Goal: Task Accomplishment & Management: Use online tool/utility

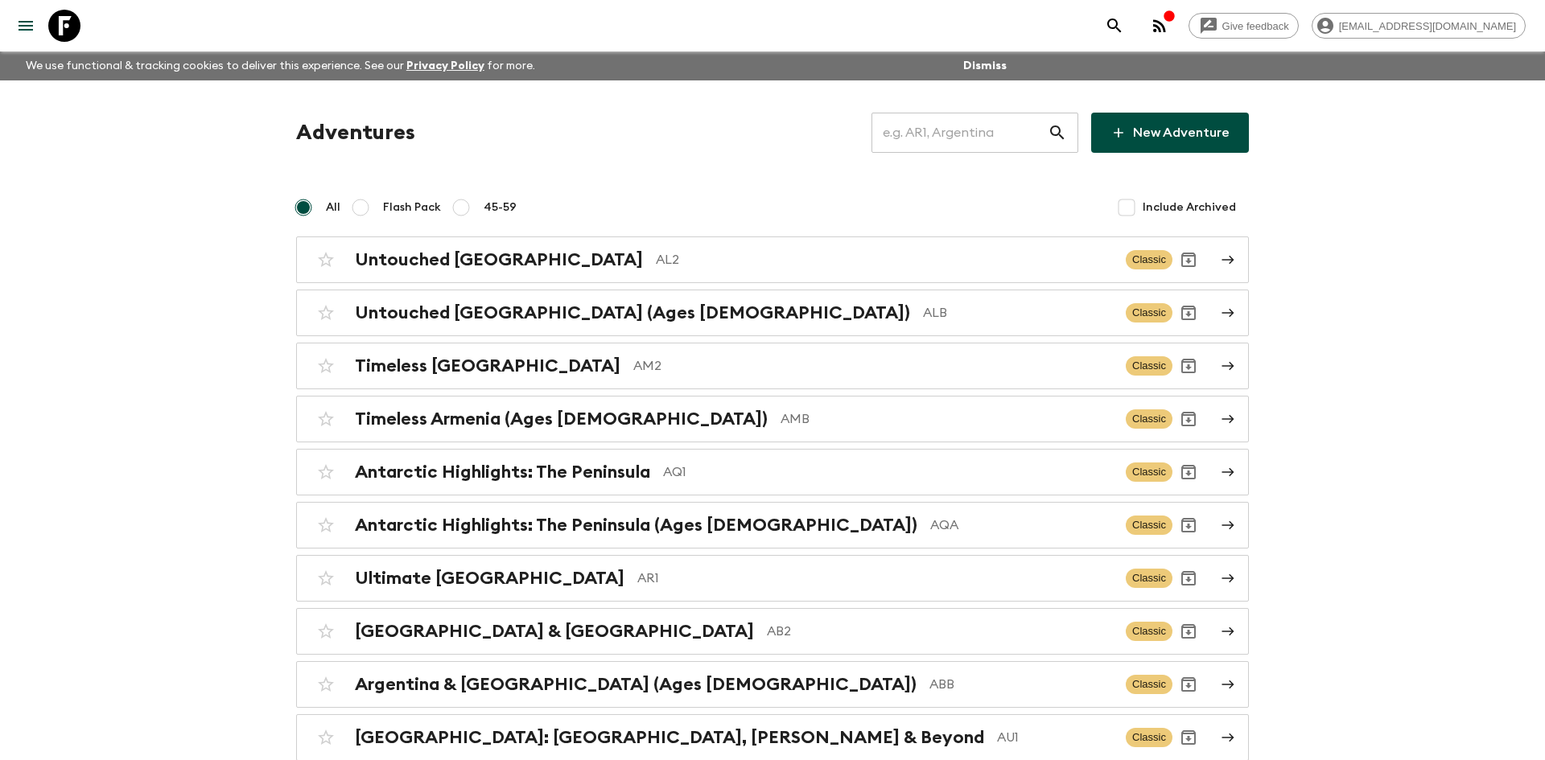
click at [956, 130] on input "text" at bounding box center [960, 132] width 176 height 45
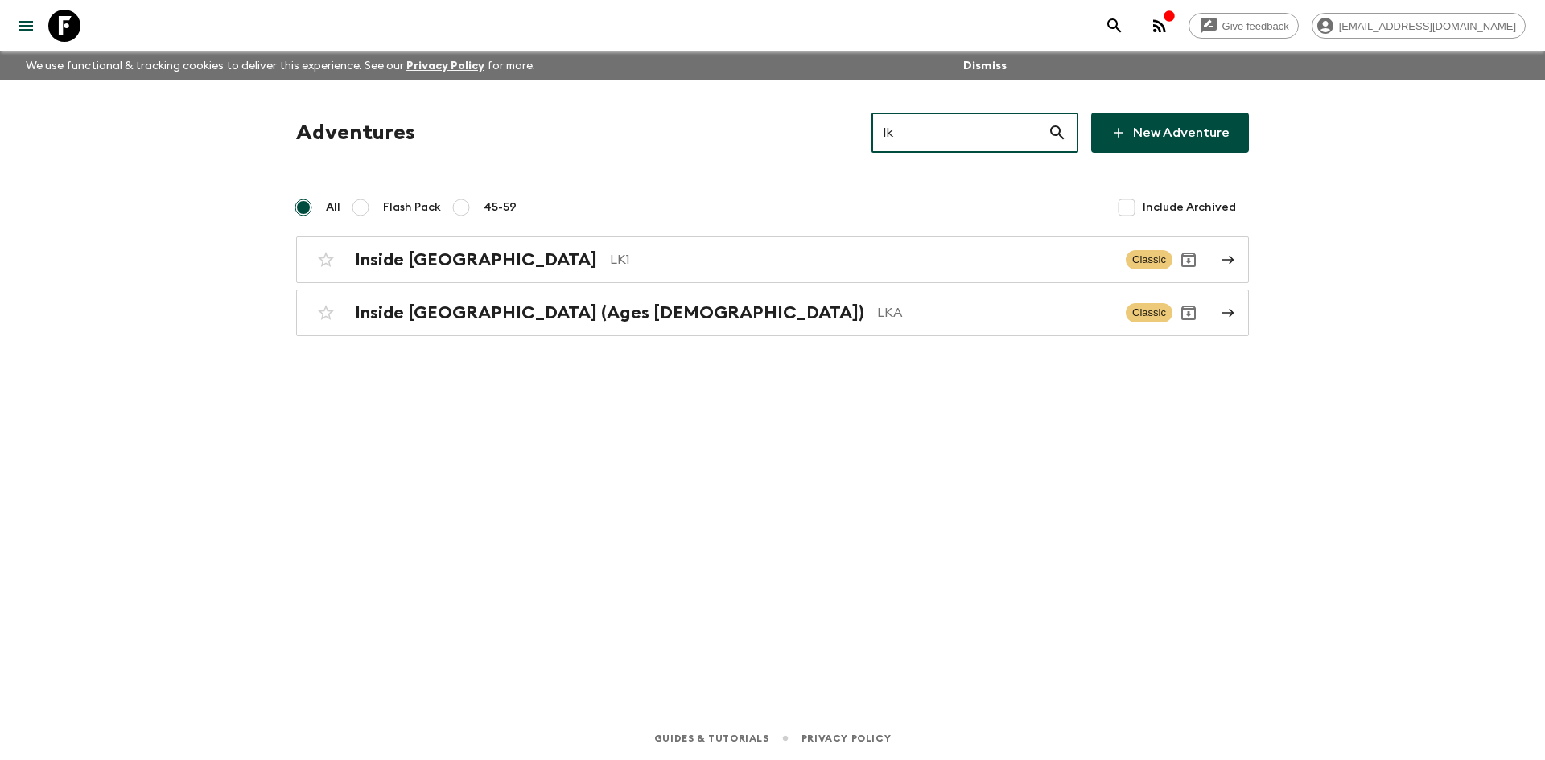
type input "lka"
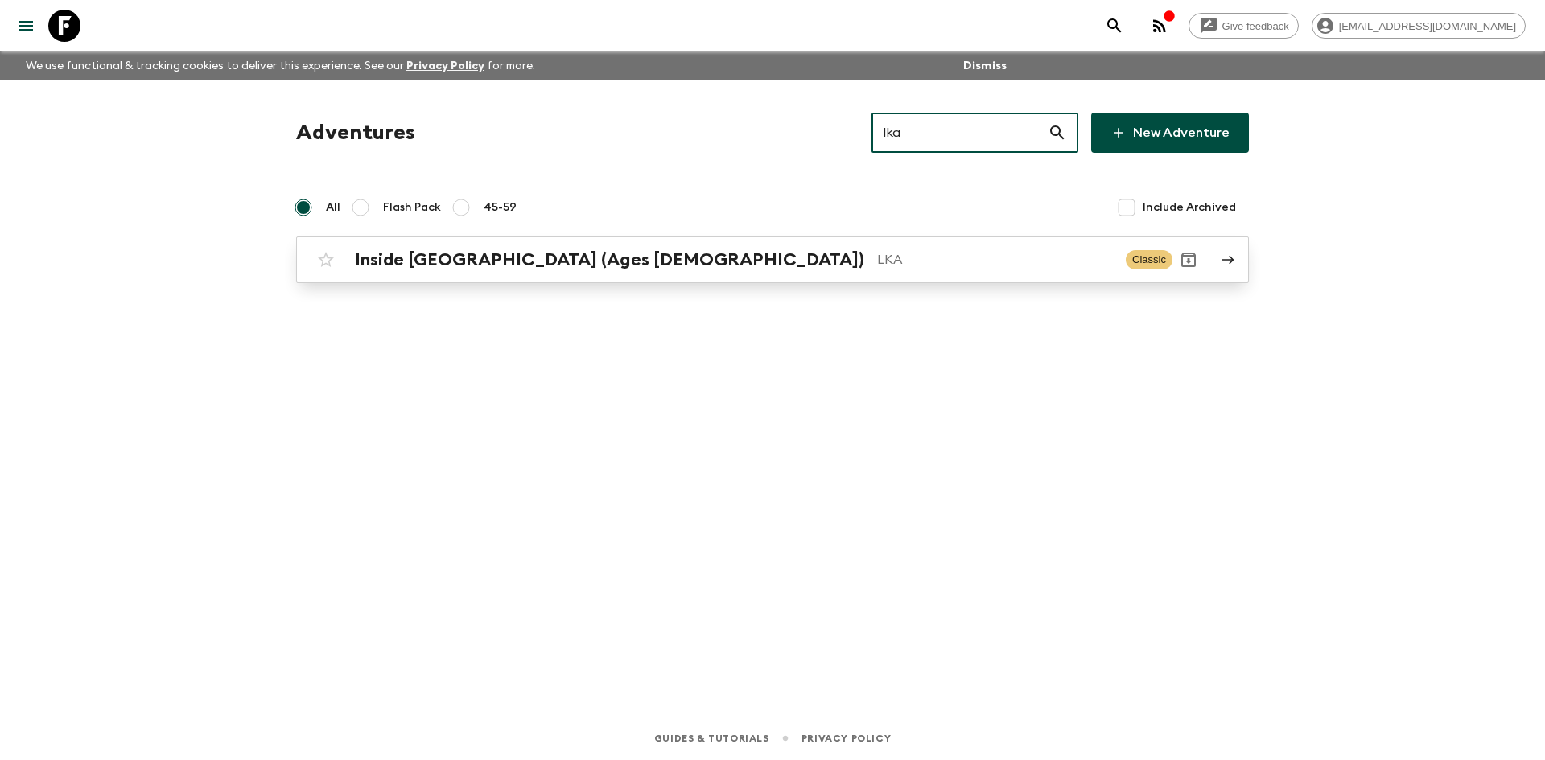
click at [877, 256] on p "LKA" at bounding box center [995, 259] width 236 height 19
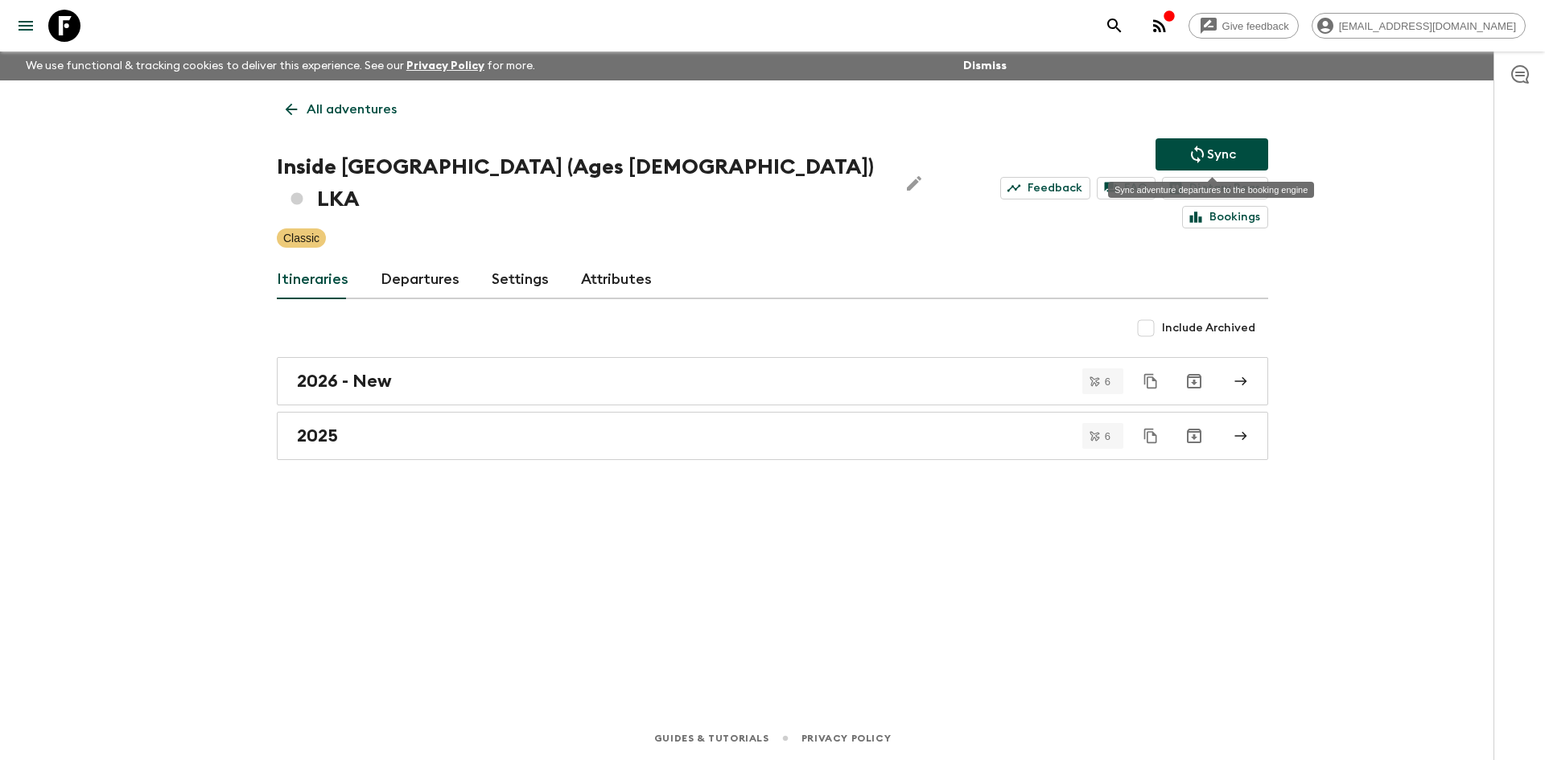
click at [1188, 150] on icon "Sync adventure departures to the booking engine" at bounding box center [1197, 154] width 19 height 19
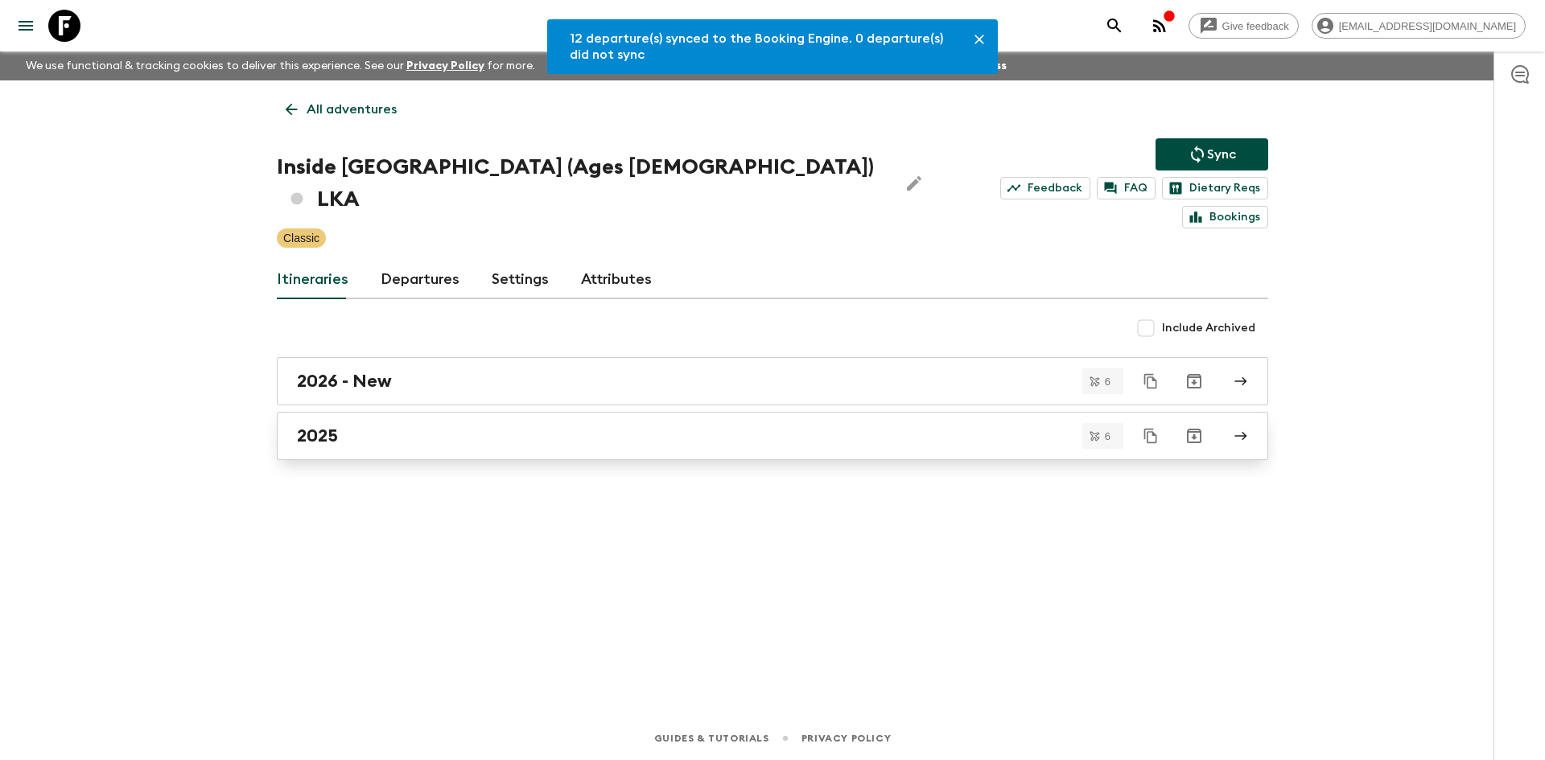
click at [367, 426] on div "2025" at bounding box center [757, 436] width 921 height 21
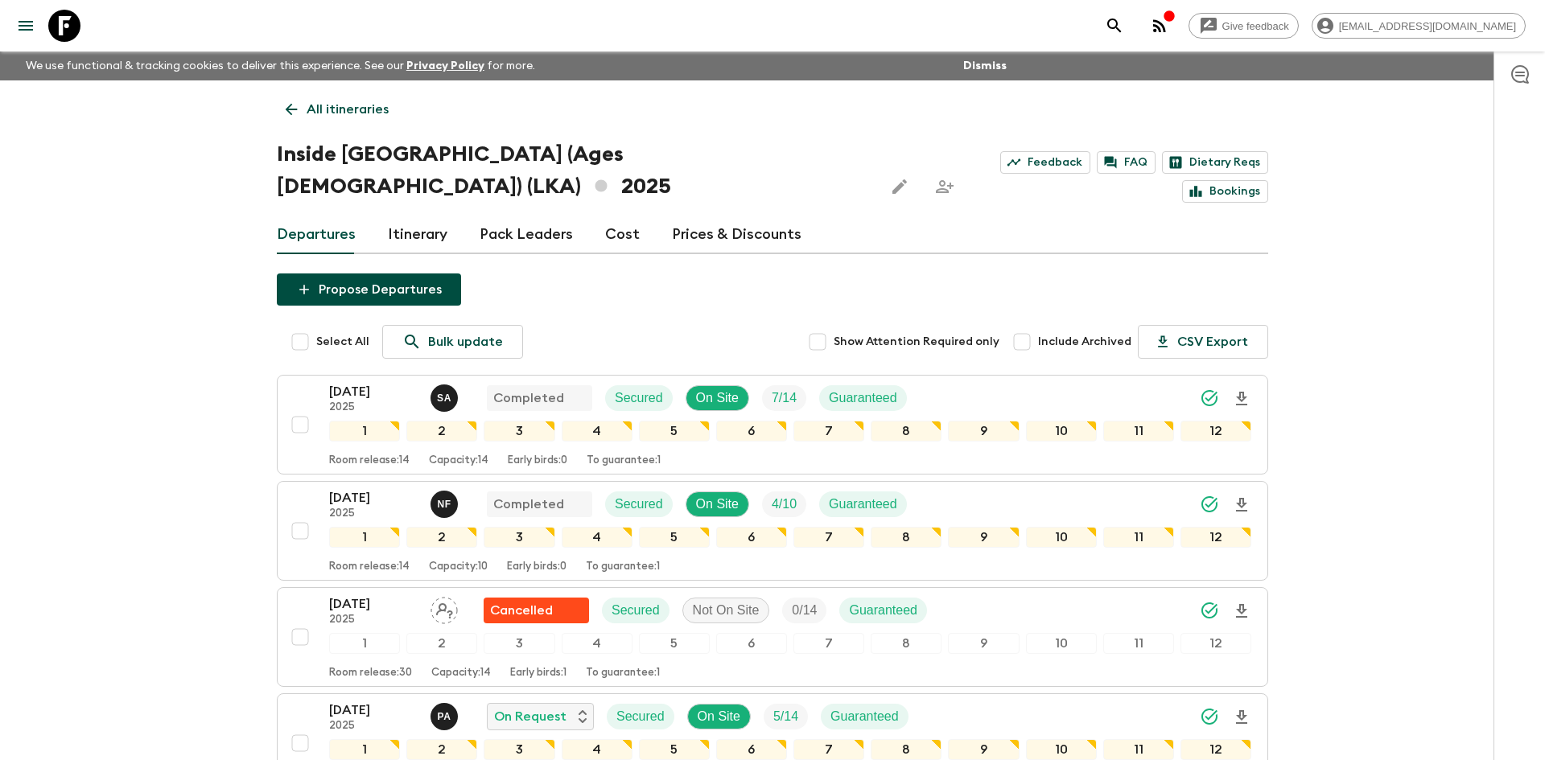
click at [363, 104] on p "All itineraries" at bounding box center [348, 109] width 82 height 19
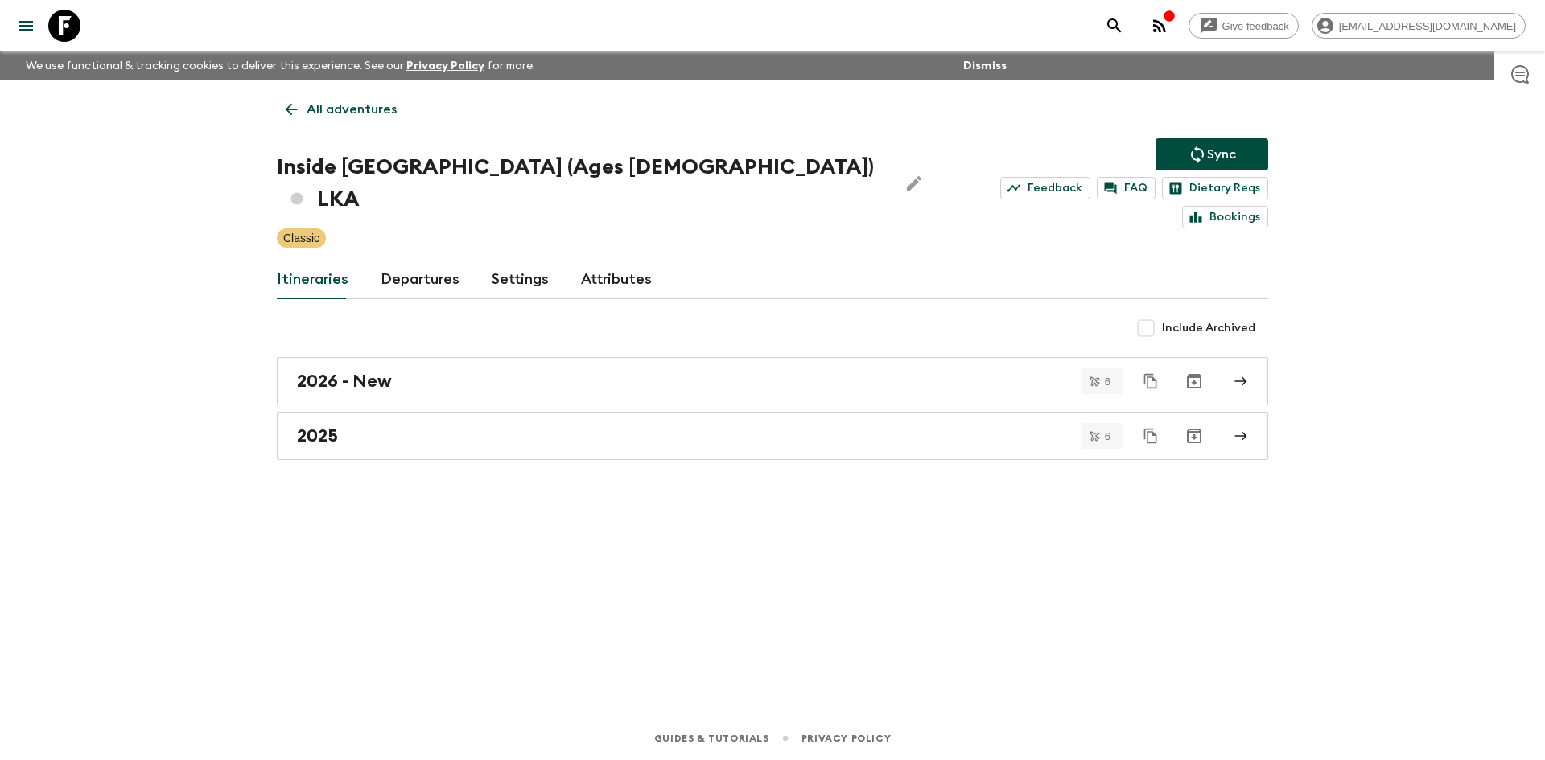
click at [363, 104] on p "All adventures" at bounding box center [352, 109] width 90 height 19
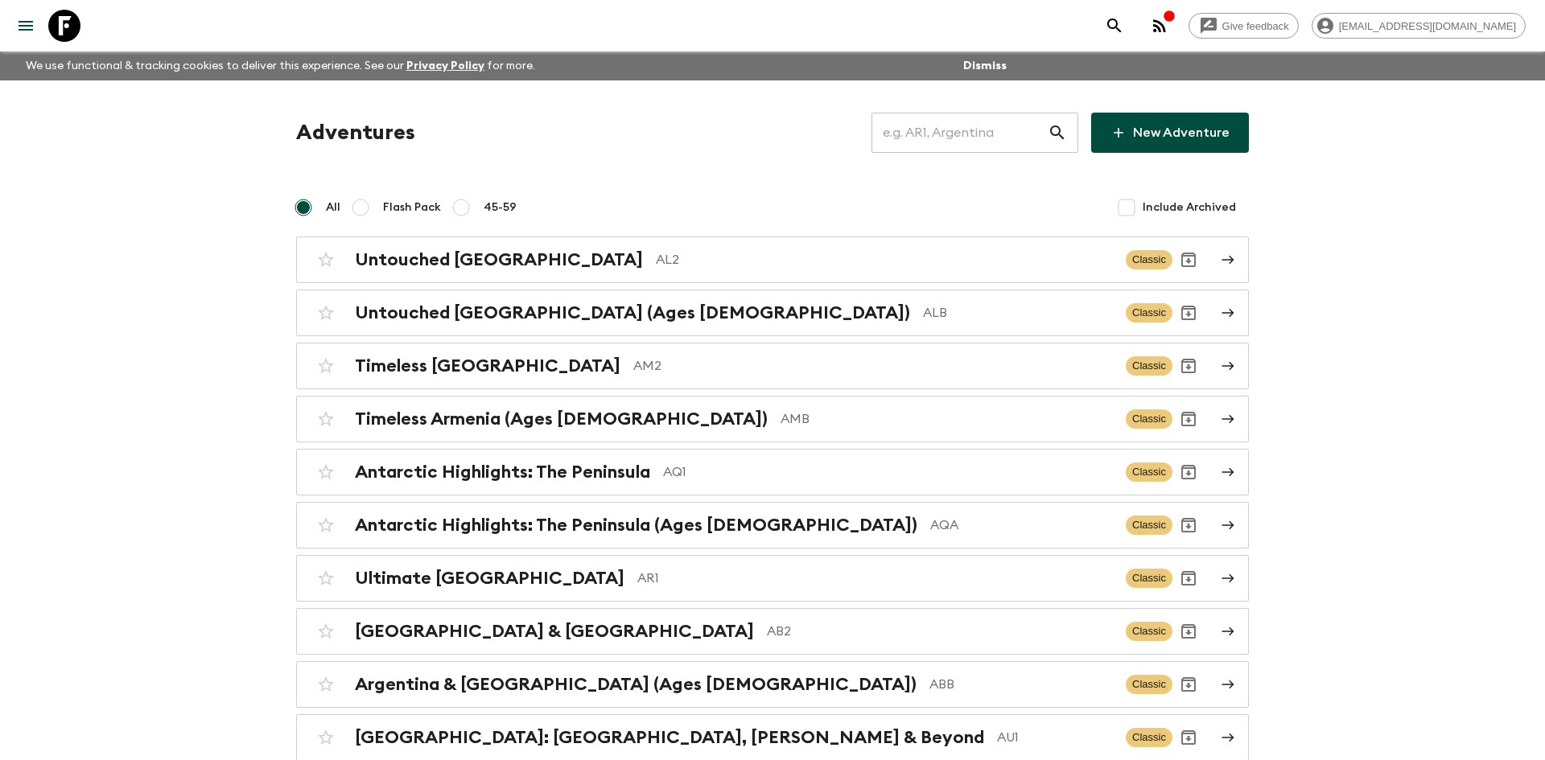
click at [920, 134] on input "text" at bounding box center [960, 132] width 176 height 45
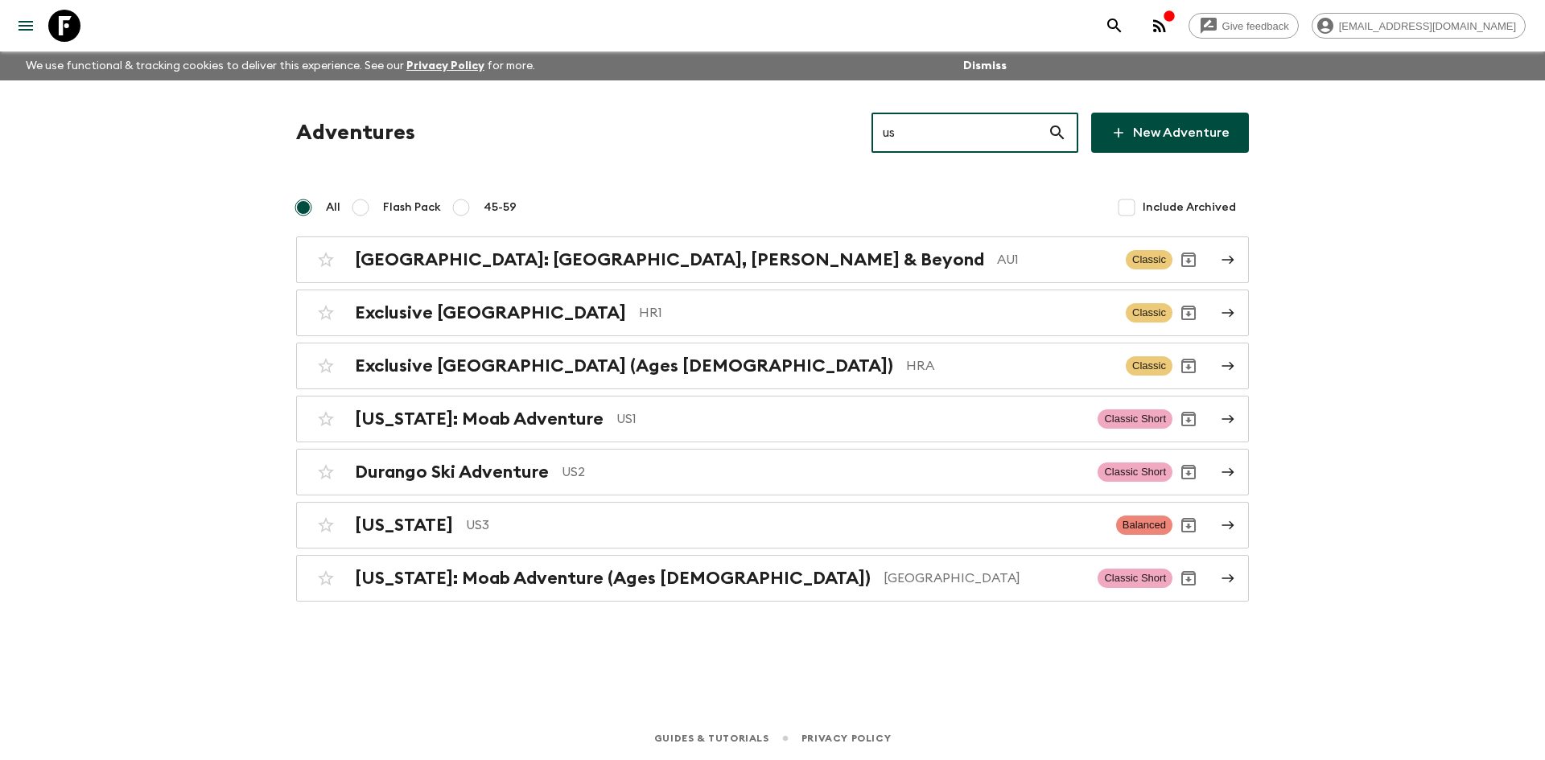
type input "us1"
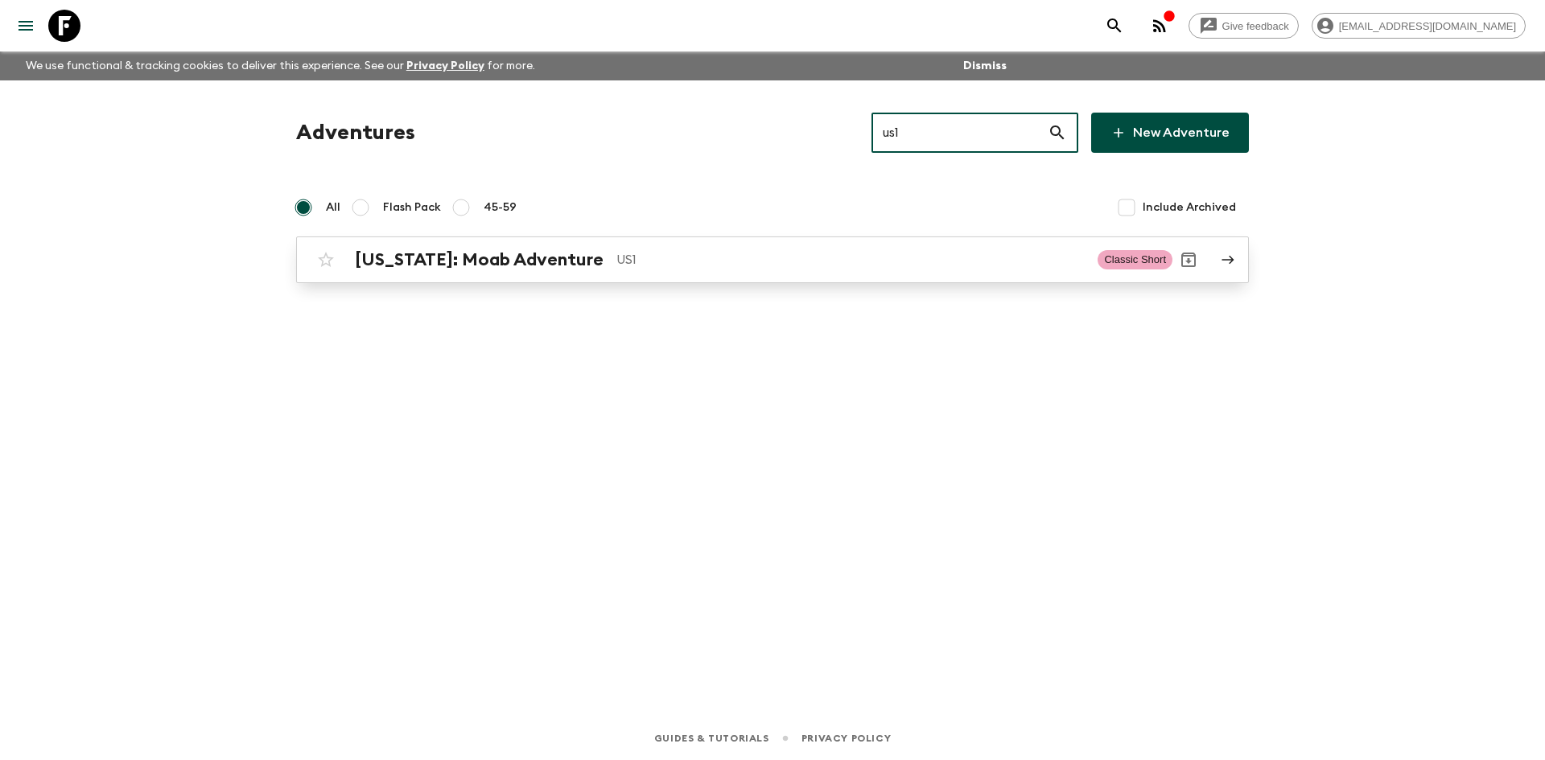
click at [653, 253] on p "US1" at bounding box center [850, 259] width 468 height 19
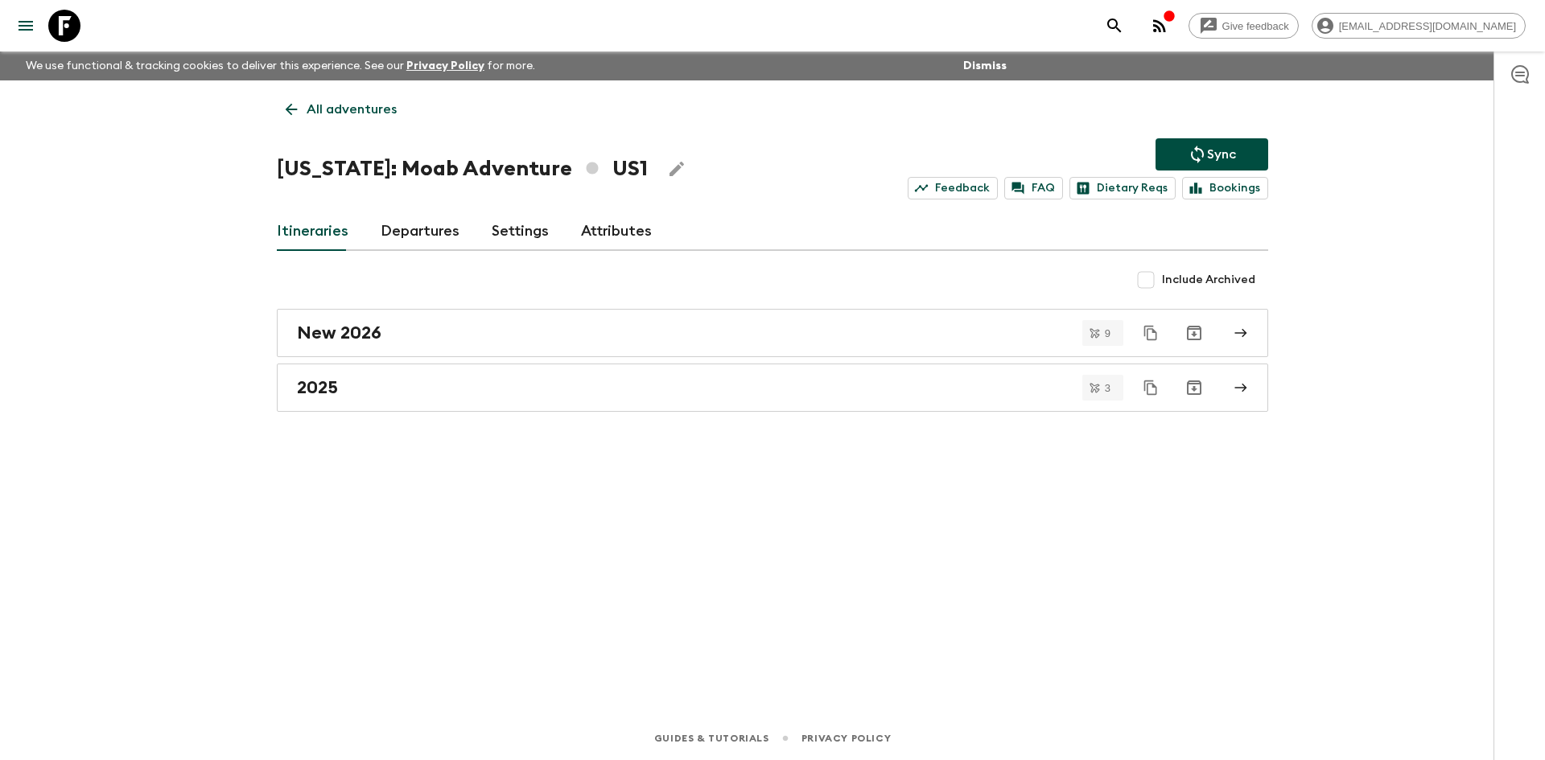
click at [1226, 162] on p "Sync" at bounding box center [1221, 154] width 29 height 19
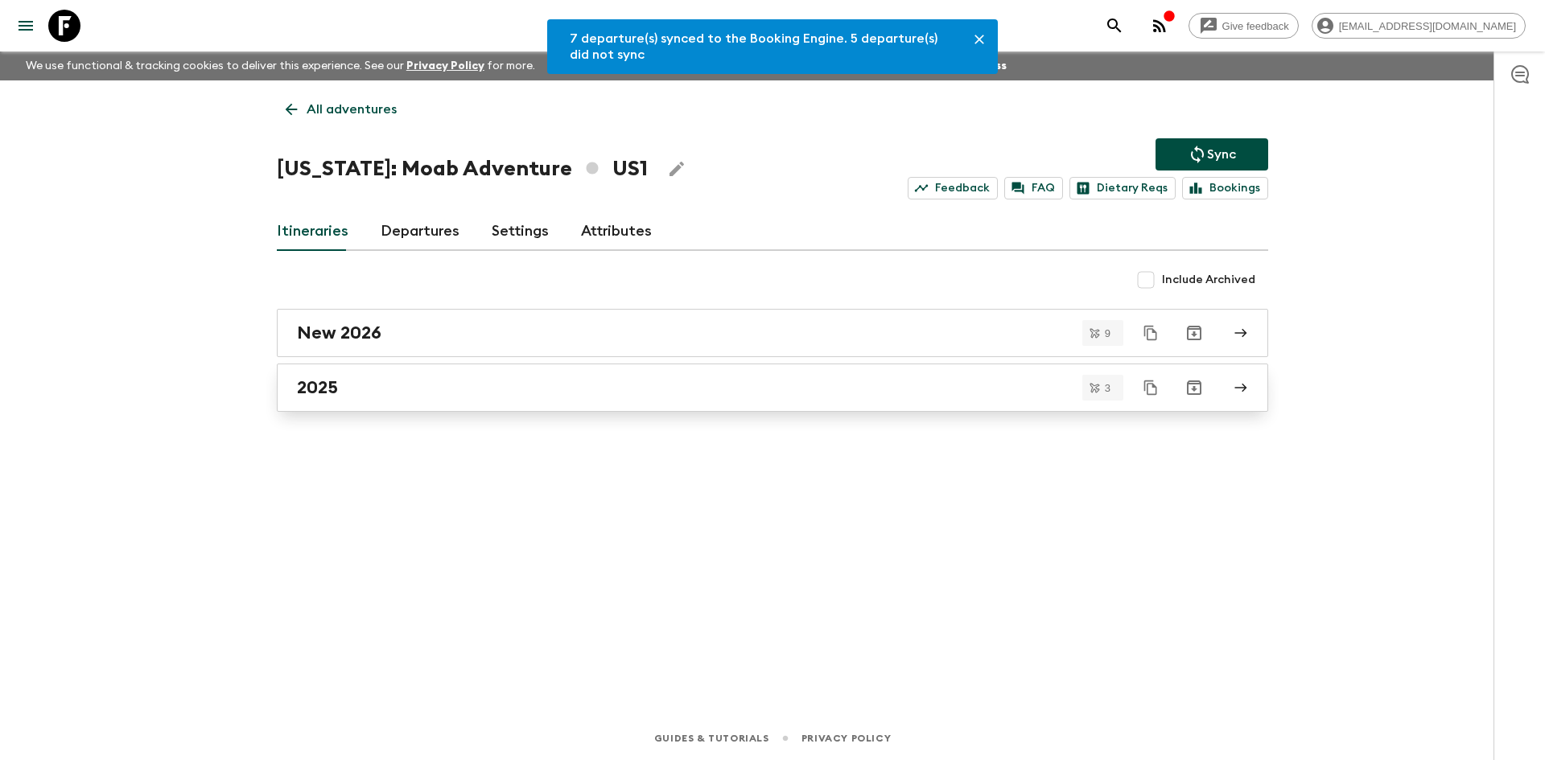
click at [317, 395] on h2 "2025" at bounding box center [317, 387] width 41 height 21
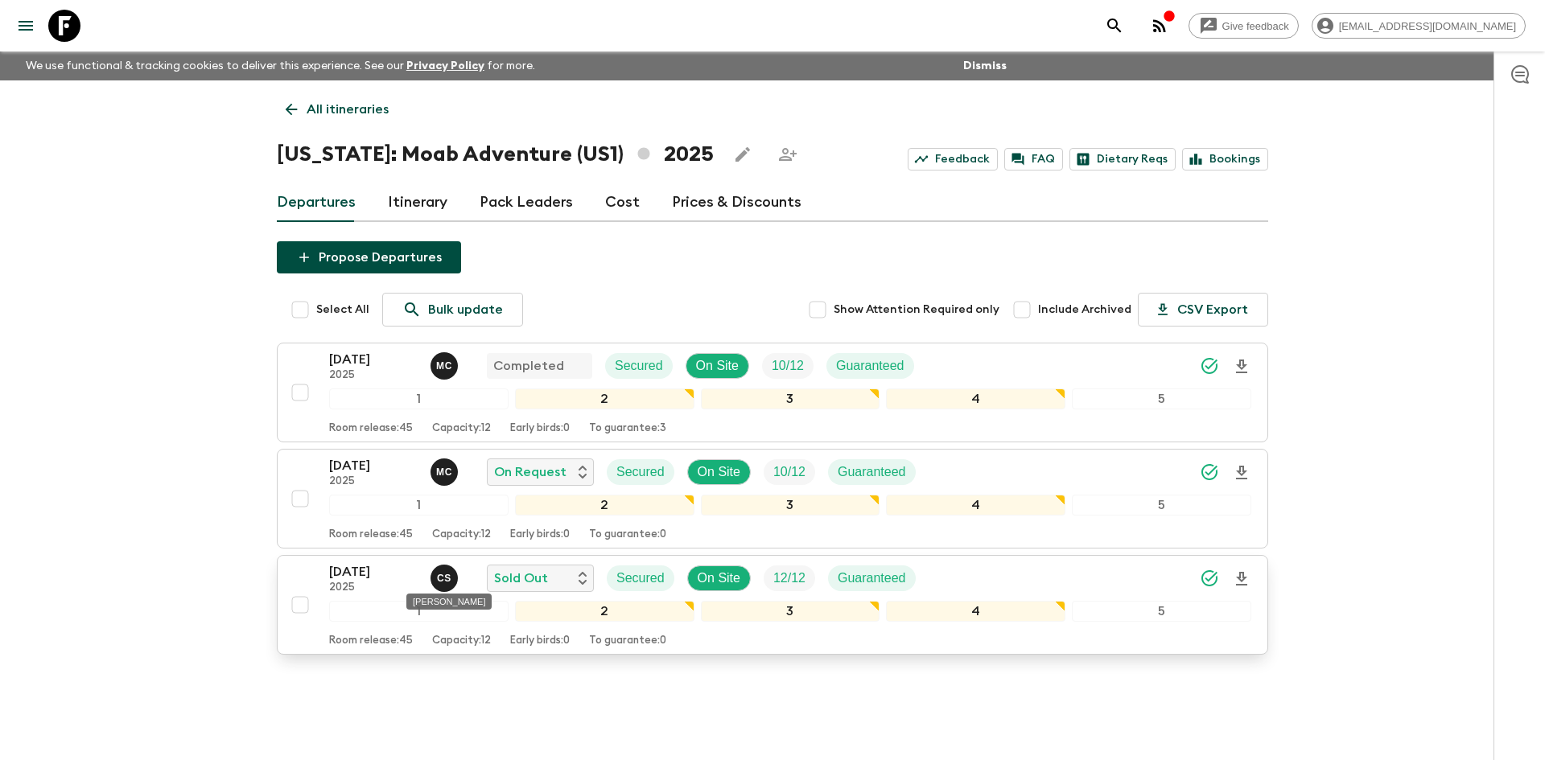
click at [447, 577] on p "C S" at bounding box center [444, 578] width 14 height 13
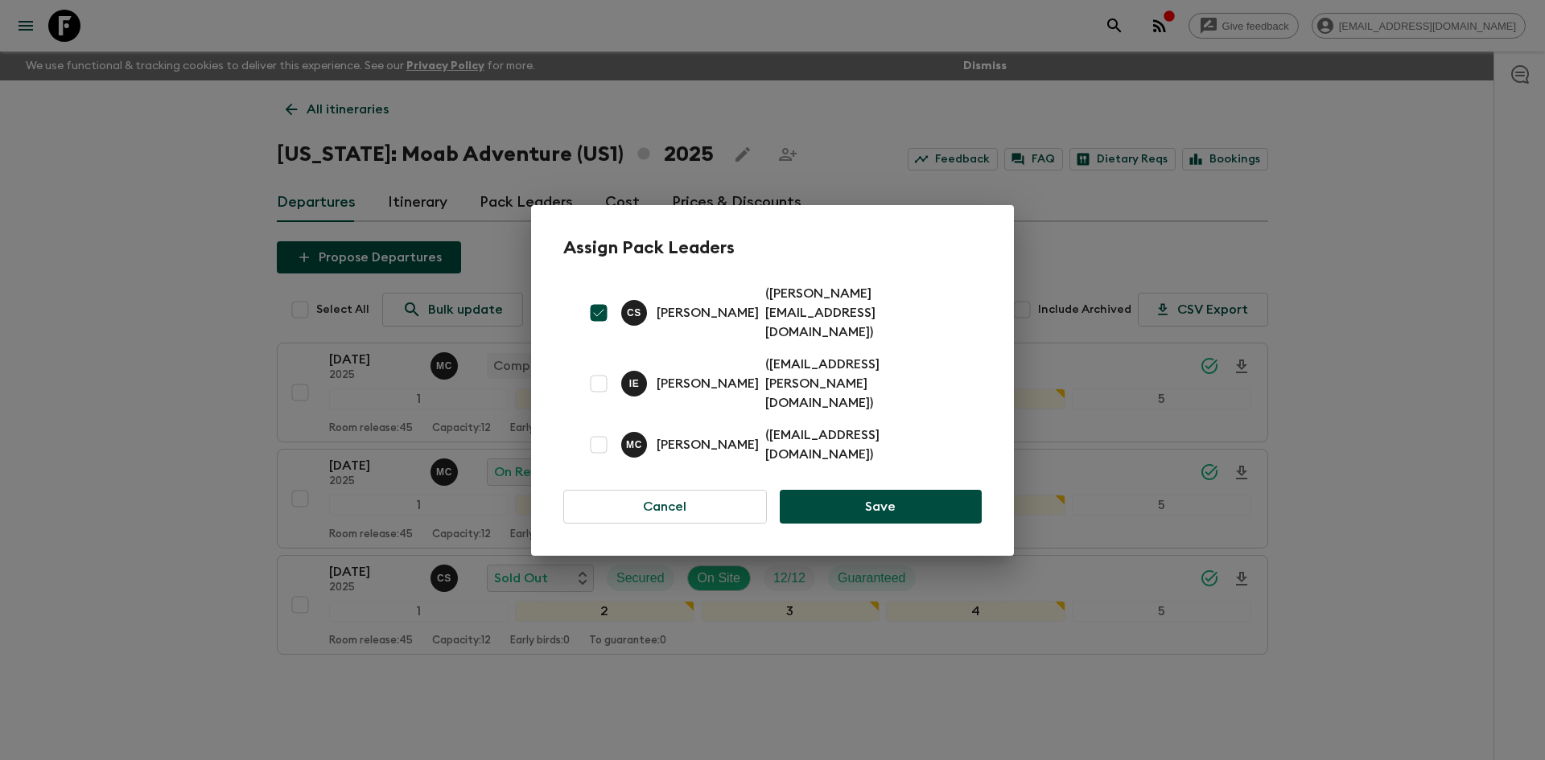
click at [146, 163] on div "Assign Pack Leaders C S [PERSON_NAME] ( [PERSON_NAME][EMAIL_ADDRESS][DOMAIN_NAM…" at bounding box center [772, 380] width 1545 height 760
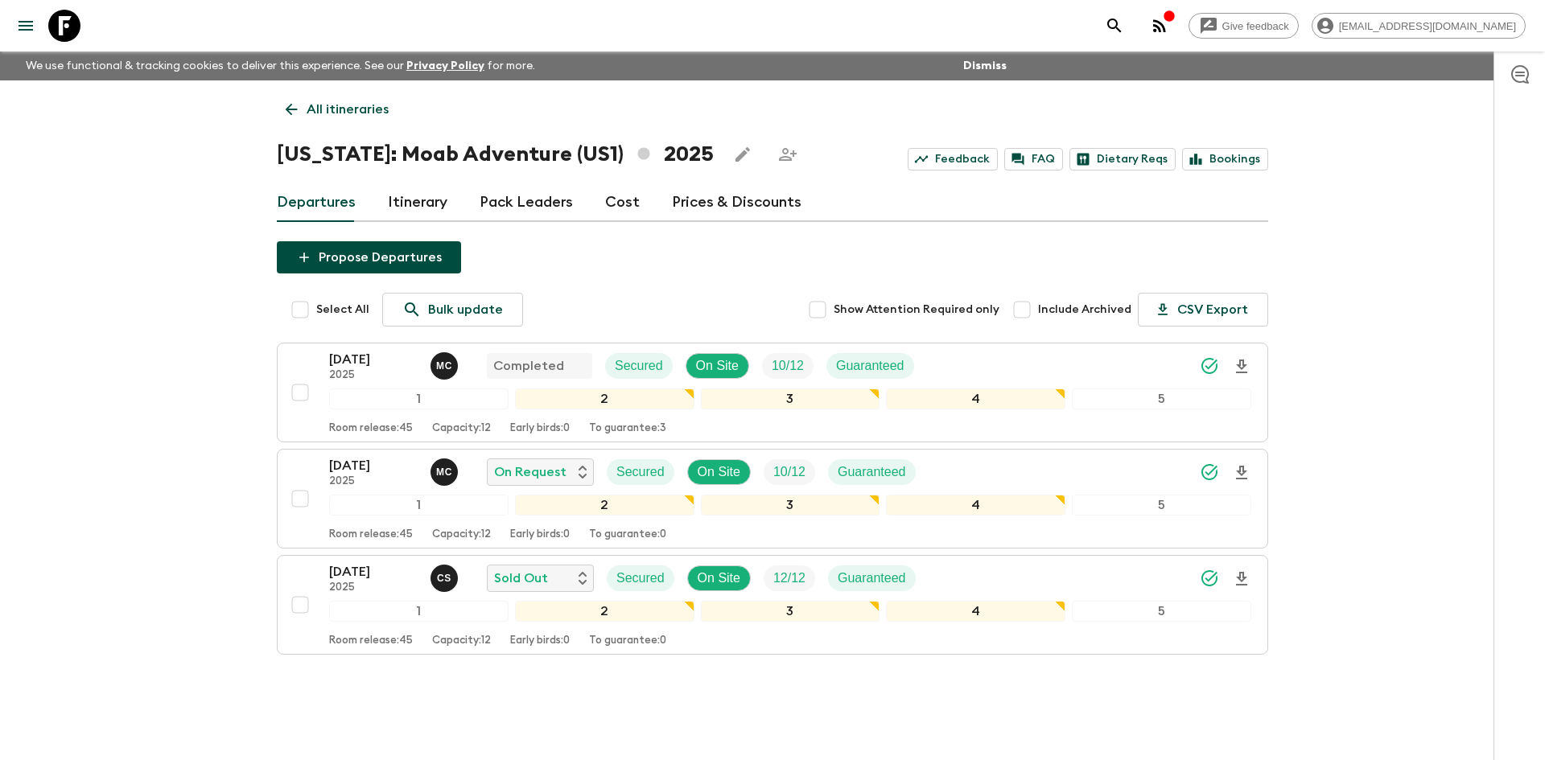
click at [365, 120] on link "All itineraries" at bounding box center [337, 109] width 121 height 32
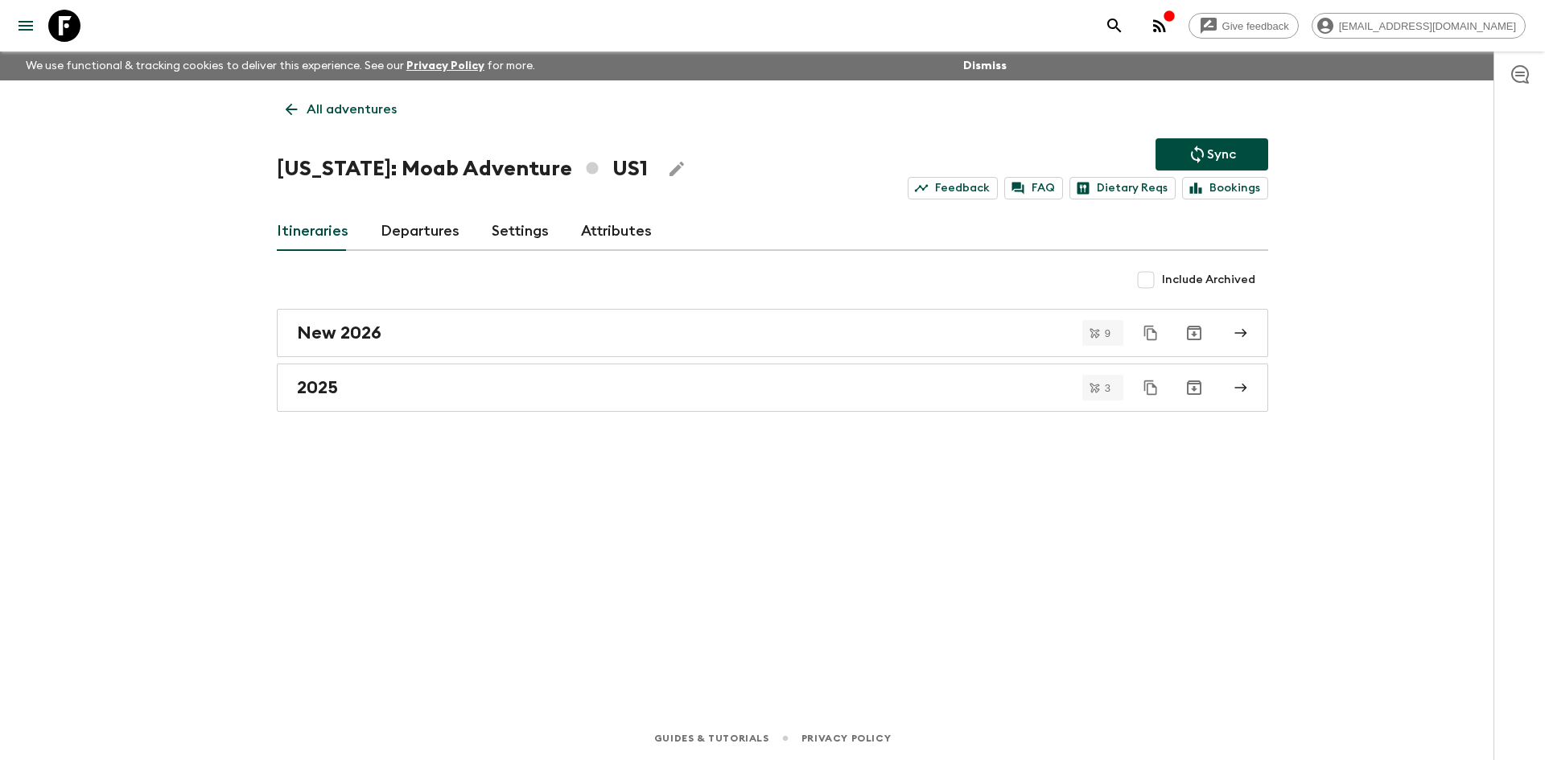
click at [365, 120] on link "All adventures" at bounding box center [341, 109] width 129 height 32
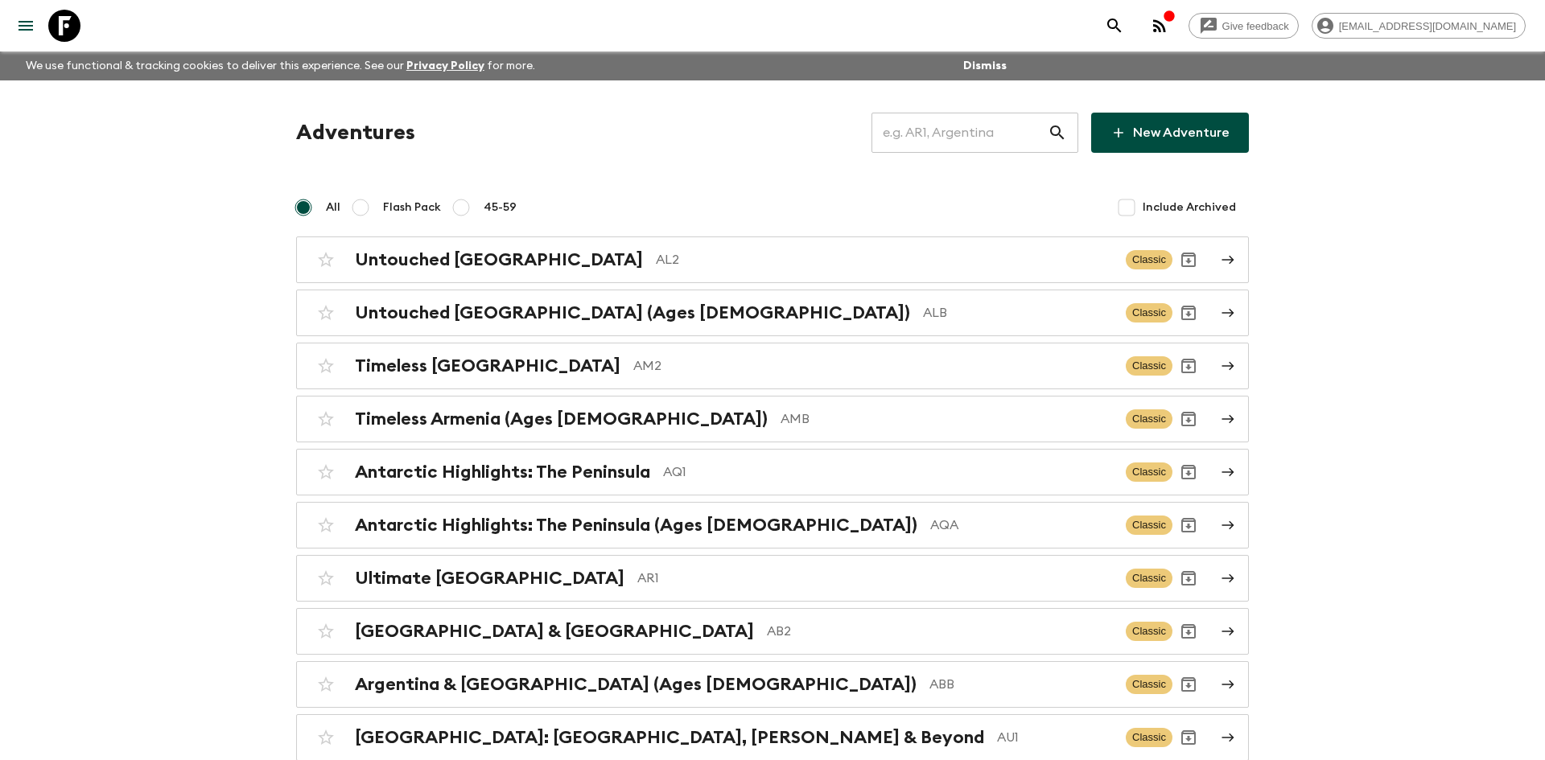
click at [907, 142] on input "text" at bounding box center [960, 132] width 176 height 45
type input "it6"
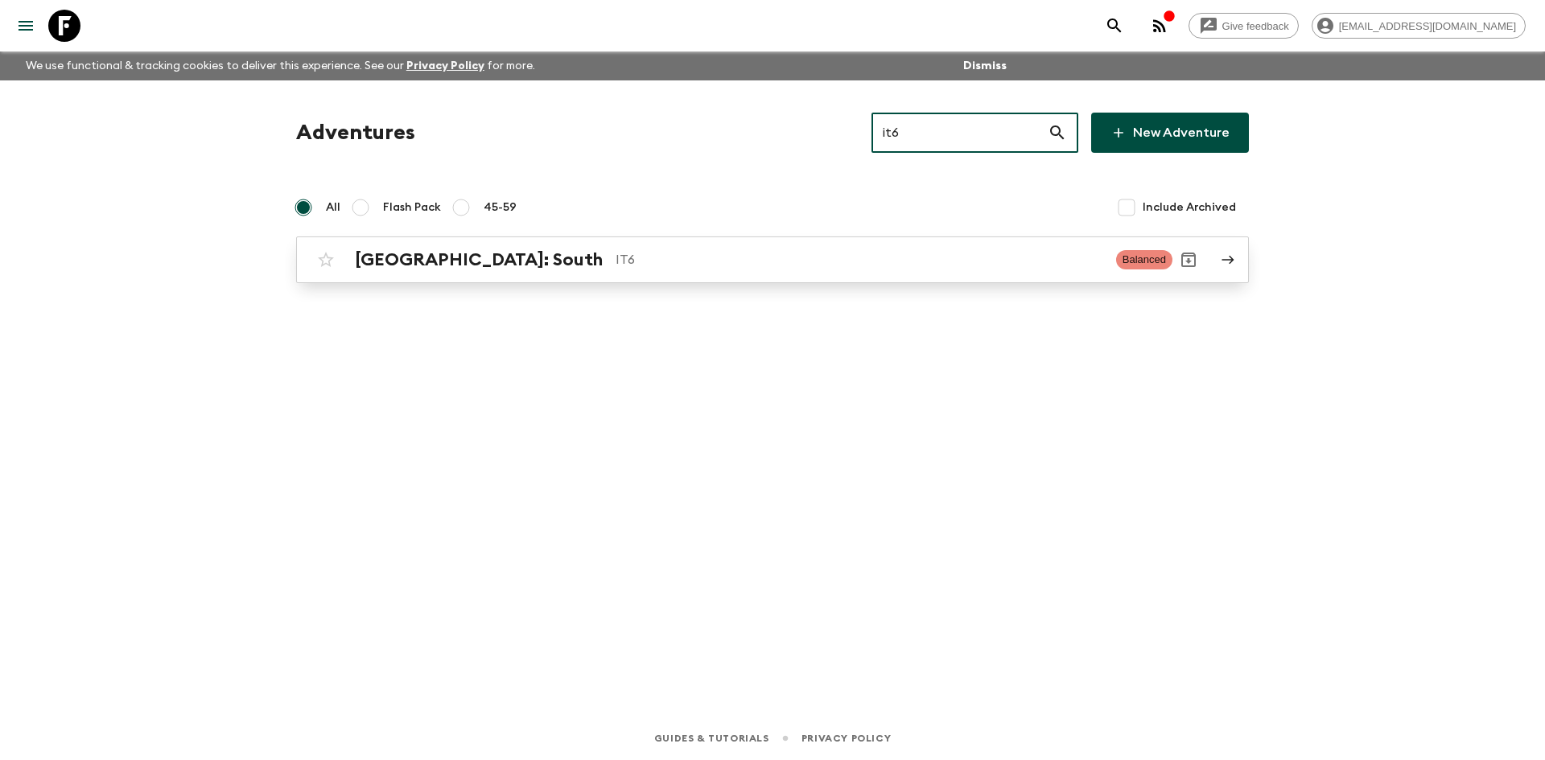
click at [527, 274] on div "[GEOGRAPHIC_DATA]: South IT6 Balanced" at bounding box center [741, 260] width 863 height 32
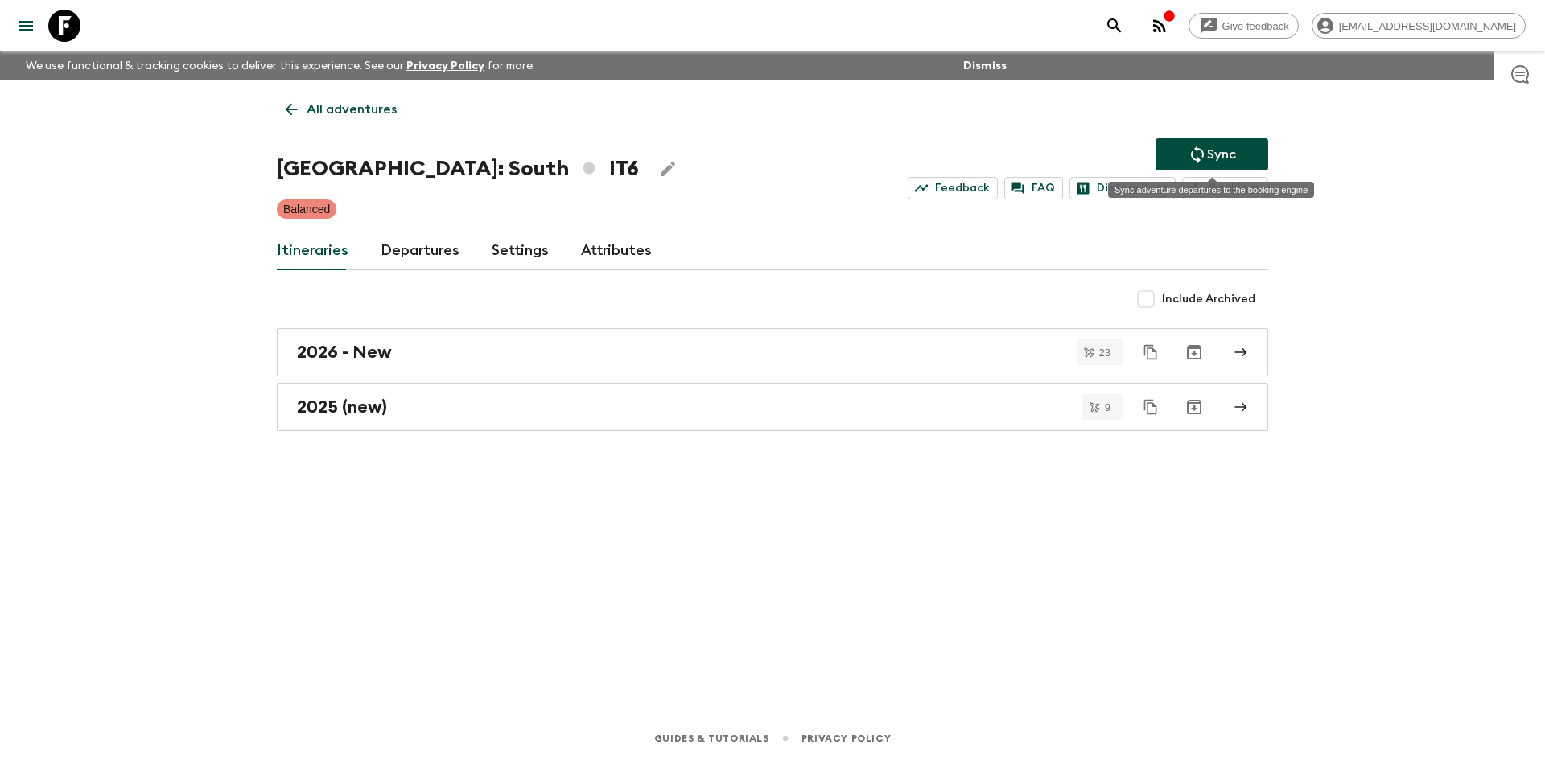
click at [1228, 158] on p "Sync" at bounding box center [1221, 154] width 29 height 19
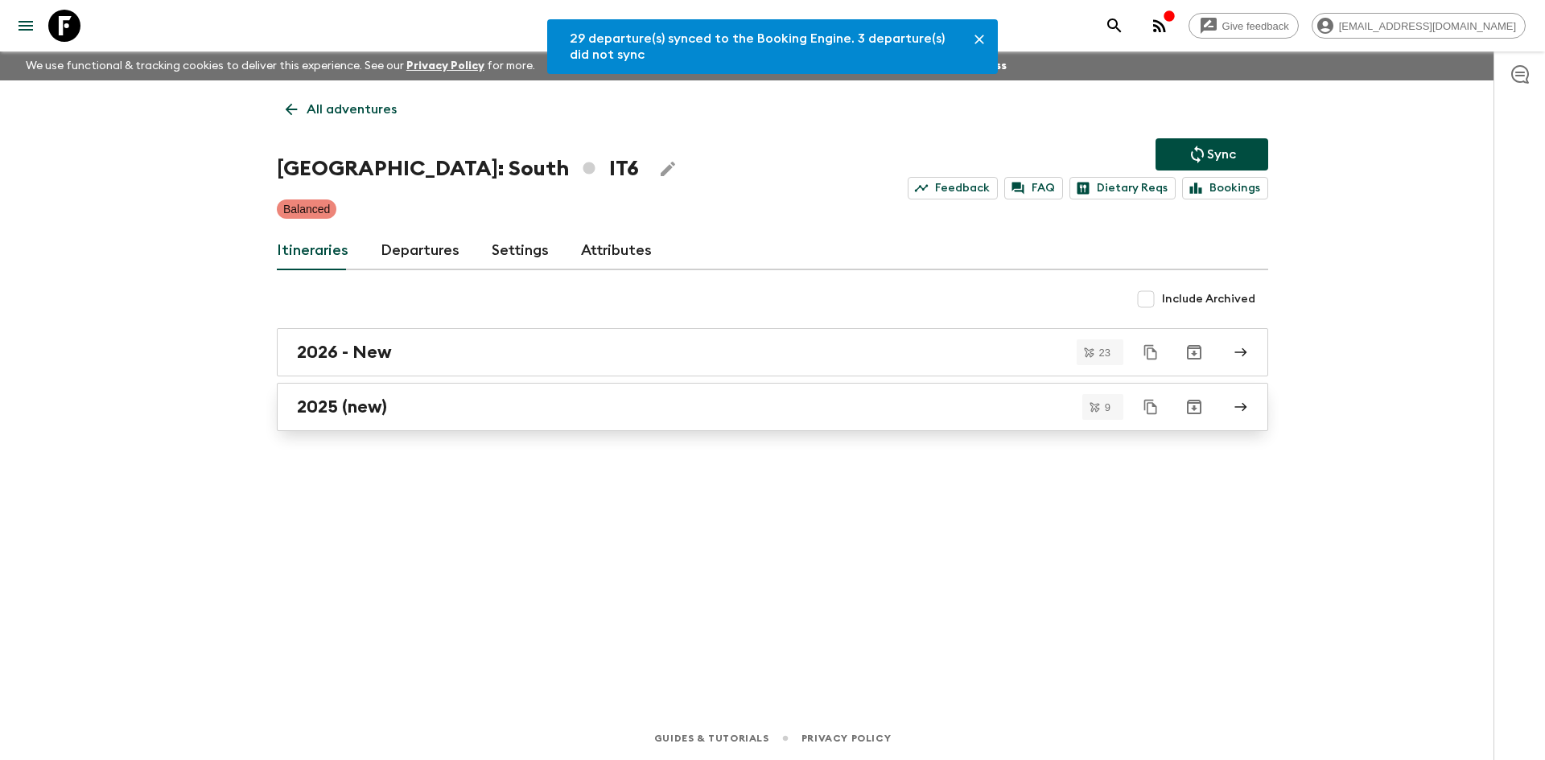
click at [363, 407] on h2 "2025 (new)" at bounding box center [342, 407] width 90 height 21
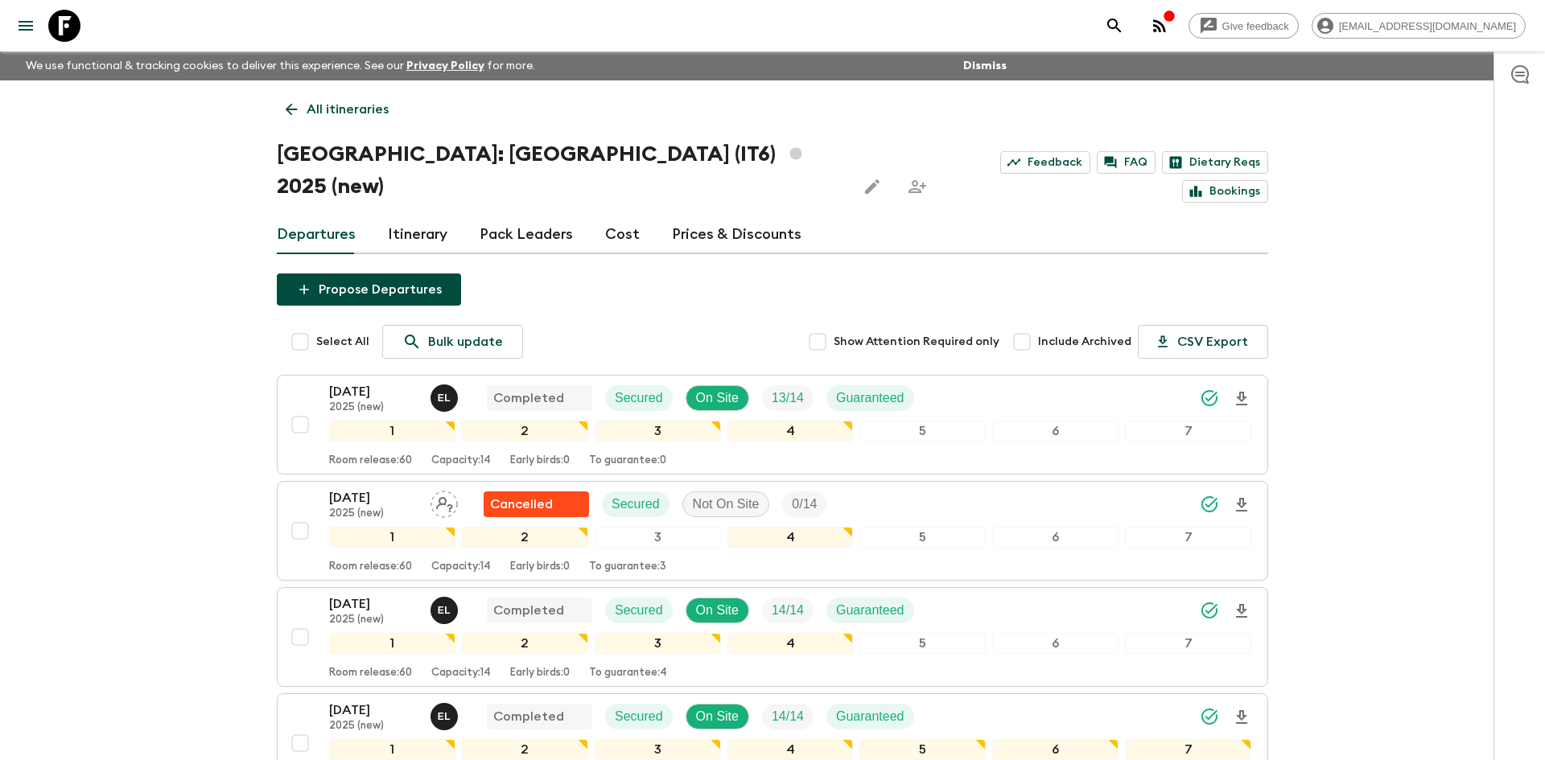
click at [366, 110] on p "All itineraries" at bounding box center [348, 109] width 82 height 19
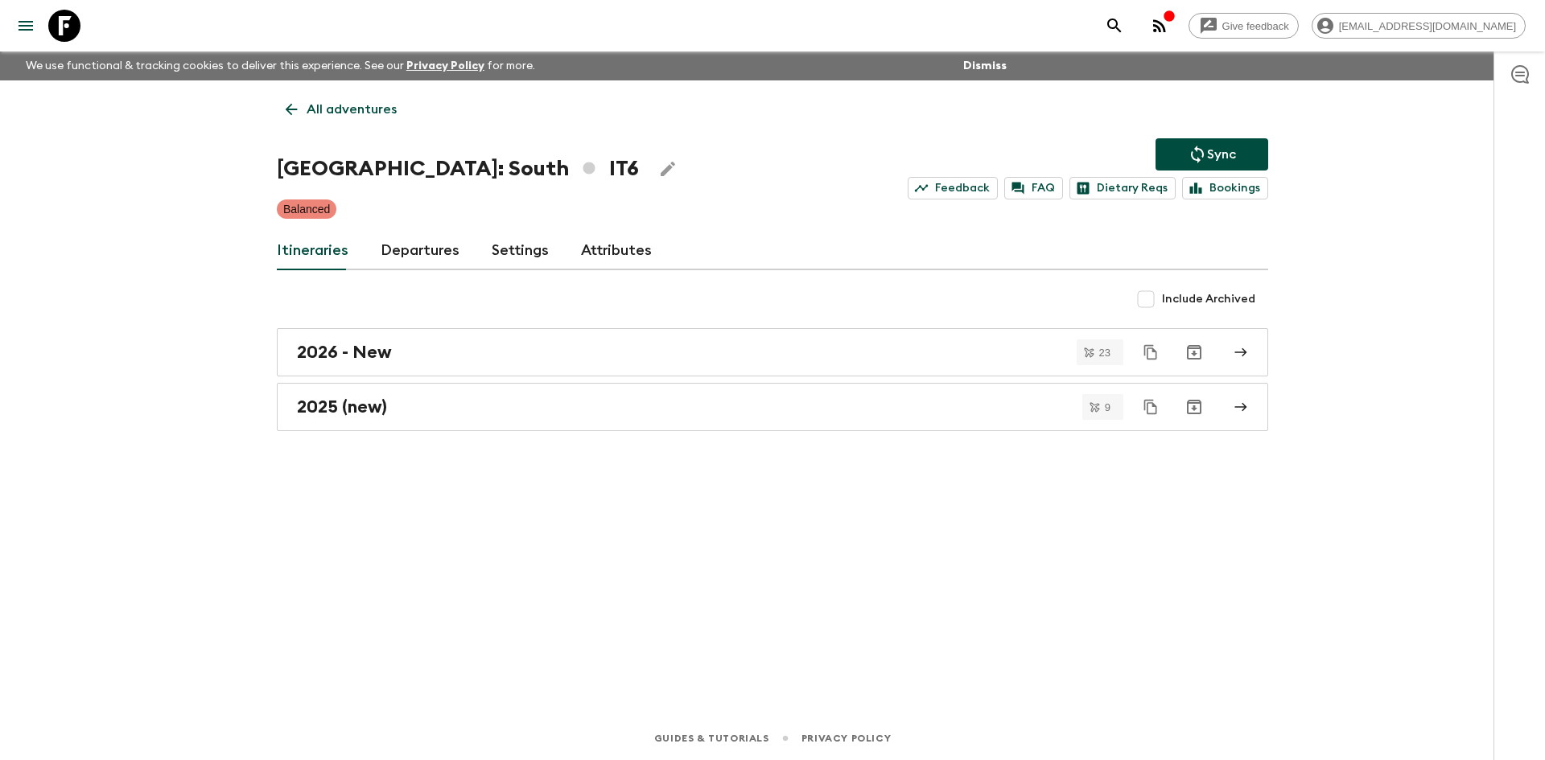
click at [366, 110] on p "All adventures" at bounding box center [352, 109] width 90 height 19
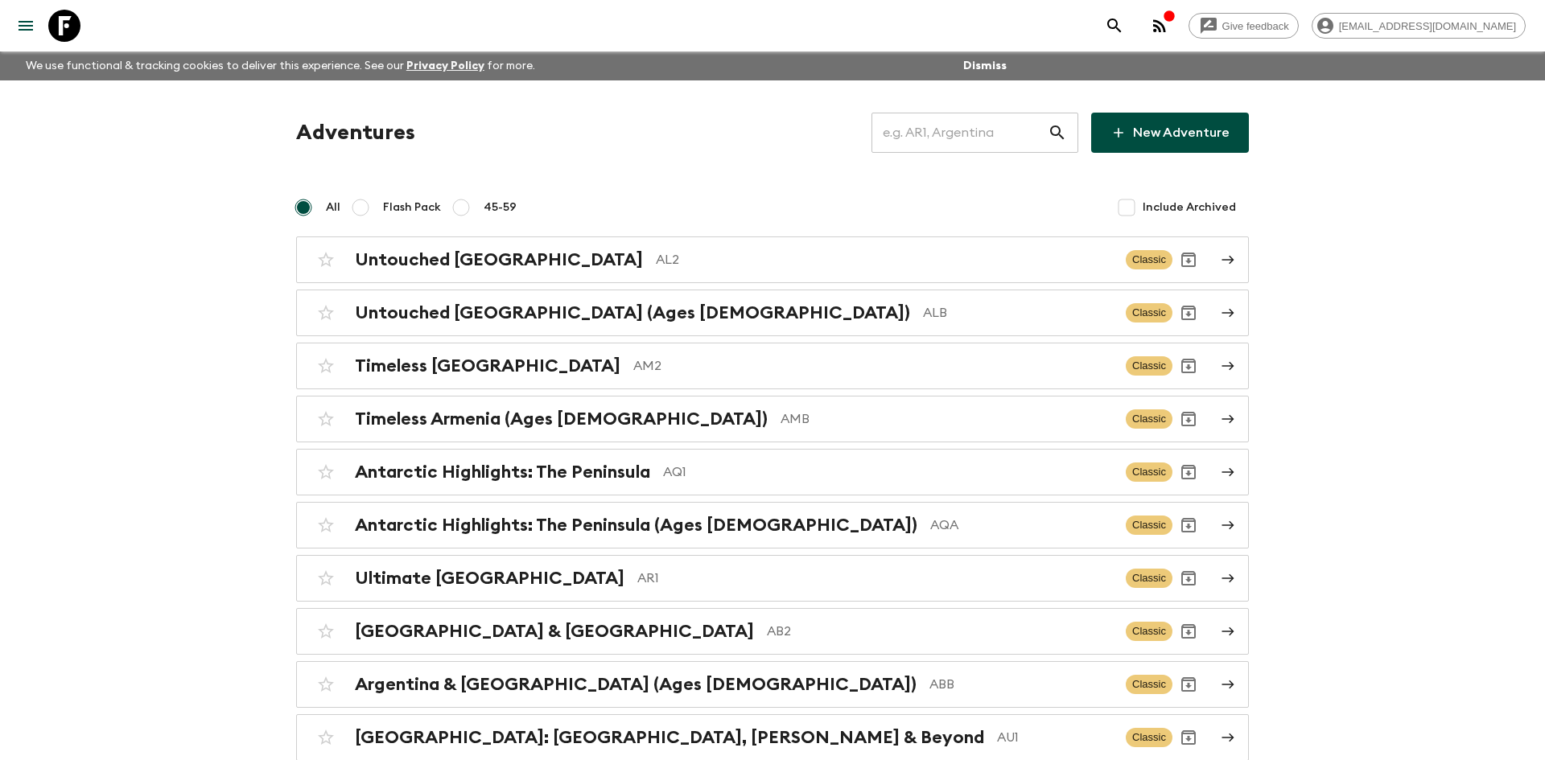
click at [934, 128] on input "text" at bounding box center [960, 132] width 176 height 45
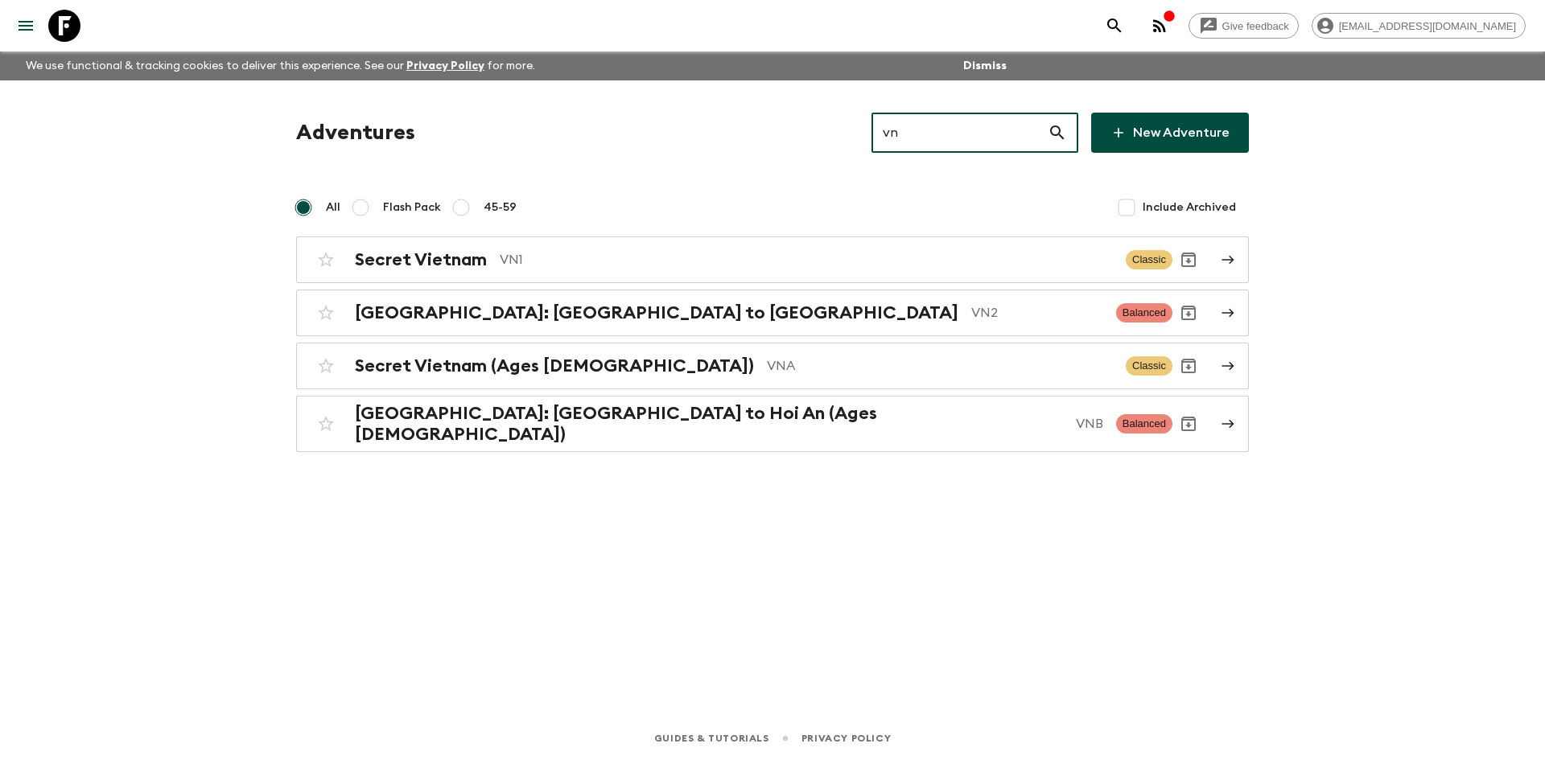
type input "vn1"
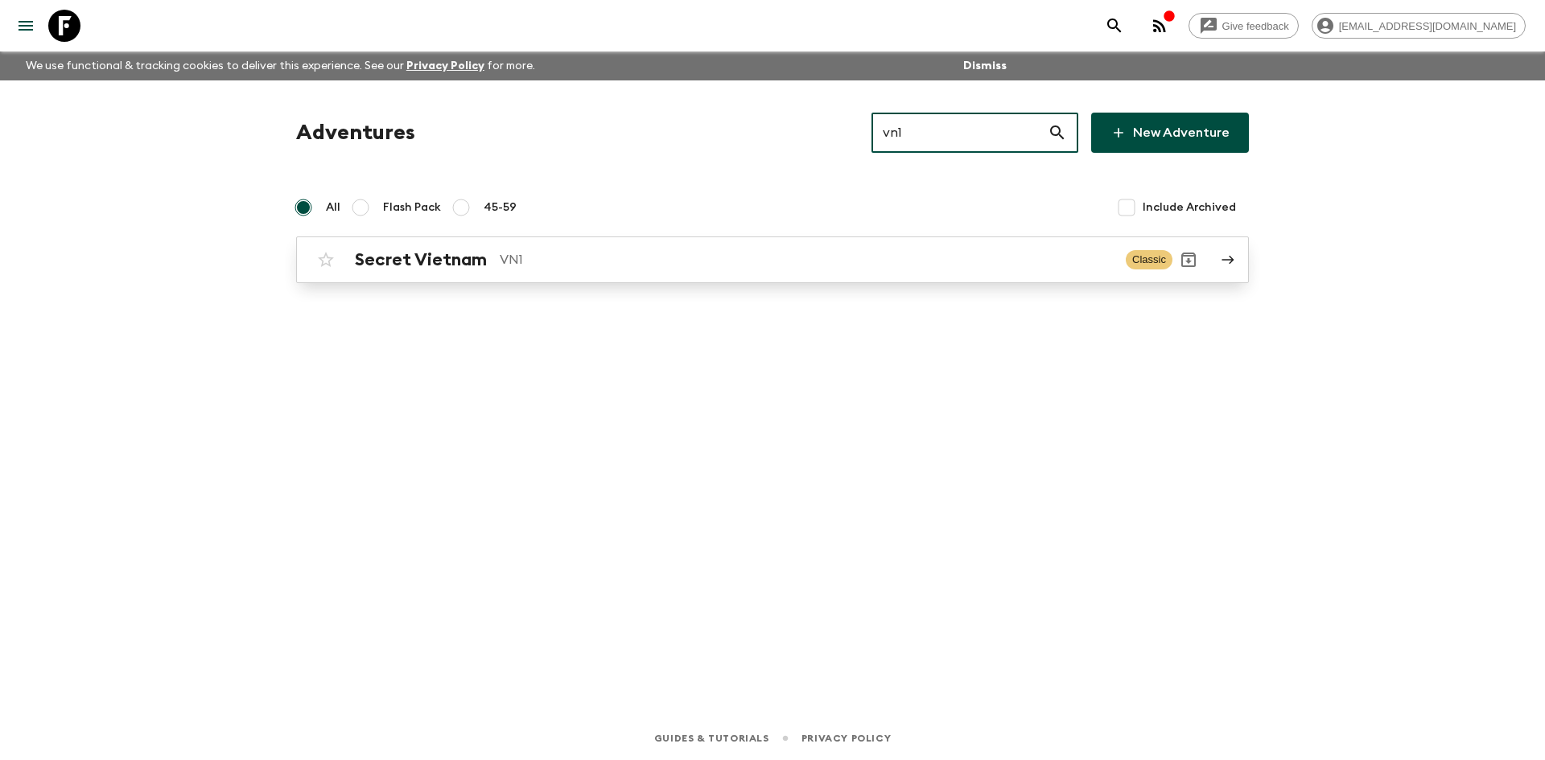
click at [495, 249] on div "Secret Vietnam VN1" at bounding box center [734, 259] width 758 height 21
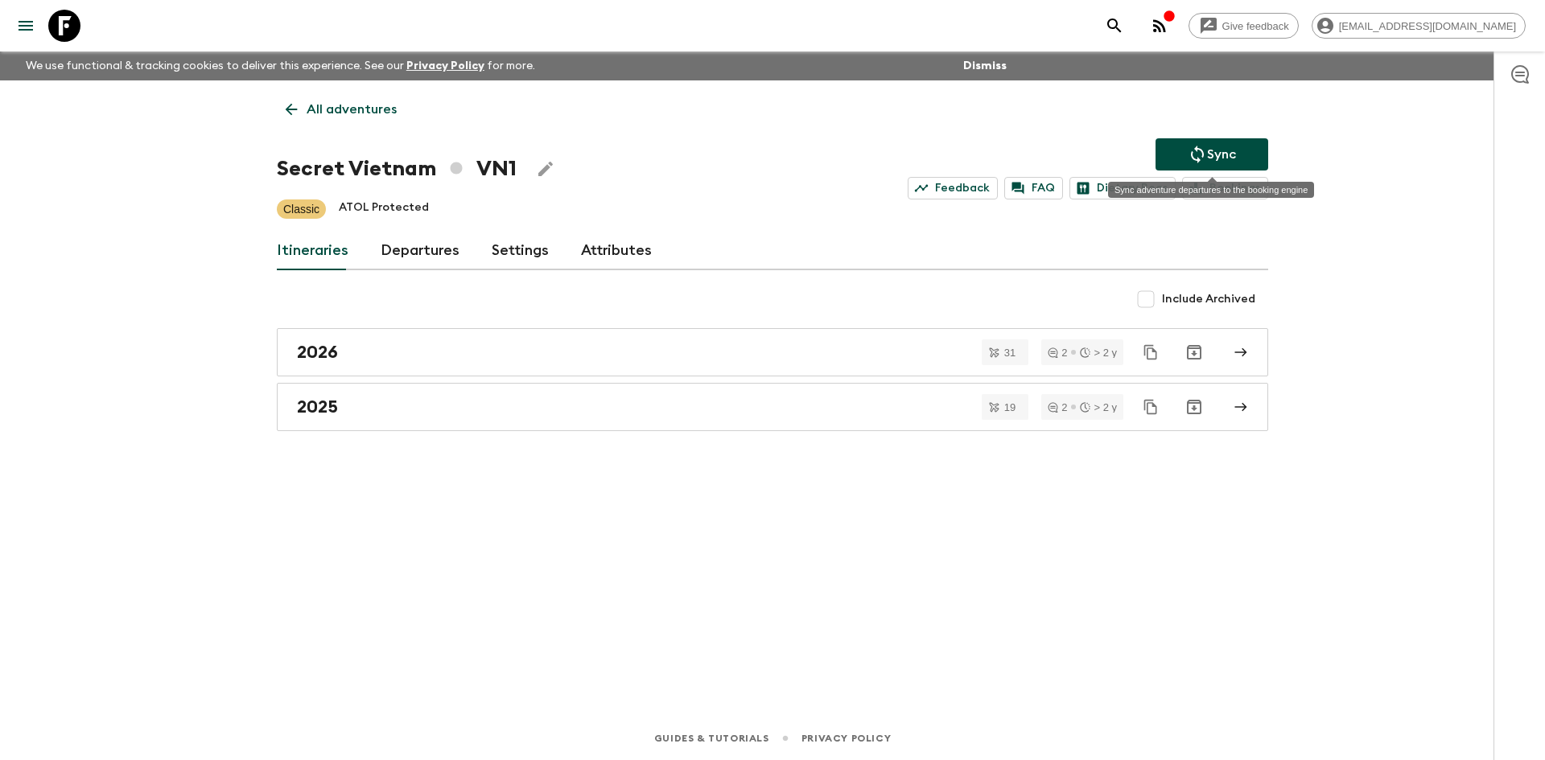
click at [1209, 159] on p "Sync" at bounding box center [1221, 154] width 29 height 19
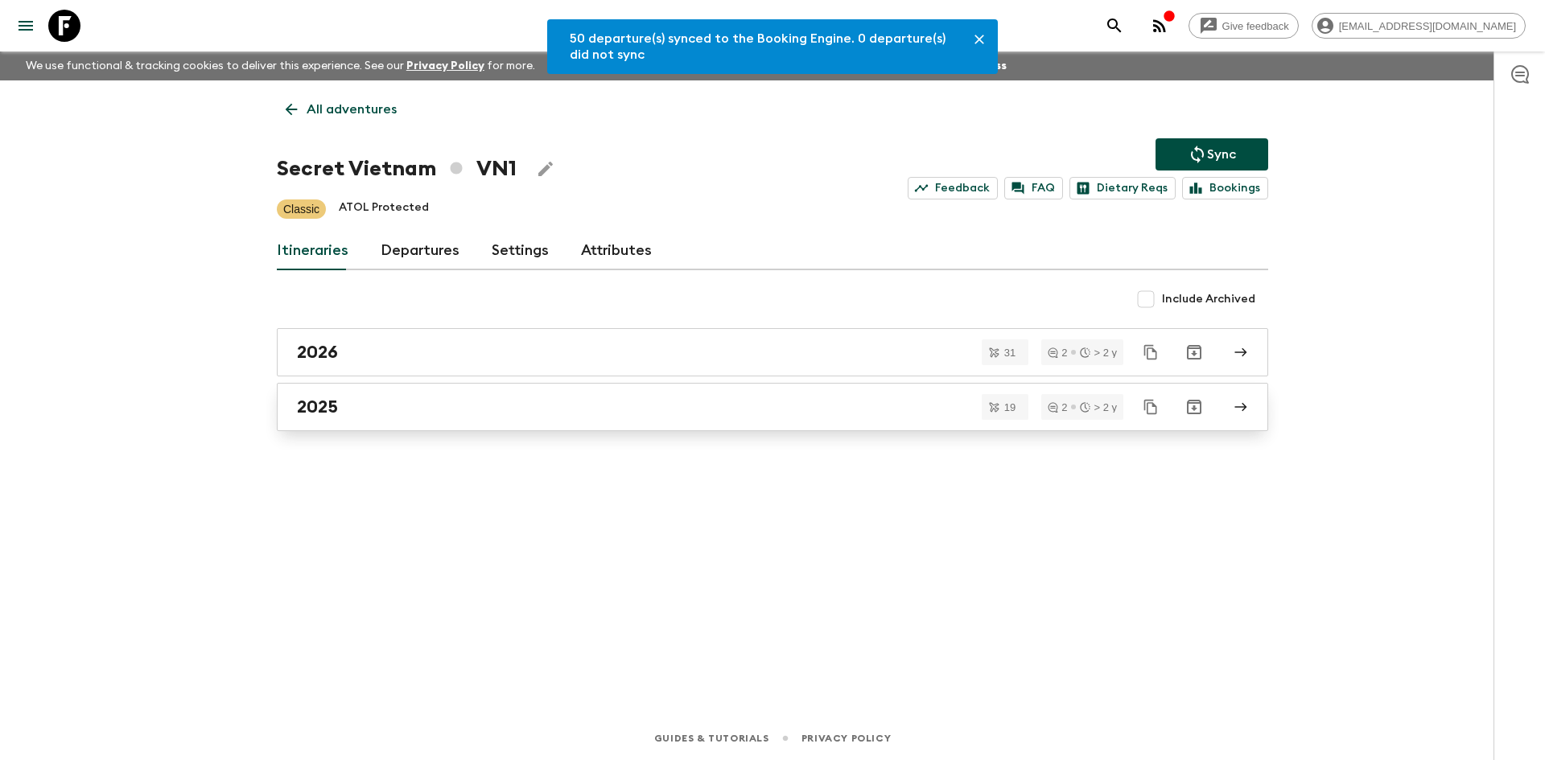
click at [341, 394] on link "2025" at bounding box center [772, 407] width 991 height 48
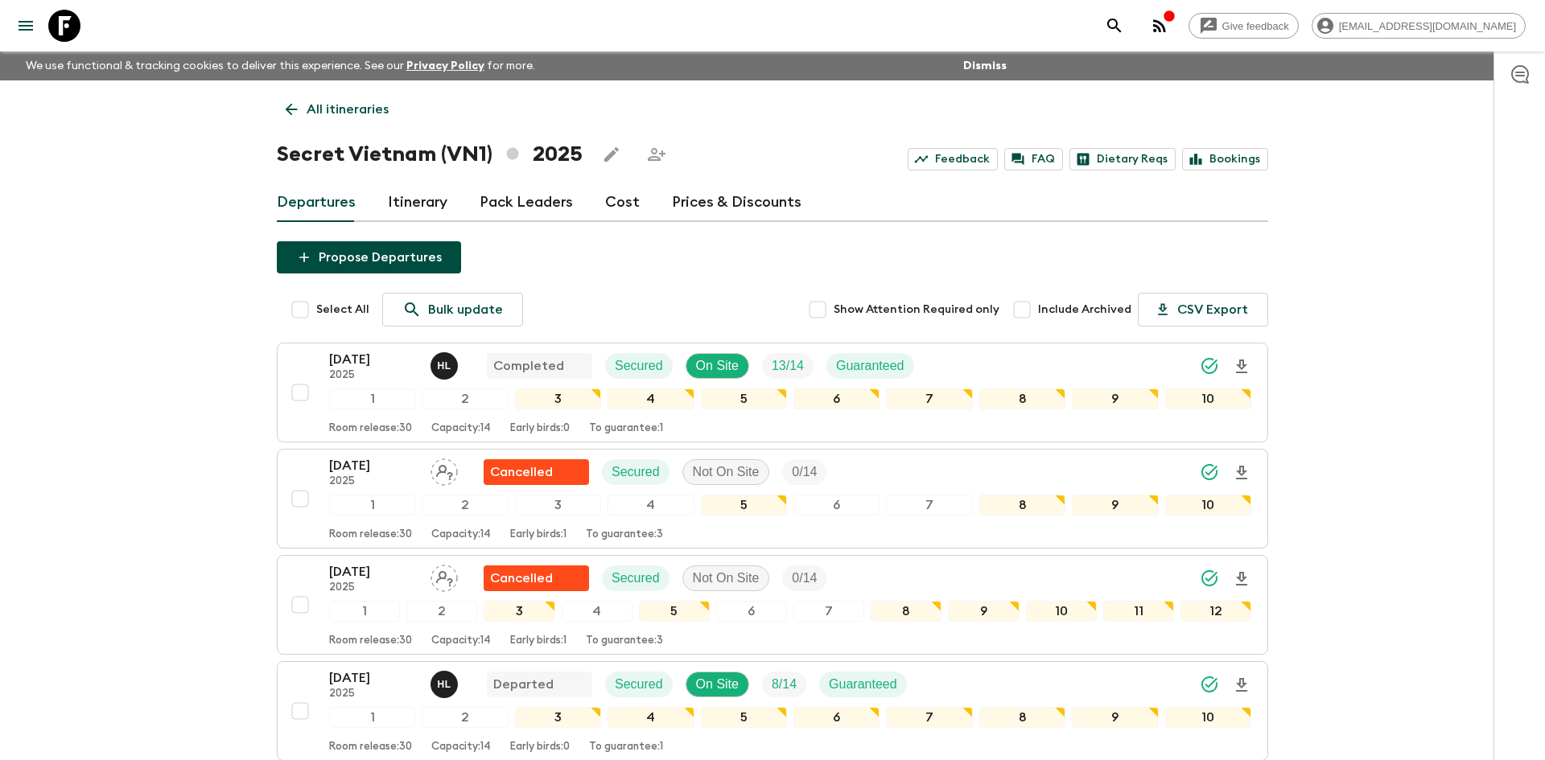
click at [309, 112] on p "All itineraries" at bounding box center [348, 109] width 82 height 19
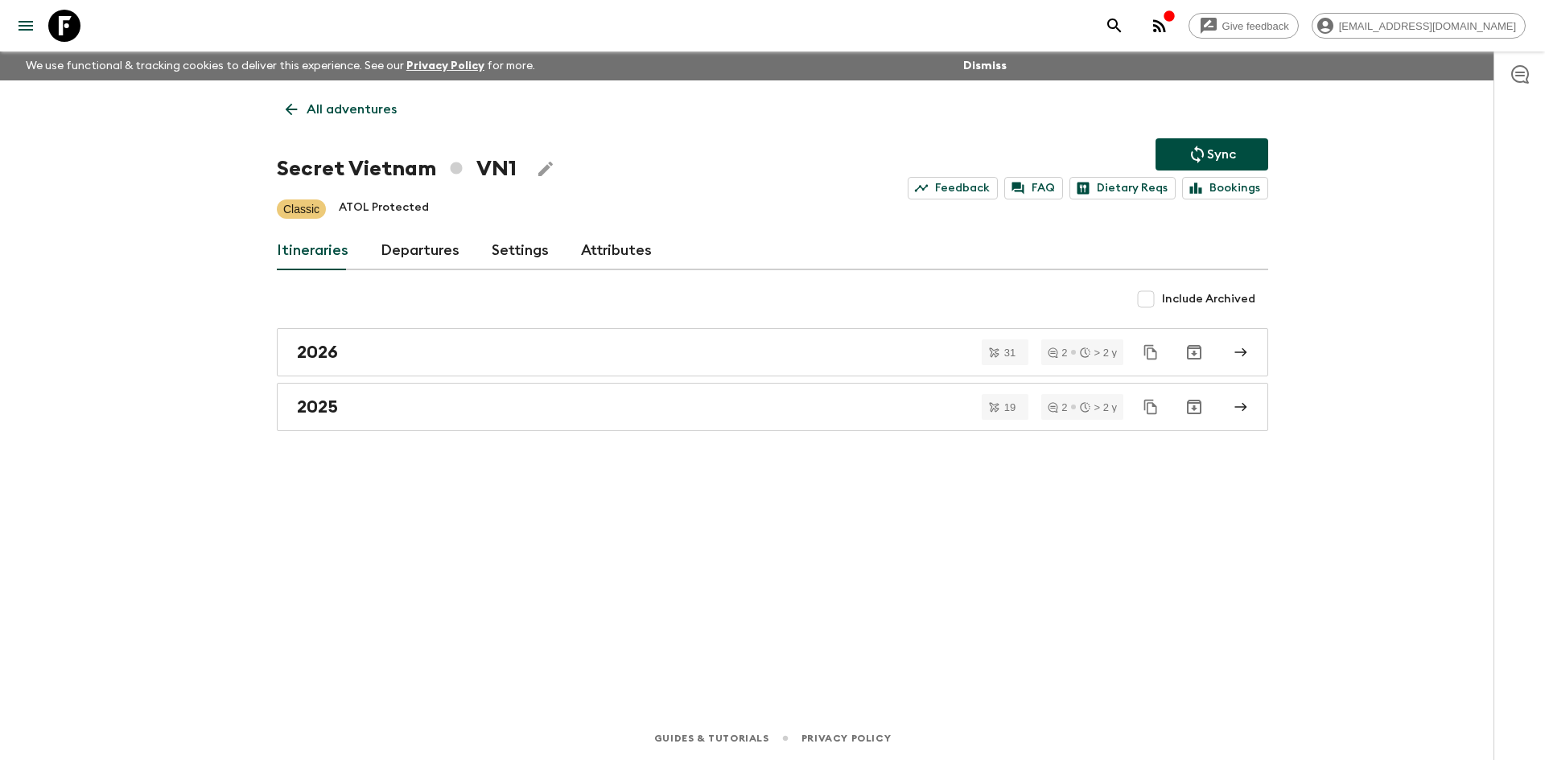
click at [309, 112] on p "All adventures" at bounding box center [352, 109] width 90 height 19
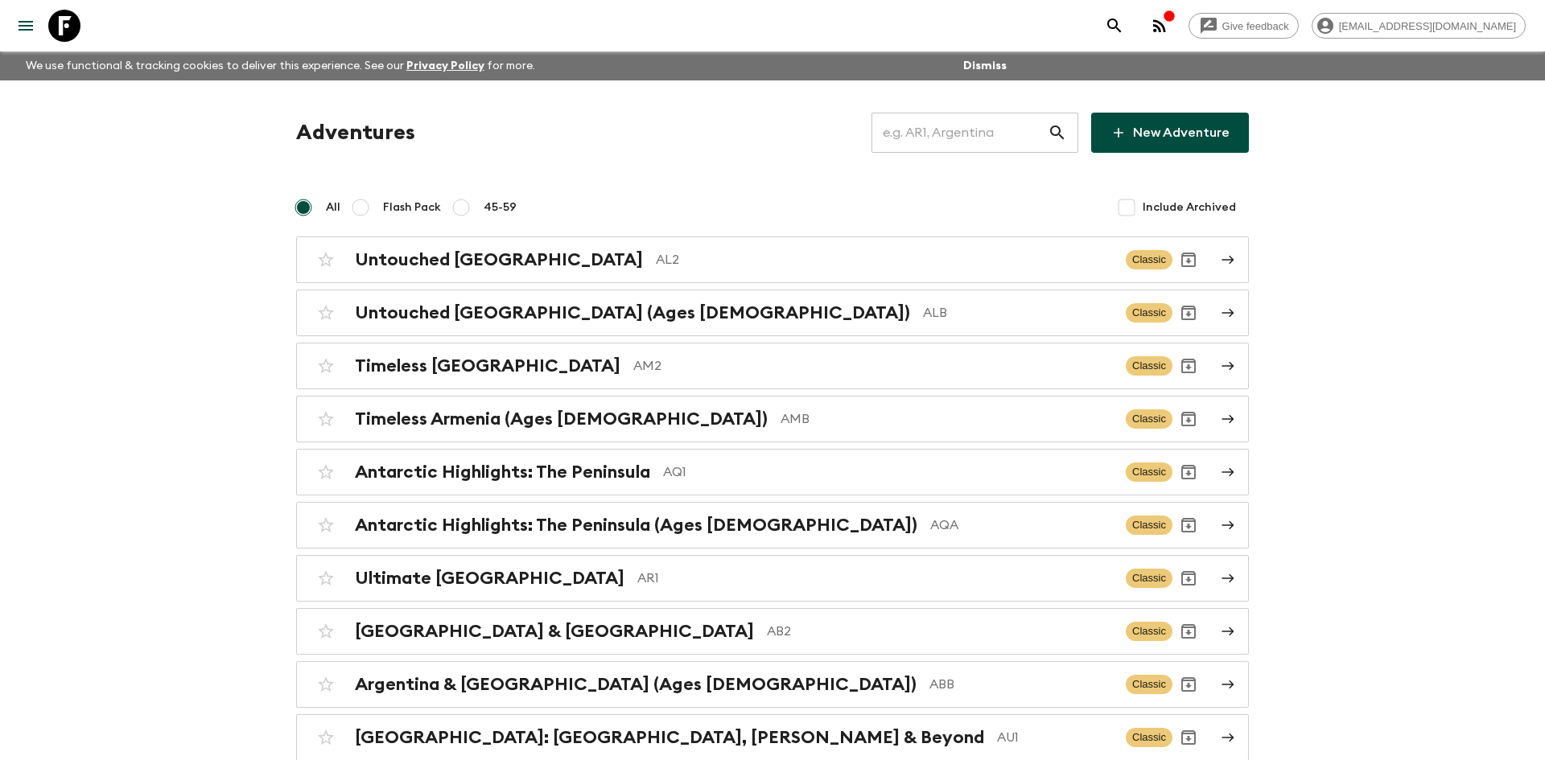
click at [930, 128] on input "text" at bounding box center [960, 132] width 176 height 45
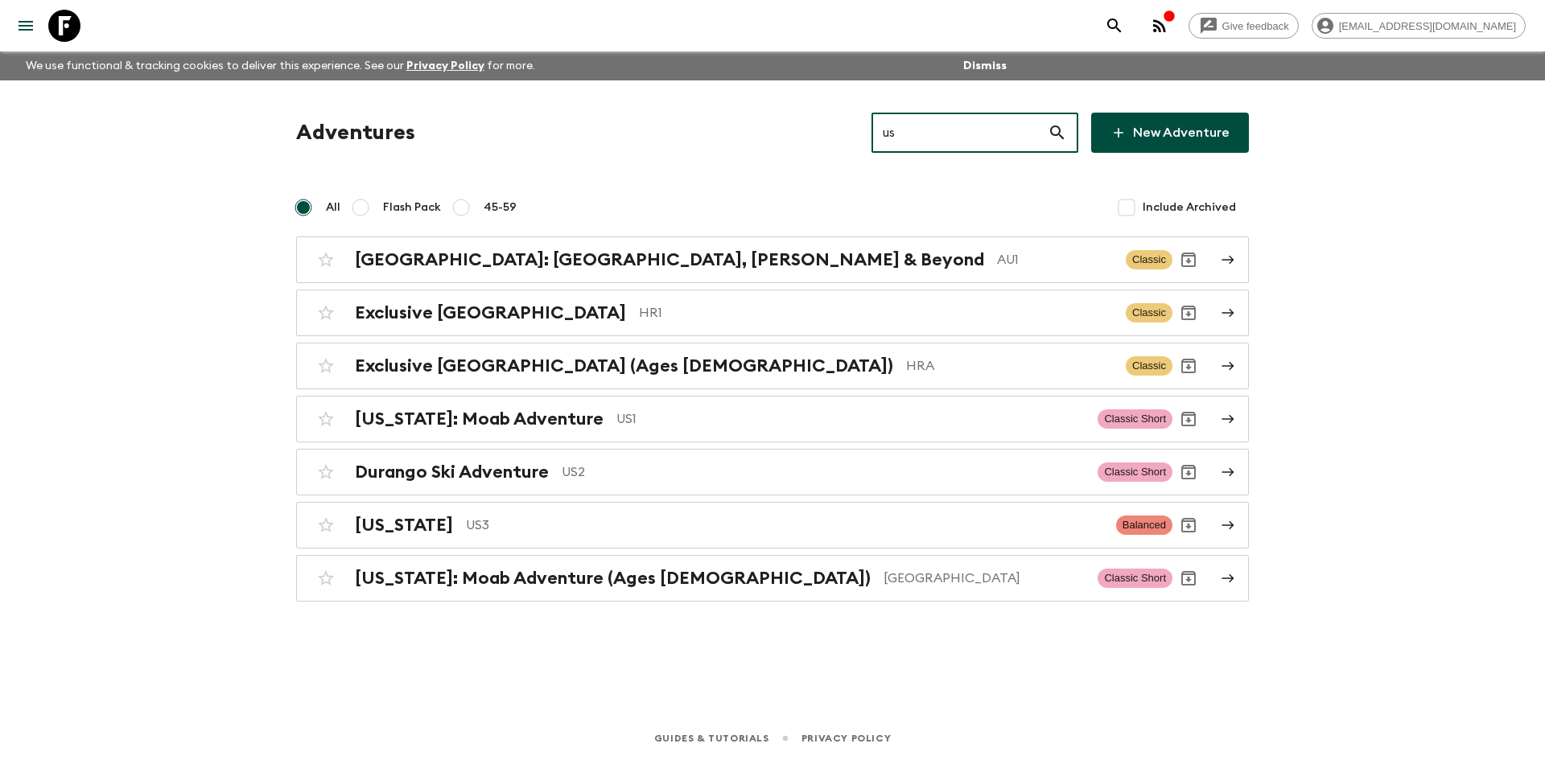
type input "us1"
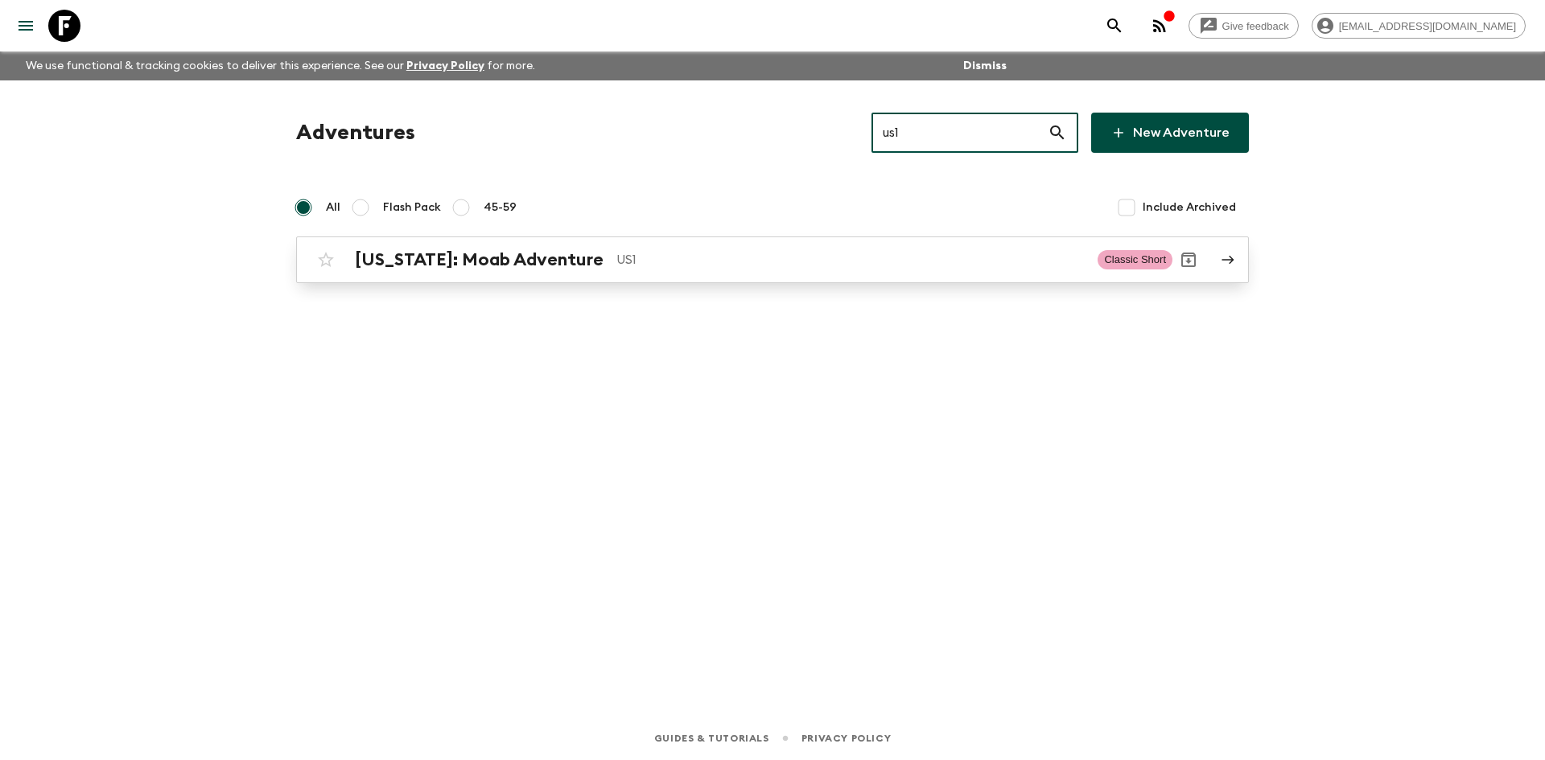
click at [616, 265] on p "US1" at bounding box center [850, 259] width 468 height 19
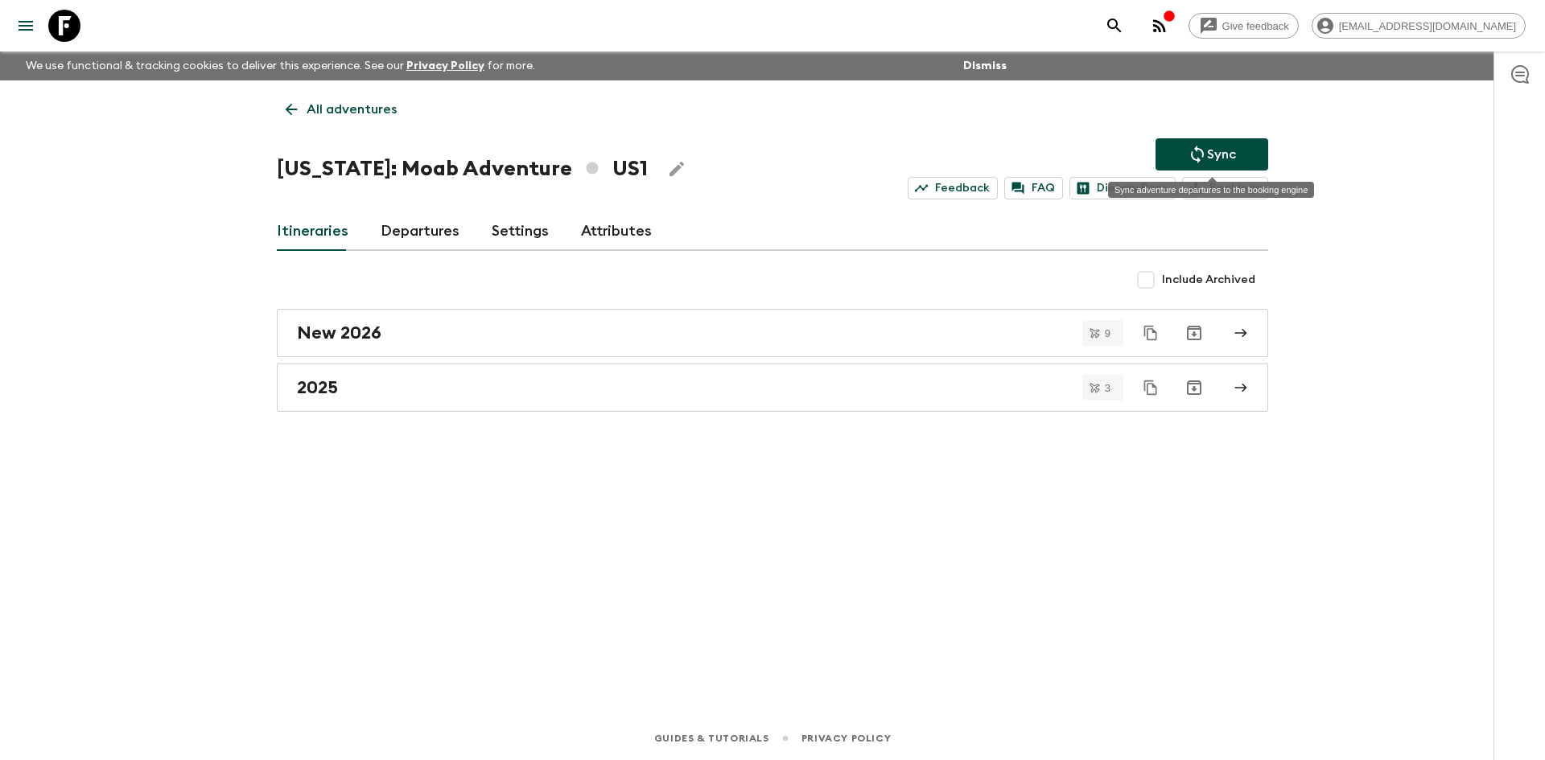
click at [1203, 155] on icon "Sync adventure departures to the booking engine" at bounding box center [1197, 155] width 13 height 18
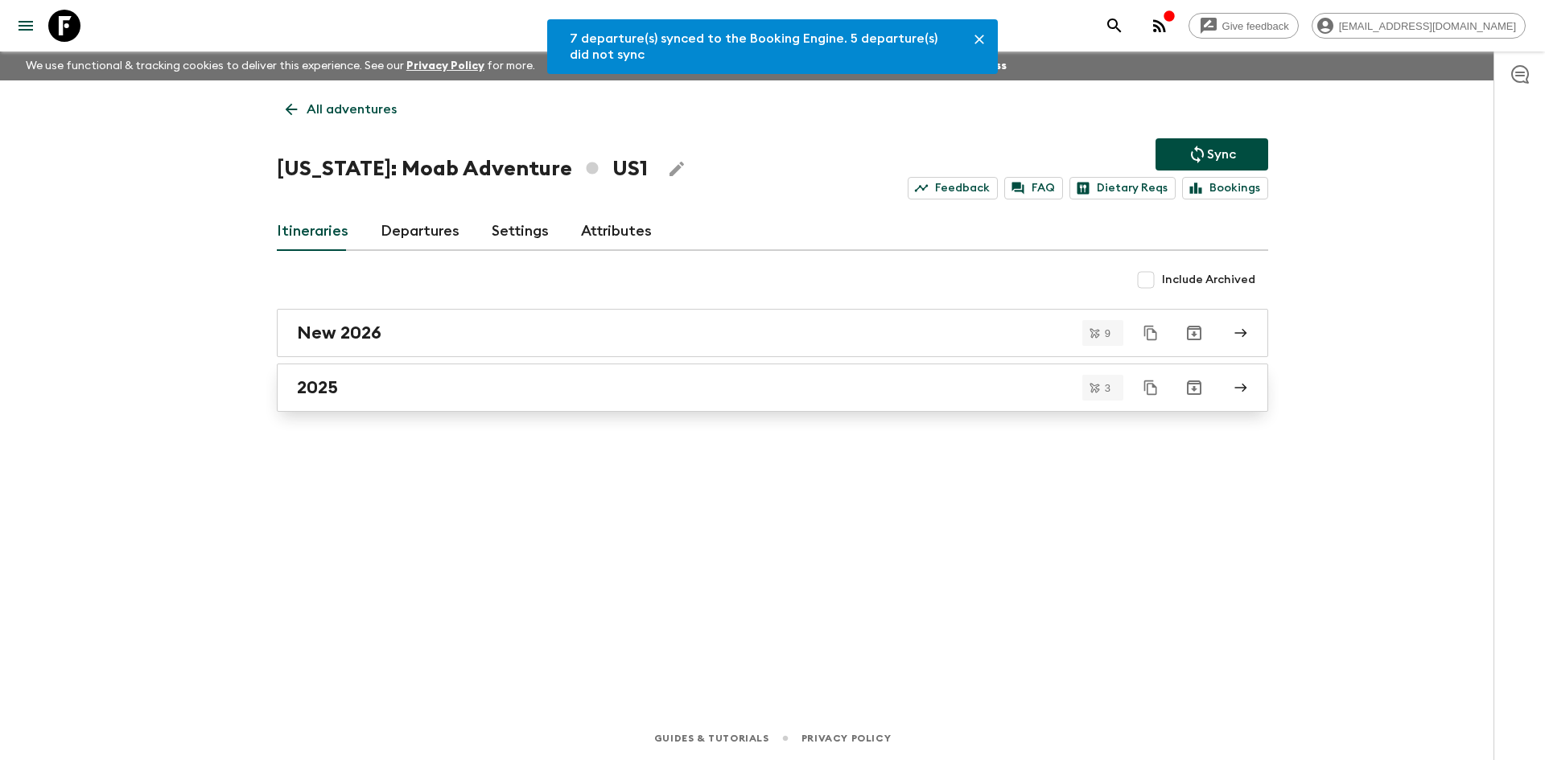
click at [472, 391] on div "2025" at bounding box center [757, 387] width 921 height 21
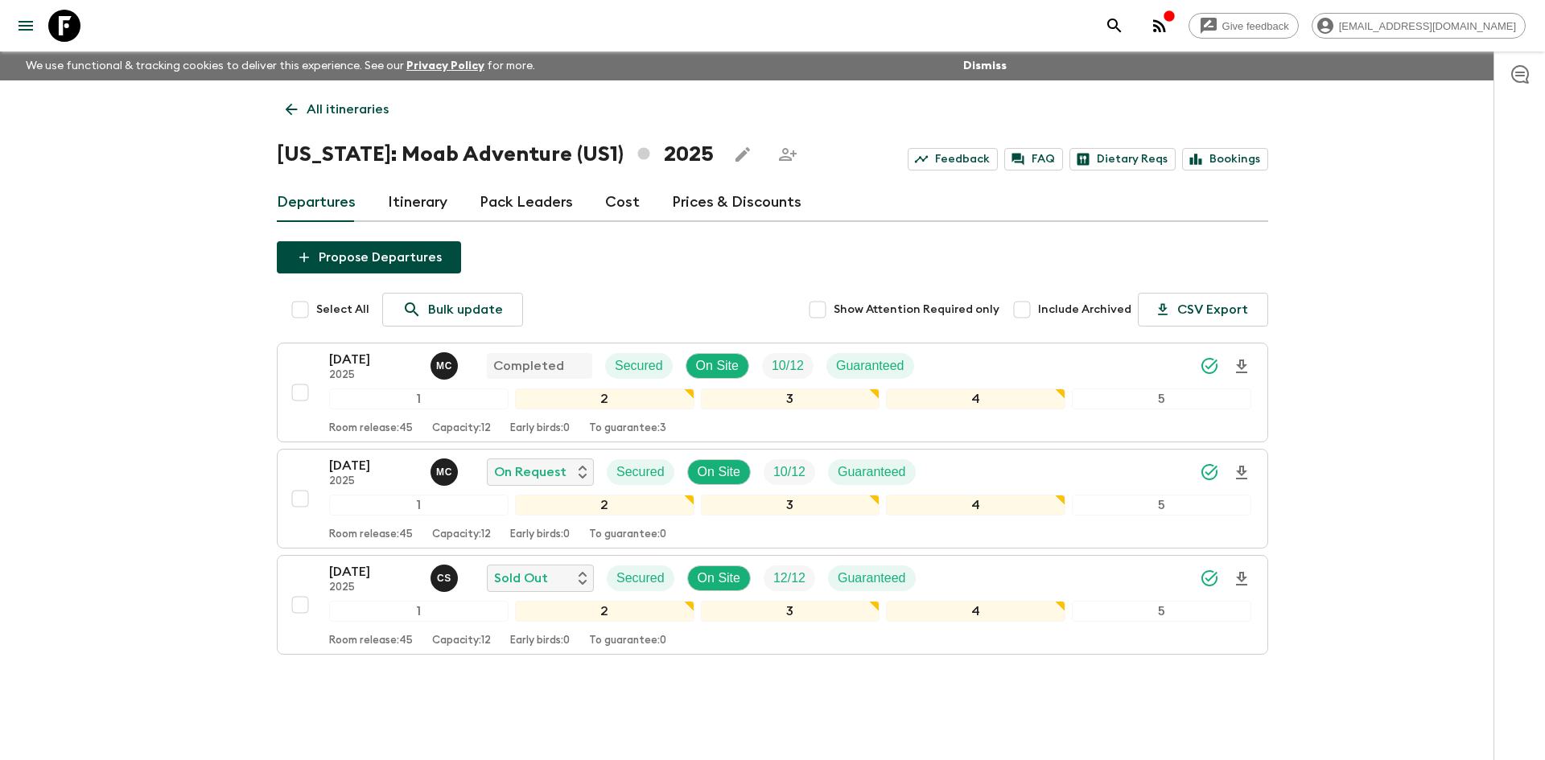
click at [328, 117] on p "All itineraries" at bounding box center [348, 109] width 82 height 19
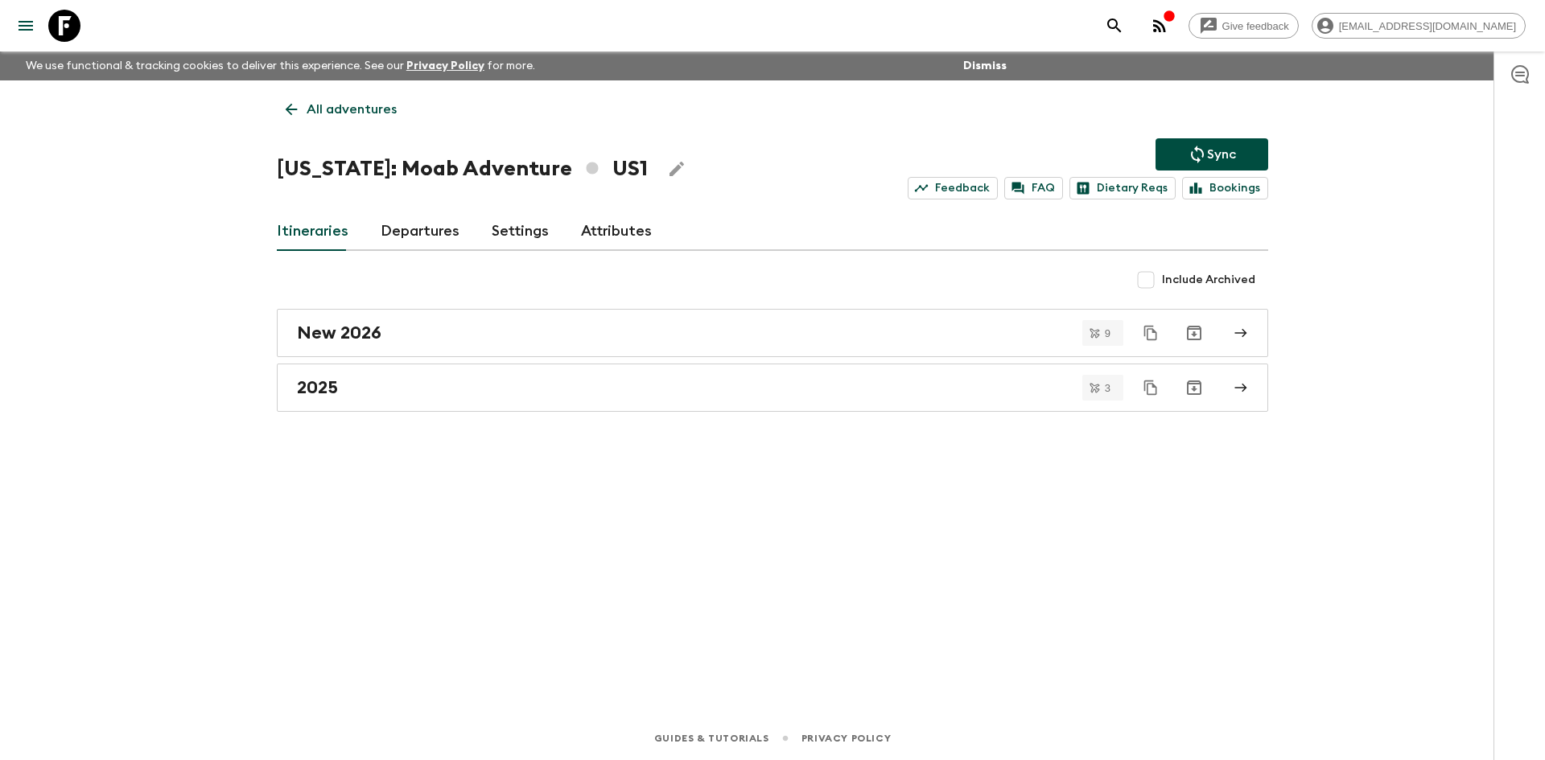
click at [328, 117] on p "All adventures" at bounding box center [352, 109] width 90 height 19
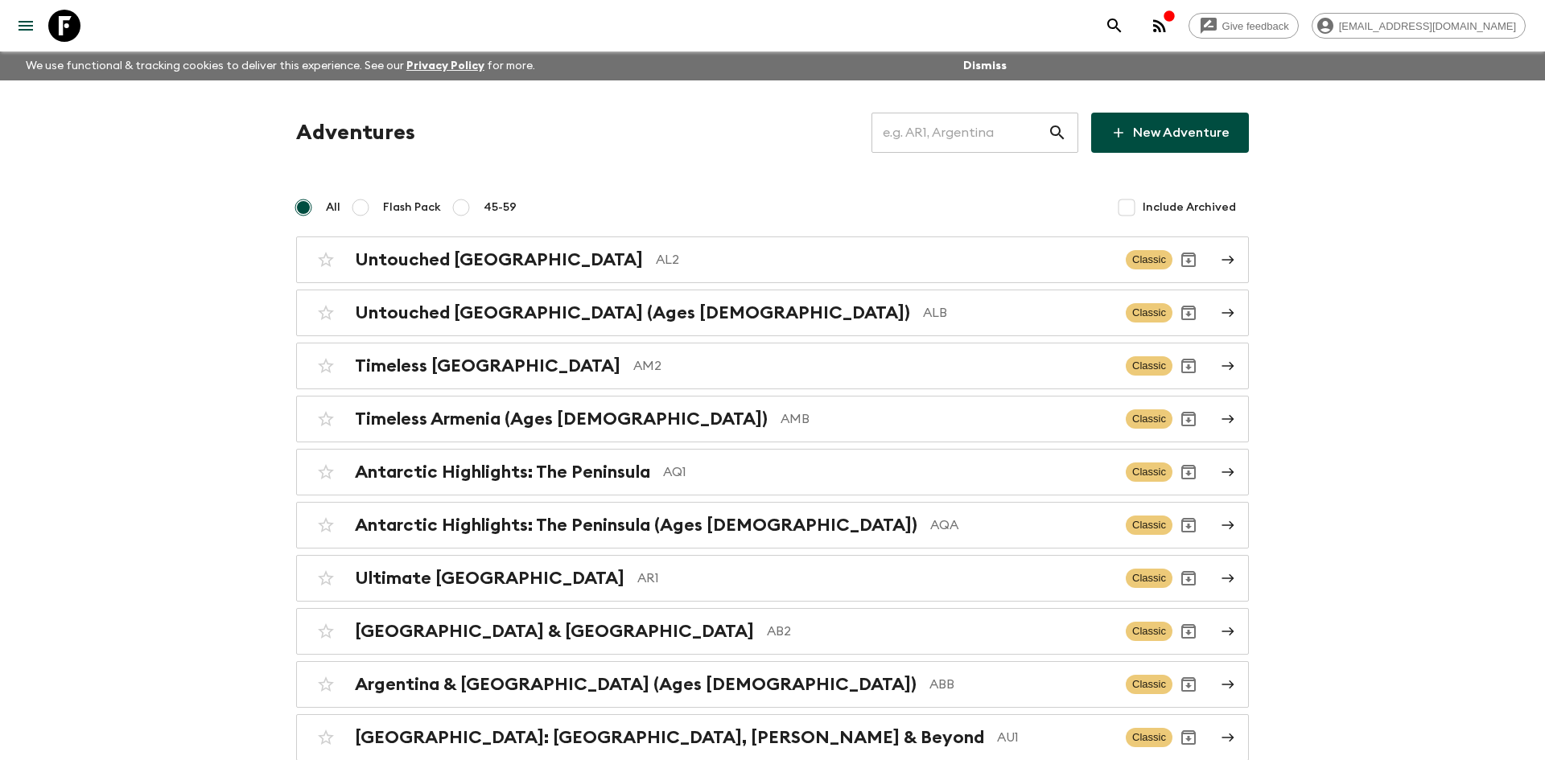
click at [900, 129] on input "text" at bounding box center [960, 132] width 176 height 45
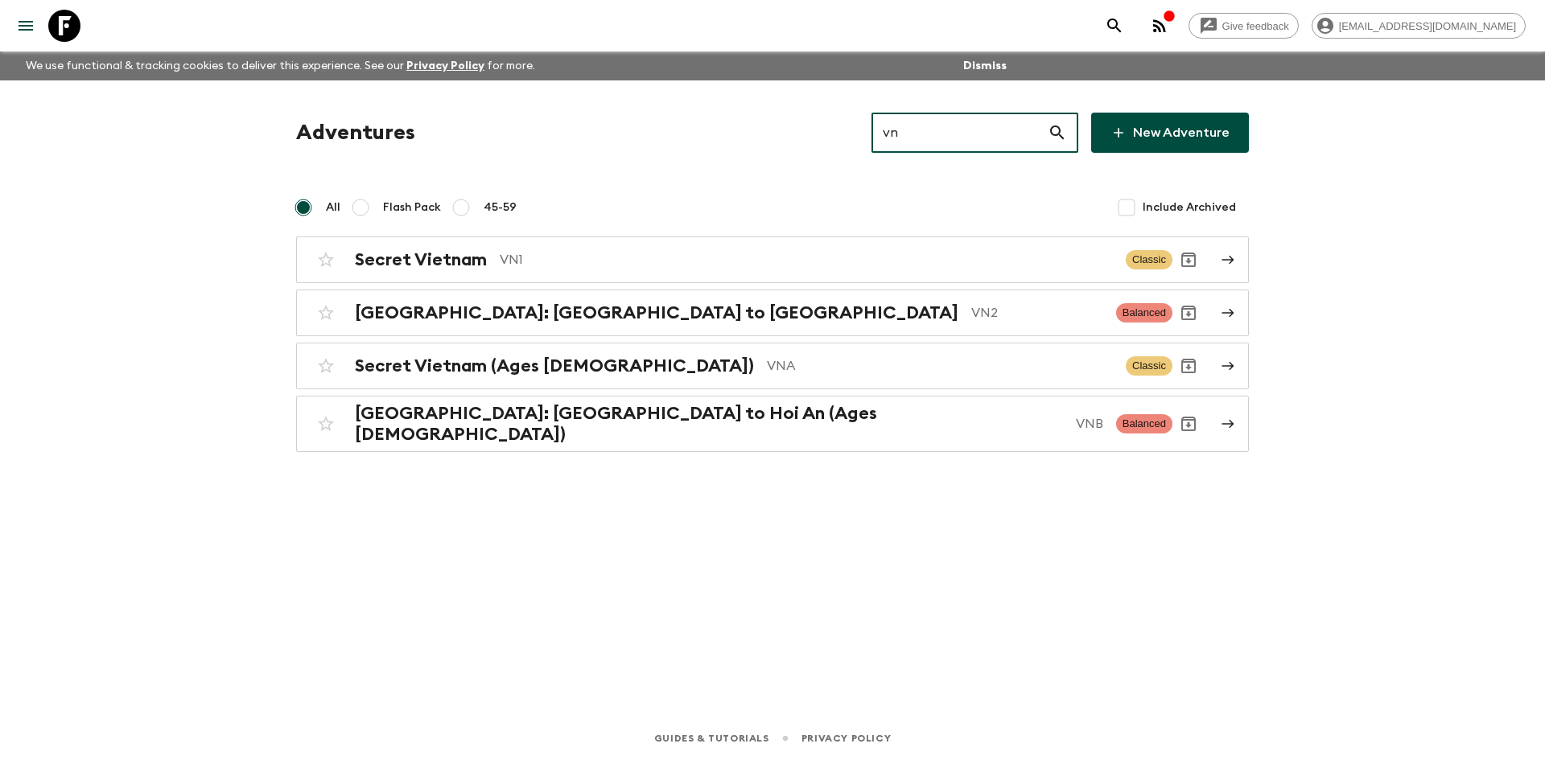
type input "vna"
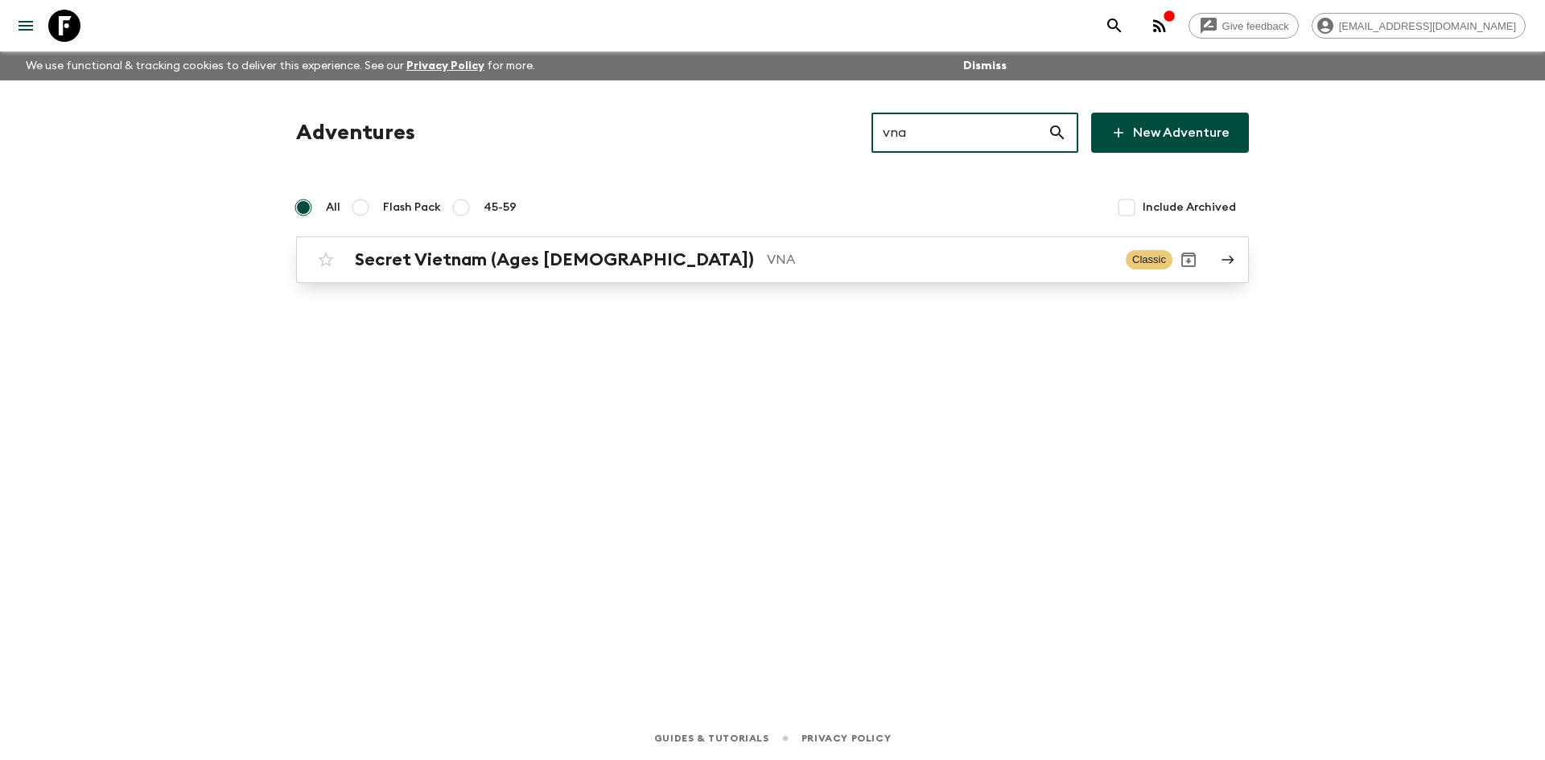
click at [606, 251] on div "Secret Vietnam (Ages [DEMOGRAPHIC_DATA]) VNA" at bounding box center [734, 259] width 758 height 21
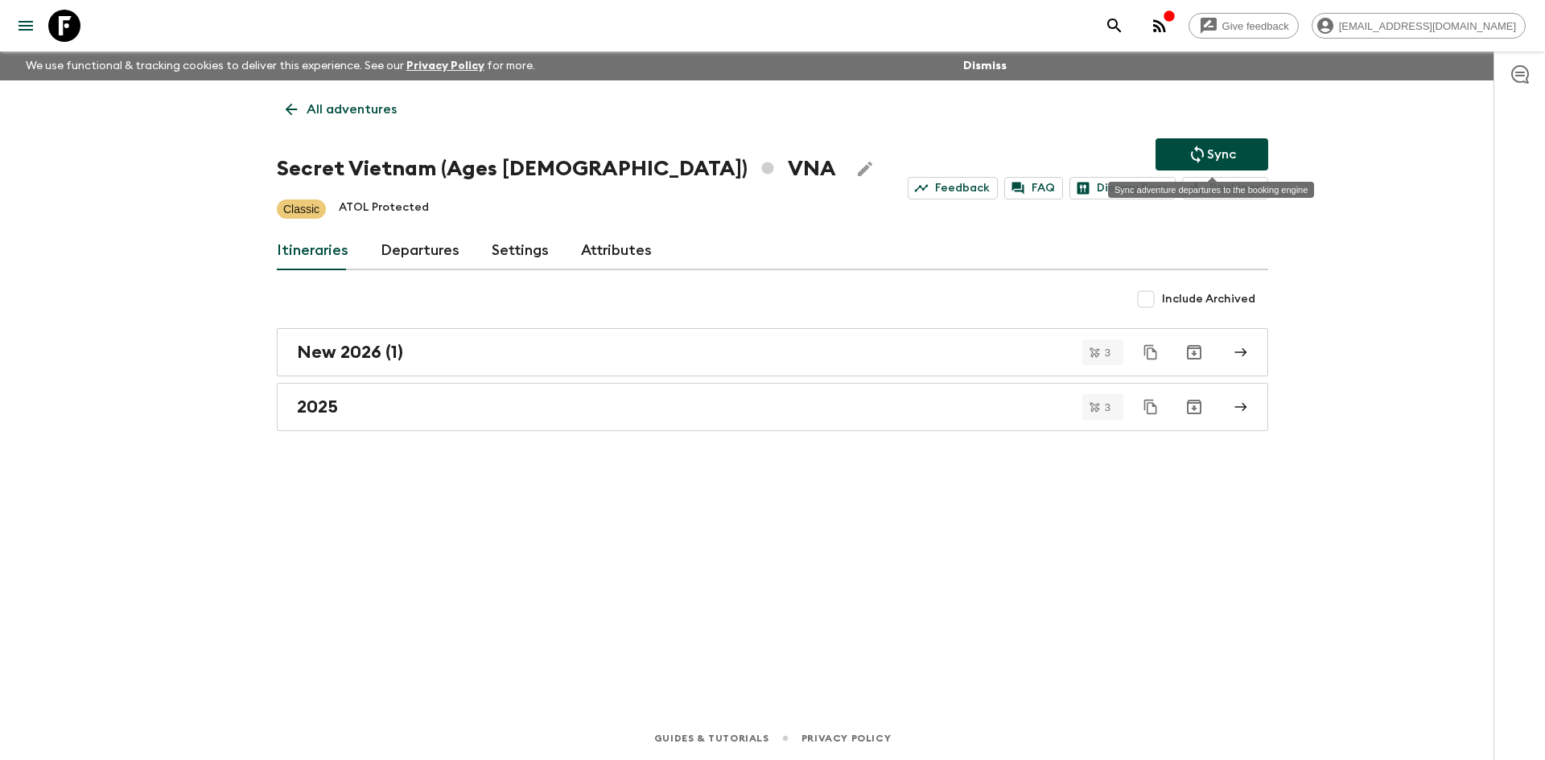
click at [1234, 156] on p "Sync" at bounding box center [1221, 154] width 29 height 19
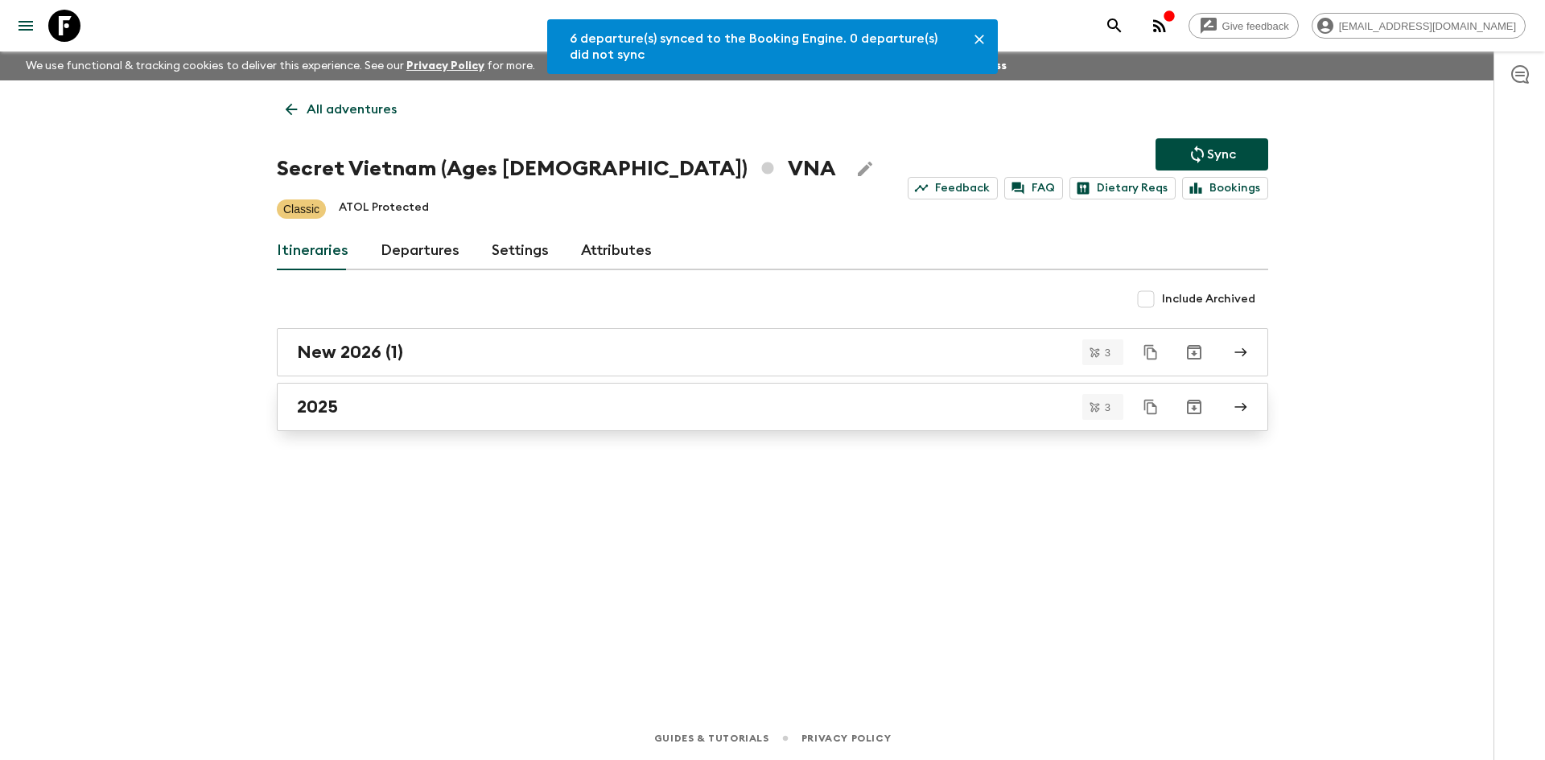
click at [338, 418] on link "2025" at bounding box center [772, 407] width 991 height 48
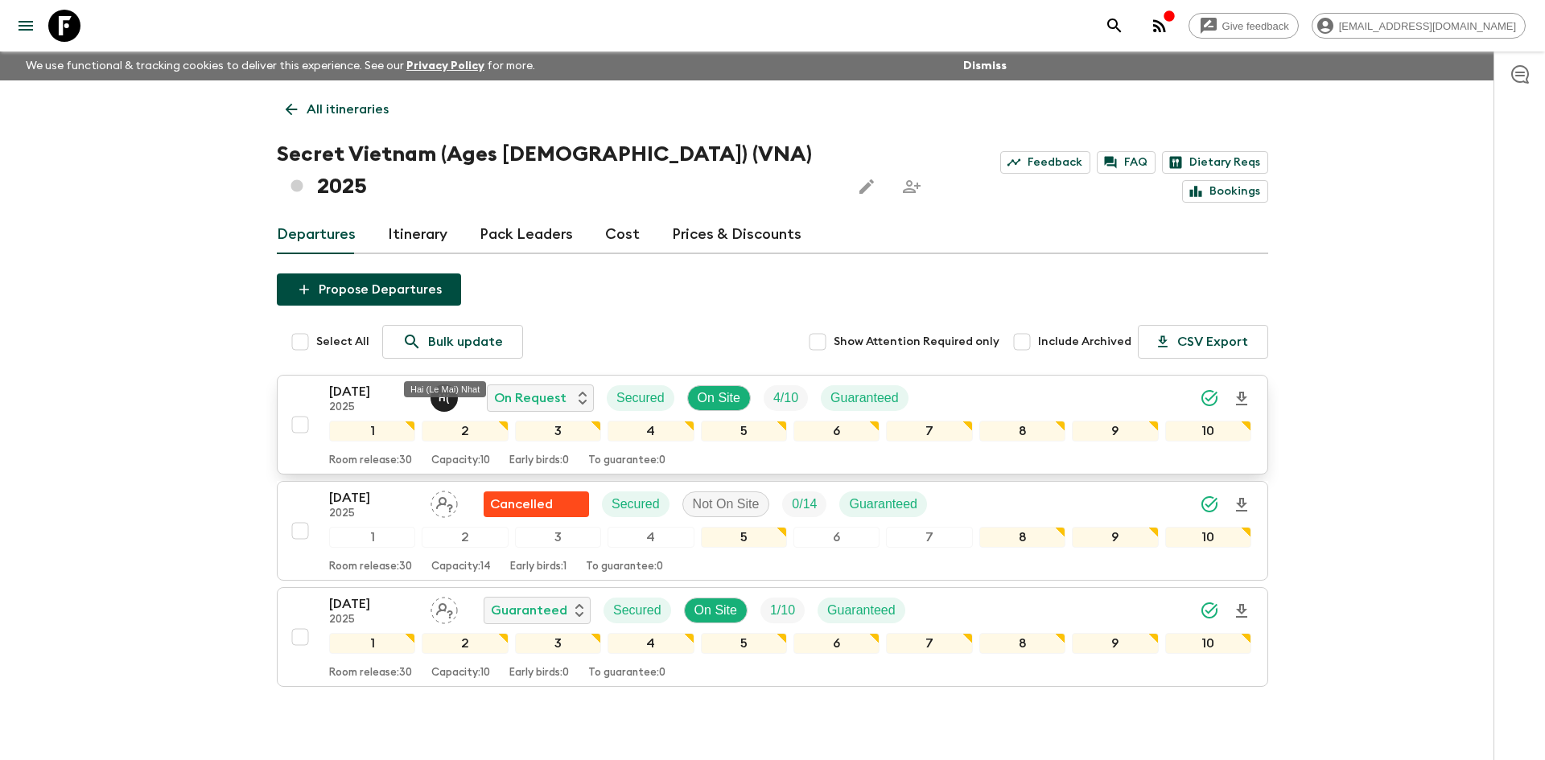
click at [446, 392] on p "H (" at bounding box center [444, 398] width 11 height 13
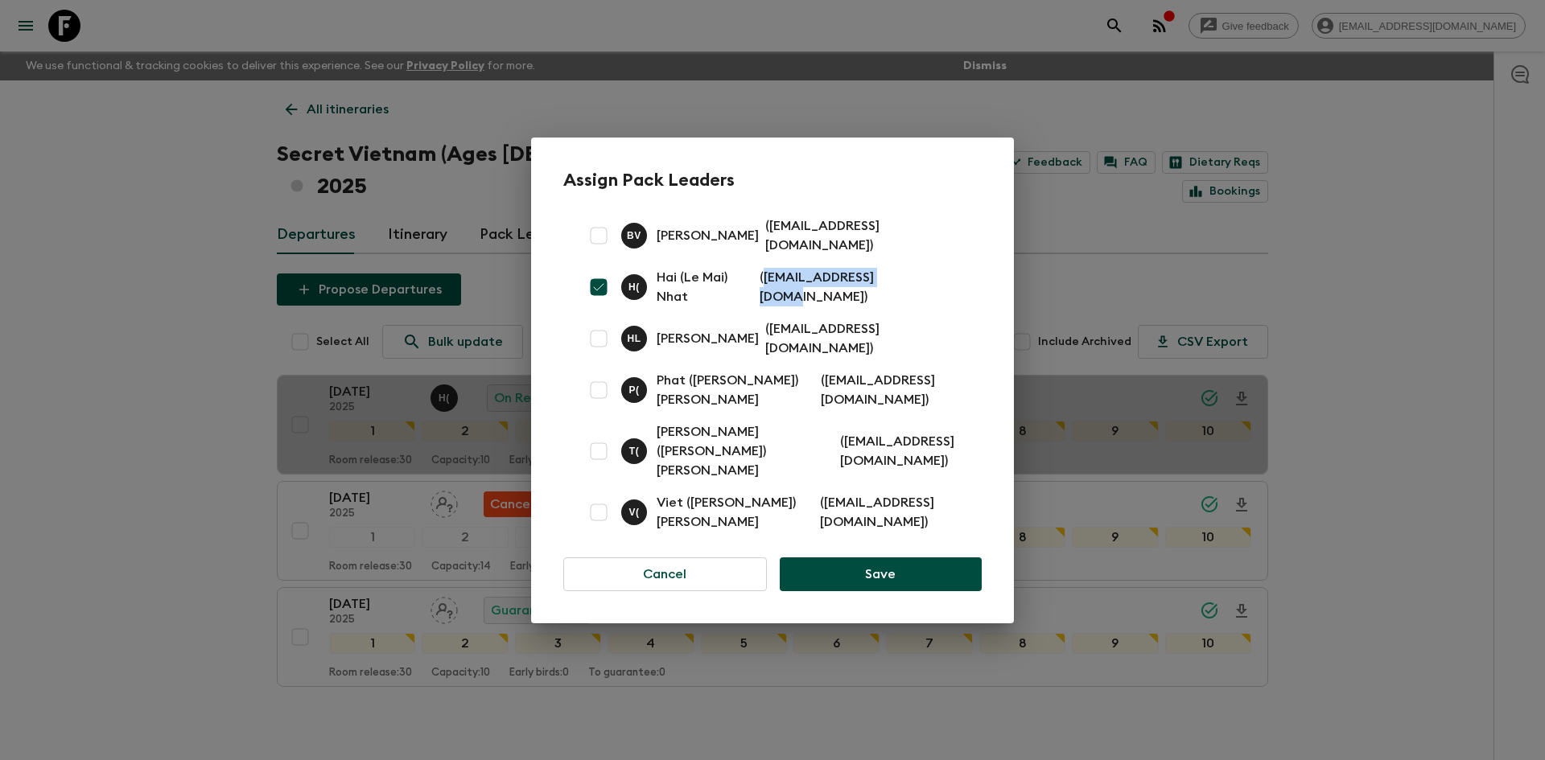
drag, startPoint x: 915, startPoint y: 303, endPoint x: 774, endPoint y: 304, distance: 140.8
click at [774, 304] on p "( [EMAIL_ADDRESS][DOMAIN_NAME] )" at bounding box center [861, 287] width 203 height 39
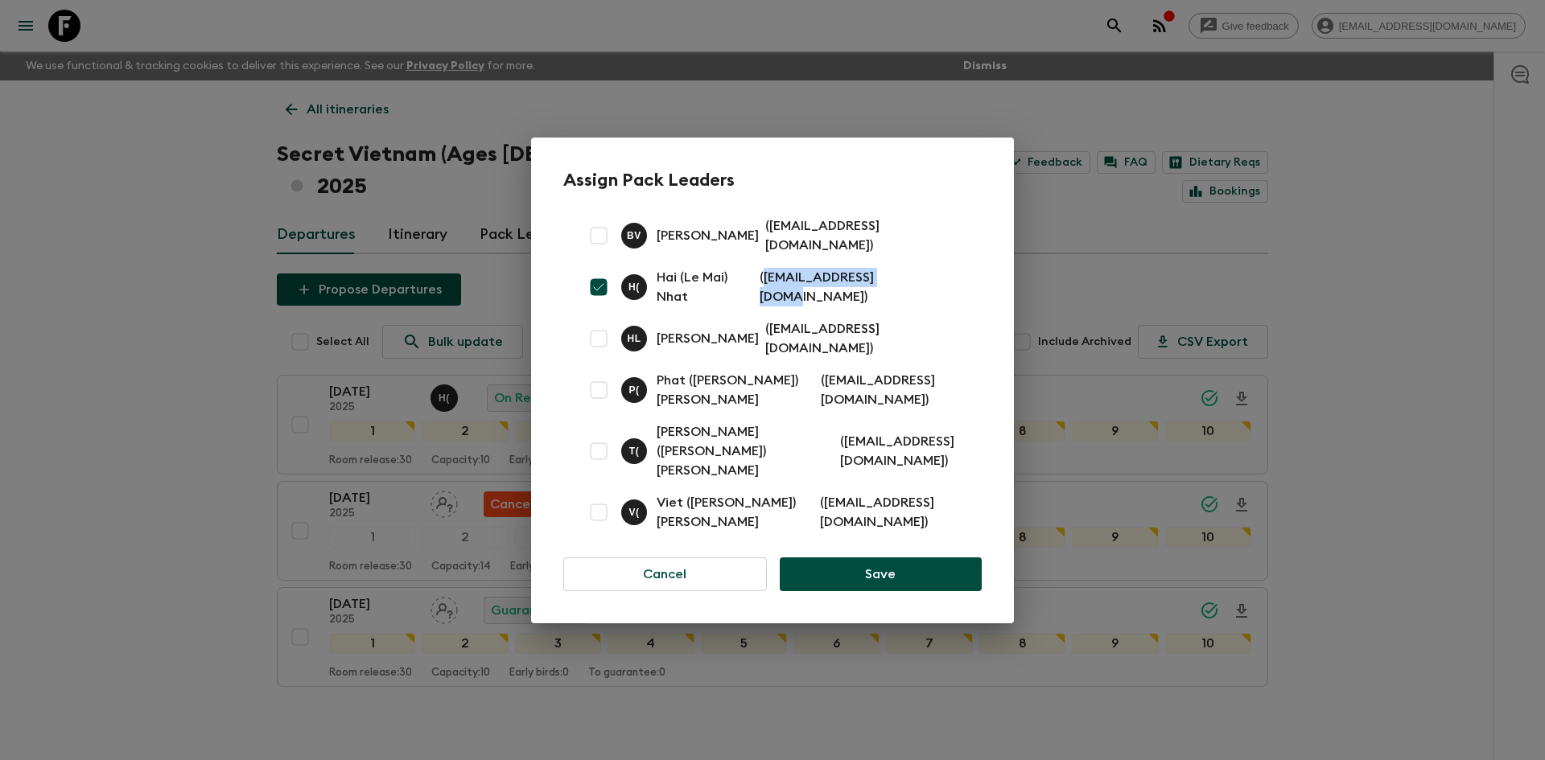
copy p "[EMAIL_ADDRESS][DOMAIN_NAME]"
click at [160, 213] on div "Assign Pack Leaders B V [PERSON_NAME] ( [EMAIL_ADDRESS][DOMAIN_NAME] ) H ( Hai …" at bounding box center [772, 380] width 1545 height 760
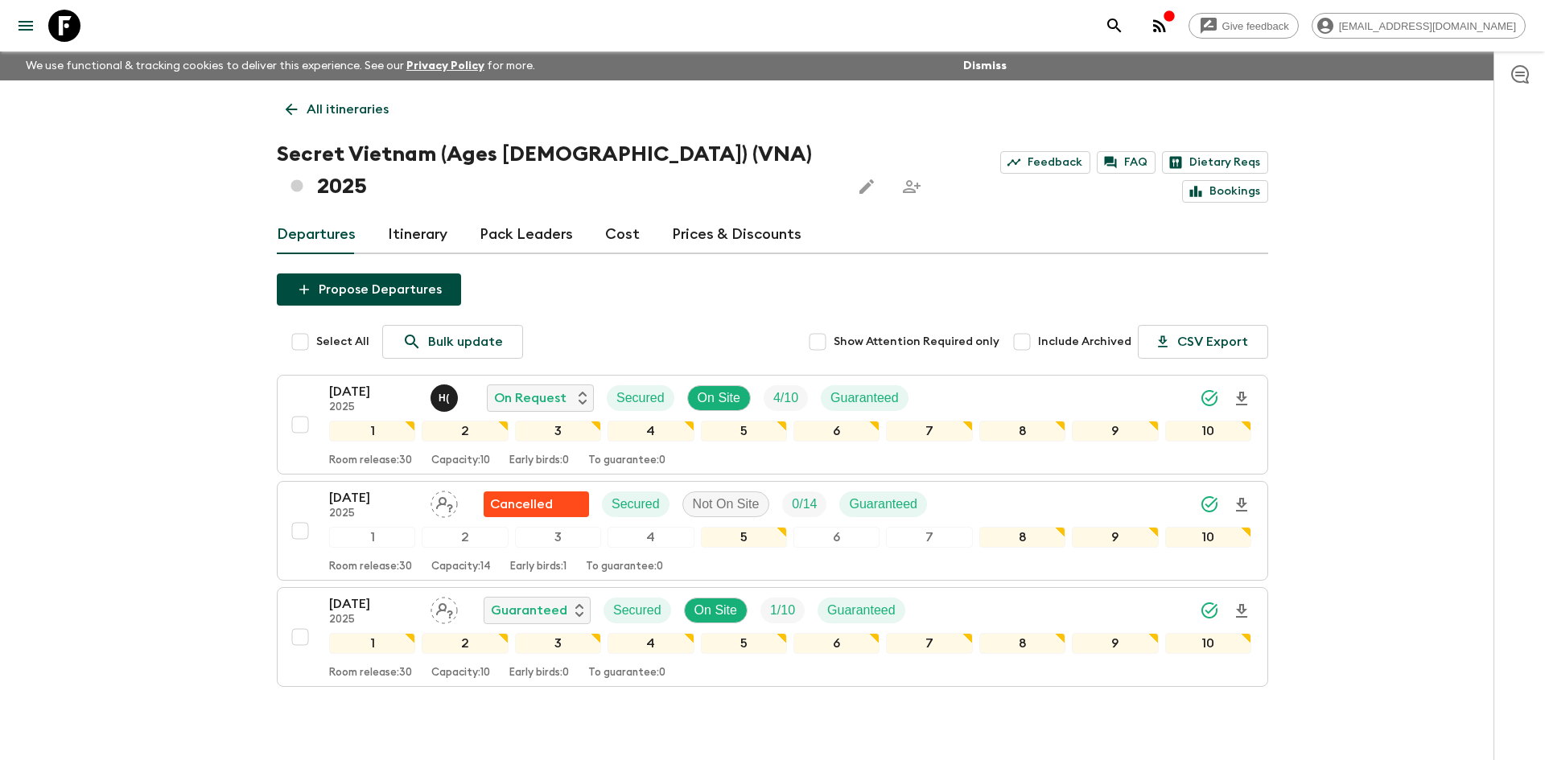
click at [353, 98] on link "All itineraries" at bounding box center [337, 109] width 121 height 32
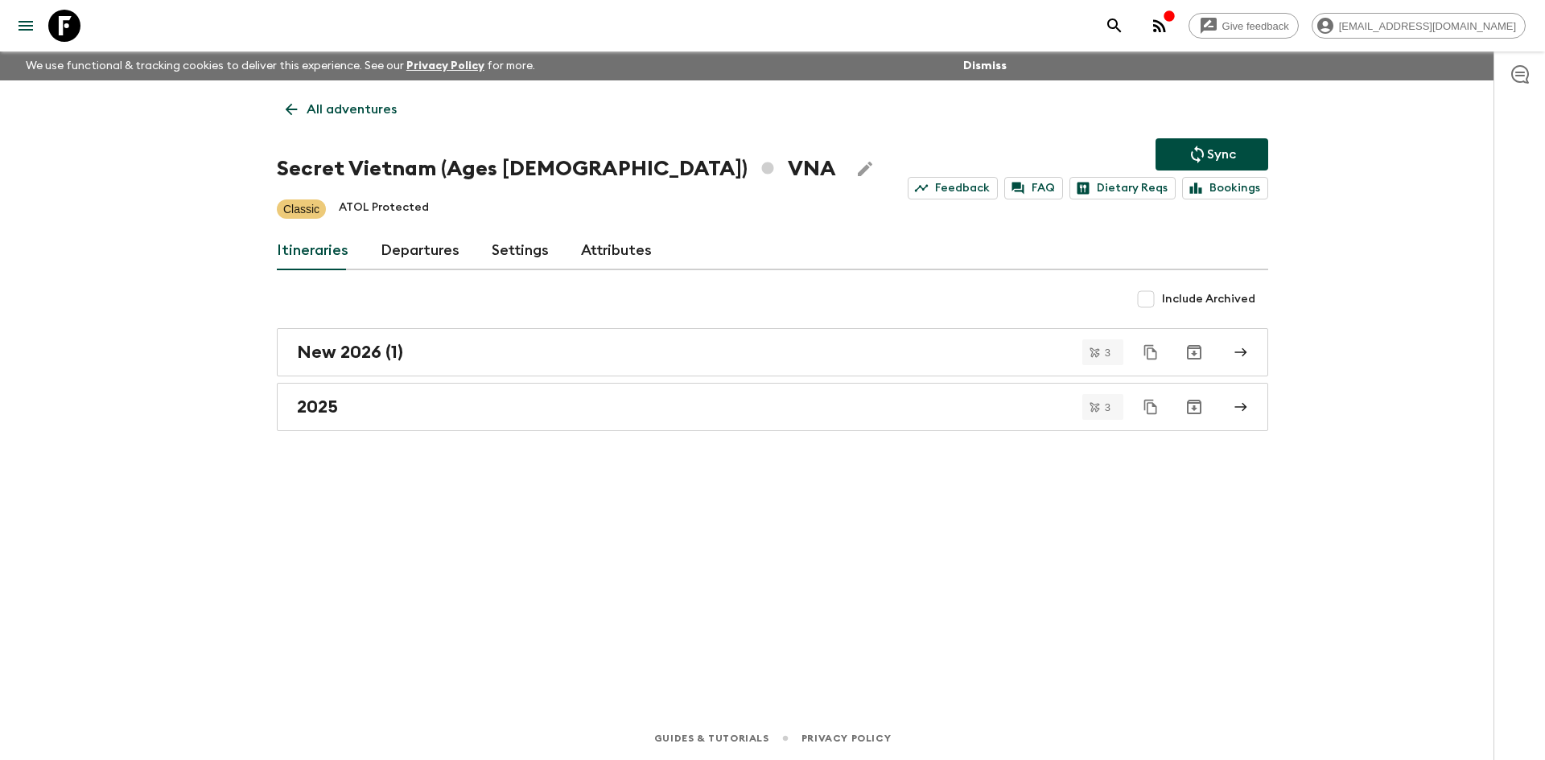
click at [353, 98] on link "All adventures" at bounding box center [341, 109] width 129 height 32
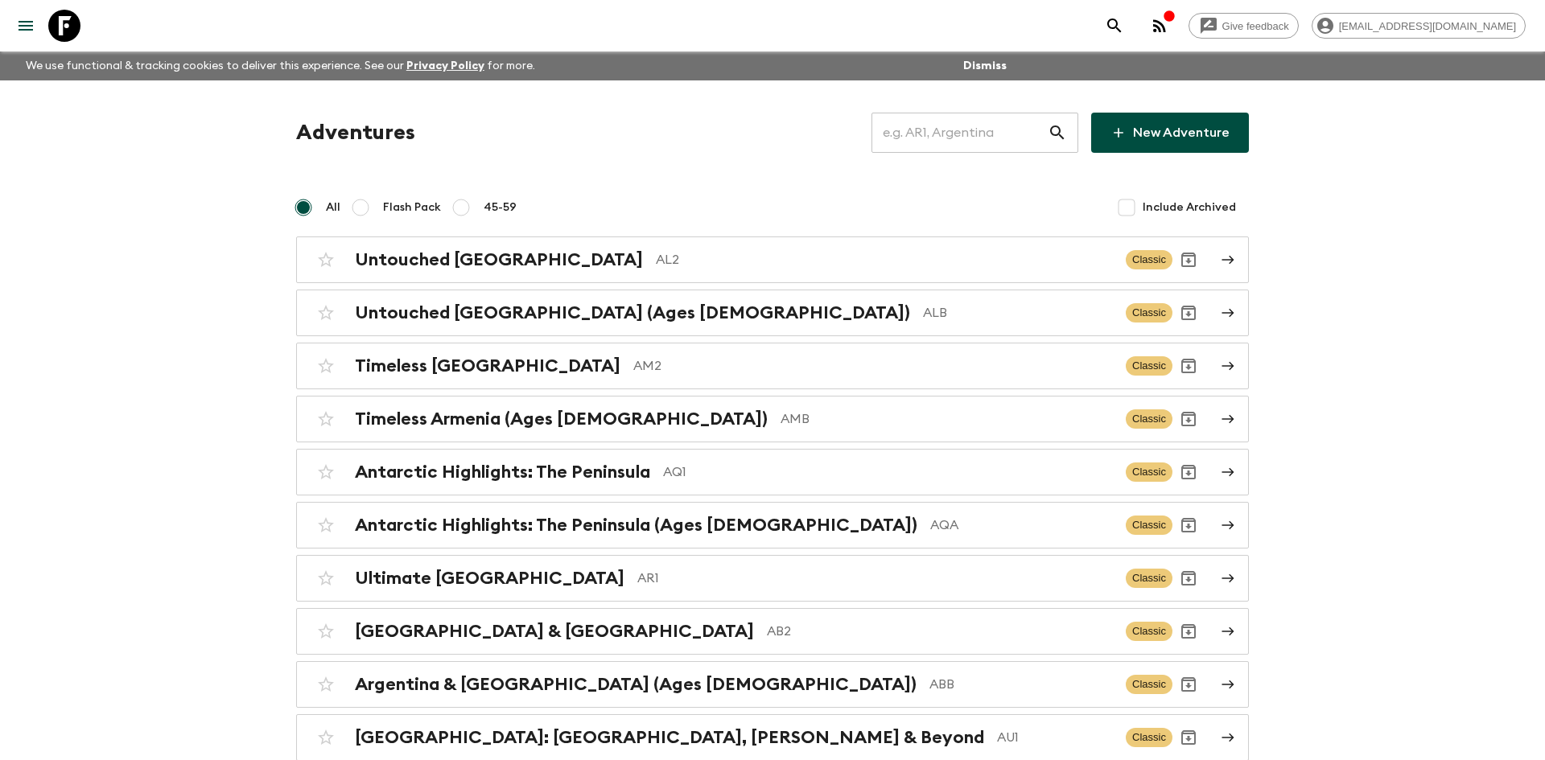
click at [905, 128] on input "text" at bounding box center [960, 132] width 176 height 45
type input "th2"
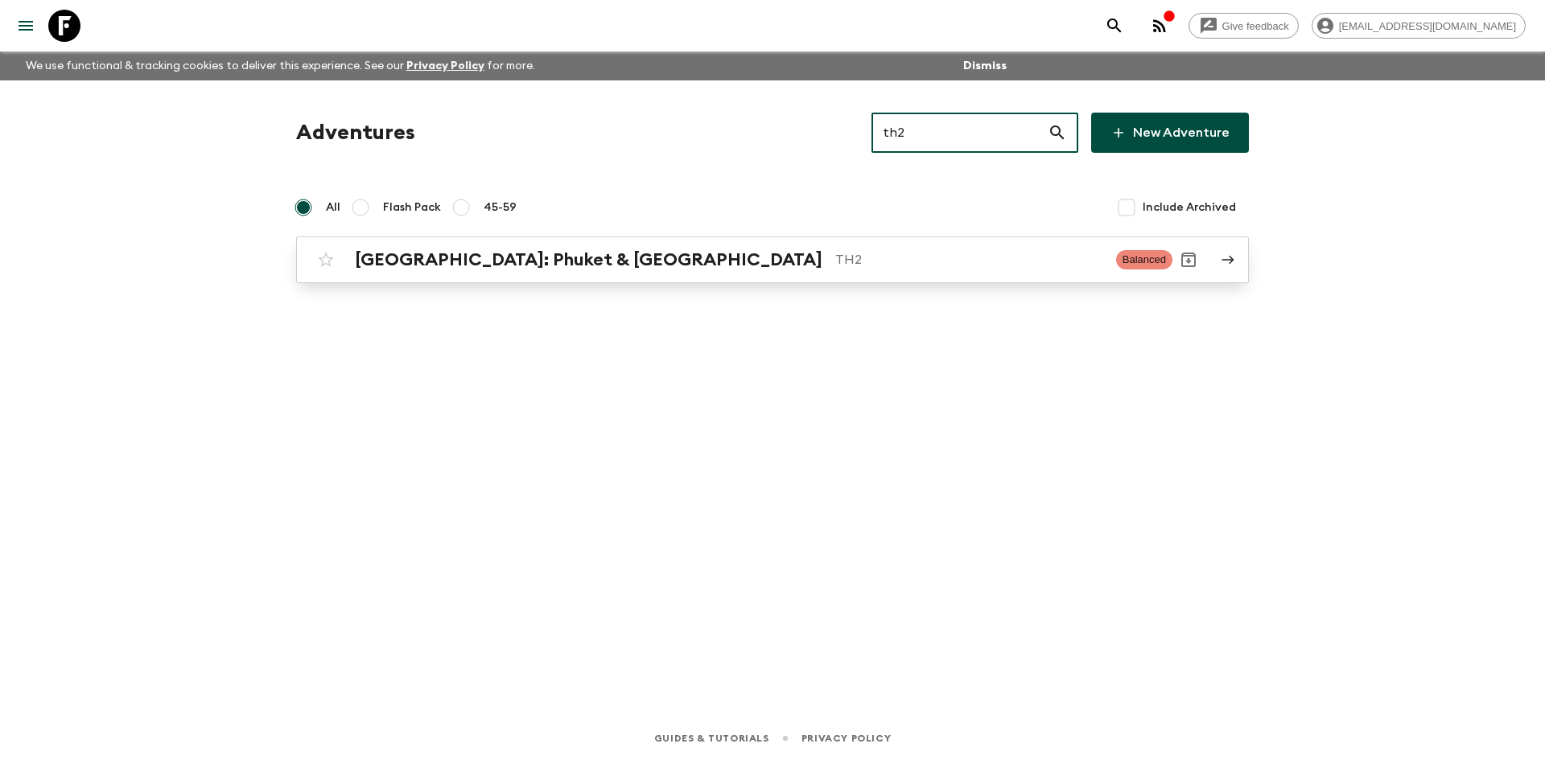
click at [835, 254] on p "TH2" at bounding box center [969, 259] width 268 height 19
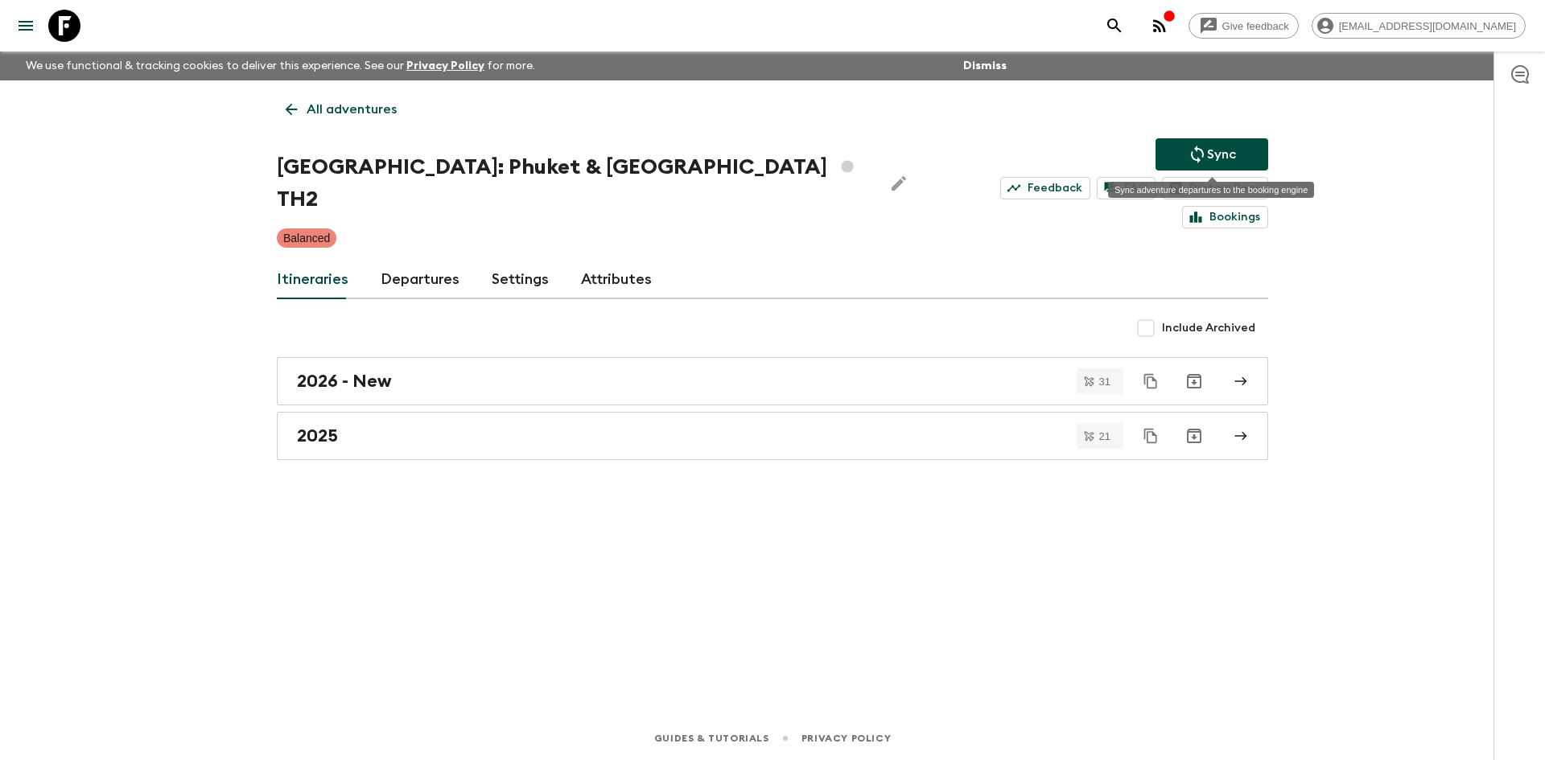
click at [1212, 155] on p "Sync" at bounding box center [1221, 154] width 29 height 19
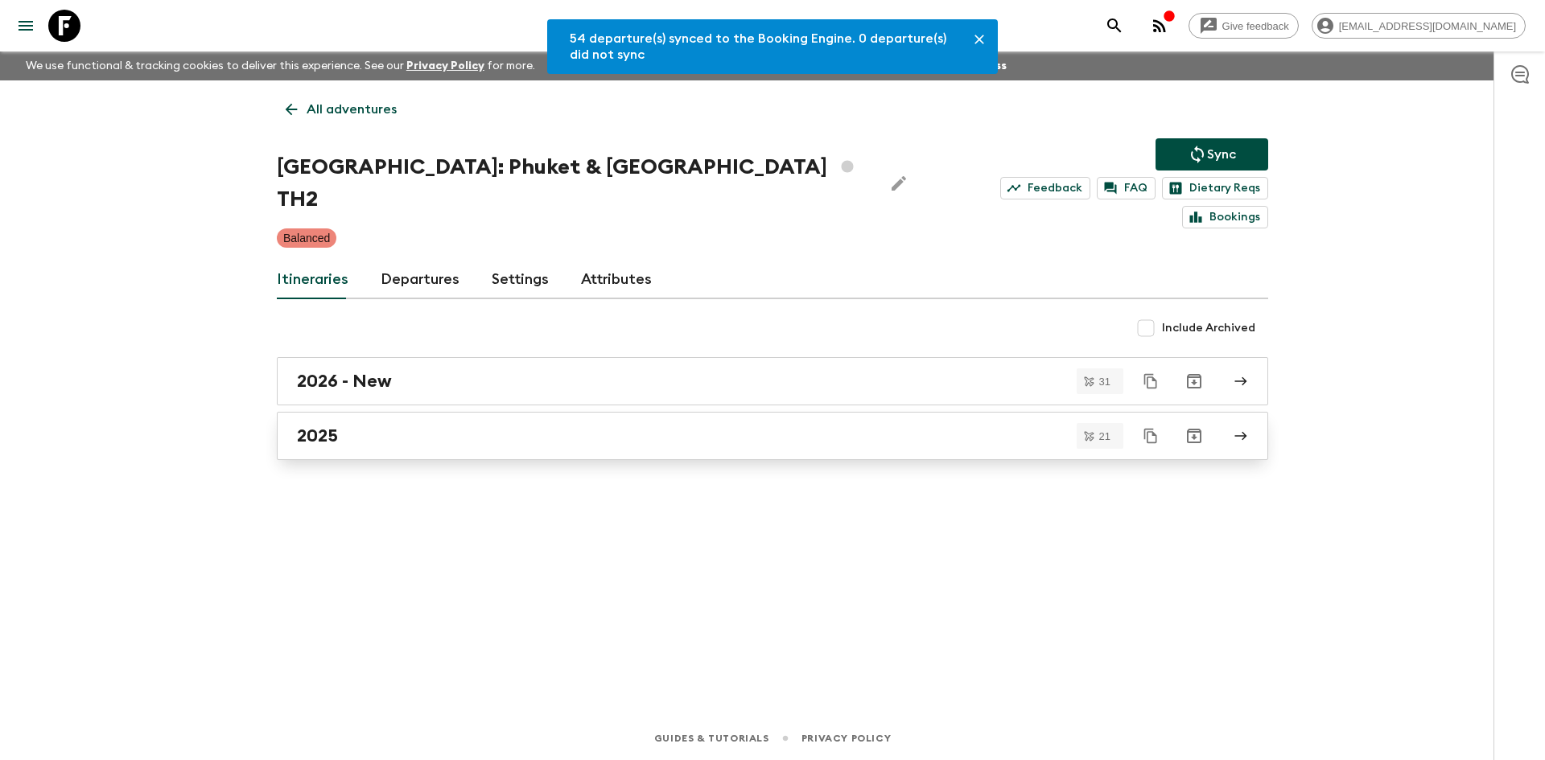
click at [445, 426] on div "2025" at bounding box center [757, 436] width 921 height 21
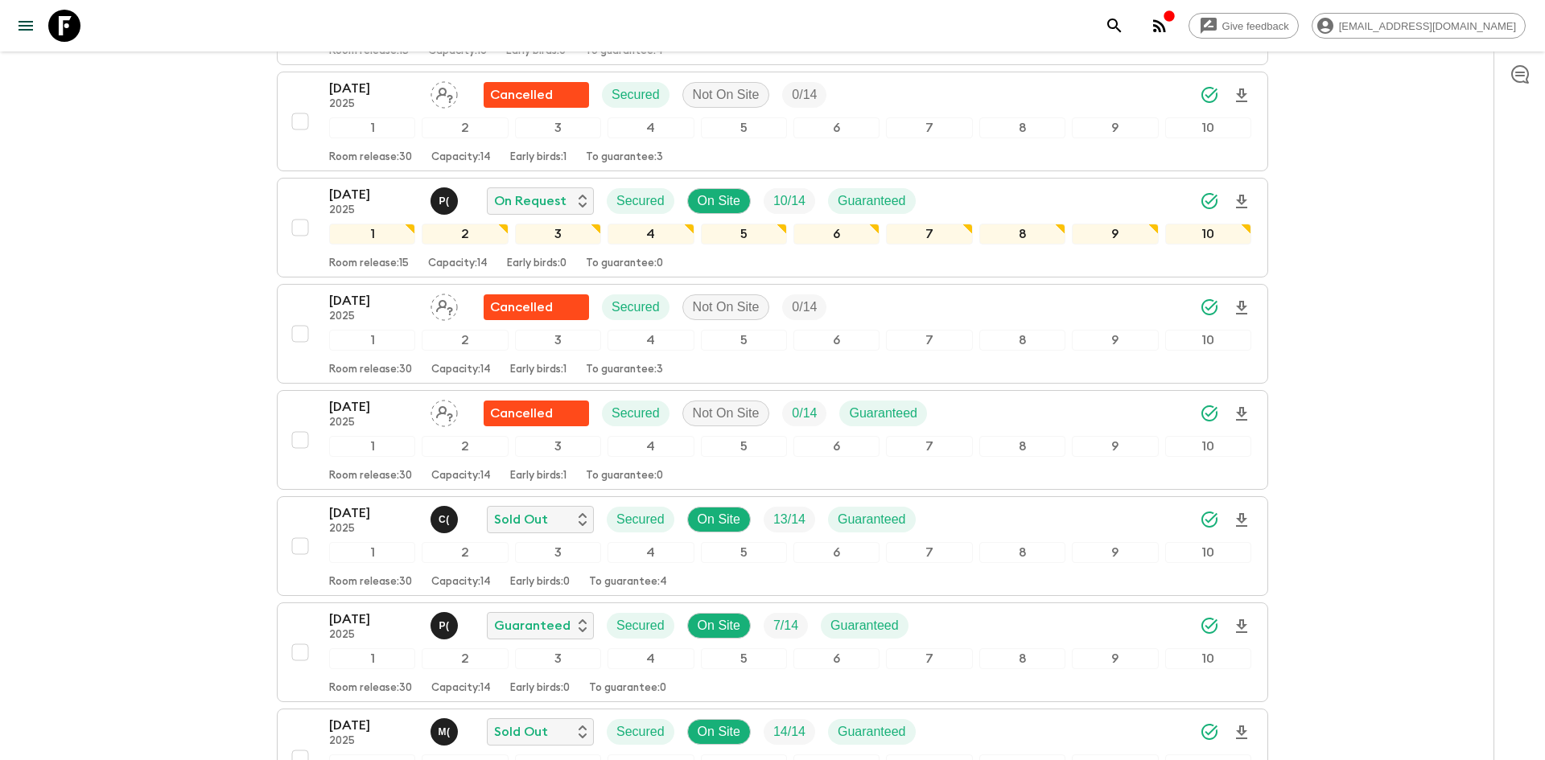
scroll to position [414, 0]
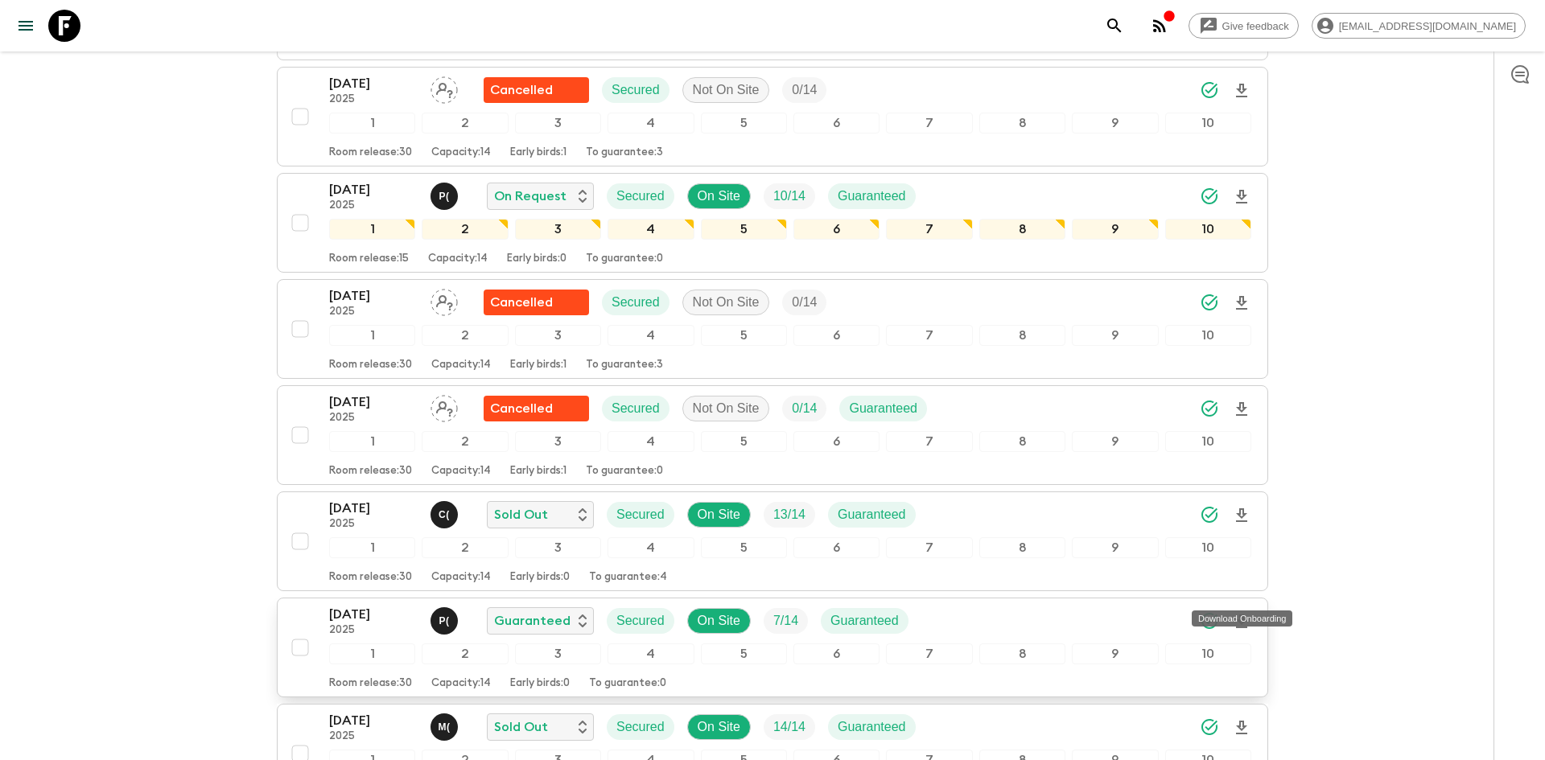
click at [1245, 612] on icon "Download Onboarding" at bounding box center [1241, 621] width 19 height 19
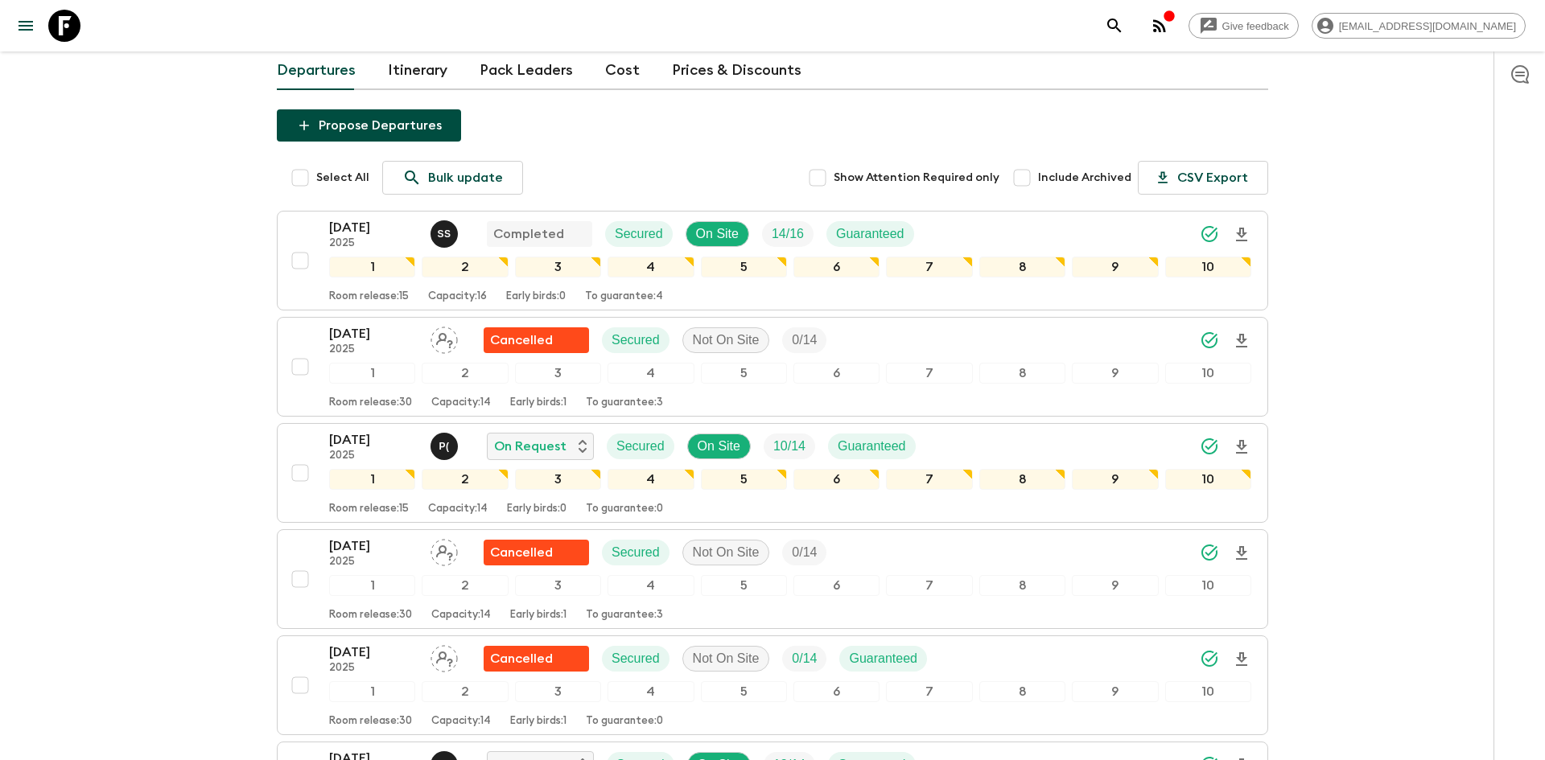
scroll to position [0, 0]
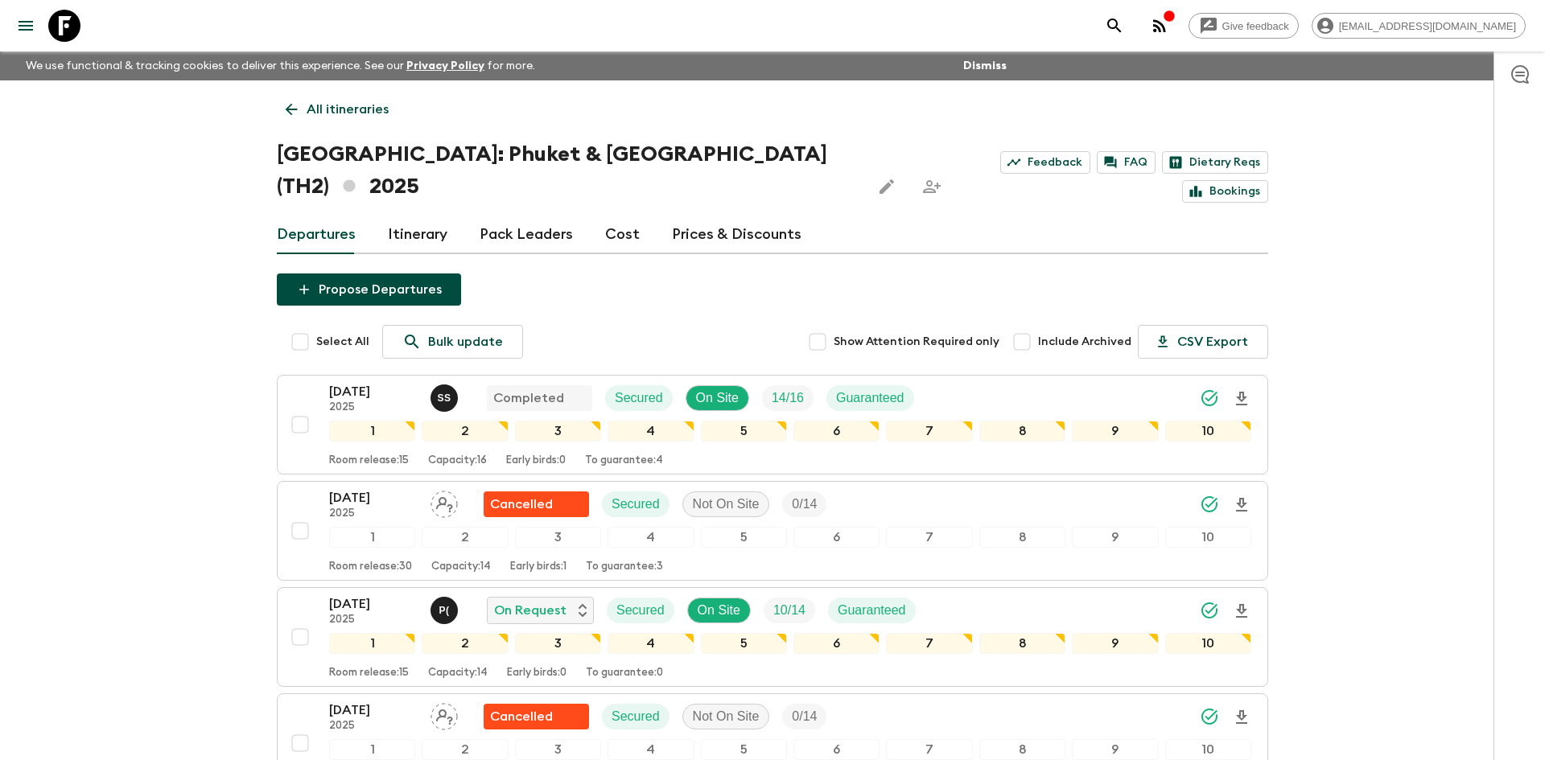
click at [347, 118] on p "All itineraries" at bounding box center [348, 109] width 82 height 19
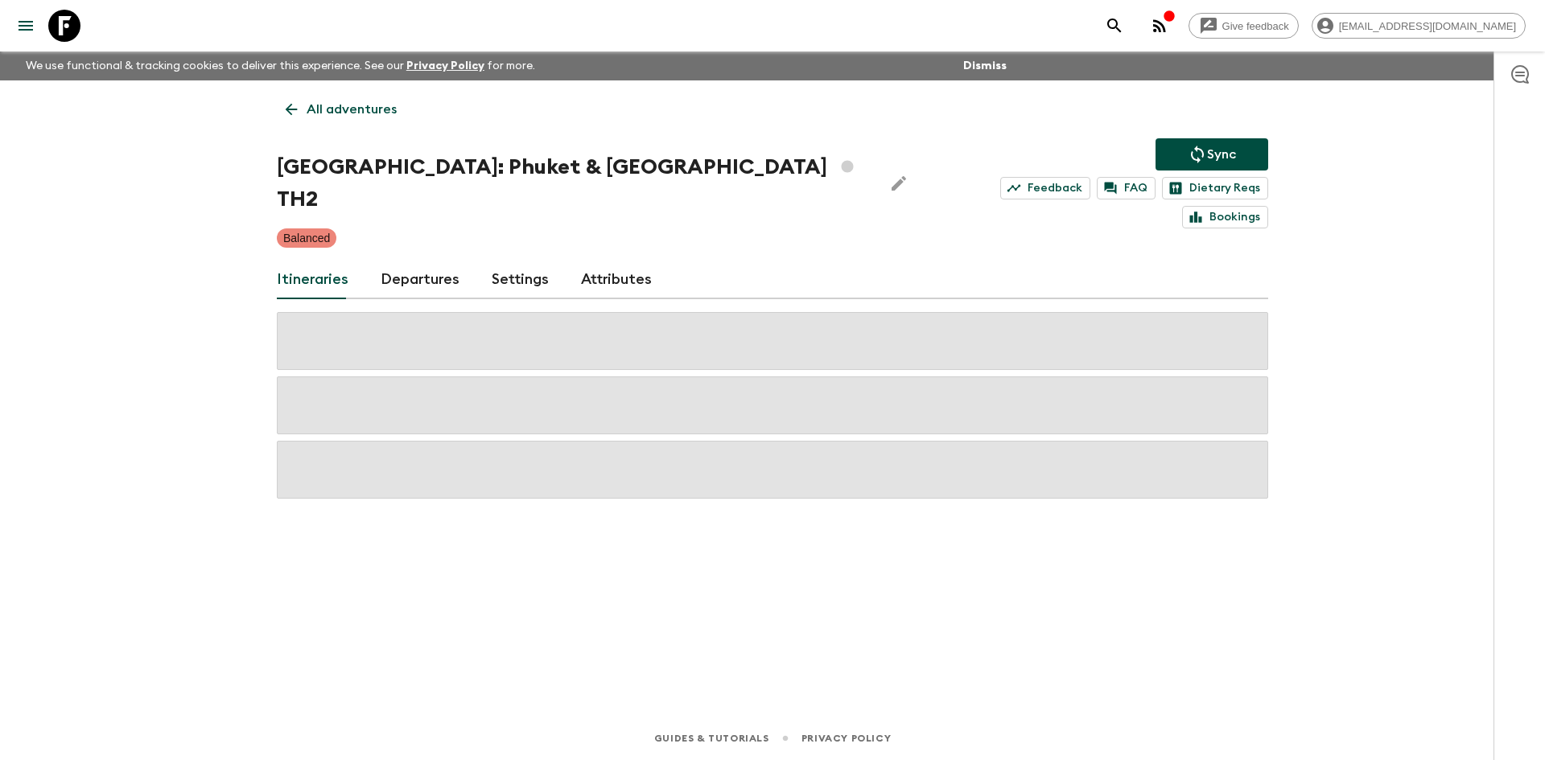
click at [347, 118] on p "All adventures" at bounding box center [352, 109] width 90 height 19
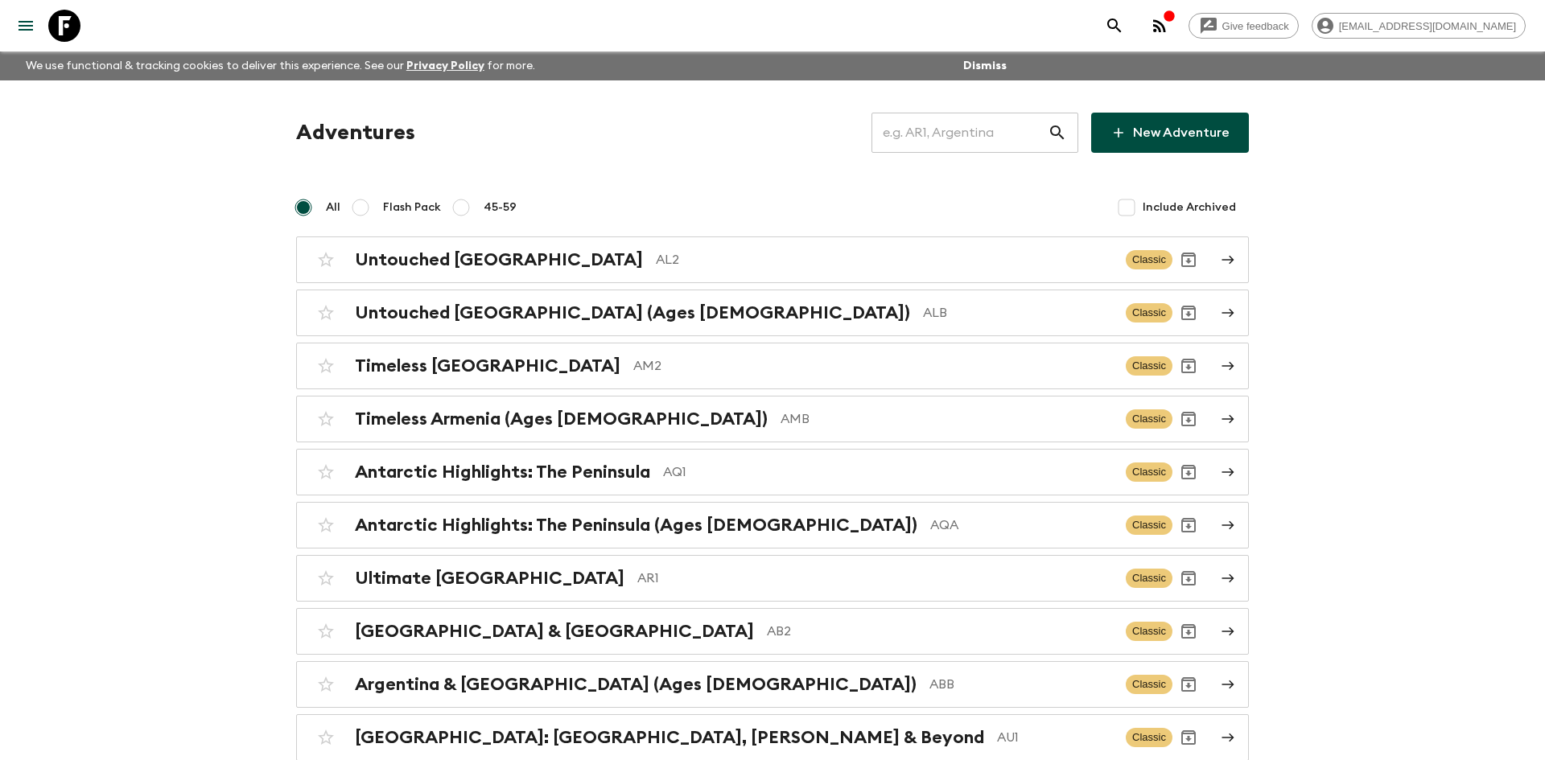
click at [940, 129] on input "text" at bounding box center [960, 132] width 176 height 45
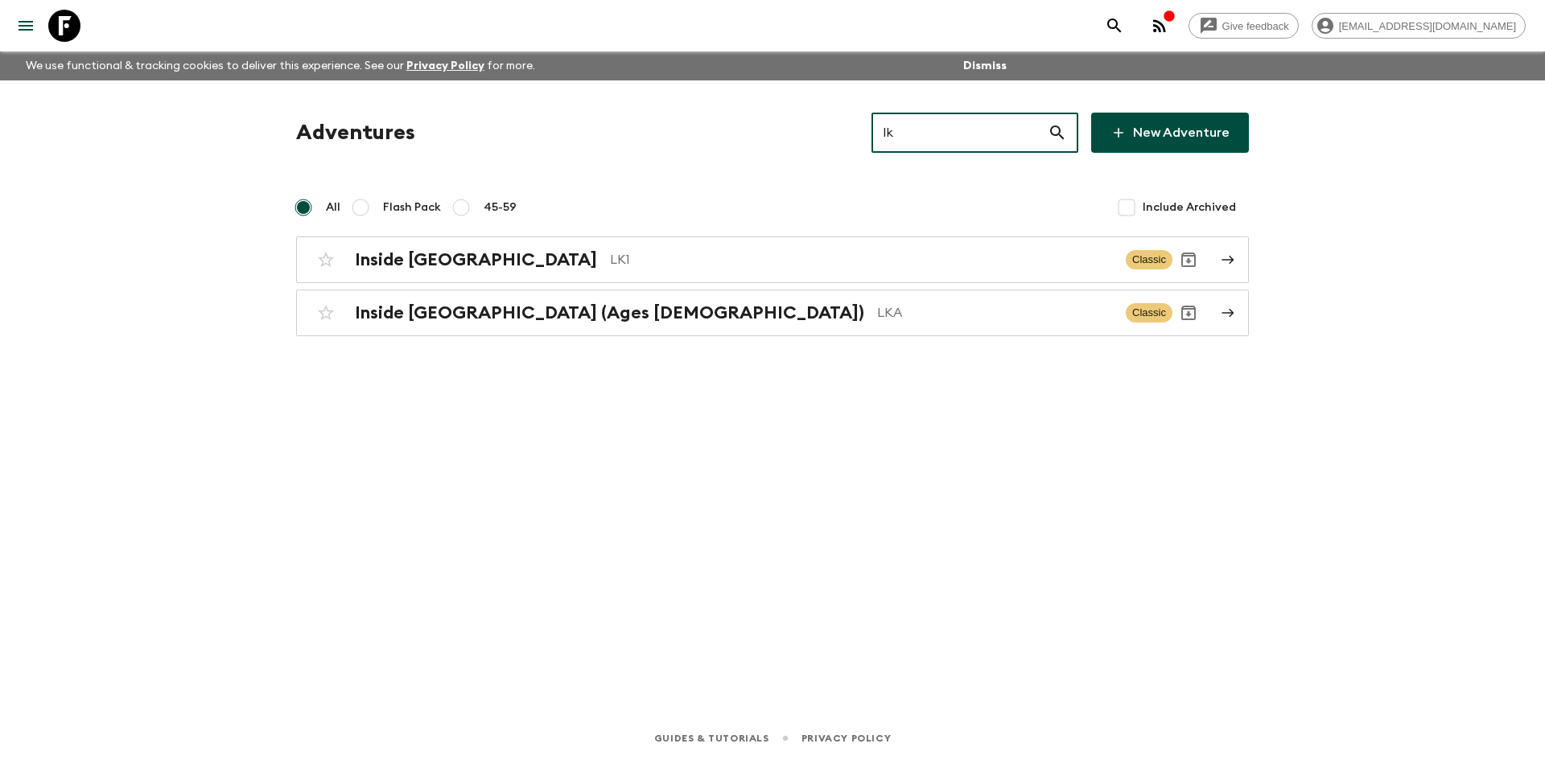
type input "lk1"
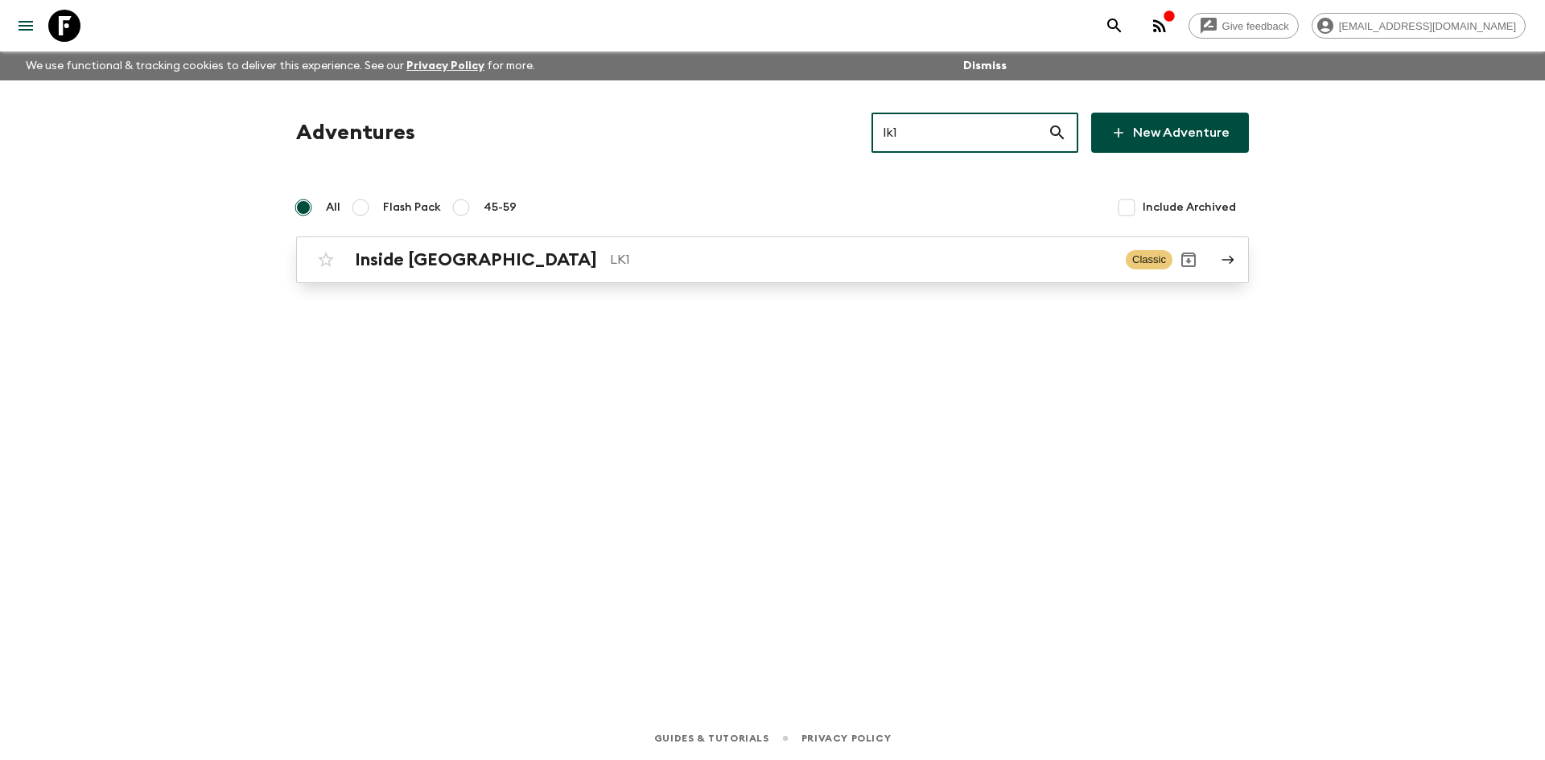
click at [616, 258] on p "LK1" at bounding box center [861, 259] width 503 height 19
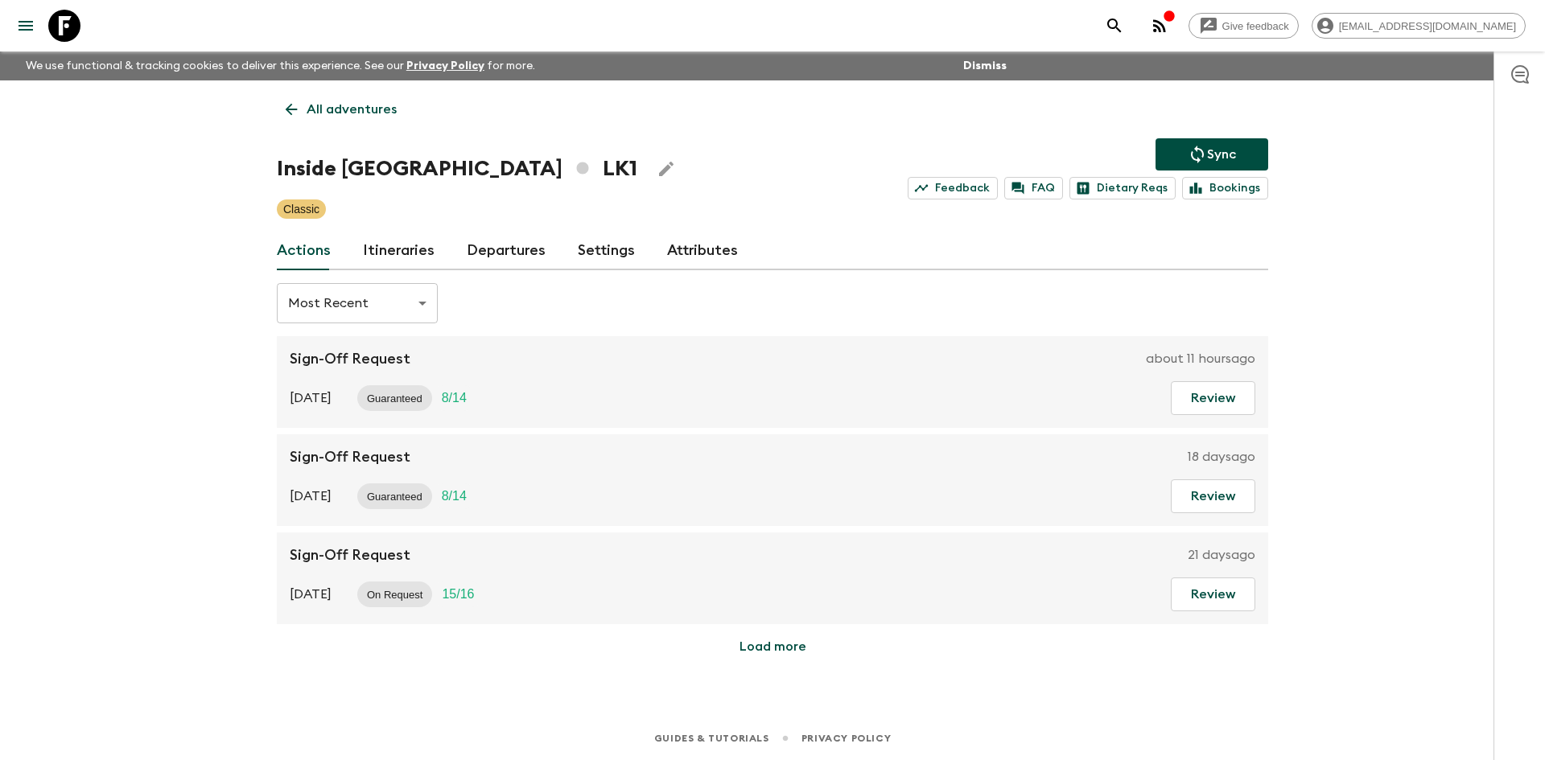
click at [1194, 147] on icon "Sync adventure departures to the booking engine" at bounding box center [1197, 154] width 19 height 19
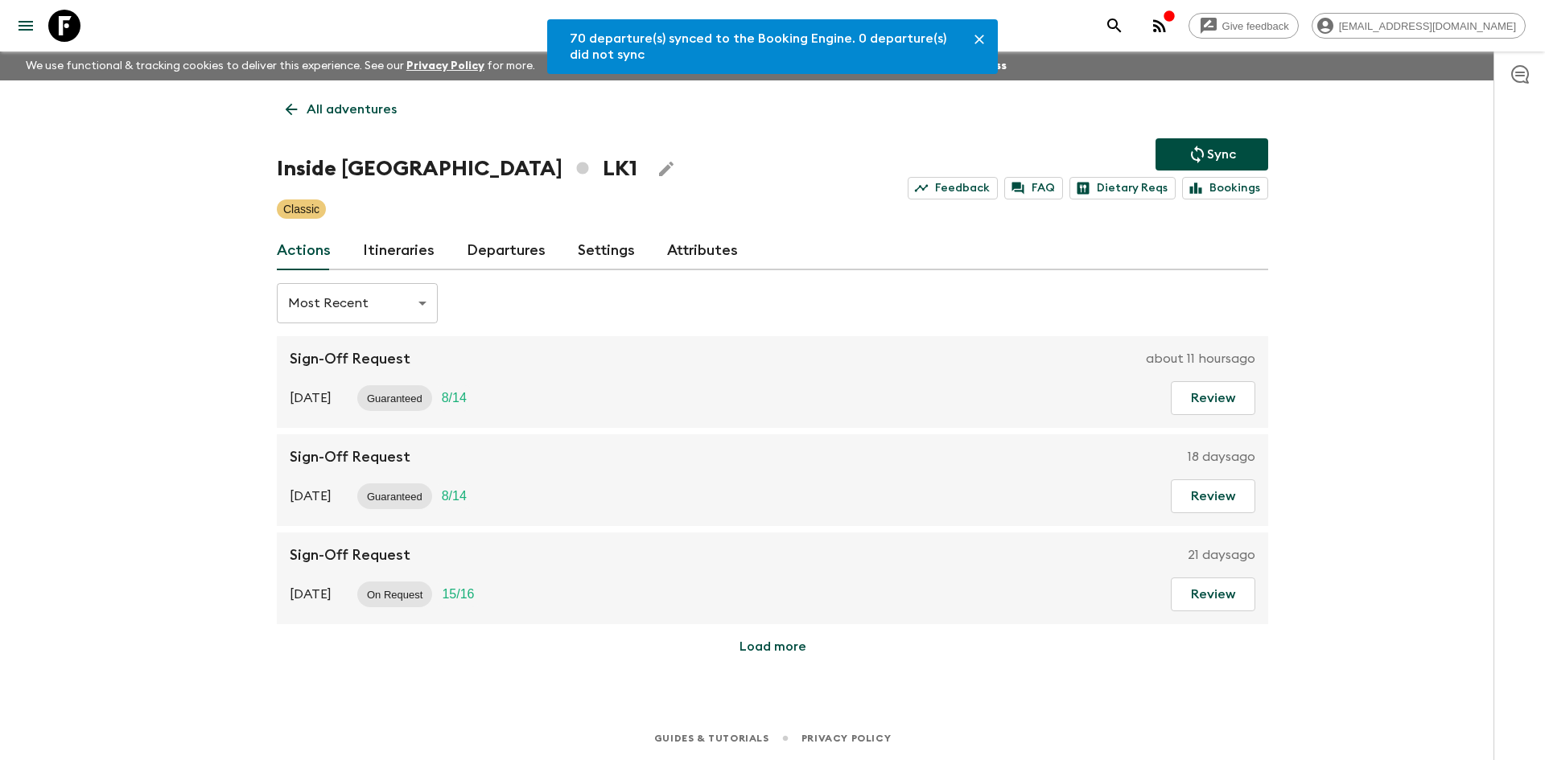
click at [509, 241] on link "Departures" at bounding box center [506, 251] width 79 height 39
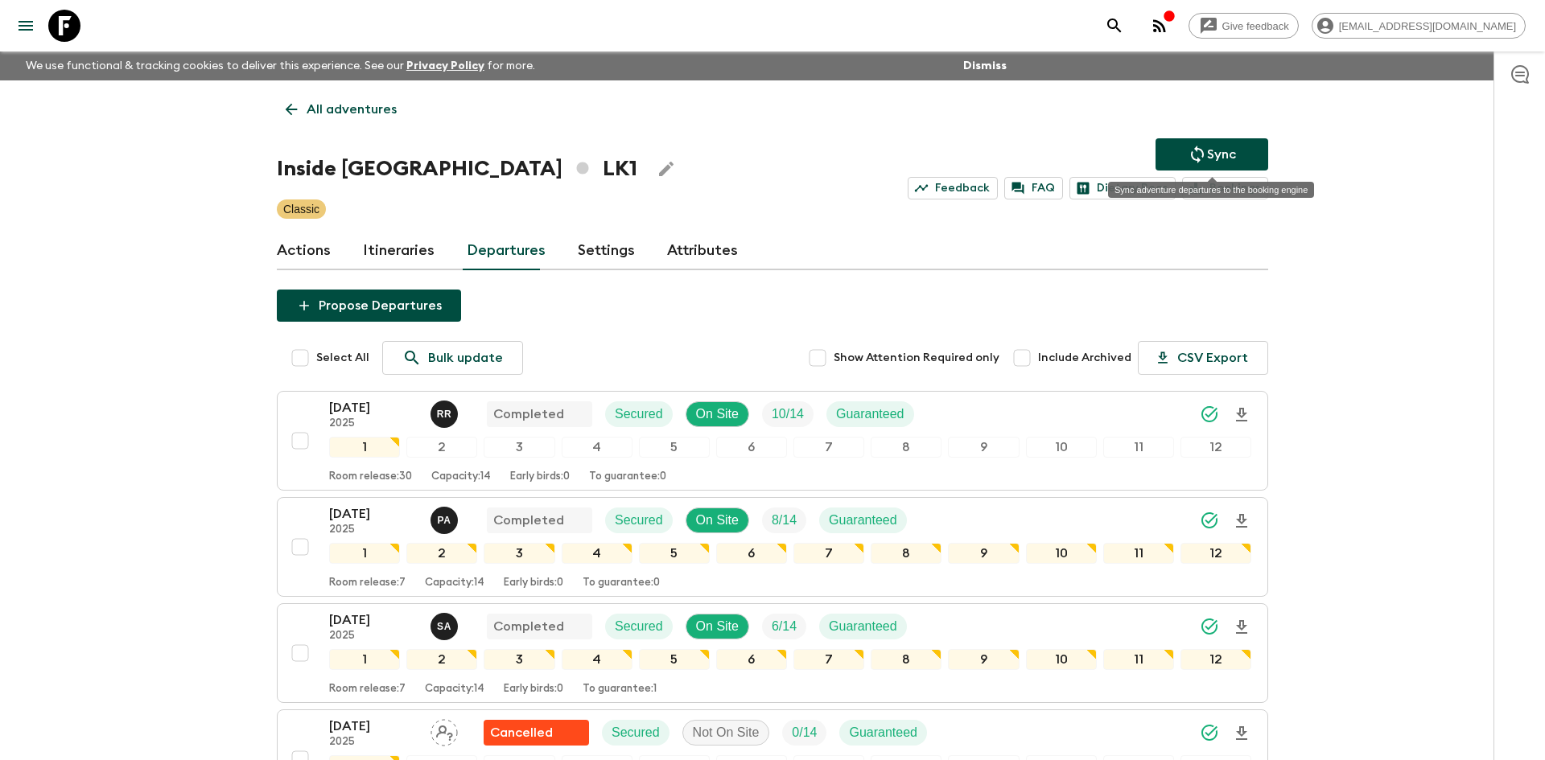
click at [1201, 159] on icon "Sync adventure departures to the booking engine" at bounding box center [1197, 154] width 19 height 19
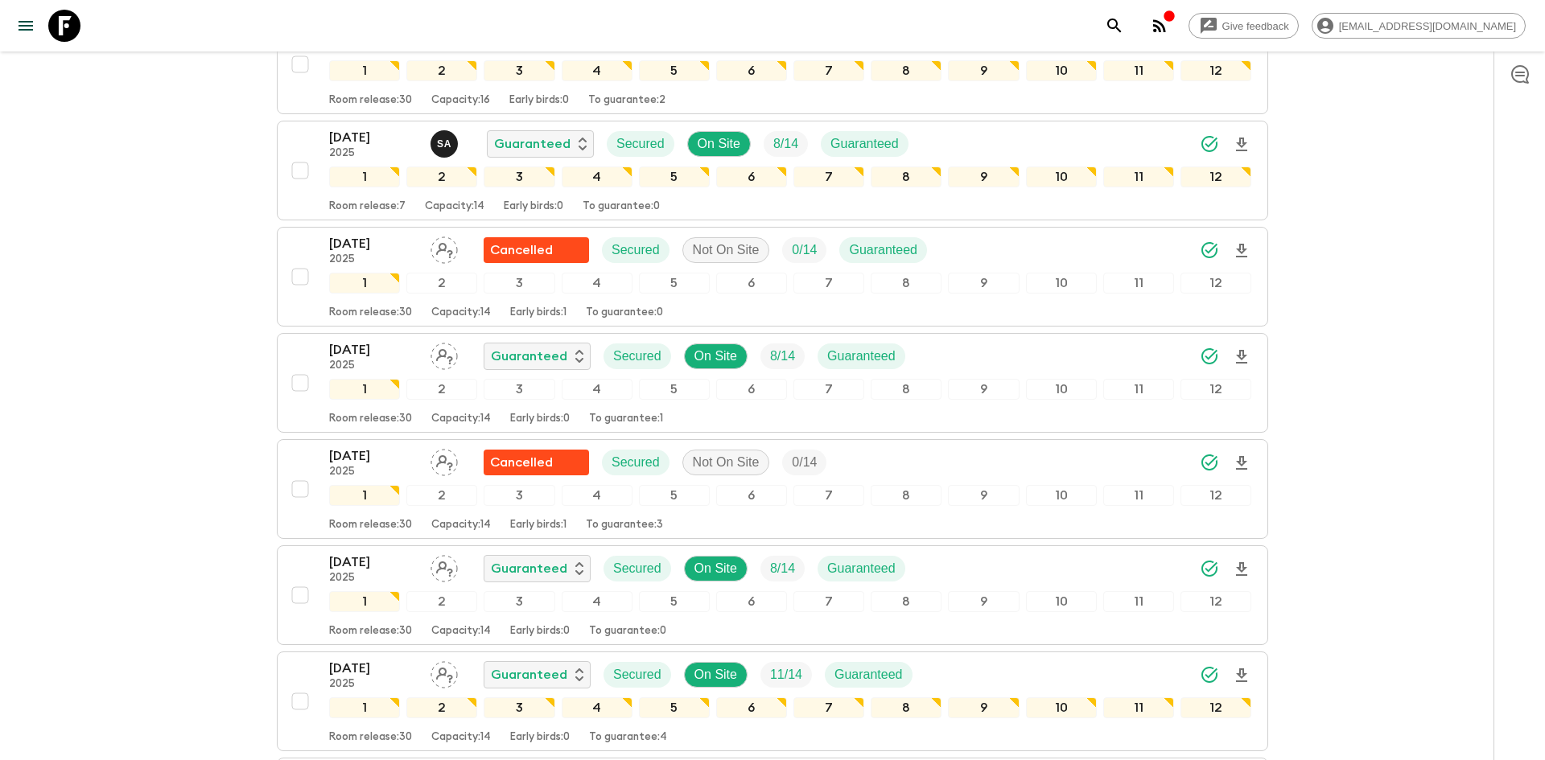
scroll to position [1457, 0]
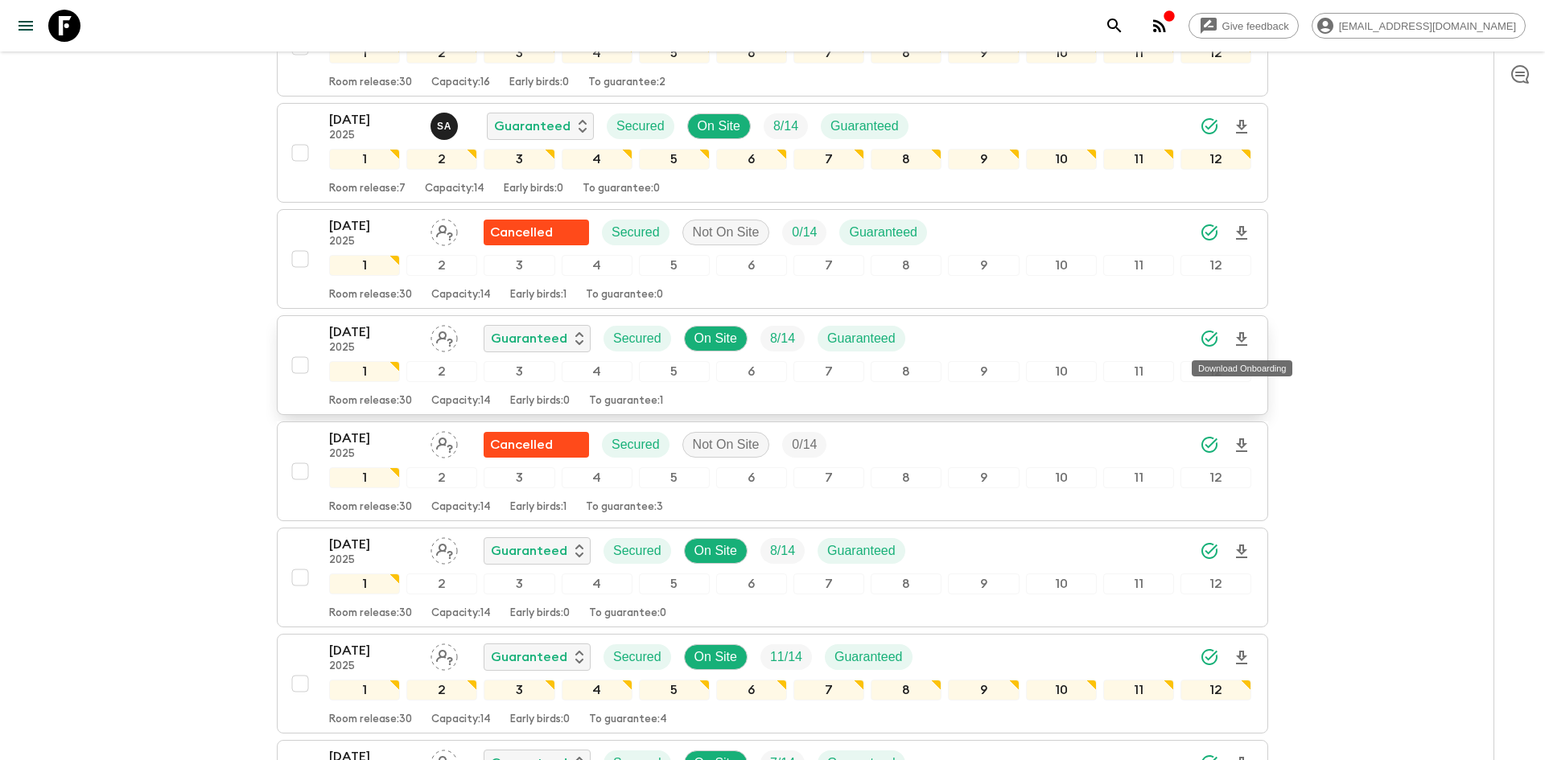
click at [1249, 339] on icon "Download Onboarding" at bounding box center [1241, 339] width 19 height 19
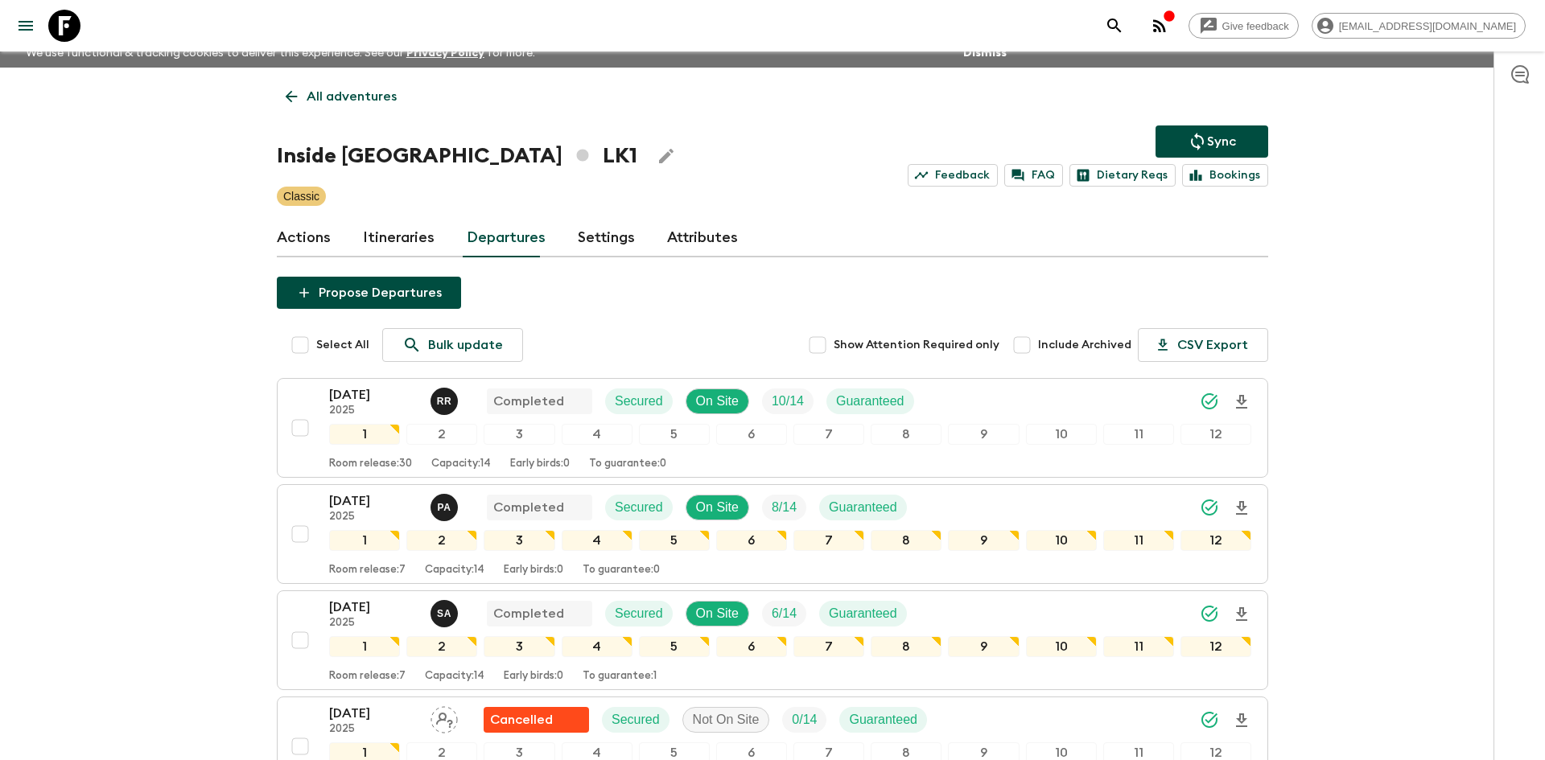
scroll to position [0, 0]
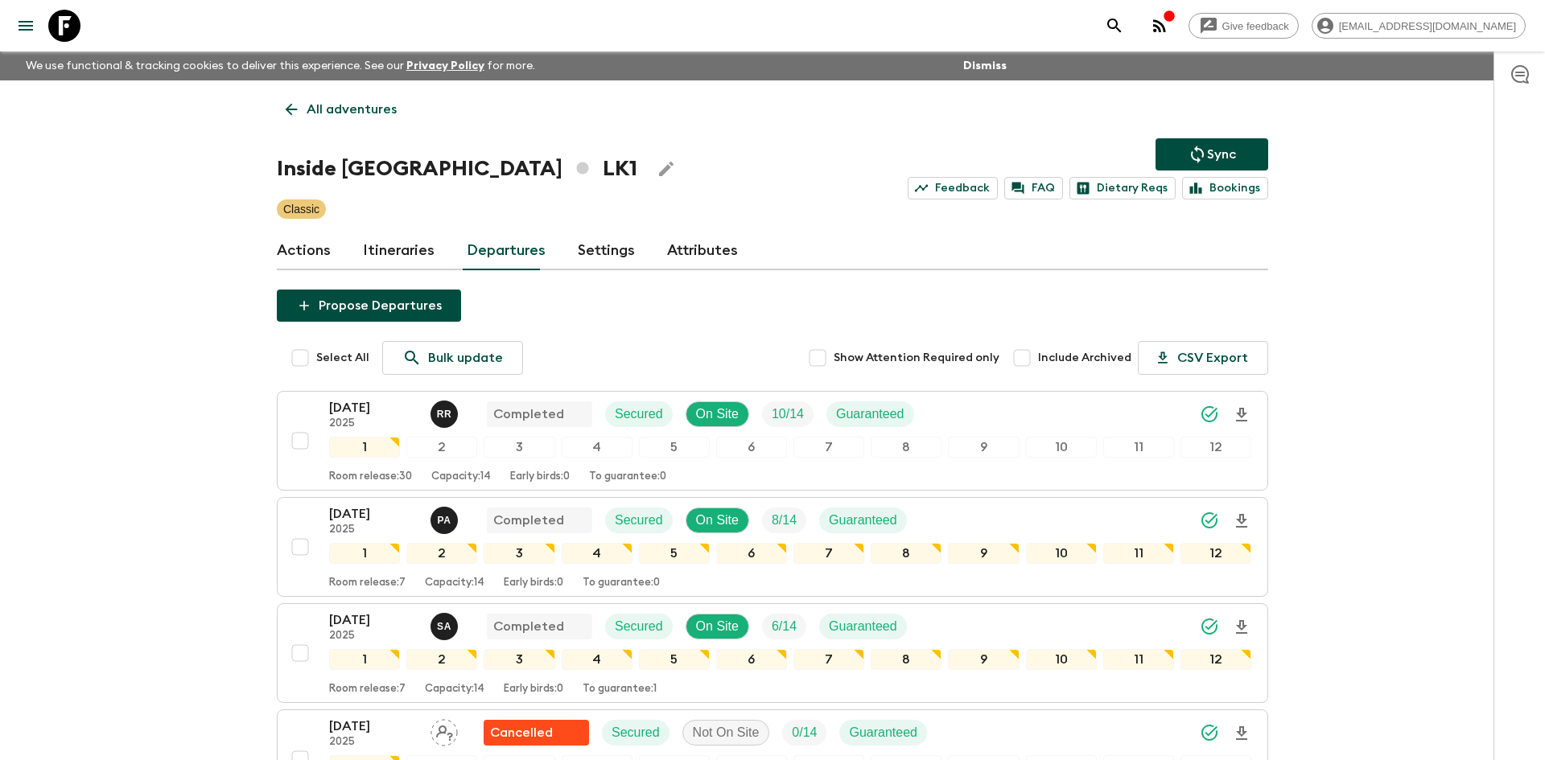
click at [354, 114] on p "All adventures" at bounding box center [352, 109] width 90 height 19
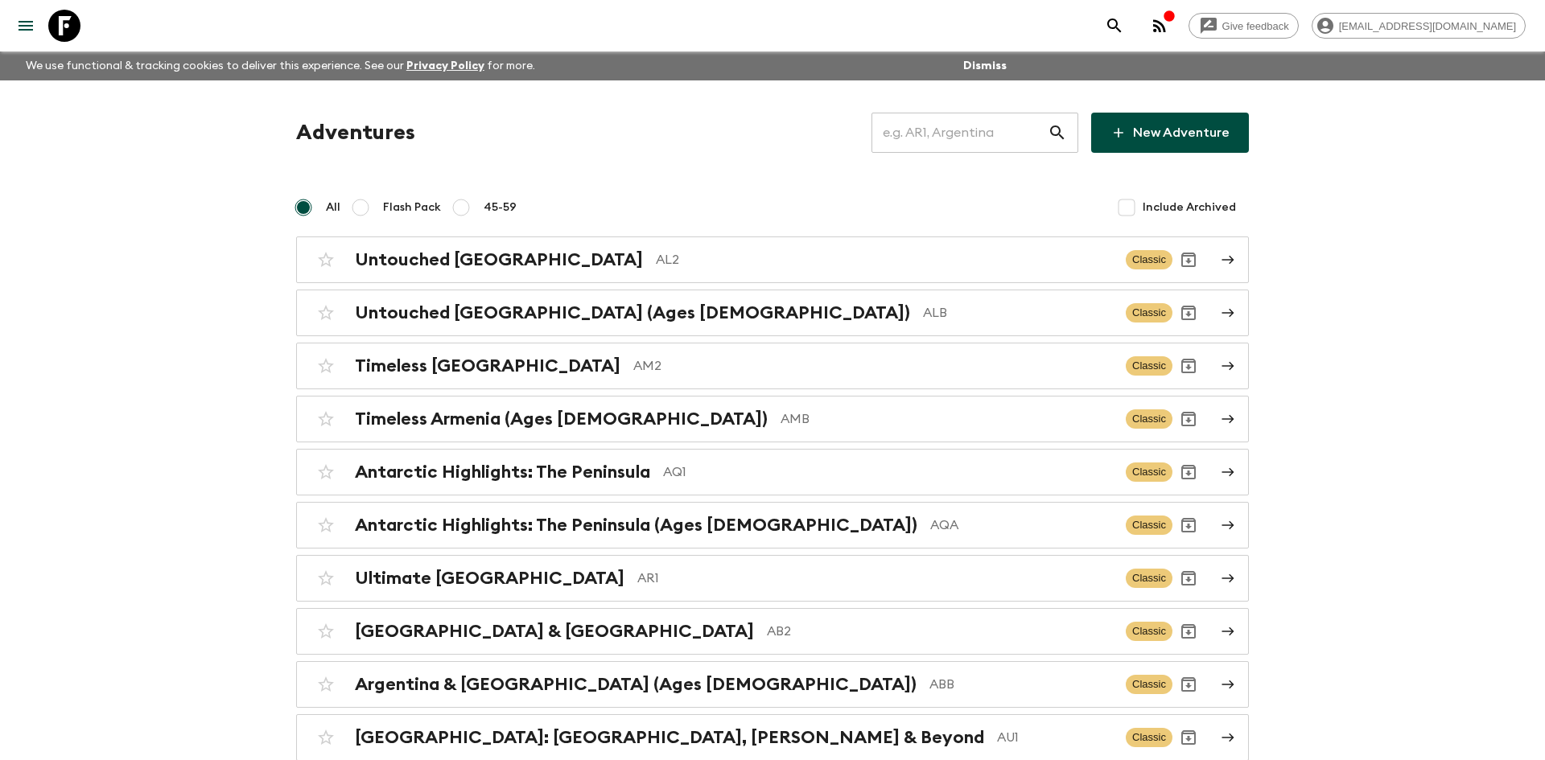
click at [969, 129] on input "text" at bounding box center [960, 132] width 176 height 45
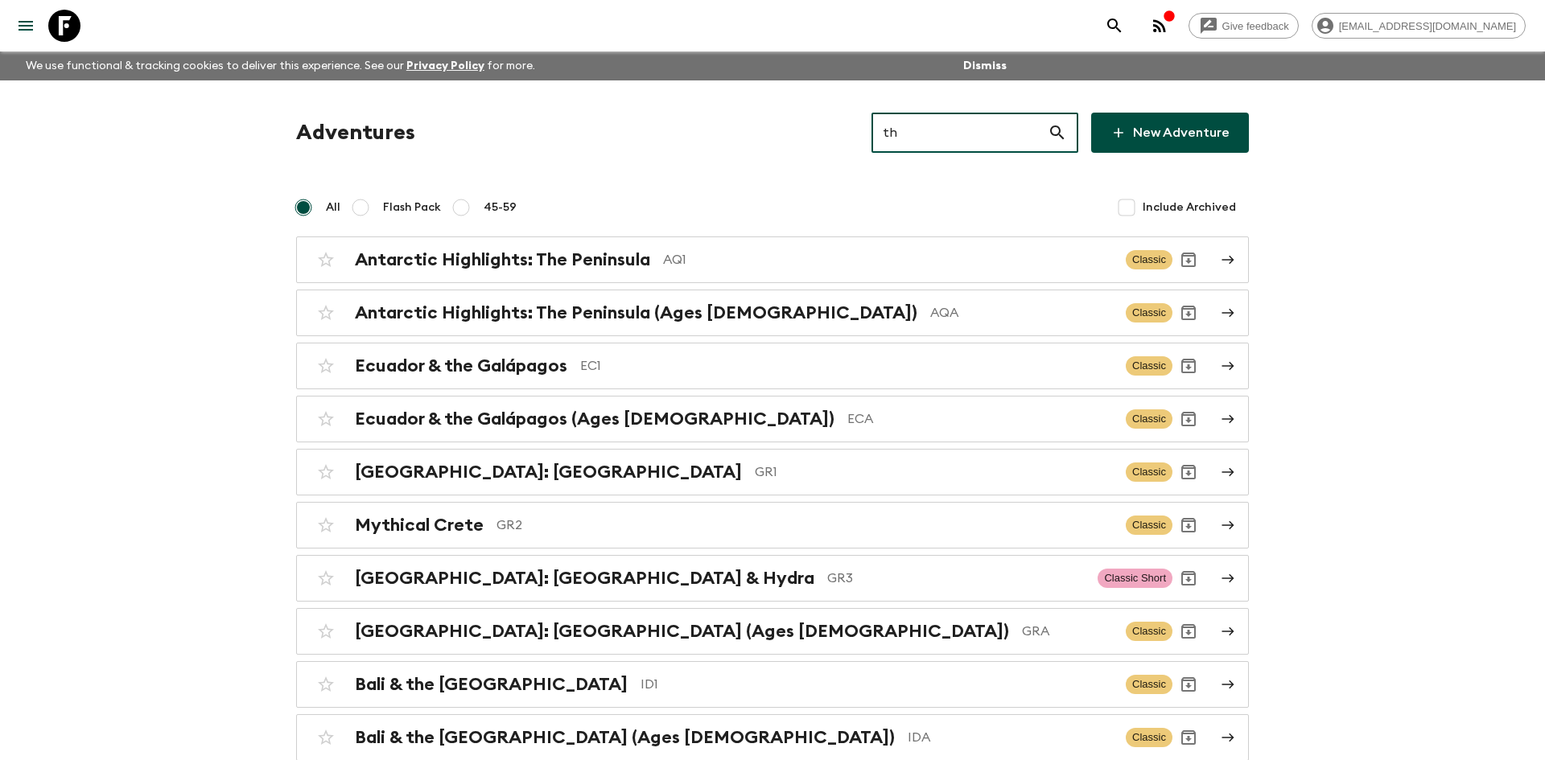
type input "th2"
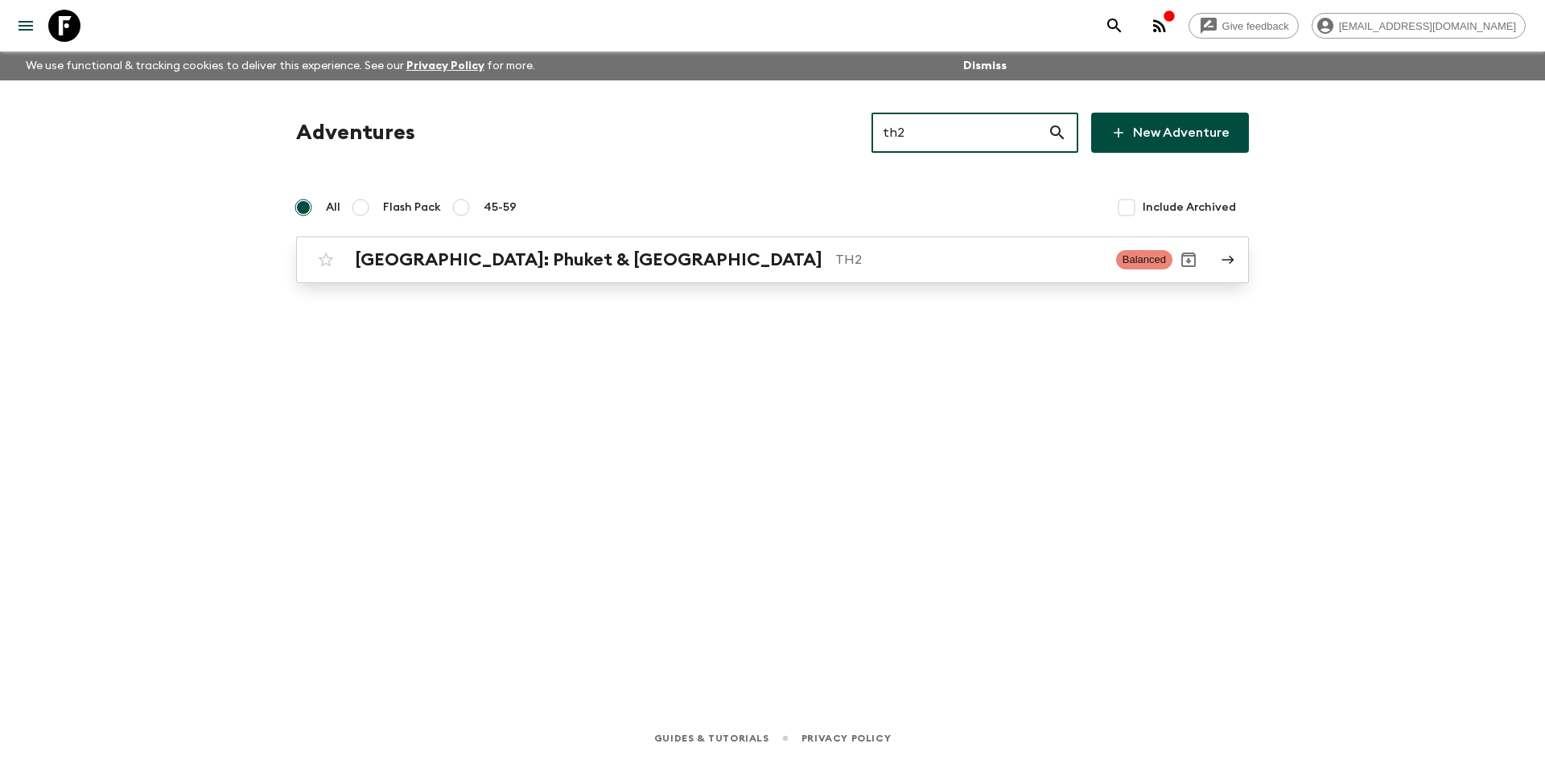
click at [835, 253] on p "TH2" at bounding box center [969, 259] width 268 height 19
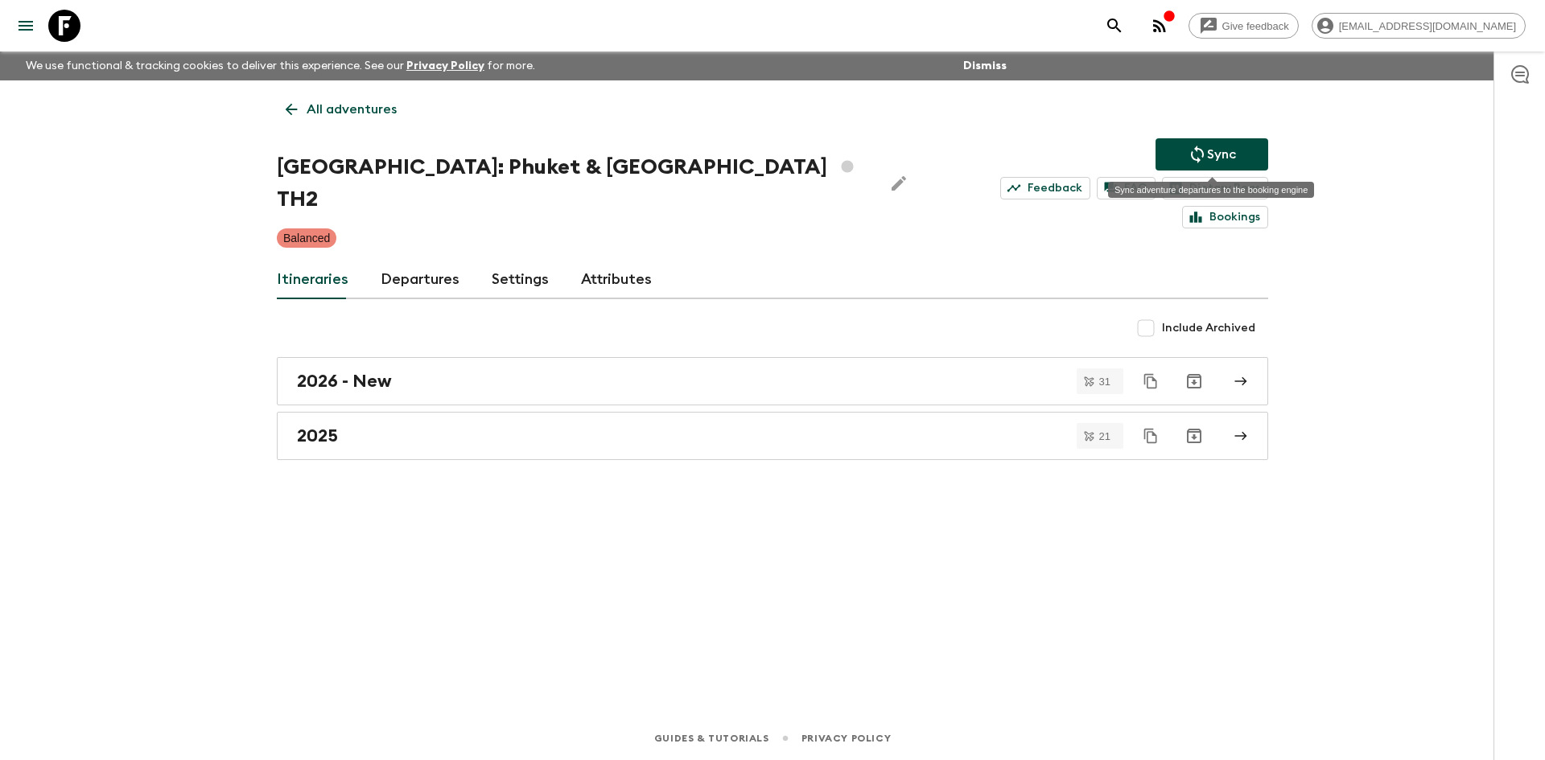
click at [1196, 148] on icon "Sync adventure departures to the booking engine" at bounding box center [1197, 155] width 13 height 18
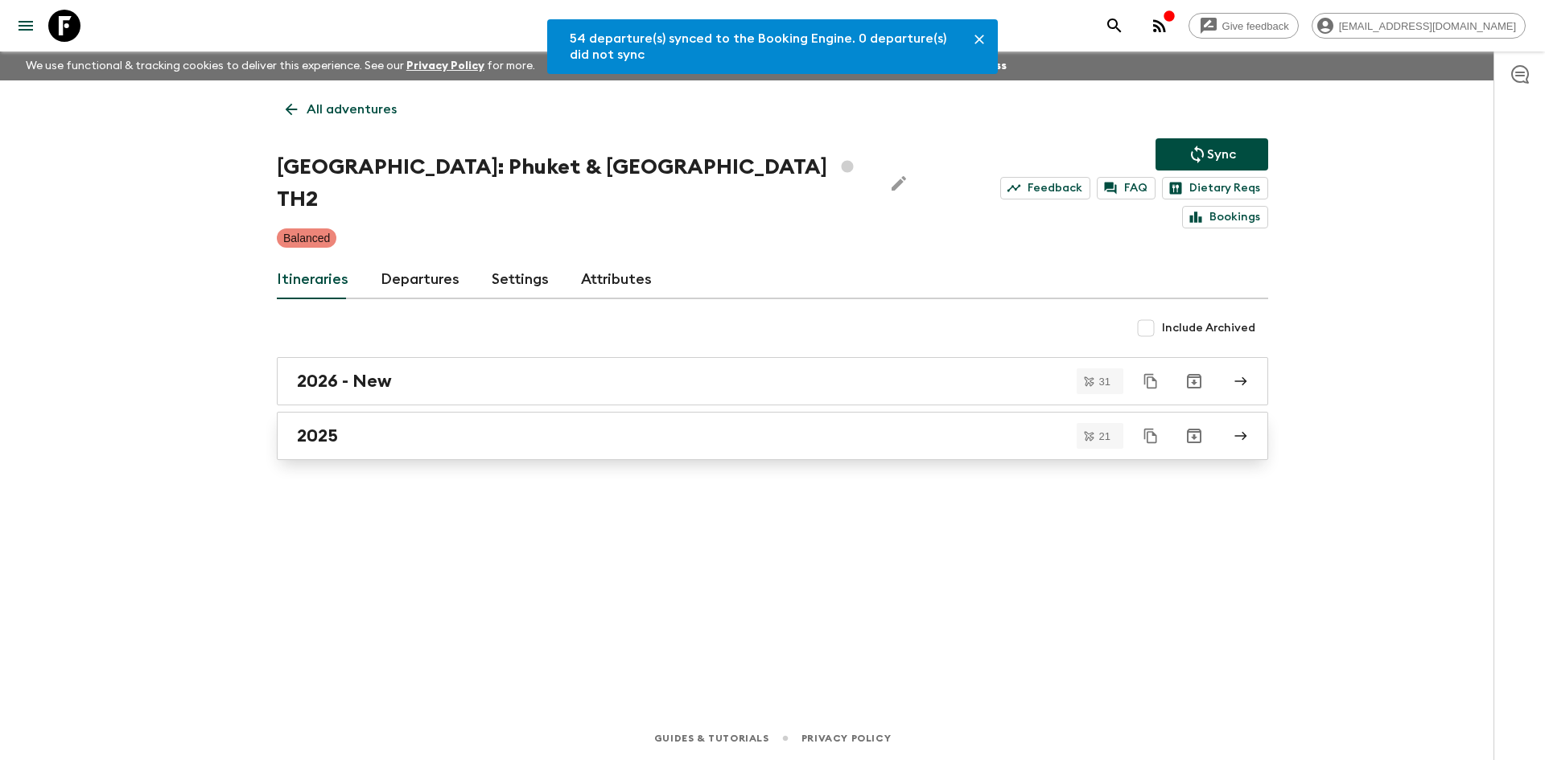
click at [430, 426] on div "2025" at bounding box center [757, 436] width 921 height 21
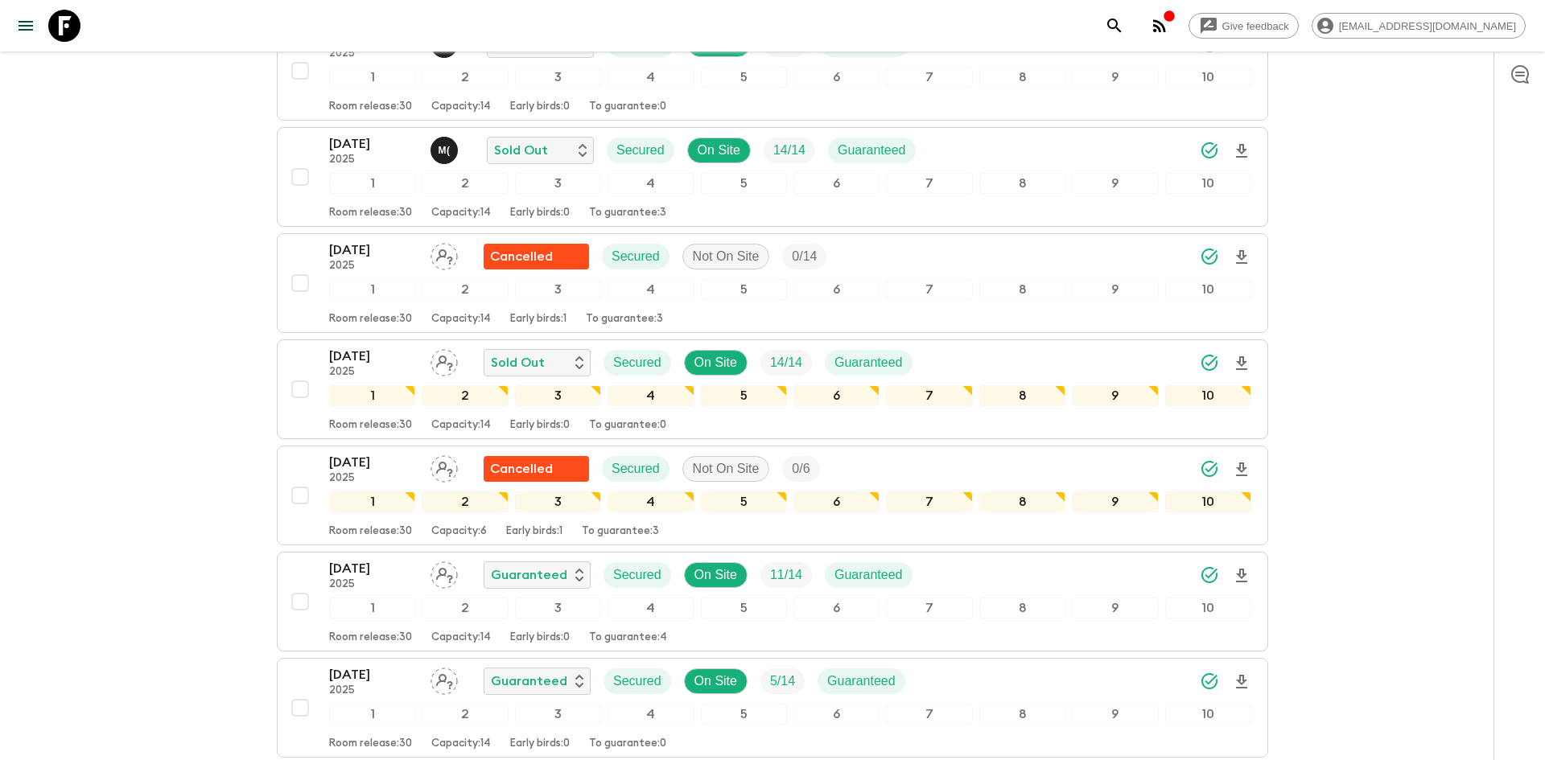
scroll to position [992, 0]
click at [1247, 141] on icon "Download Onboarding" at bounding box center [1241, 150] width 19 height 19
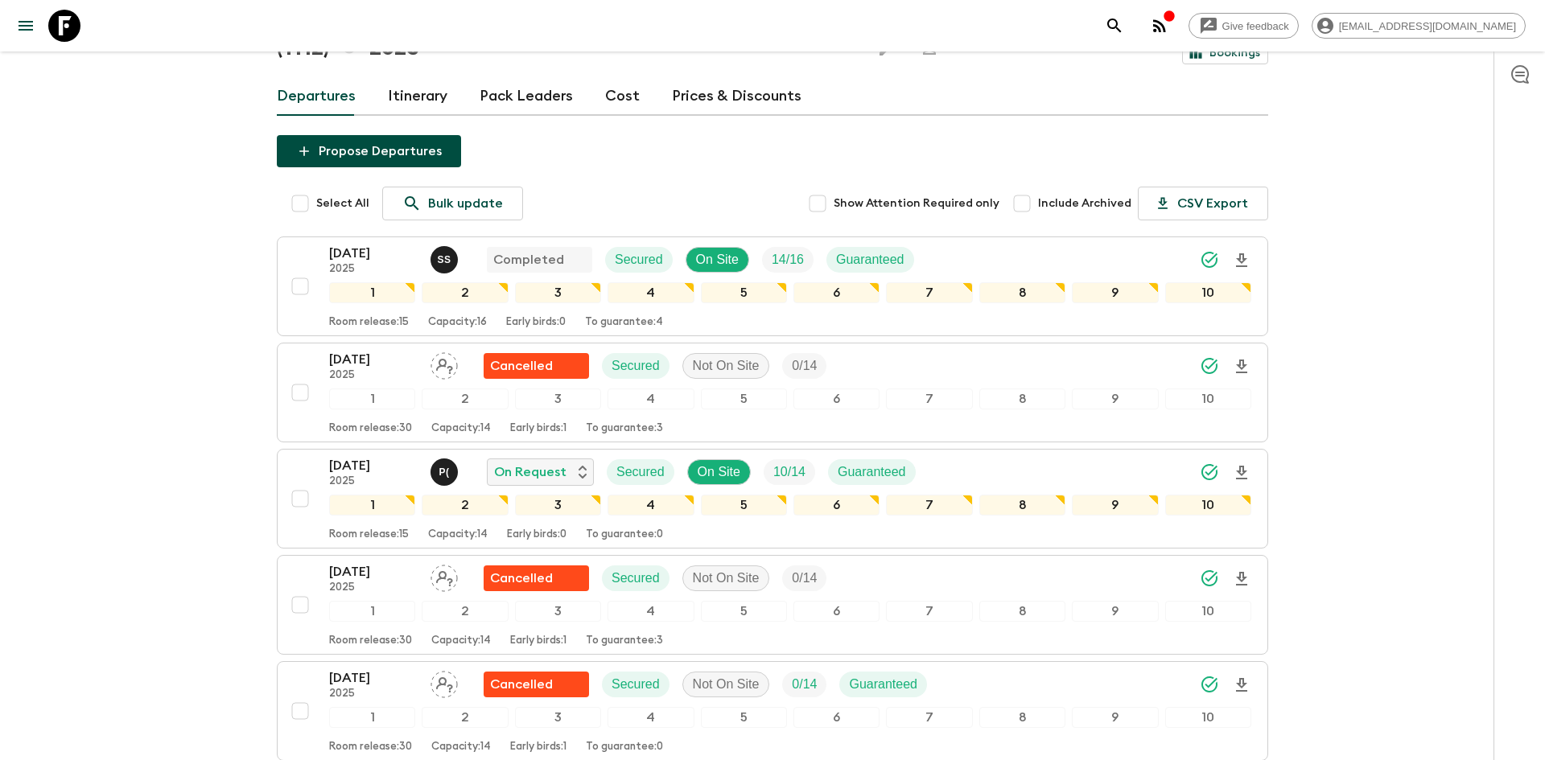
scroll to position [0, 0]
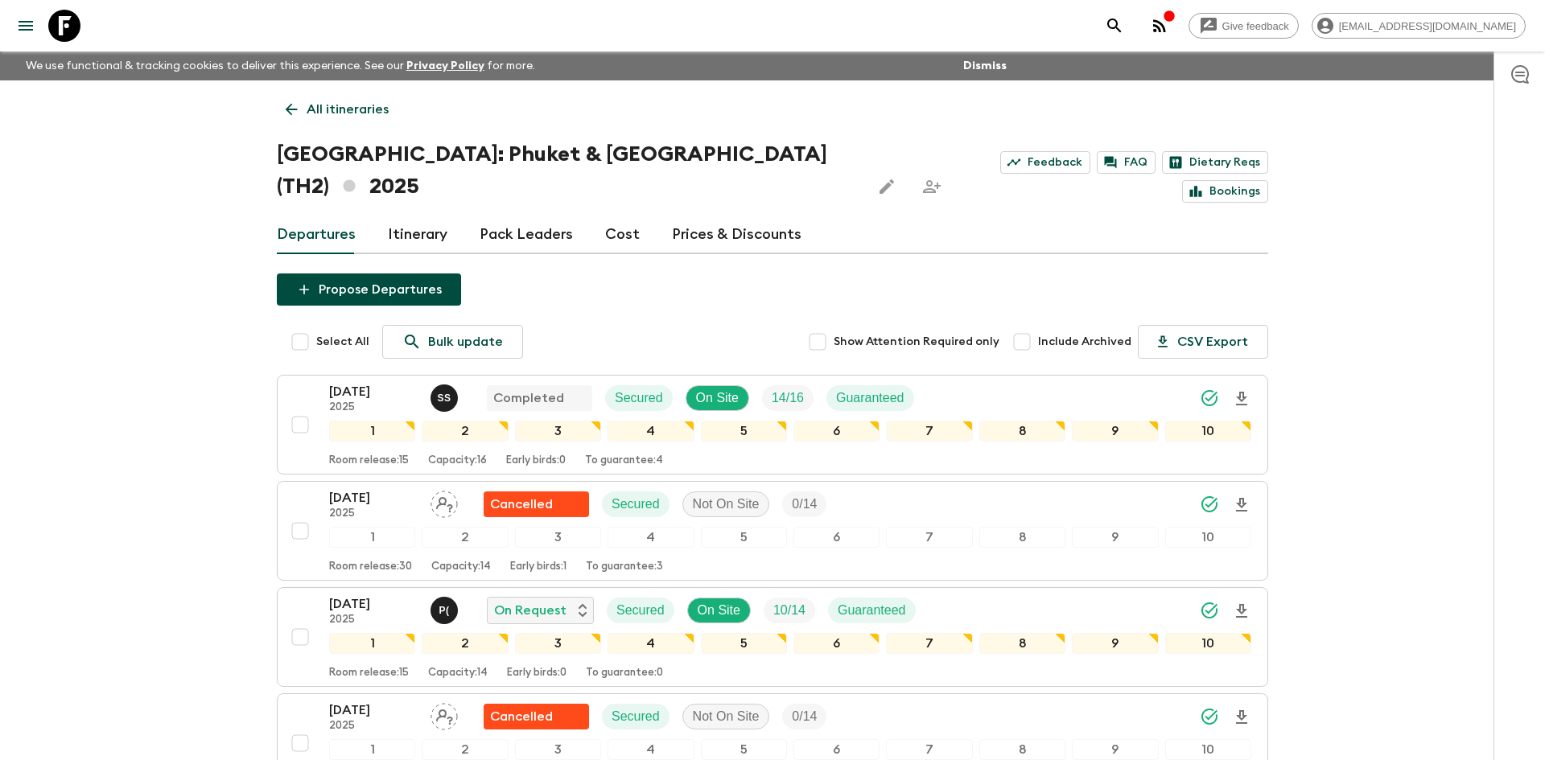
click at [332, 115] on p "All itineraries" at bounding box center [348, 109] width 82 height 19
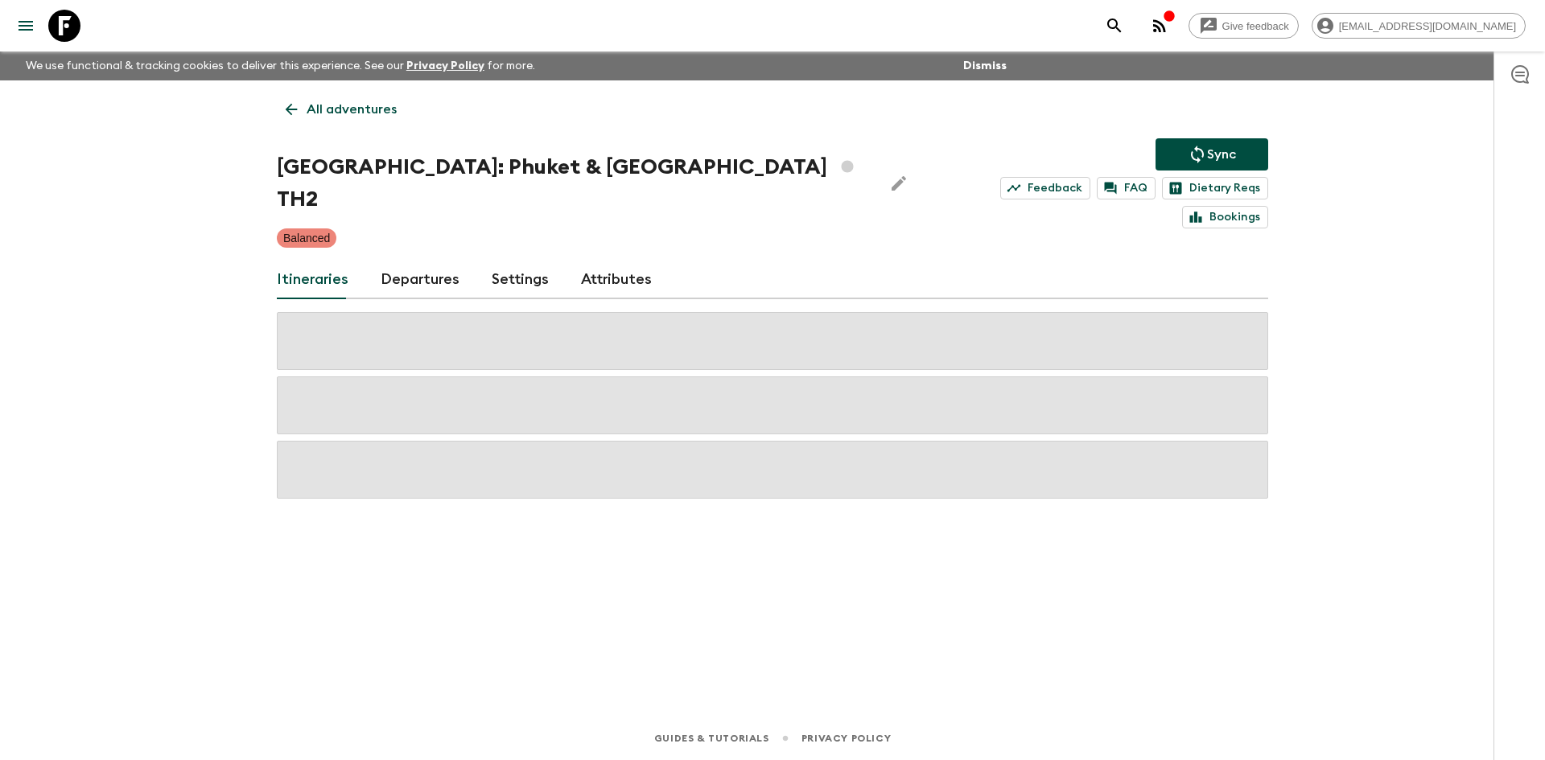
click at [332, 115] on p "All adventures" at bounding box center [352, 109] width 90 height 19
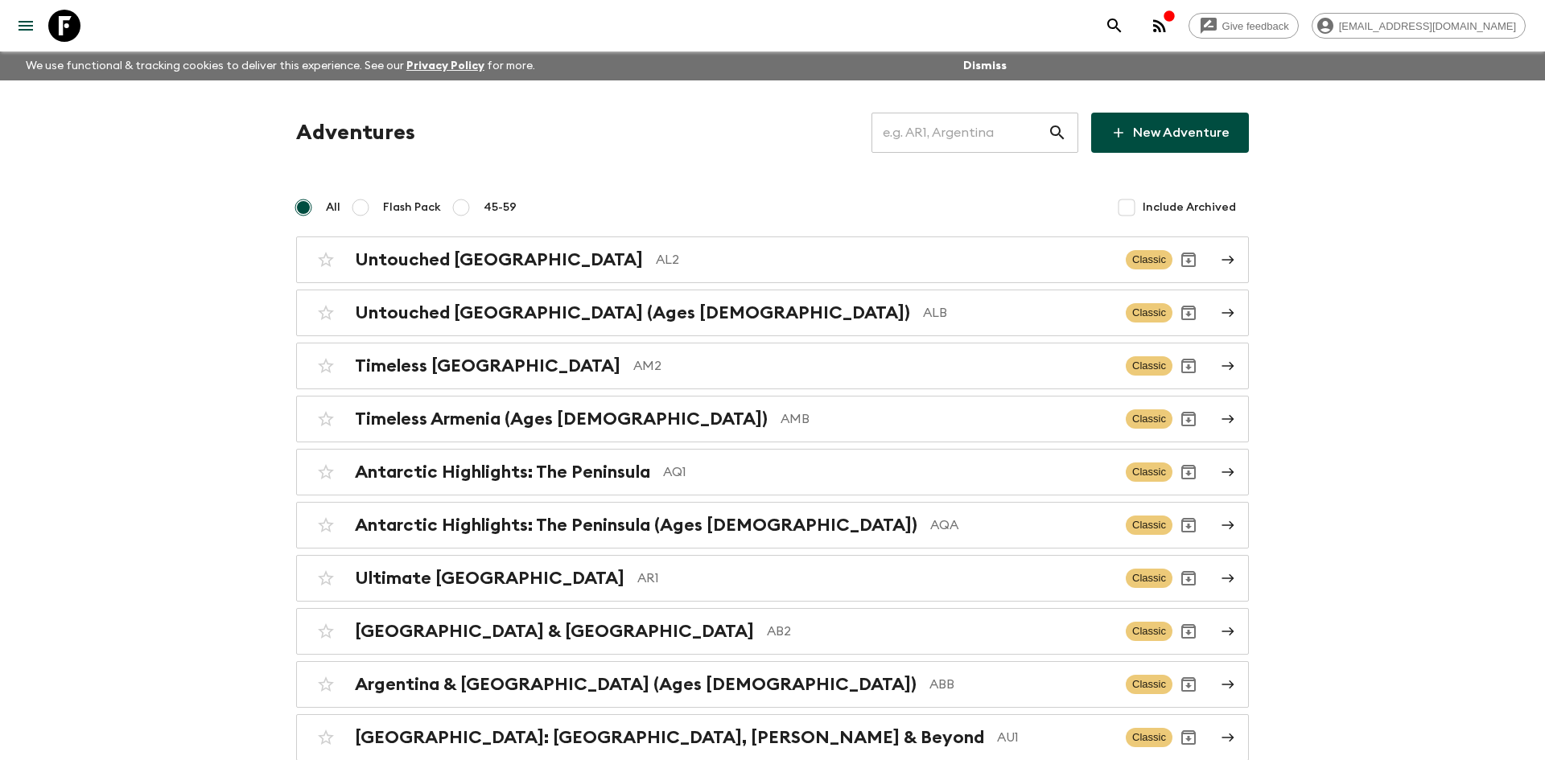
click at [962, 129] on input "text" at bounding box center [960, 132] width 176 height 45
type input "th1"
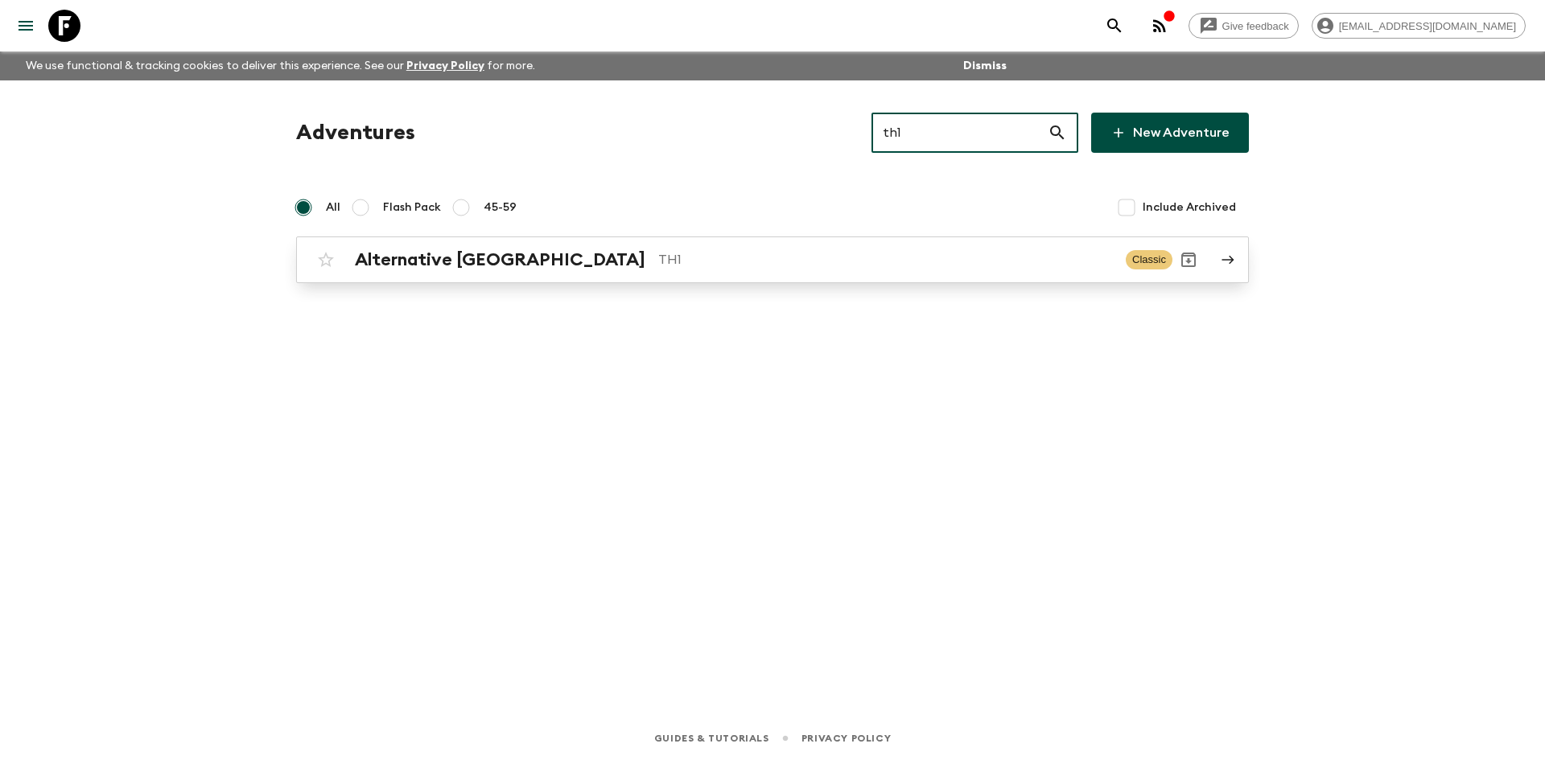
click at [521, 252] on h2 "Alternative [GEOGRAPHIC_DATA]" at bounding box center [500, 259] width 291 height 21
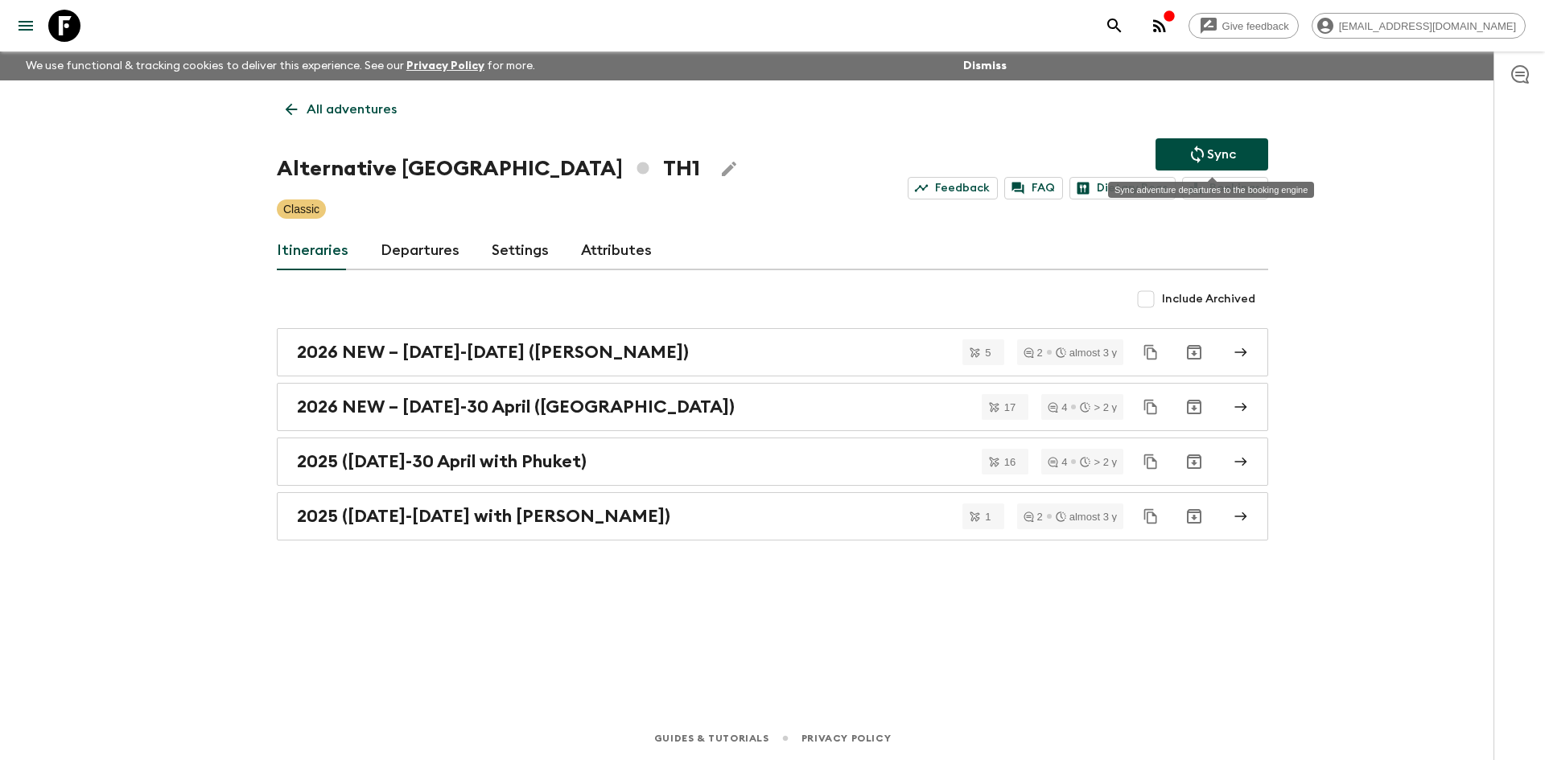
click at [1241, 150] on button "Sync" at bounding box center [1212, 154] width 113 height 32
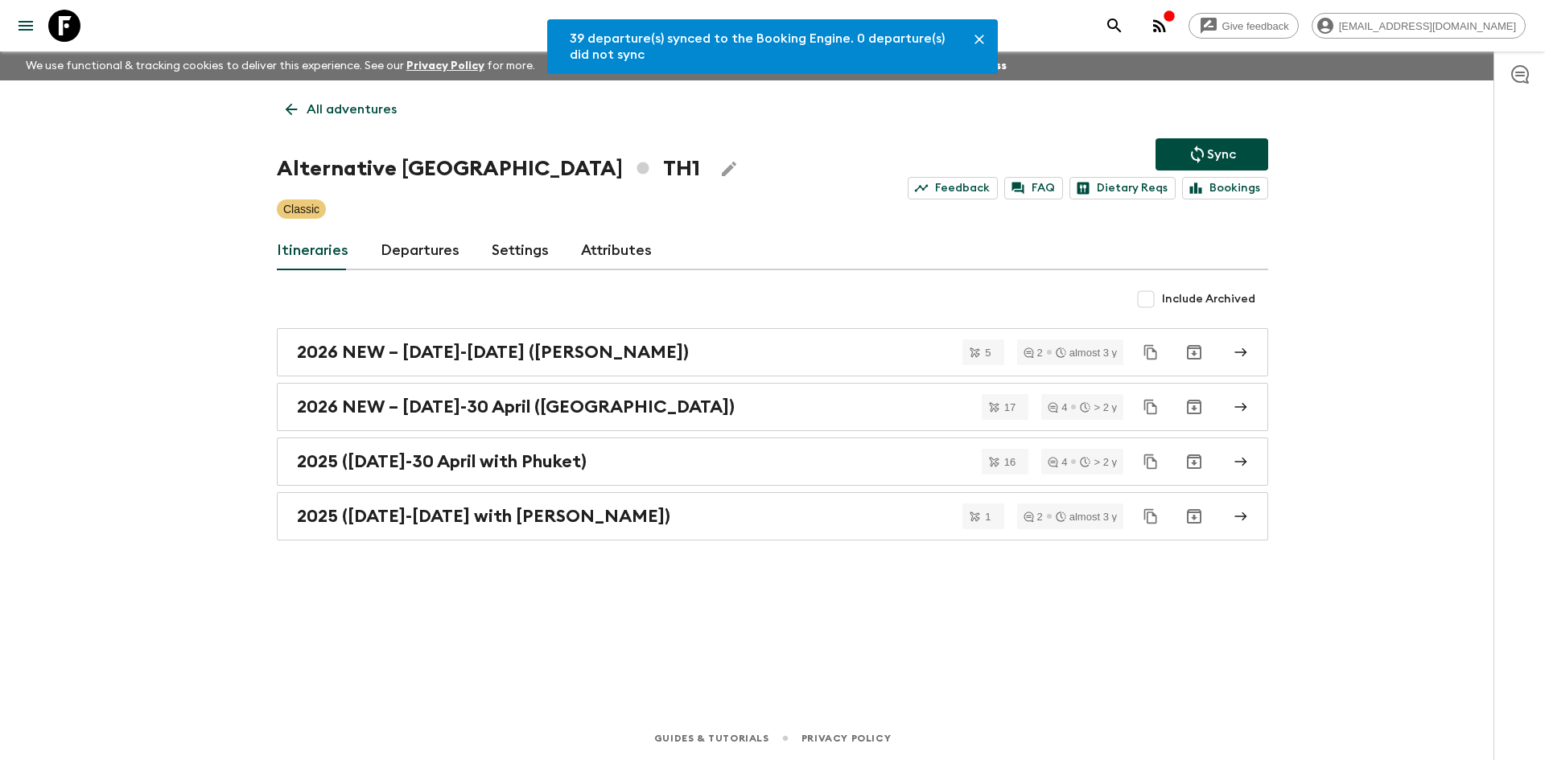
click at [427, 247] on link "Departures" at bounding box center [420, 251] width 79 height 39
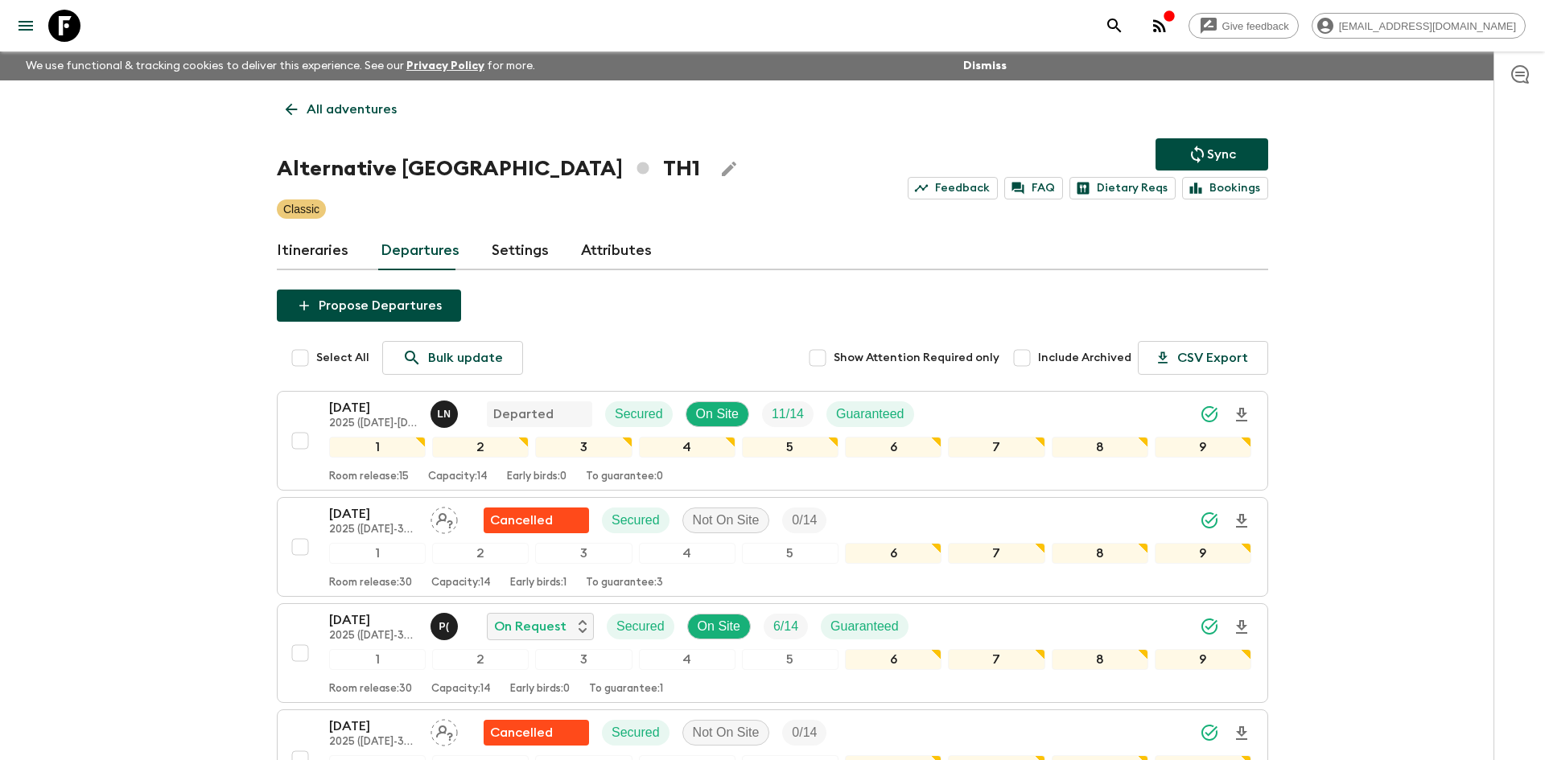
scroll to position [502, 0]
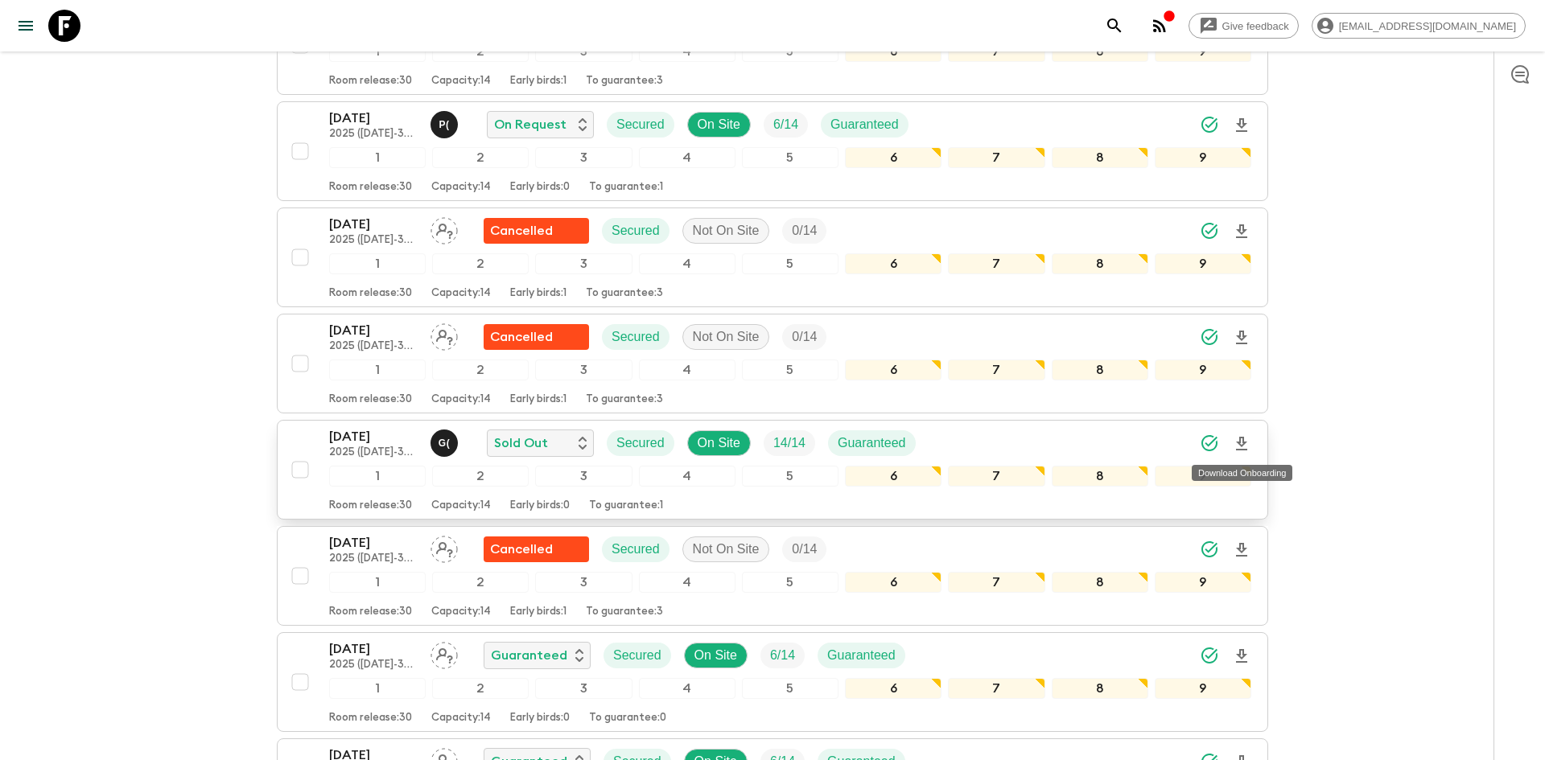
click at [1242, 443] on icon "Download Onboarding" at bounding box center [1241, 444] width 11 height 14
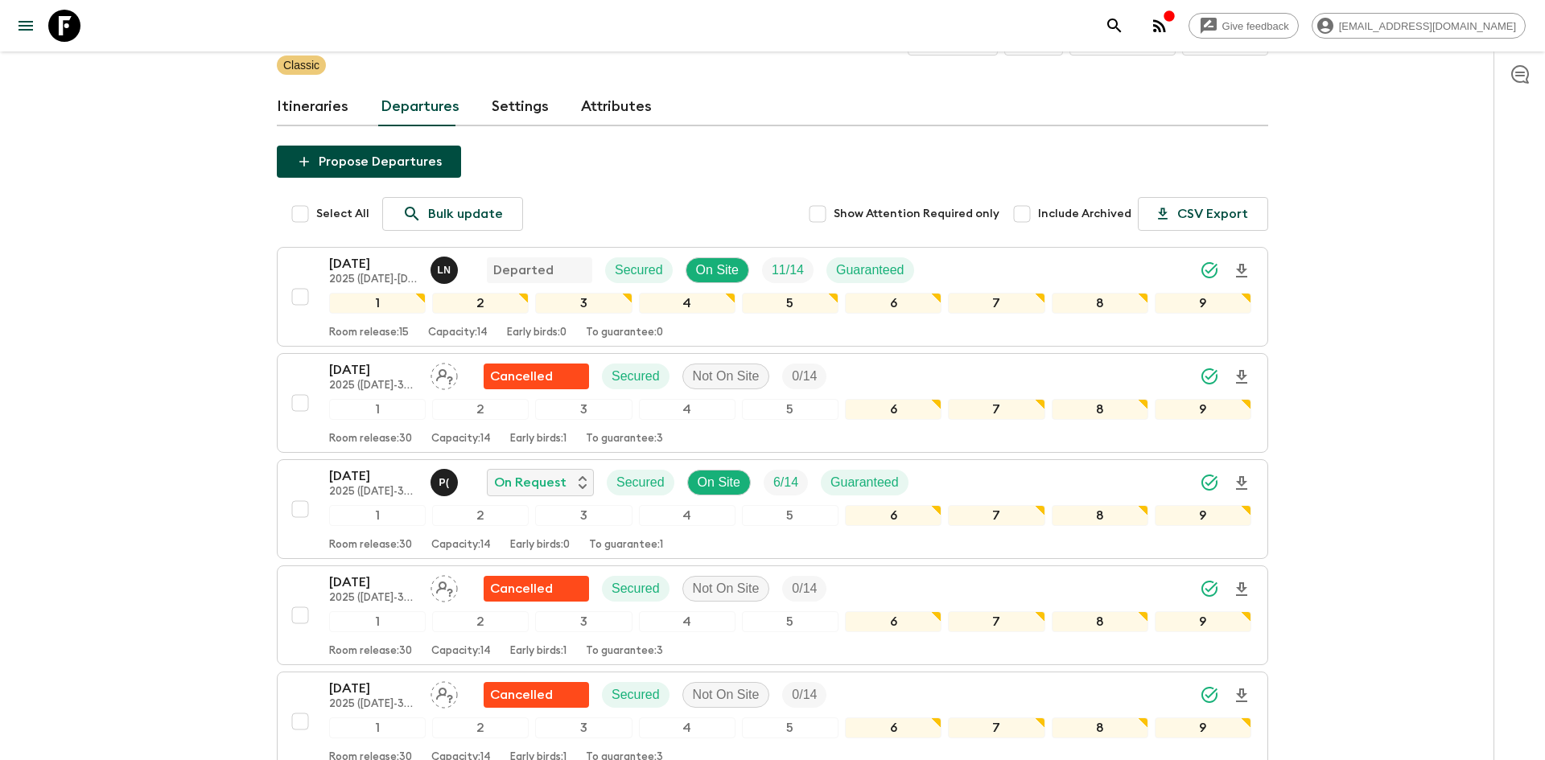
scroll to position [0, 0]
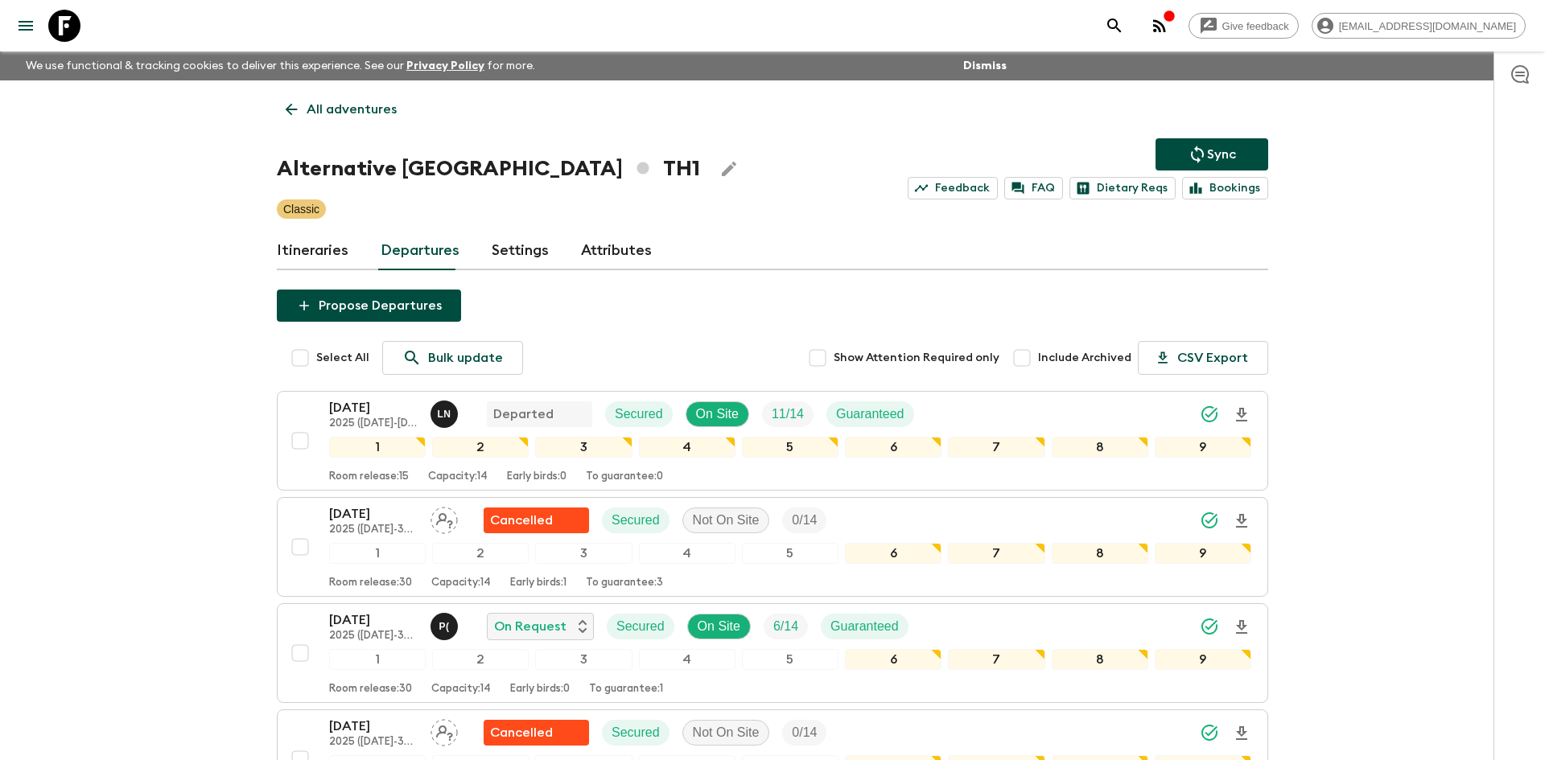
click at [348, 111] on p "All adventures" at bounding box center [352, 109] width 90 height 19
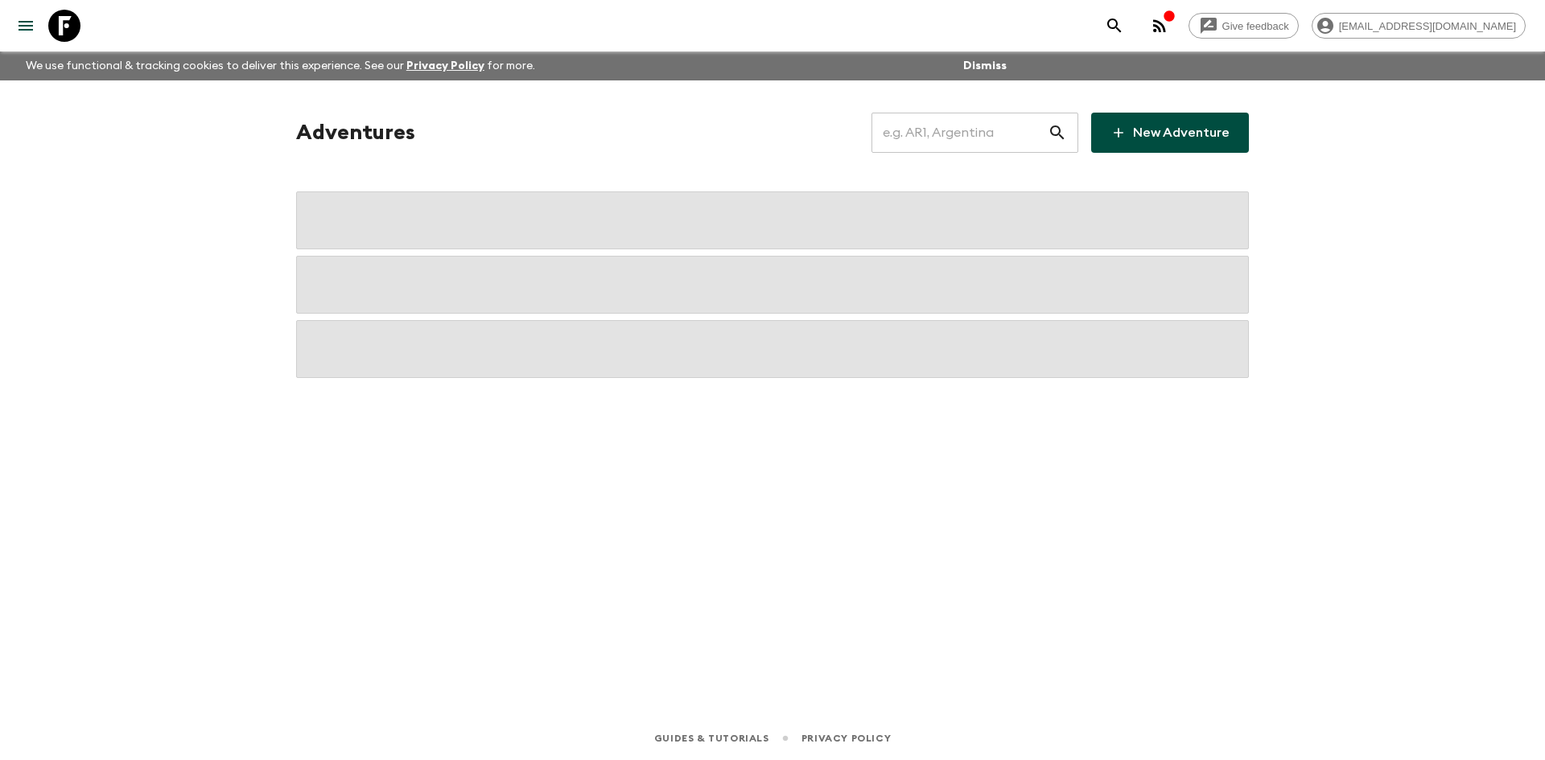
click at [919, 134] on input "text" at bounding box center [960, 132] width 176 height 45
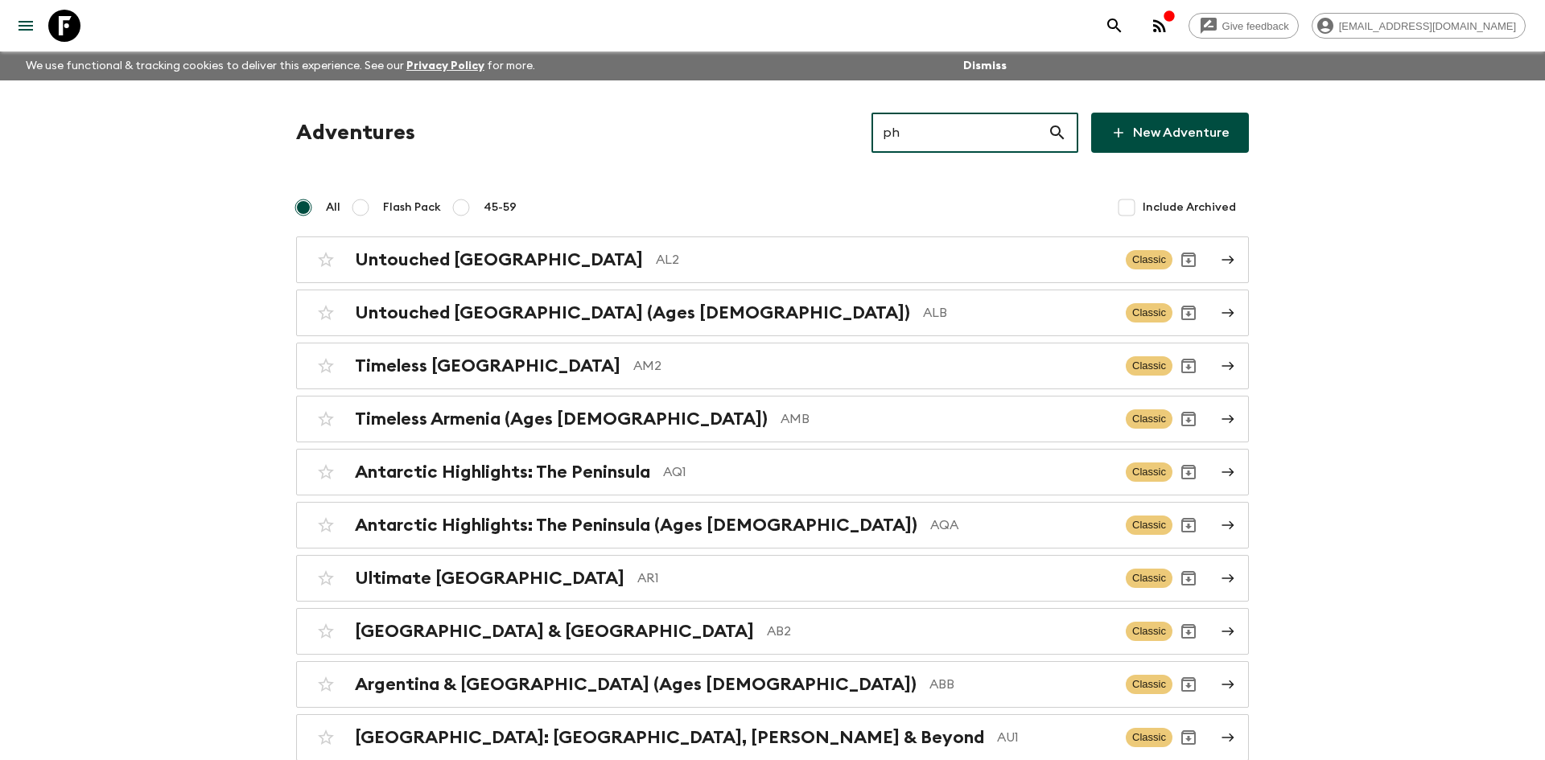
type input "ph1"
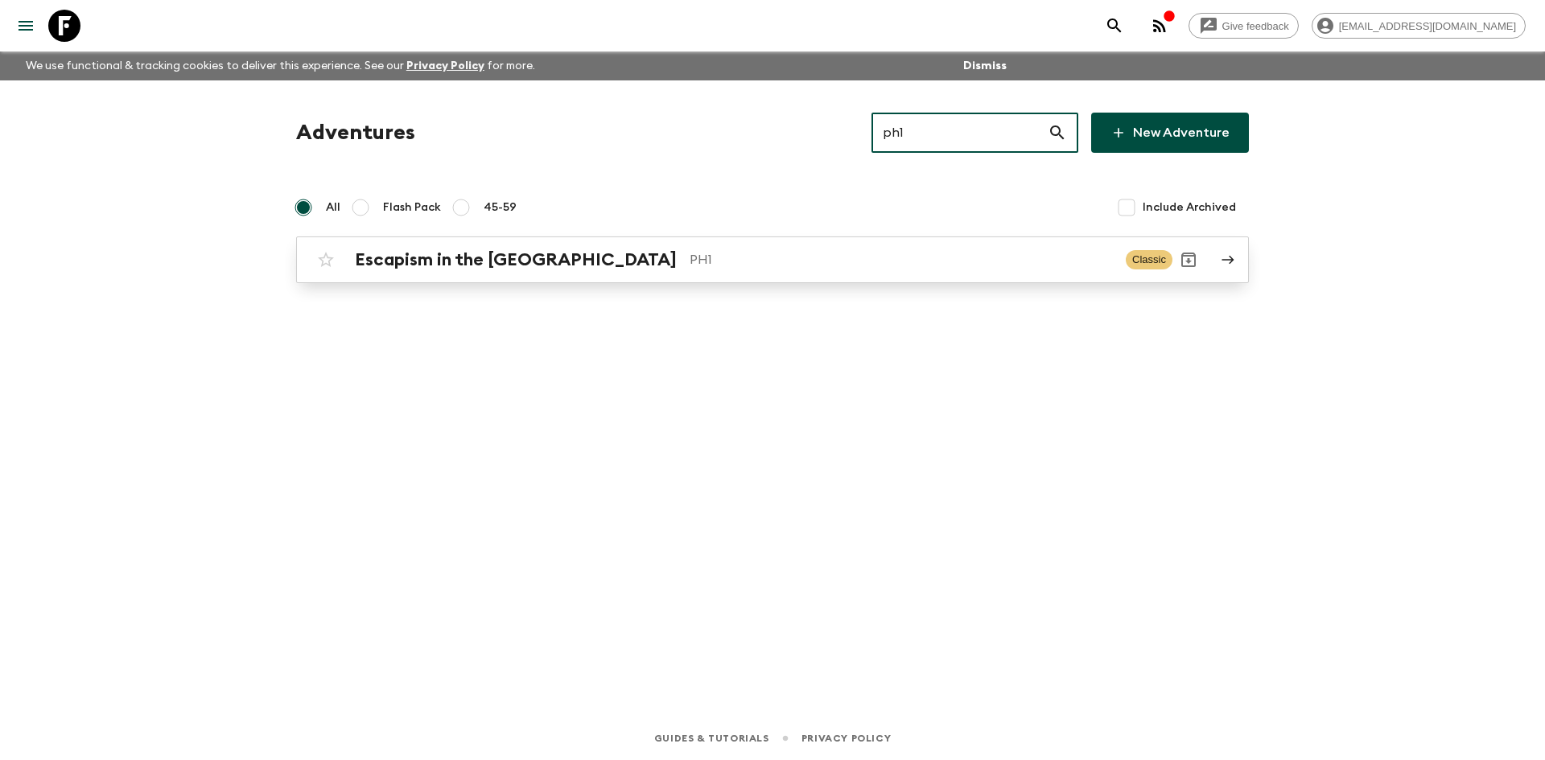
click at [703, 250] on p "PH1" at bounding box center [901, 259] width 423 height 19
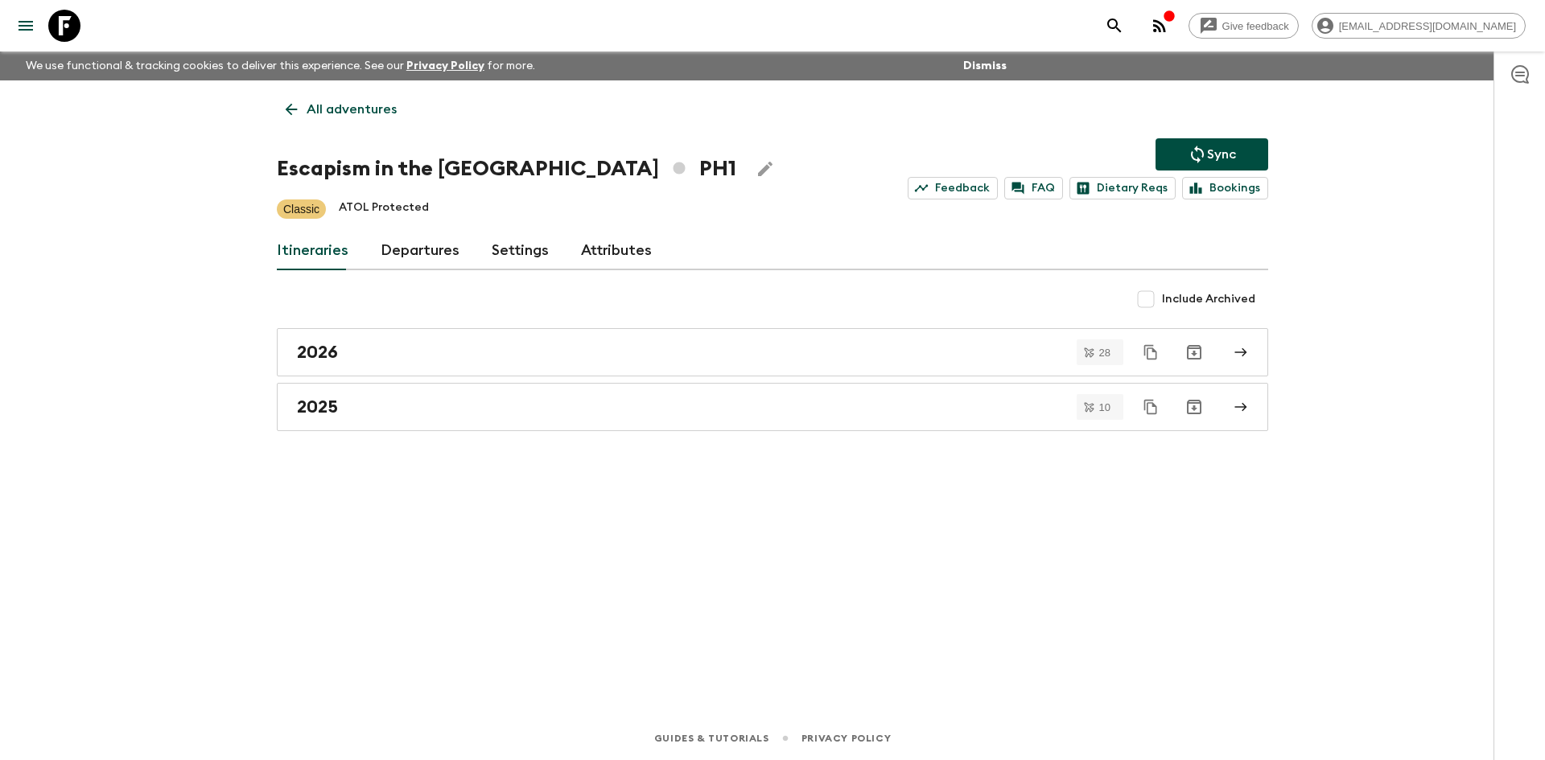
click at [1185, 155] on button "Sync" at bounding box center [1212, 154] width 113 height 32
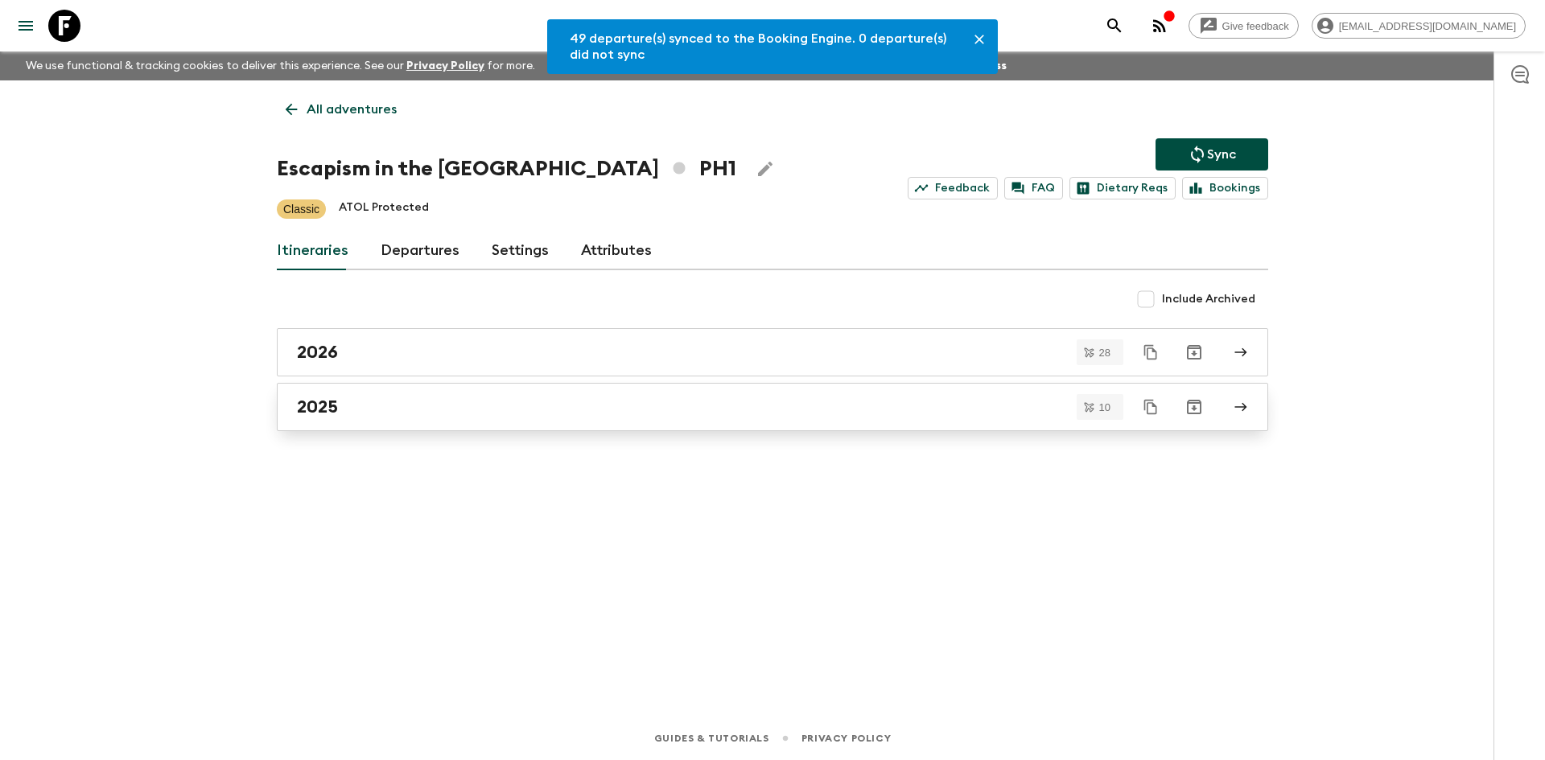
click at [329, 408] on h2 "2025" at bounding box center [317, 407] width 41 height 21
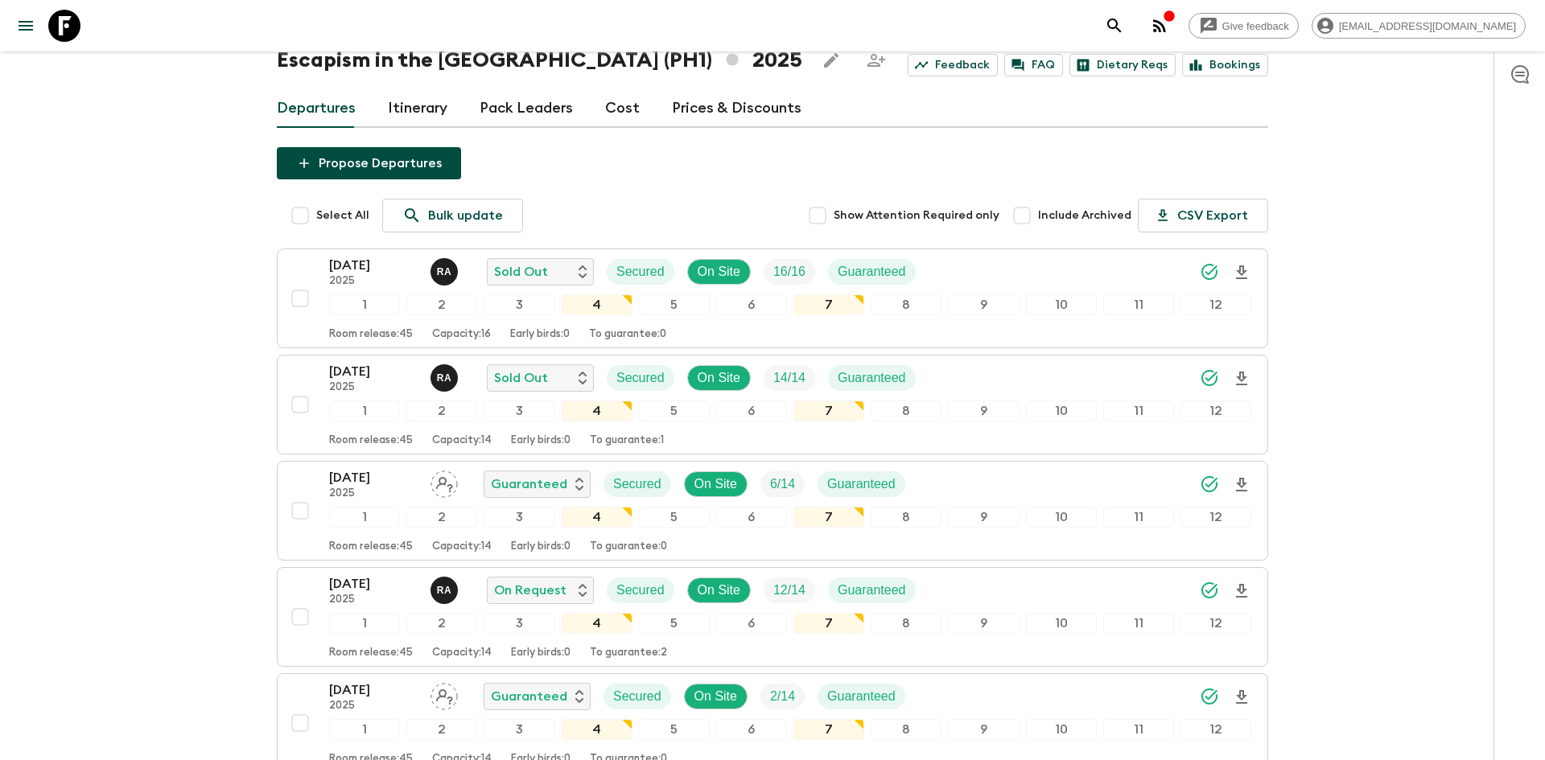
scroll to position [97, 0]
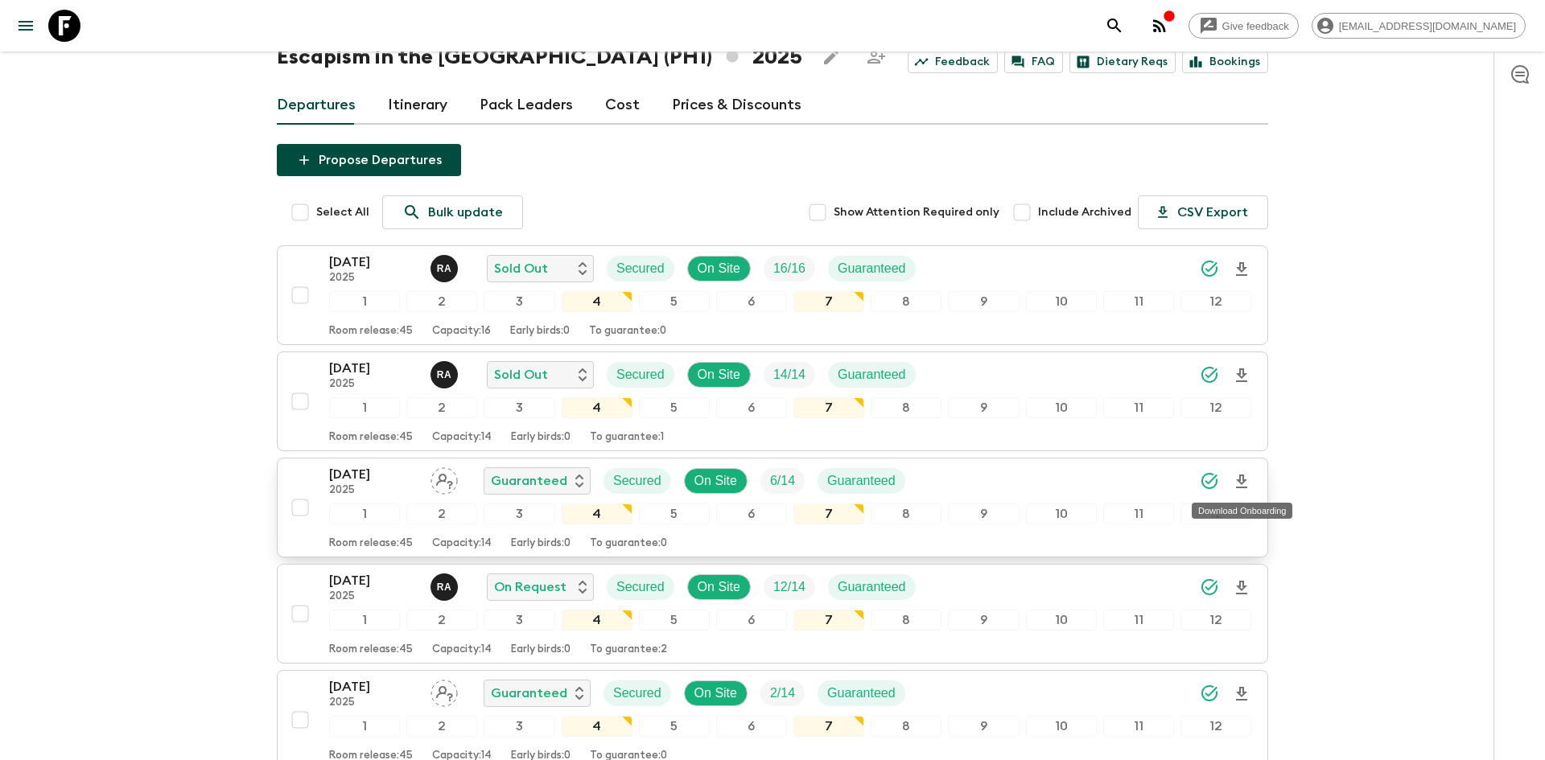
click at [1236, 482] on icon "Download Onboarding" at bounding box center [1241, 481] width 19 height 19
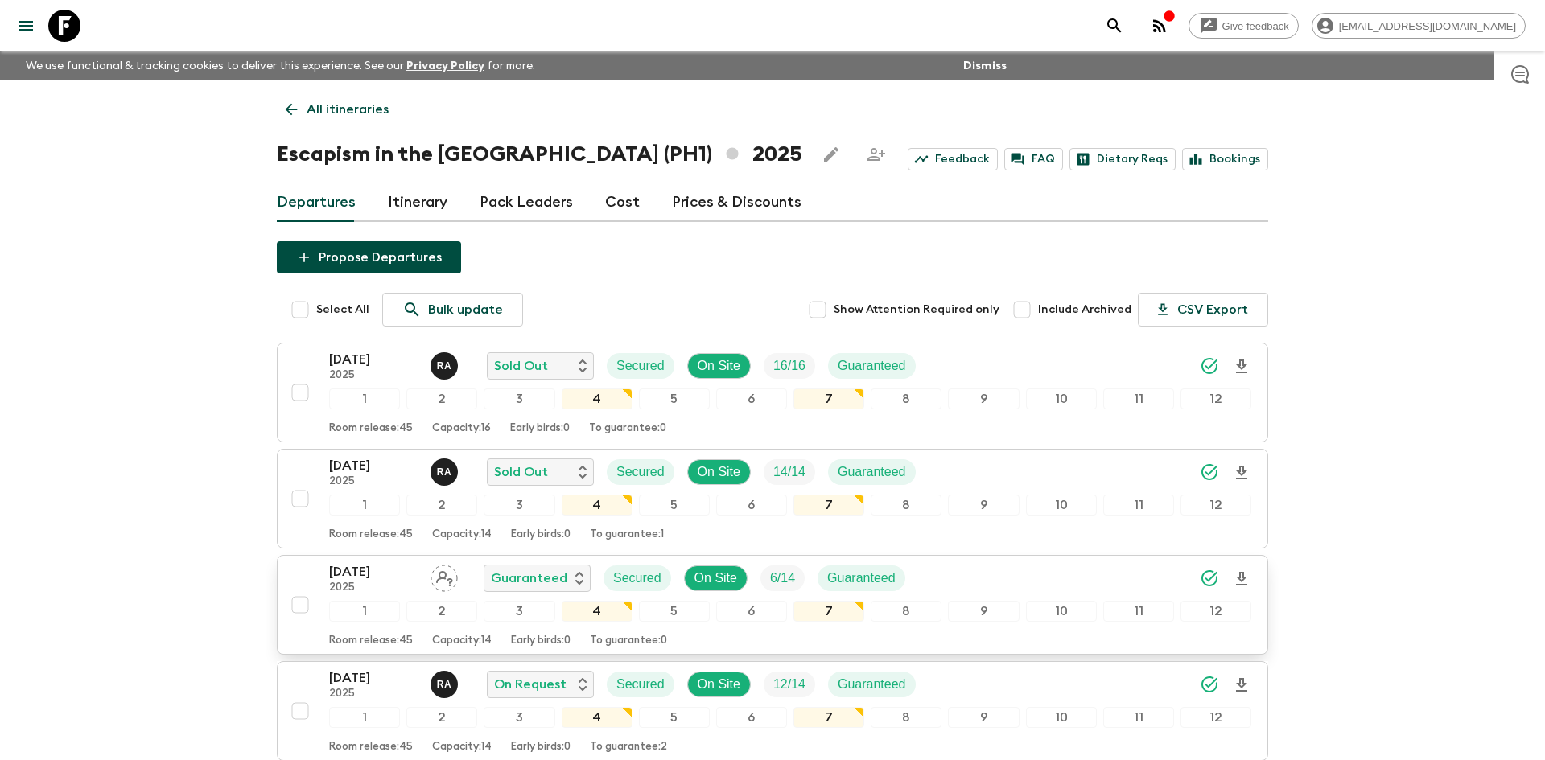
click at [328, 107] on p "All itineraries" at bounding box center [348, 109] width 82 height 19
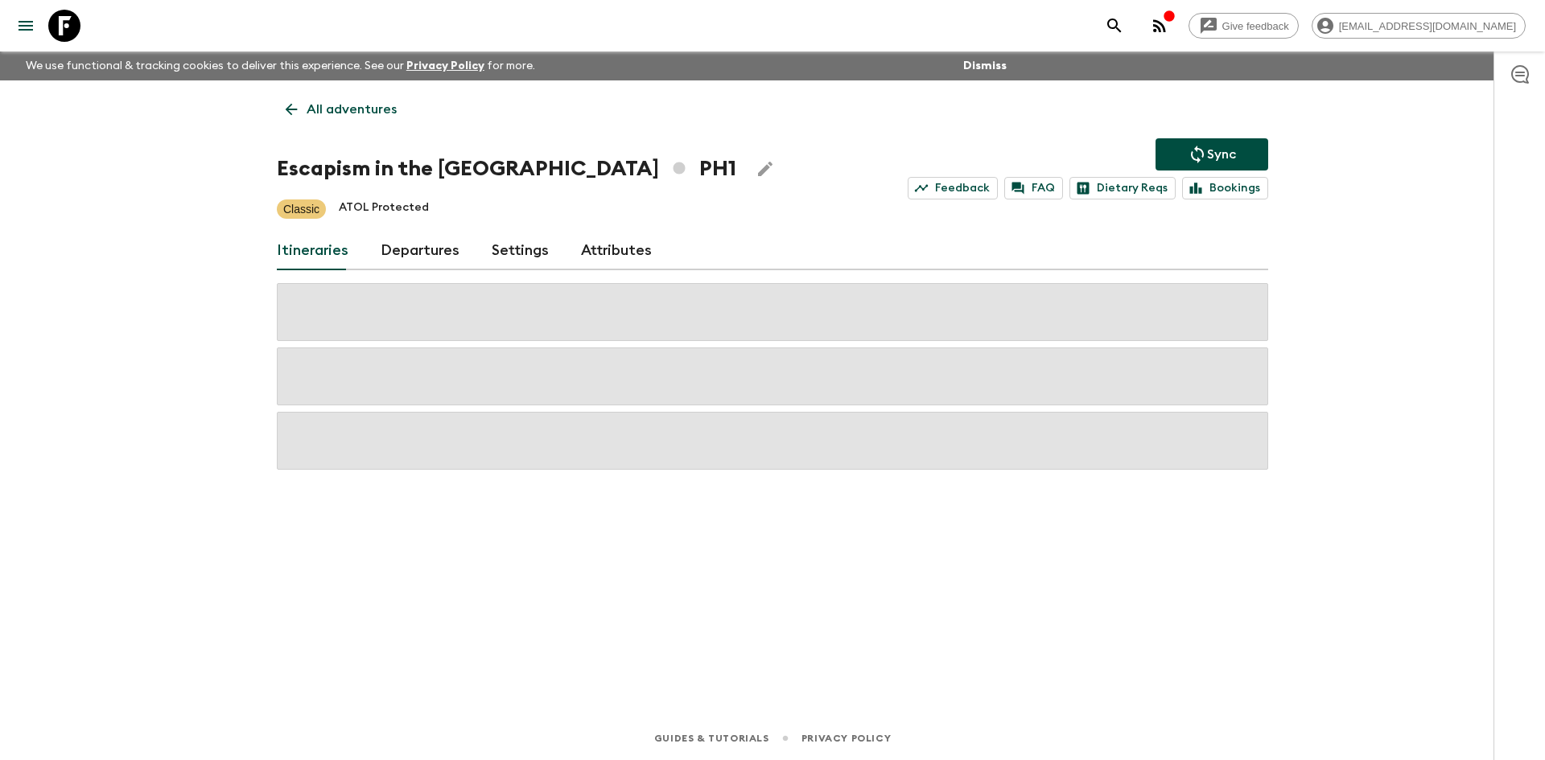
click at [328, 107] on p "All adventures" at bounding box center [352, 109] width 90 height 19
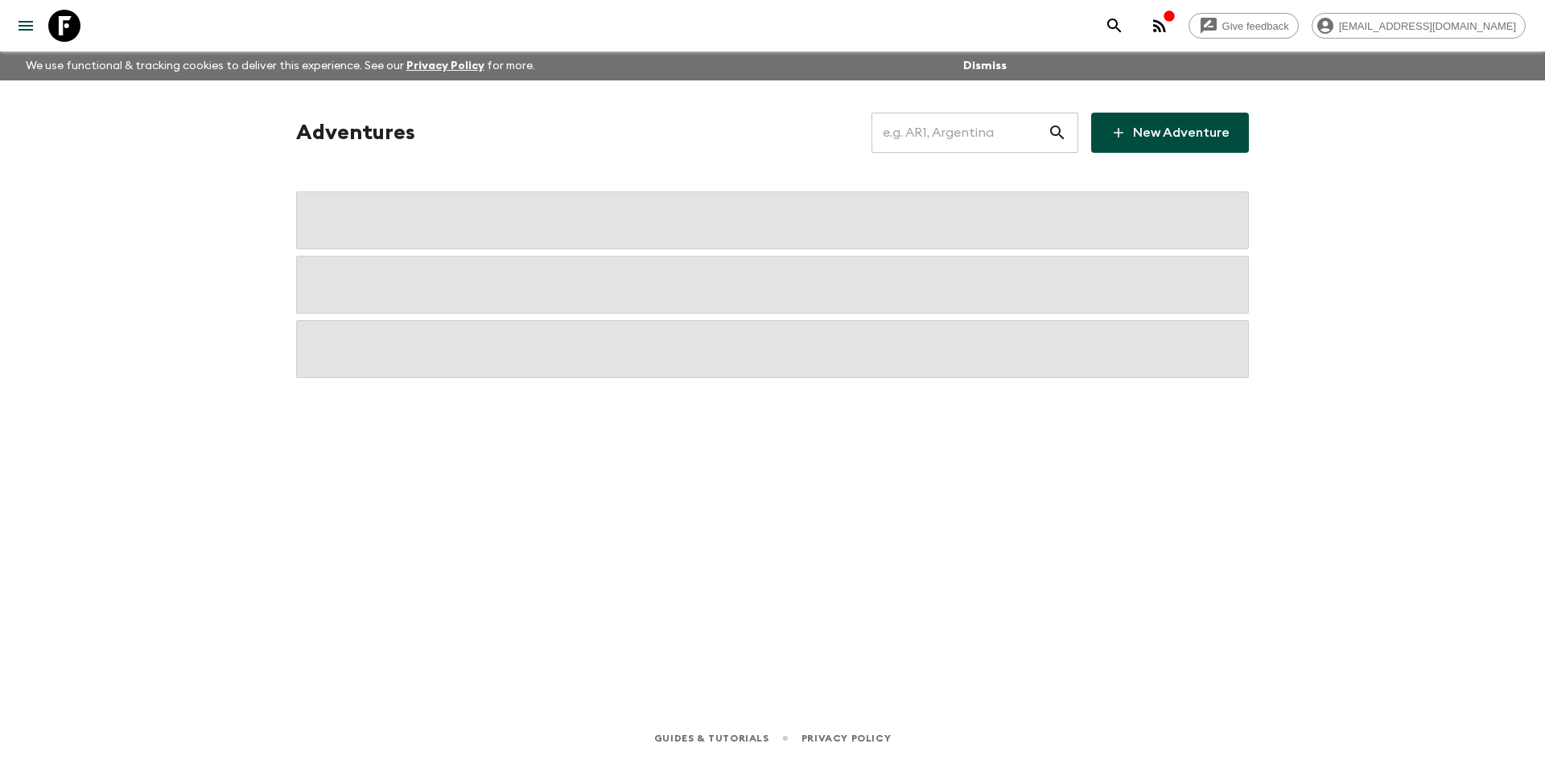
click at [909, 142] on input "text" at bounding box center [960, 132] width 176 height 45
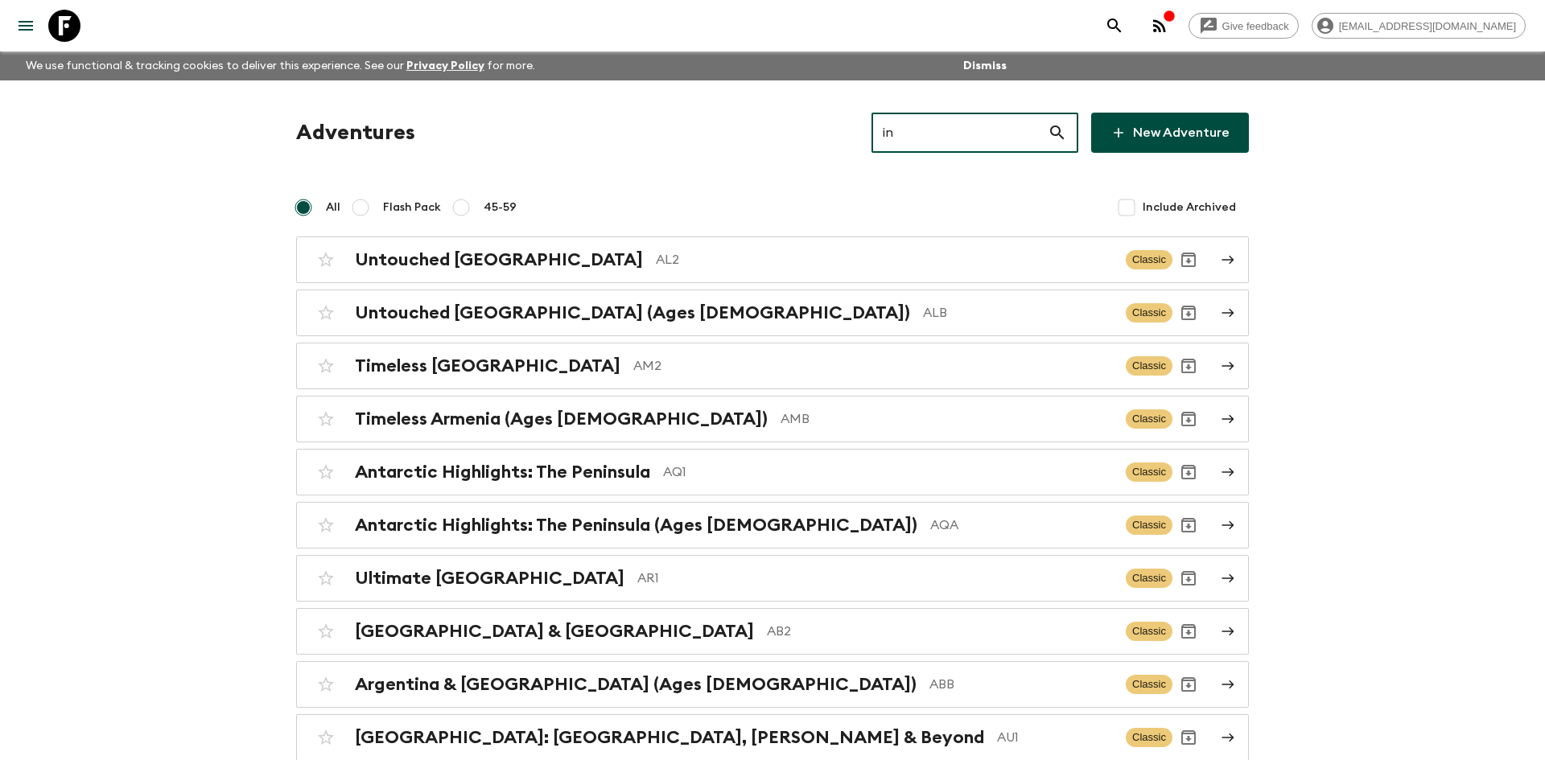
type input "in2"
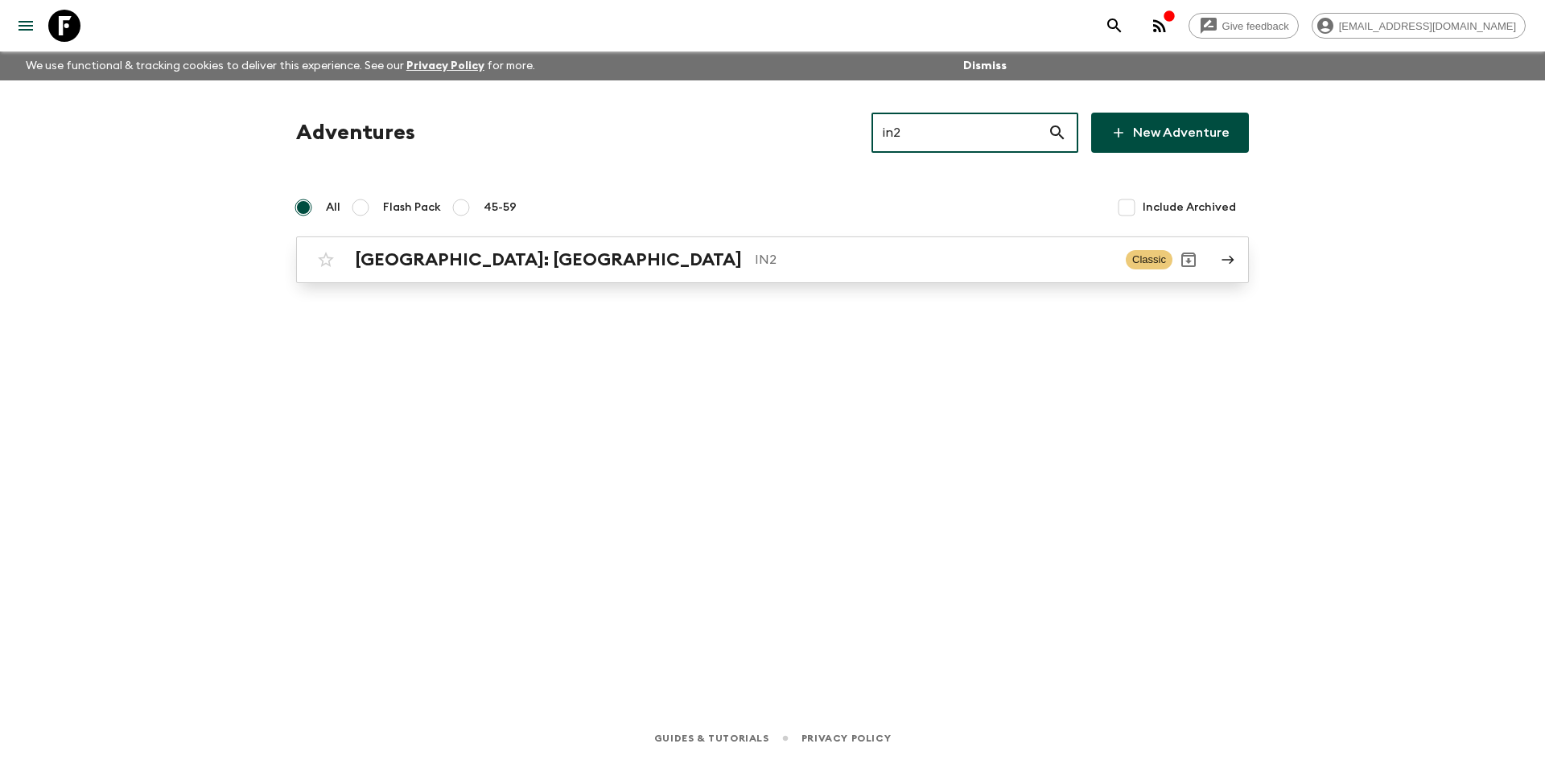
click at [755, 257] on p "IN2" at bounding box center [934, 259] width 358 height 19
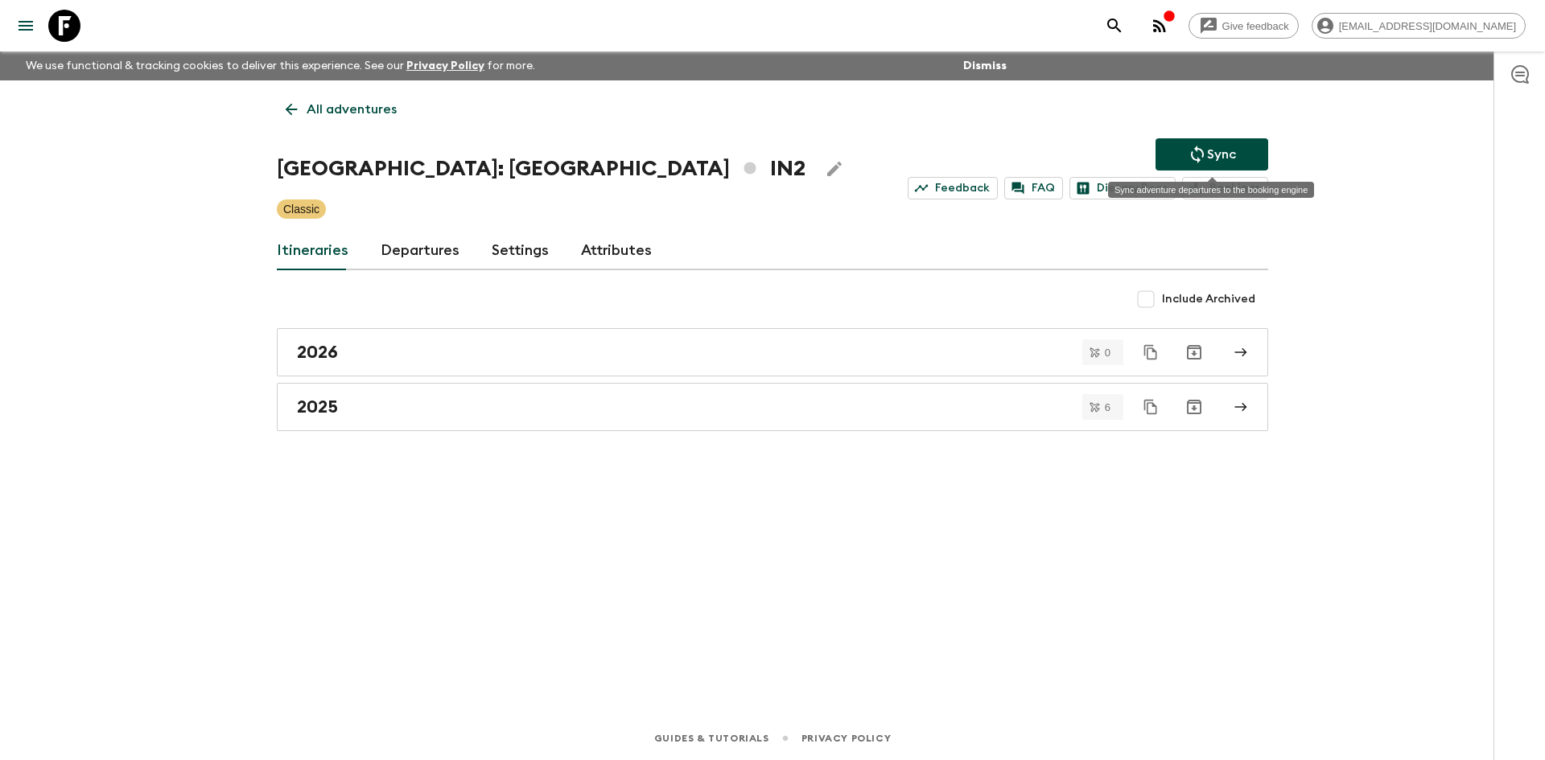
click at [1245, 160] on button "Sync" at bounding box center [1212, 154] width 113 height 32
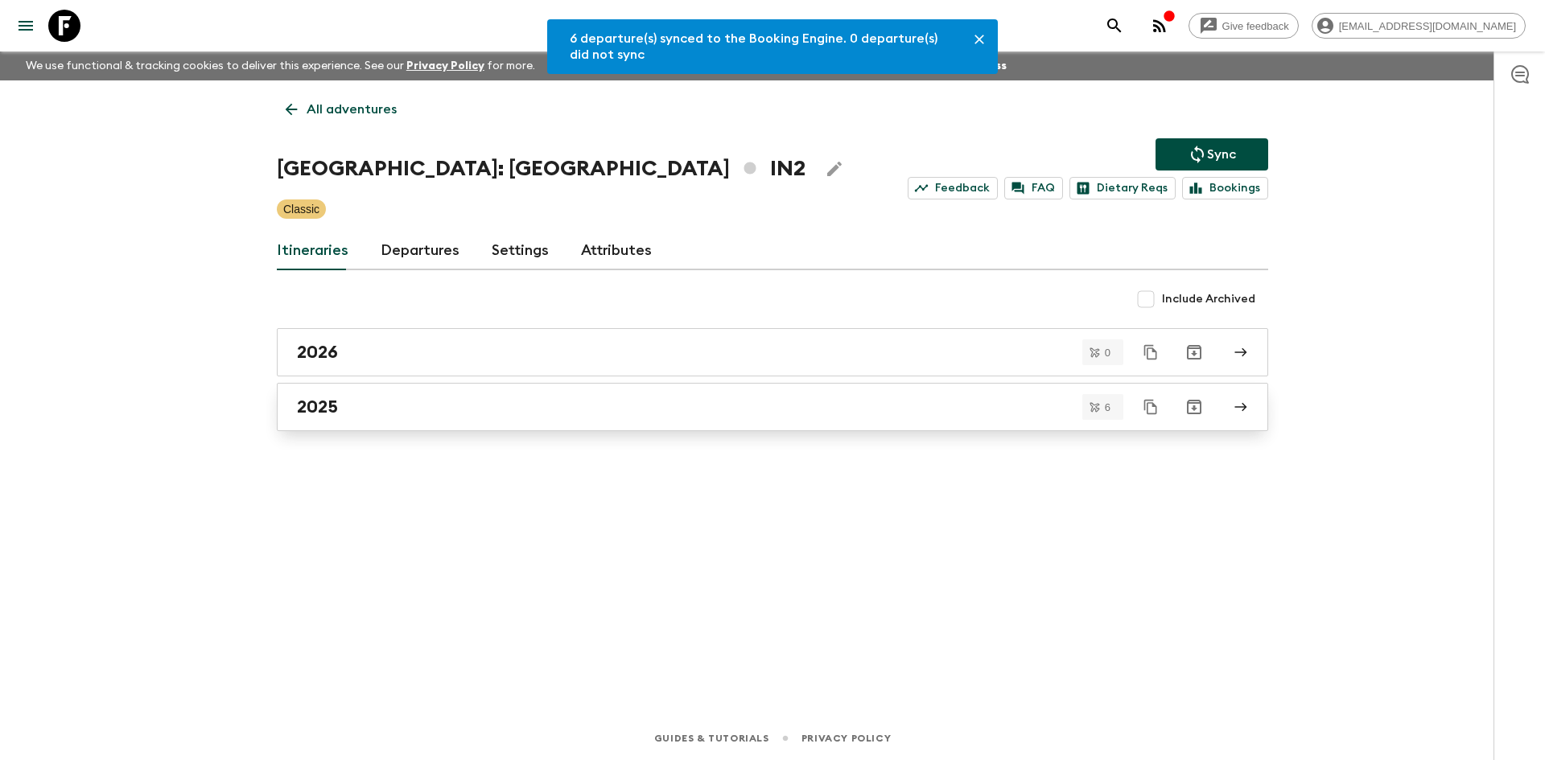
click at [408, 420] on link "2025" at bounding box center [772, 407] width 991 height 48
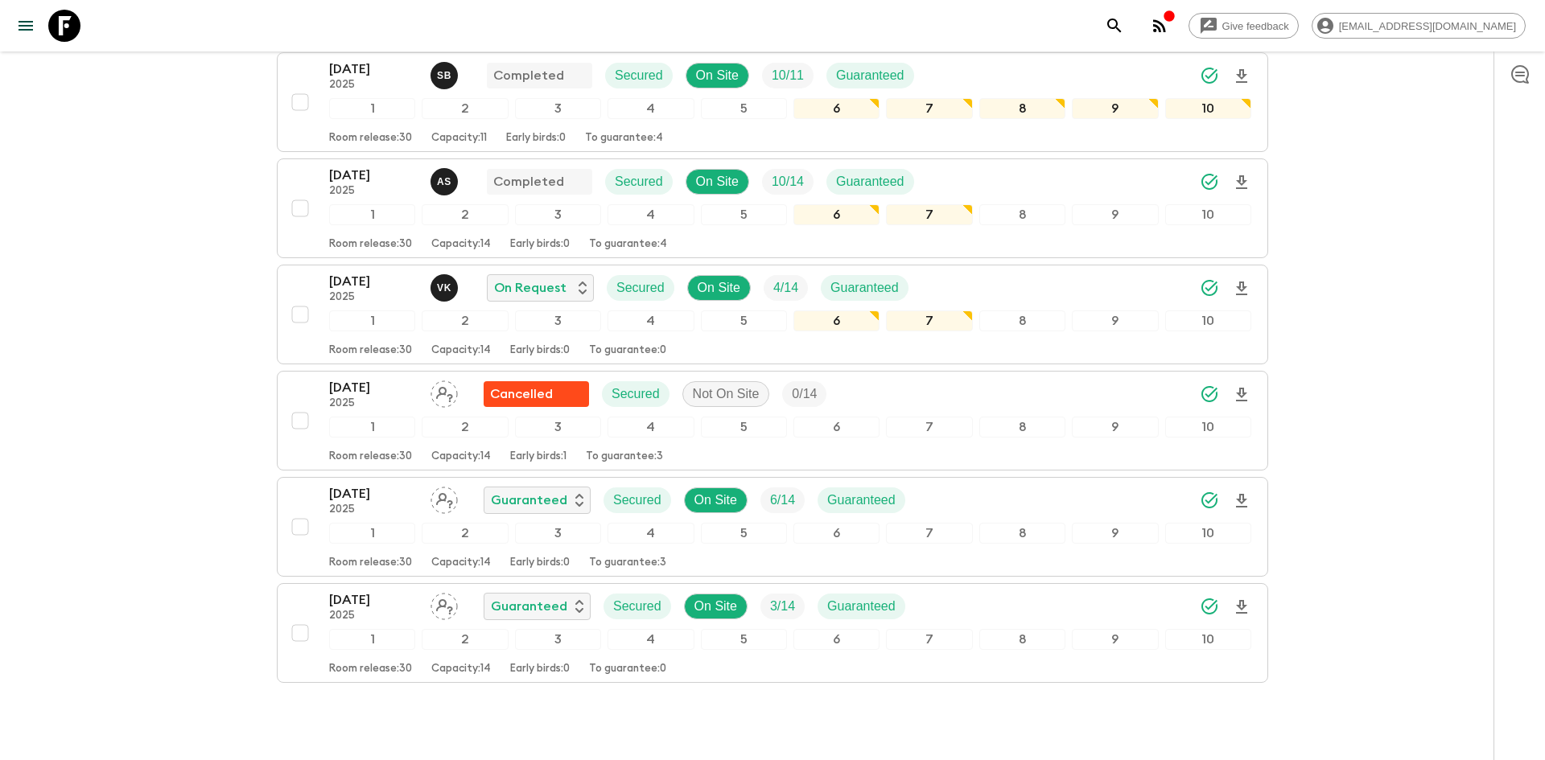
scroll to position [360, 0]
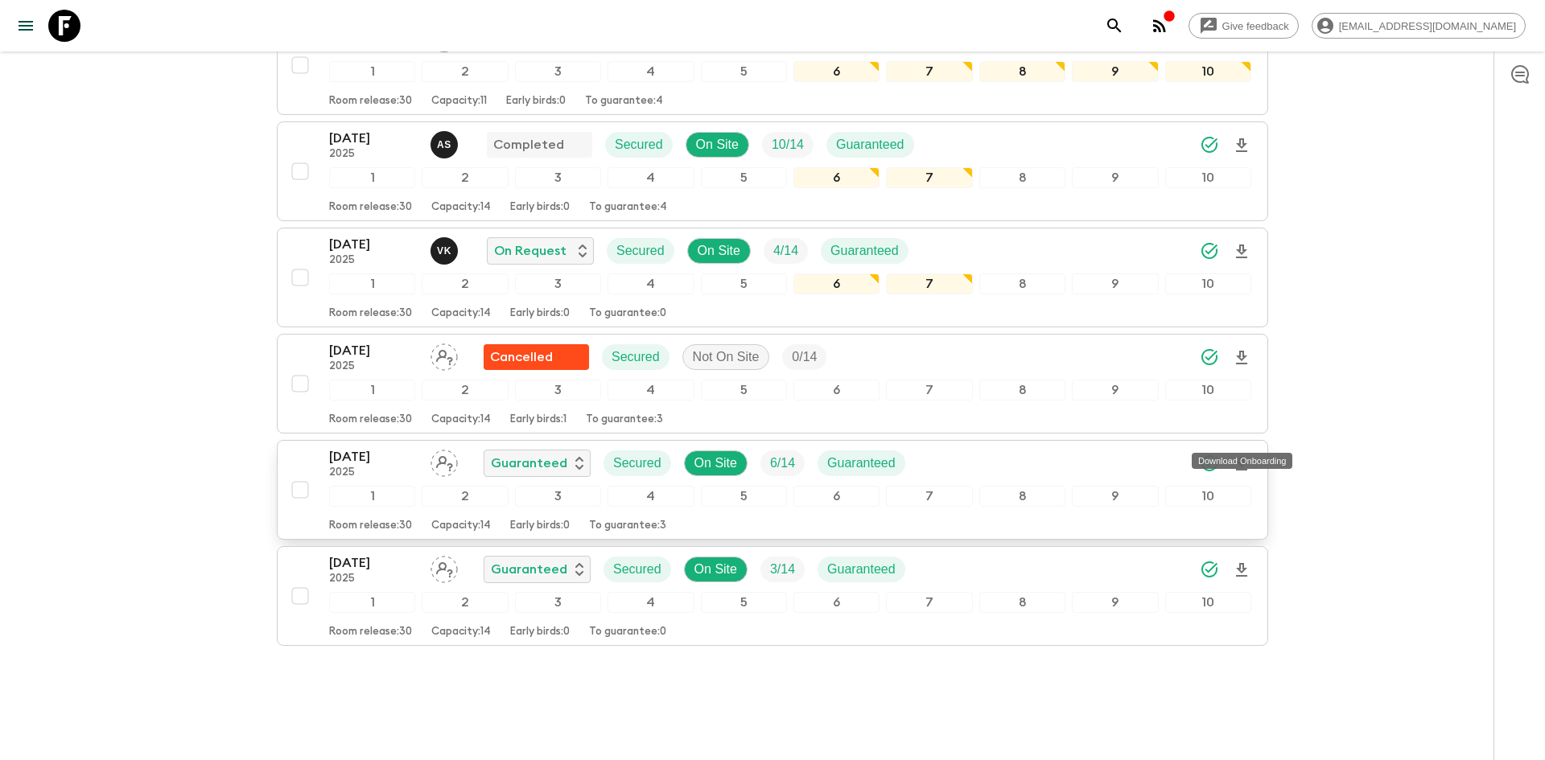
click at [1242, 457] on icon "Download Onboarding" at bounding box center [1241, 464] width 11 height 14
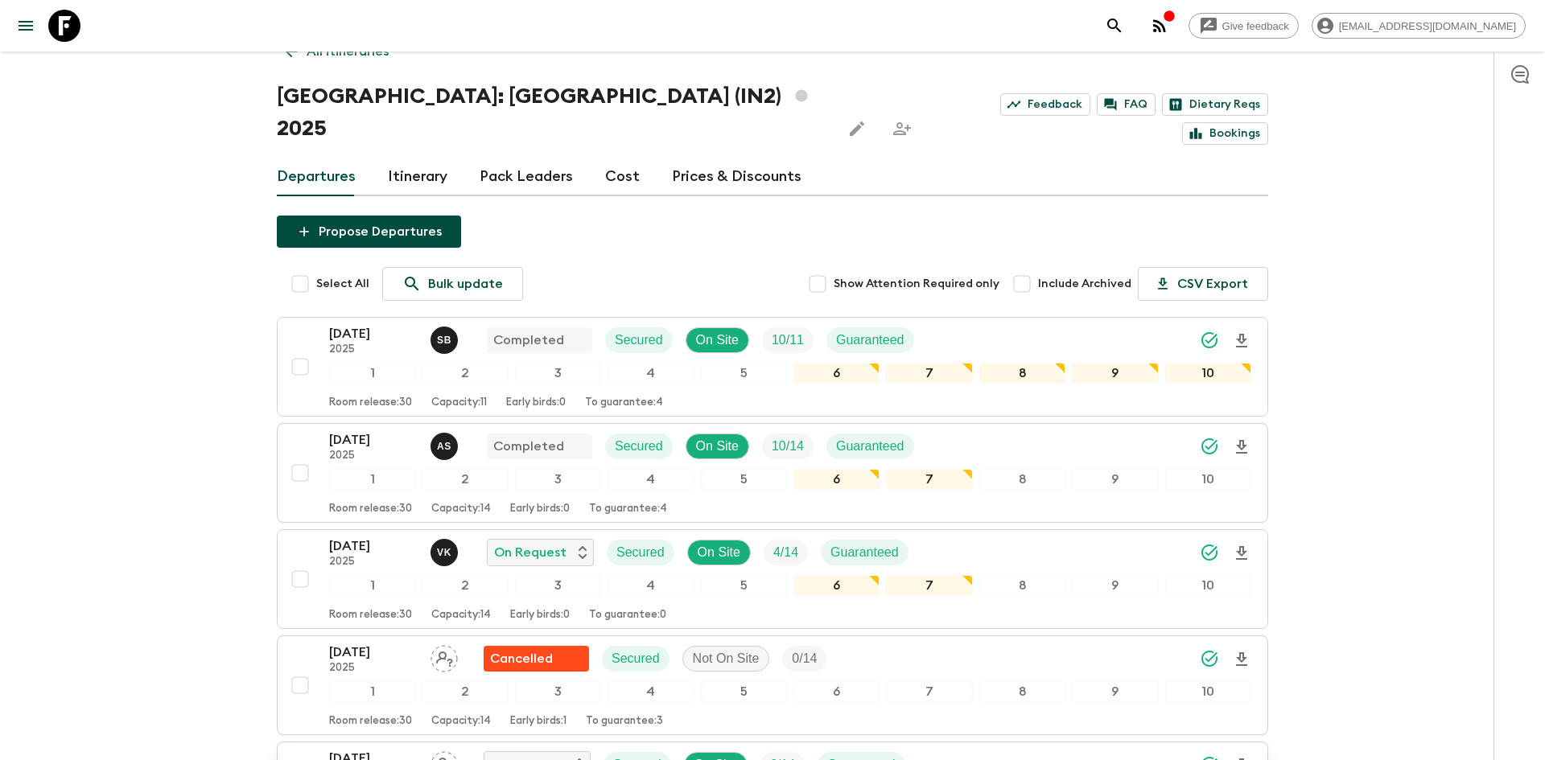
scroll to position [0, 0]
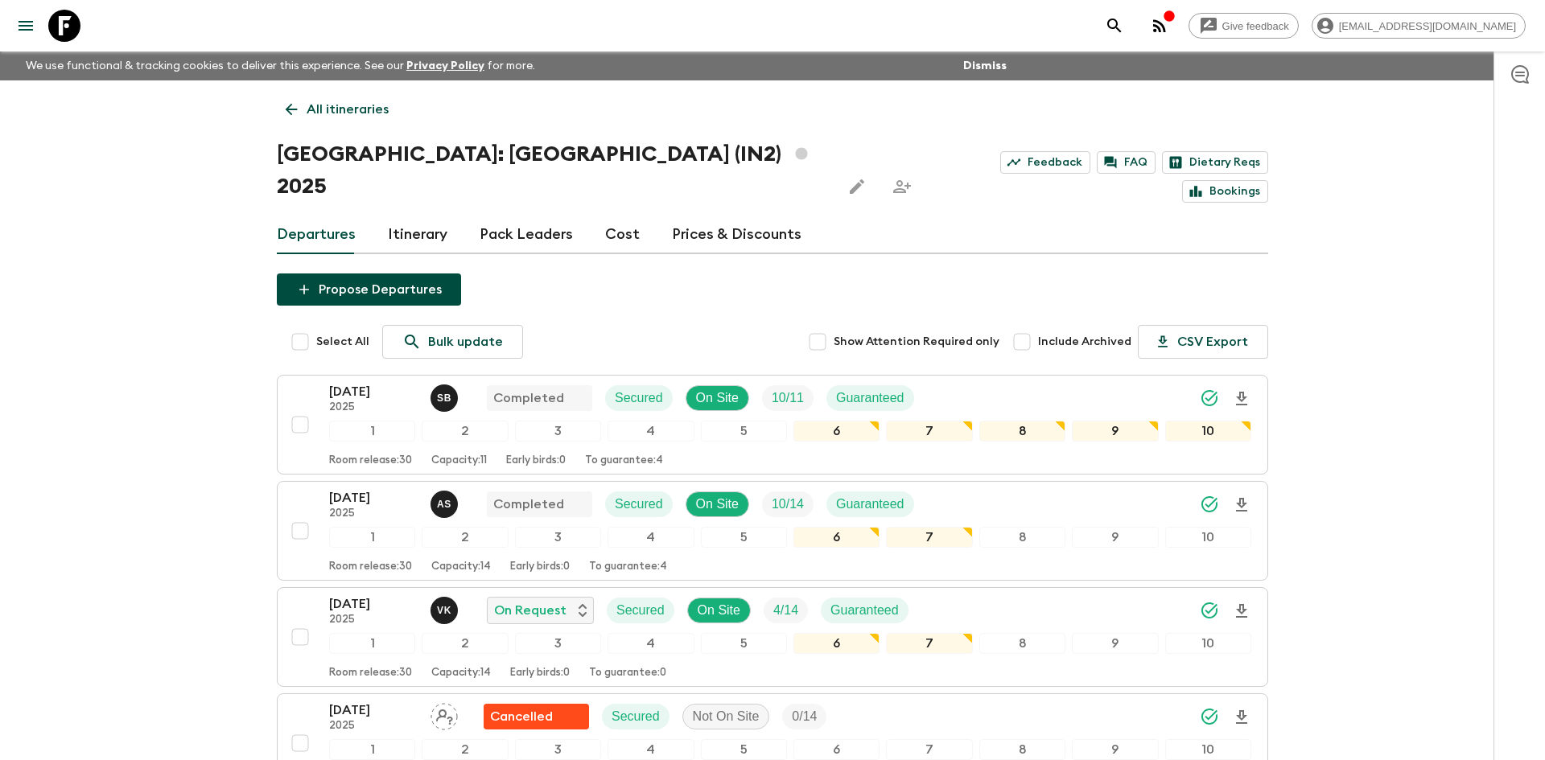
click at [332, 97] on link "All itineraries" at bounding box center [337, 109] width 121 height 32
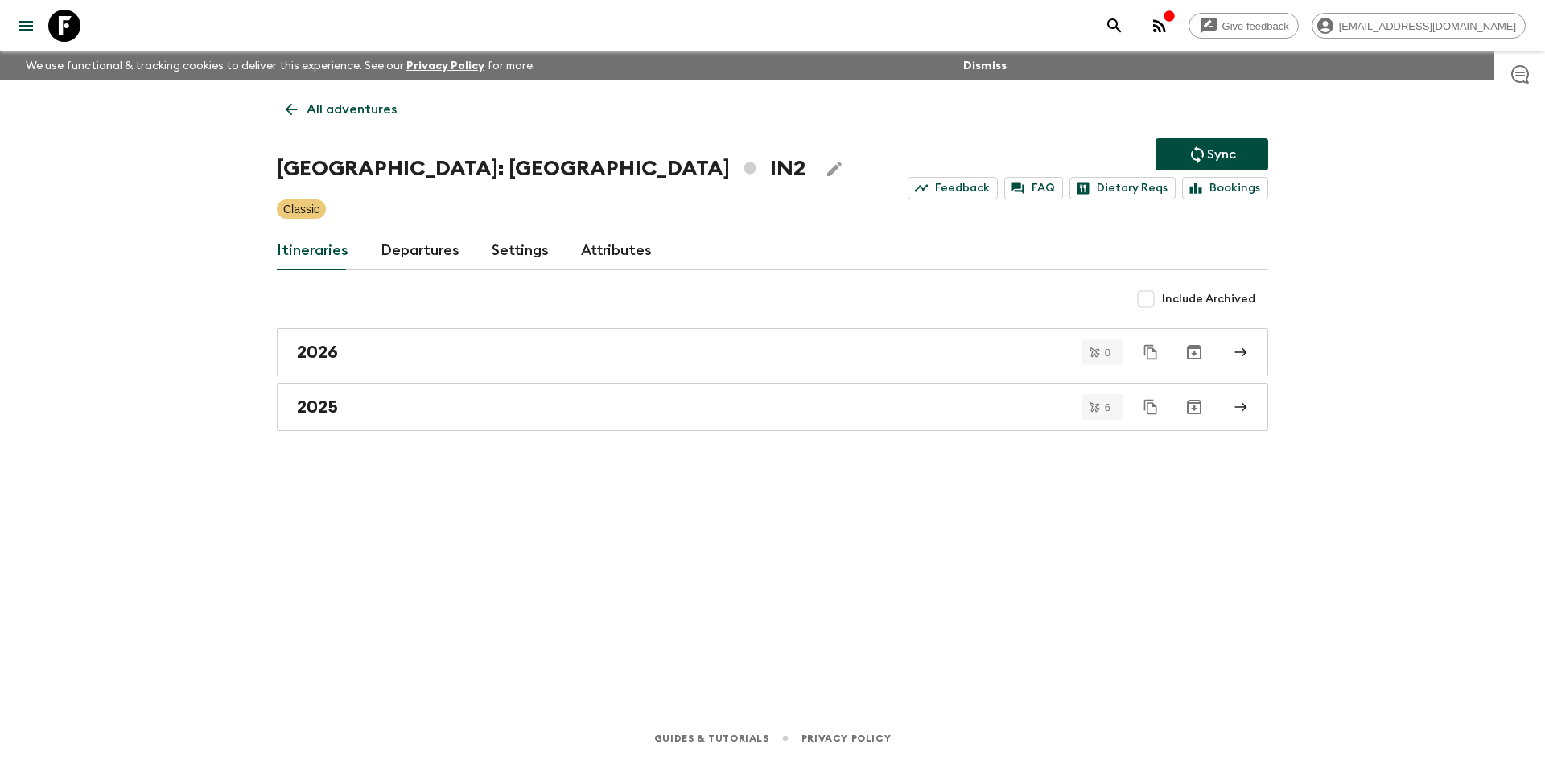
click at [332, 97] on link "All adventures" at bounding box center [341, 109] width 129 height 32
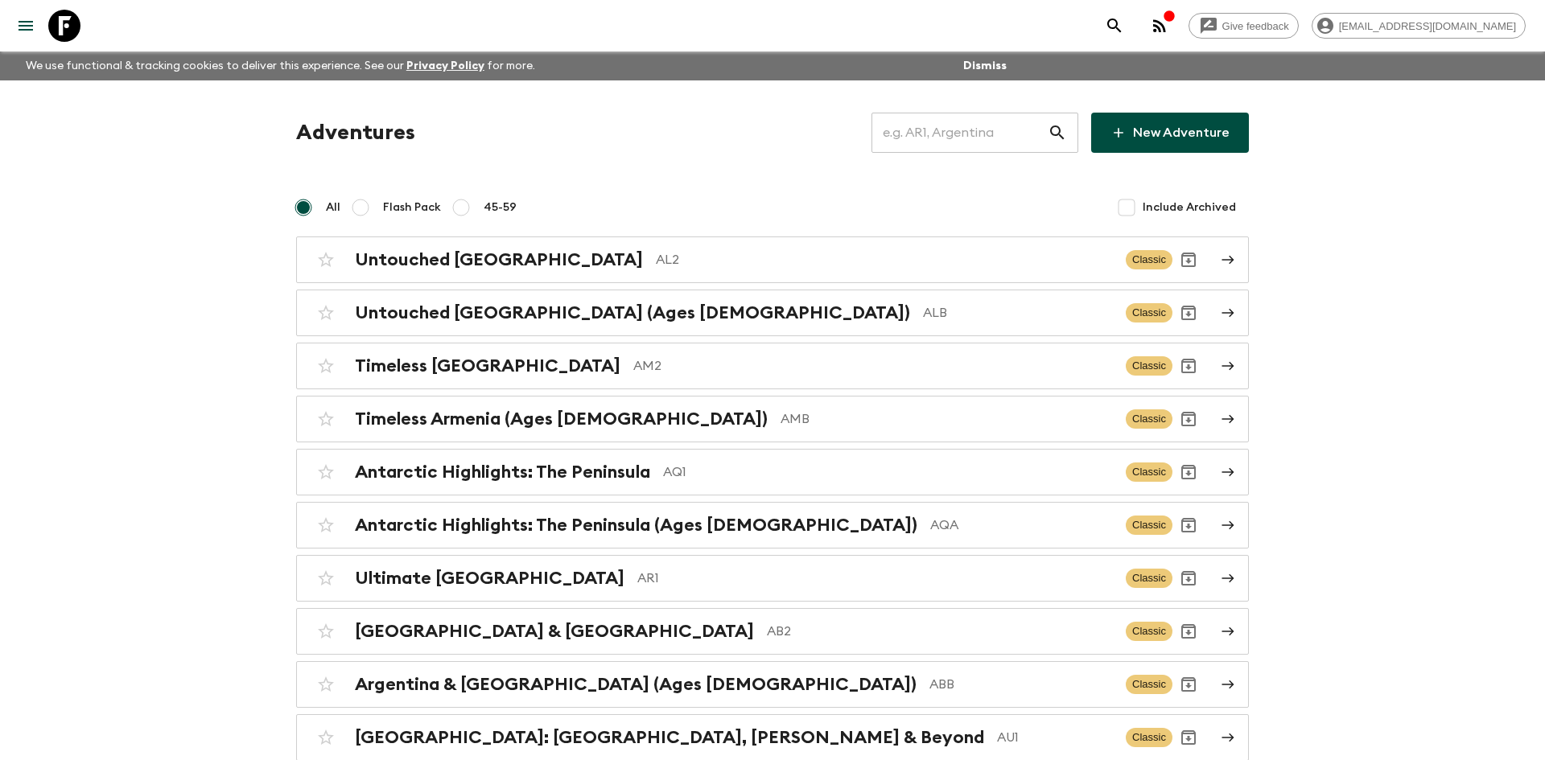
click at [942, 137] on input "text" at bounding box center [960, 132] width 176 height 45
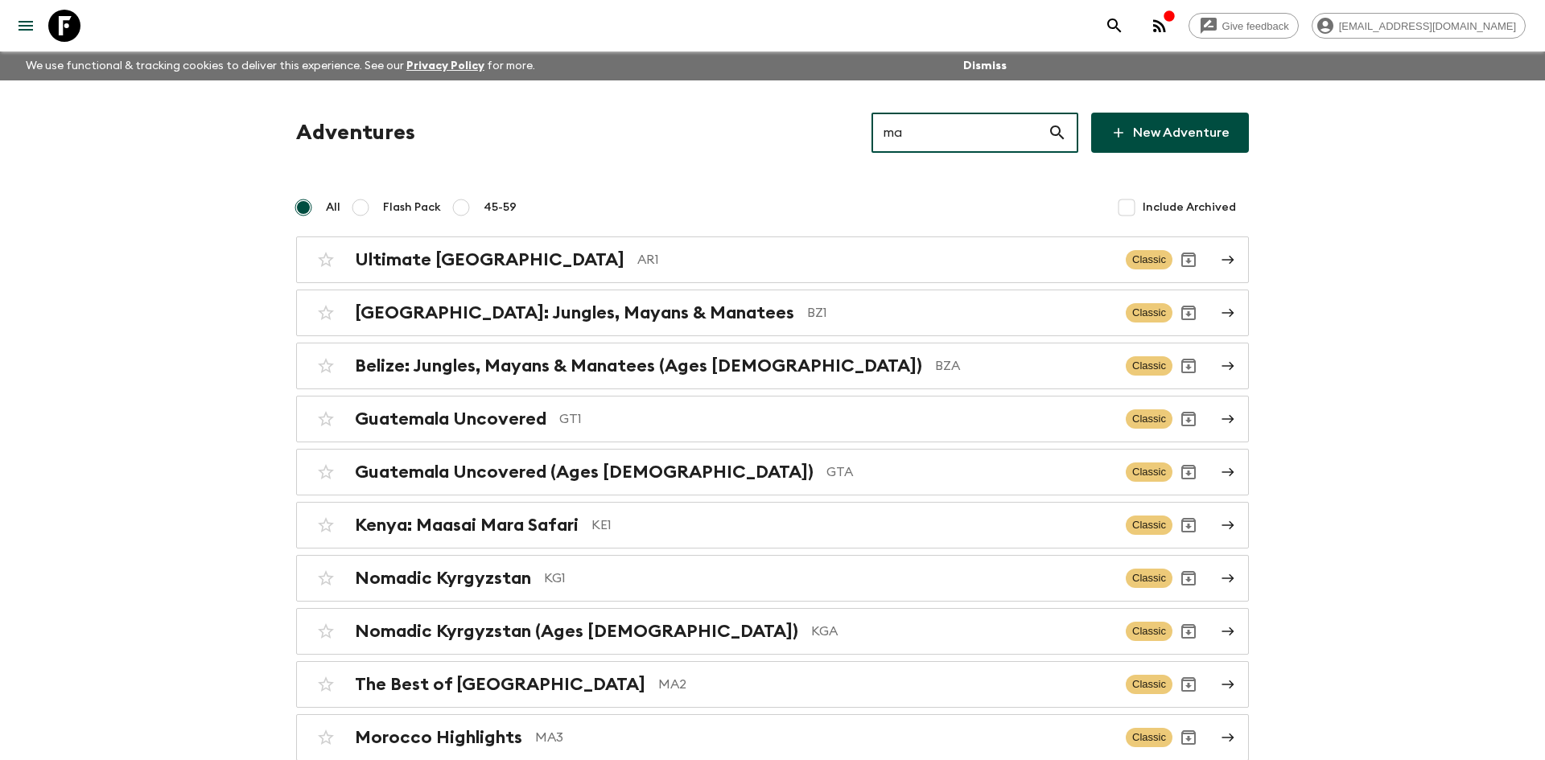
type input "ma2"
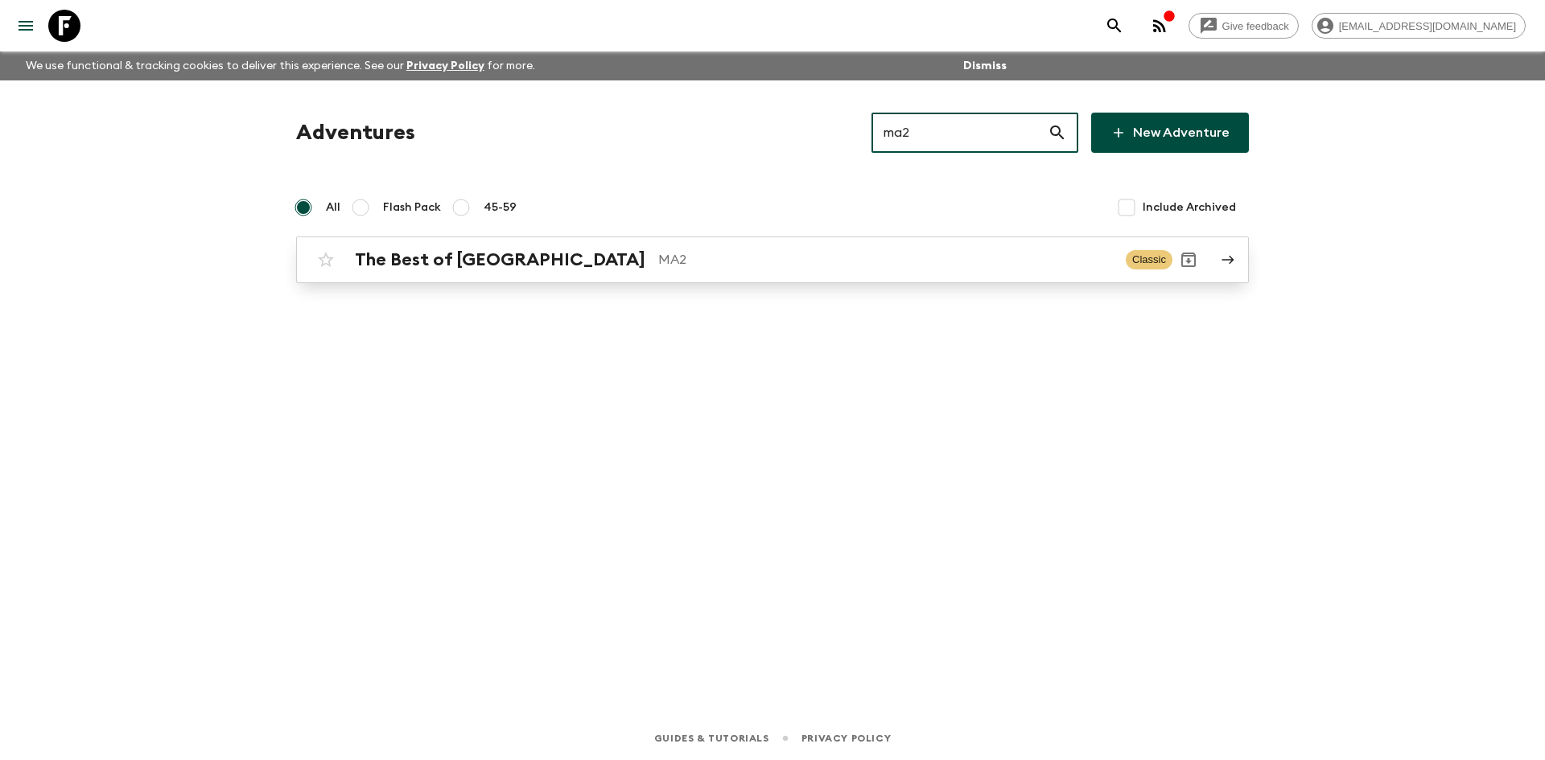
click at [464, 264] on h2 "The Best of [GEOGRAPHIC_DATA]" at bounding box center [500, 259] width 291 height 21
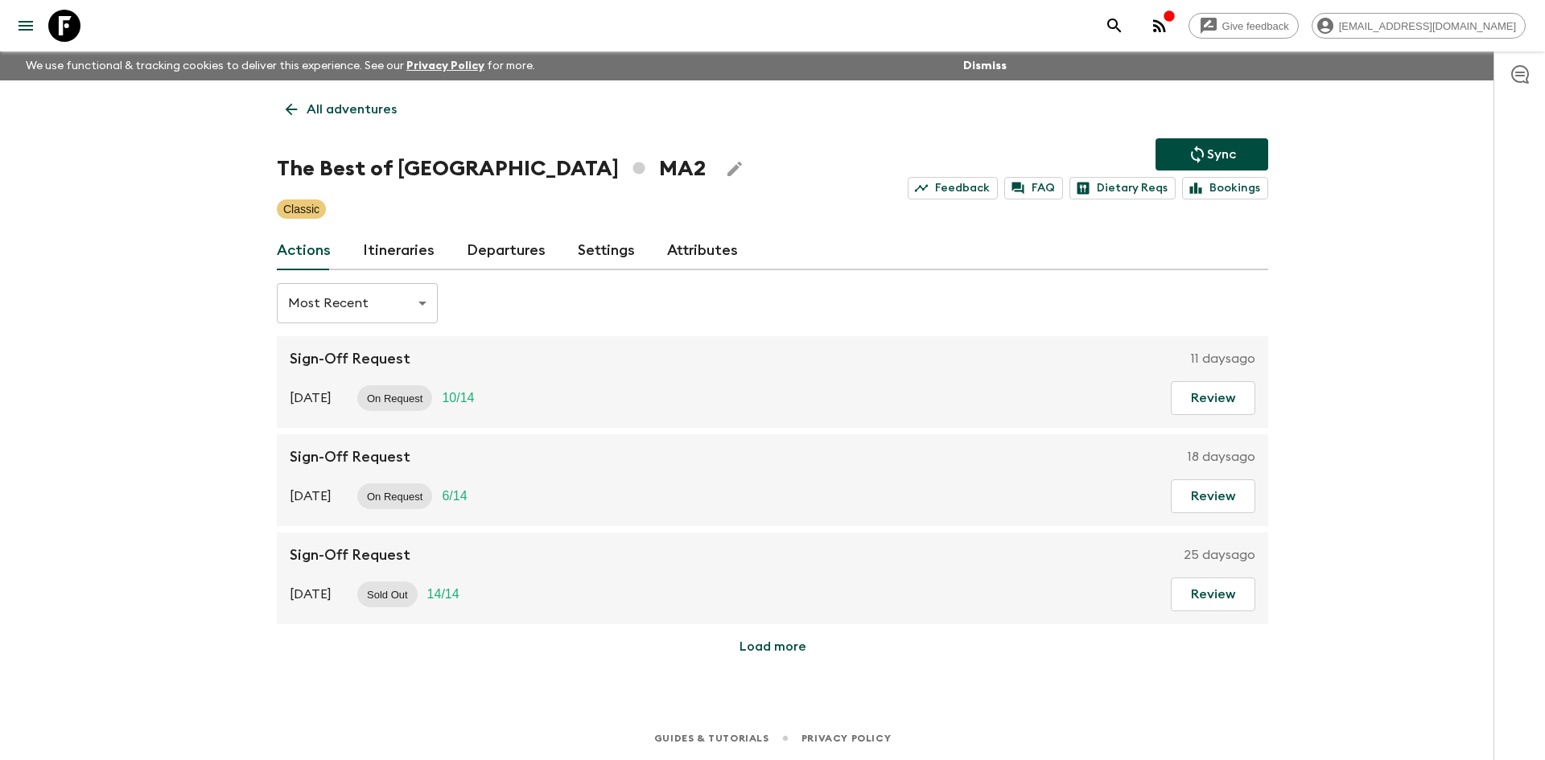
click at [1195, 155] on icon "Sync adventure departures to the booking engine" at bounding box center [1197, 154] width 19 height 19
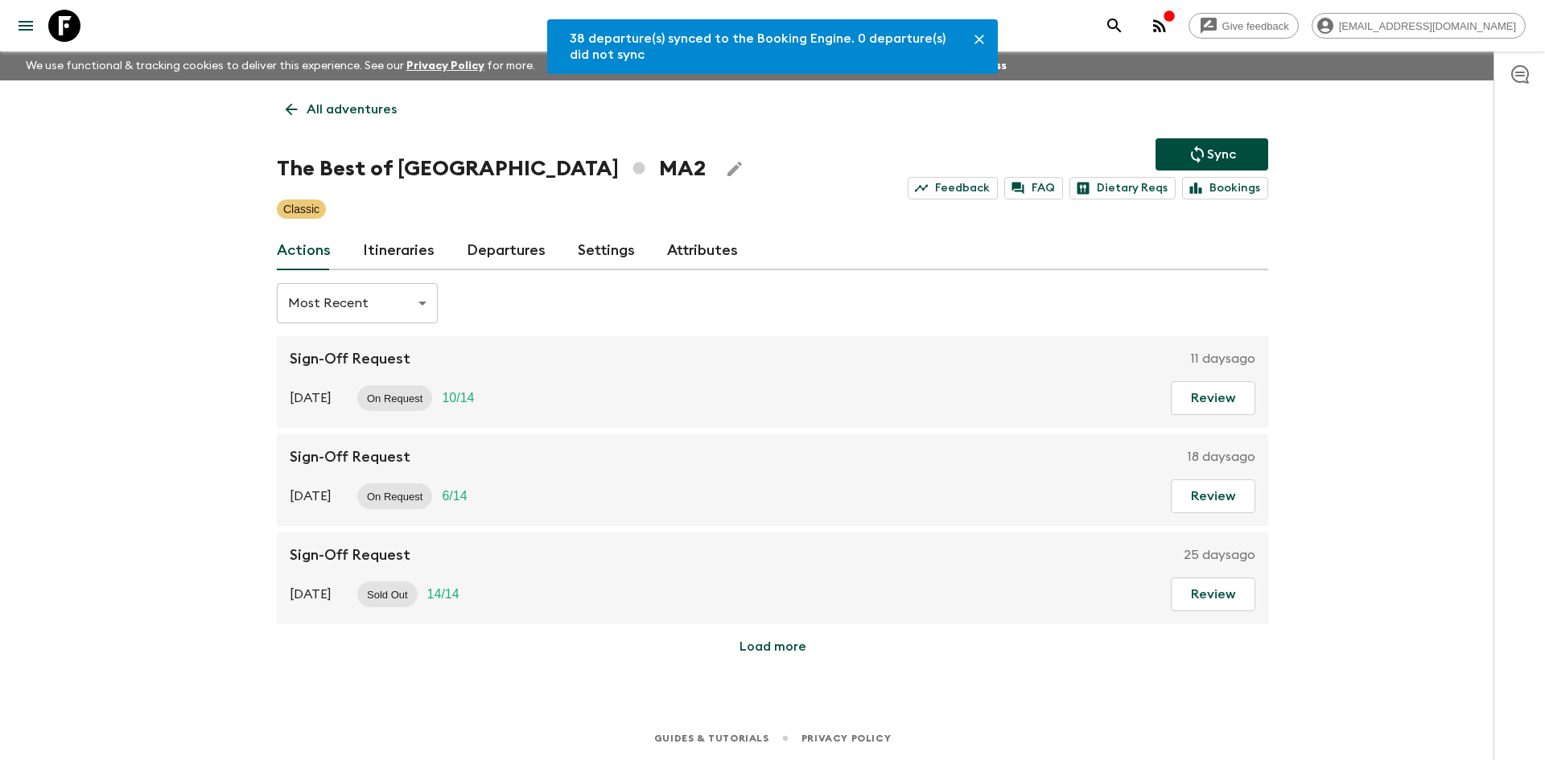
click at [521, 245] on link "Departures" at bounding box center [506, 251] width 79 height 39
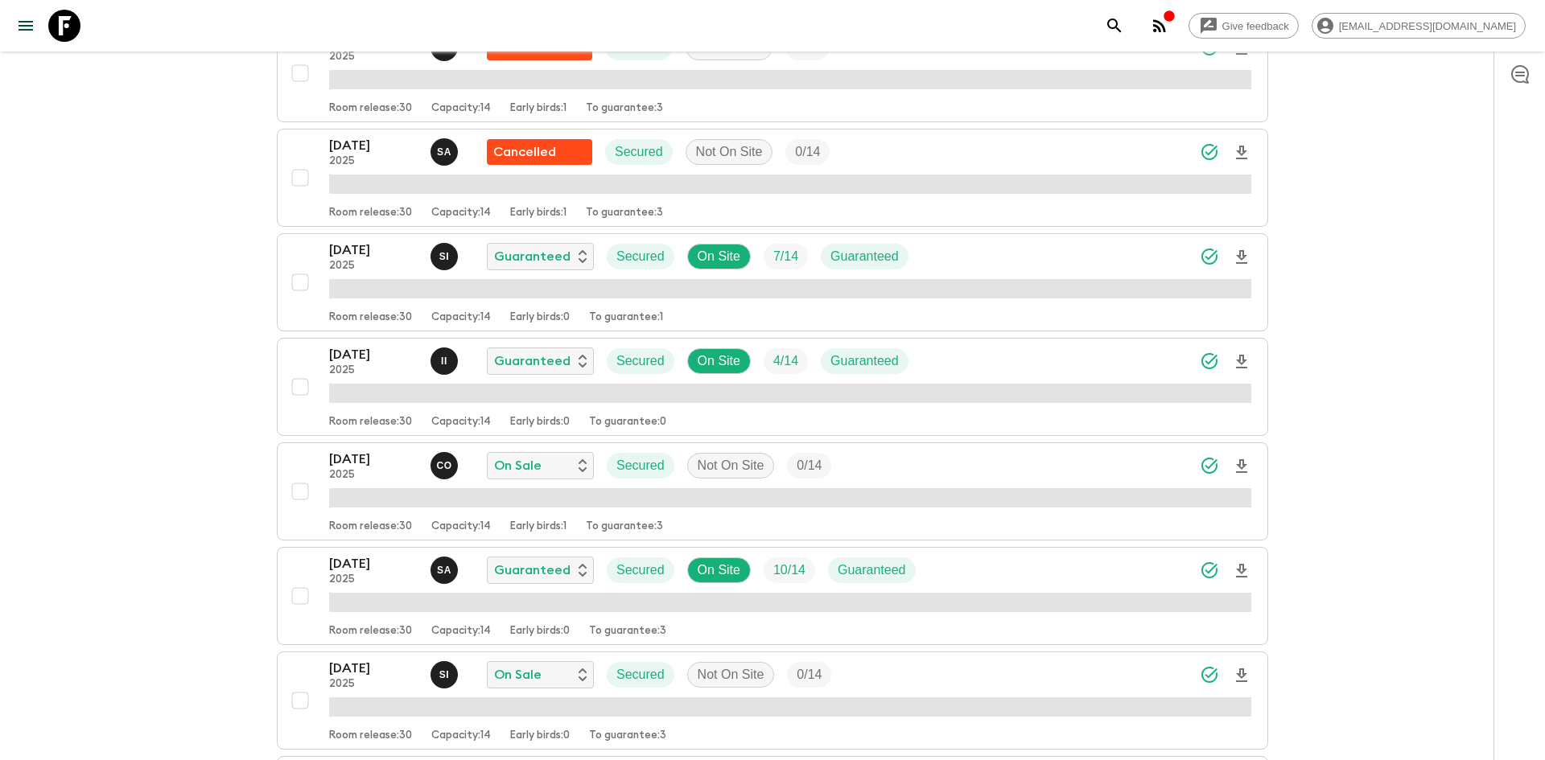
scroll to position [891, 0]
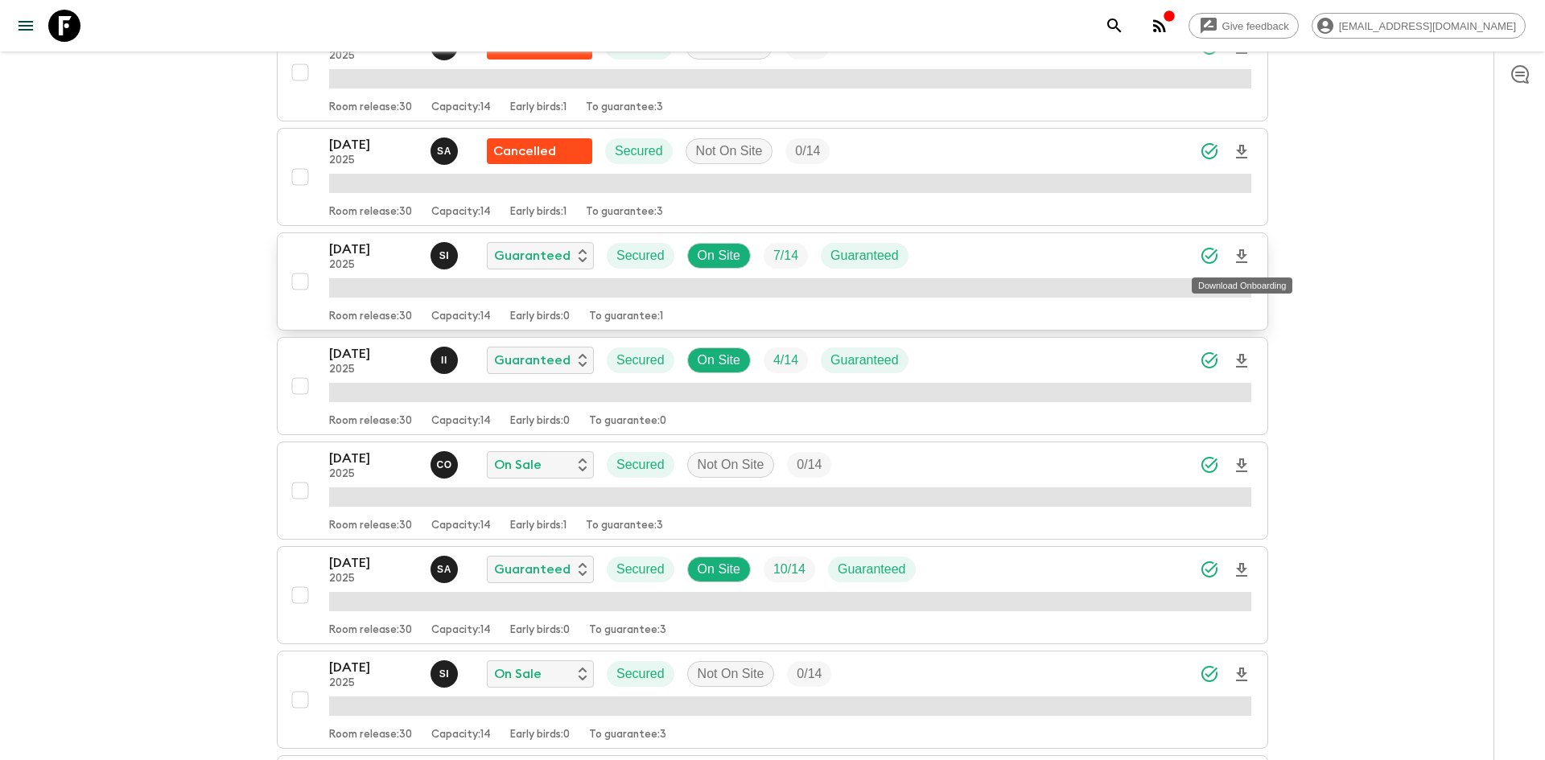
click at [1242, 252] on icon "Download Onboarding" at bounding box center [1241, 256] width 19 height 19
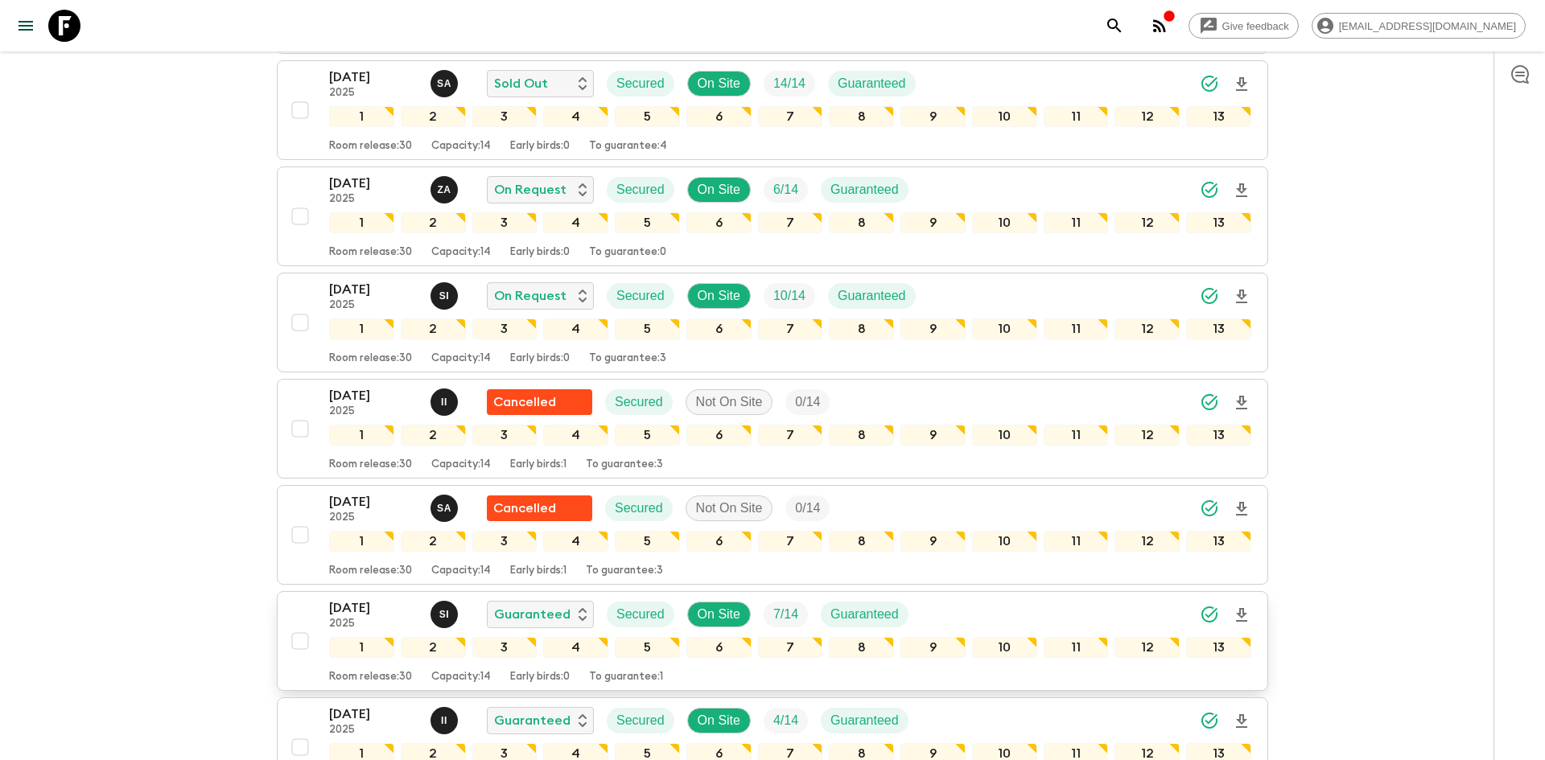
scroll to position [0, 0]
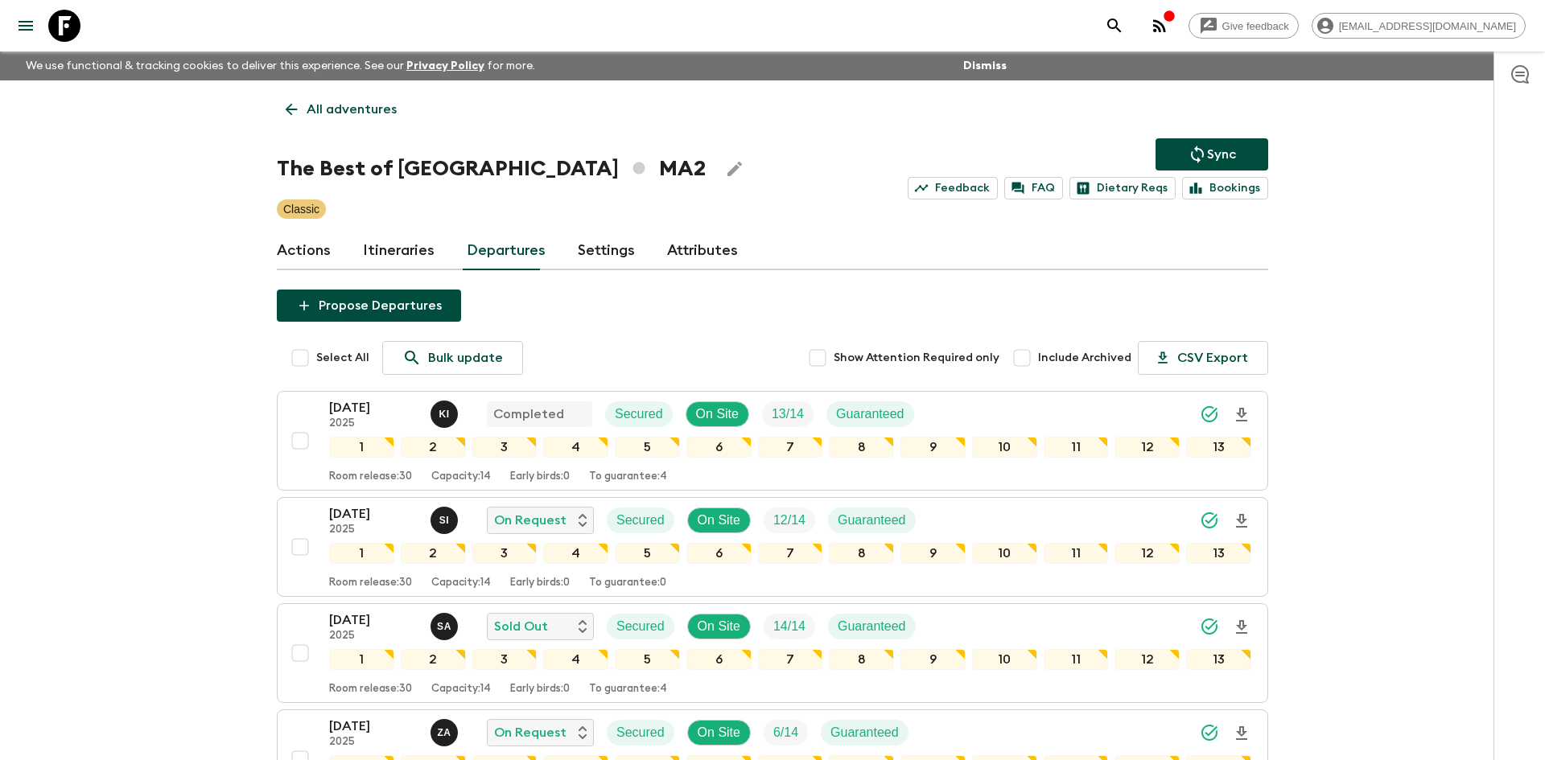
click at [319, 115] on p "All adventures" at bounding box center [352, 109] width 90 height 19
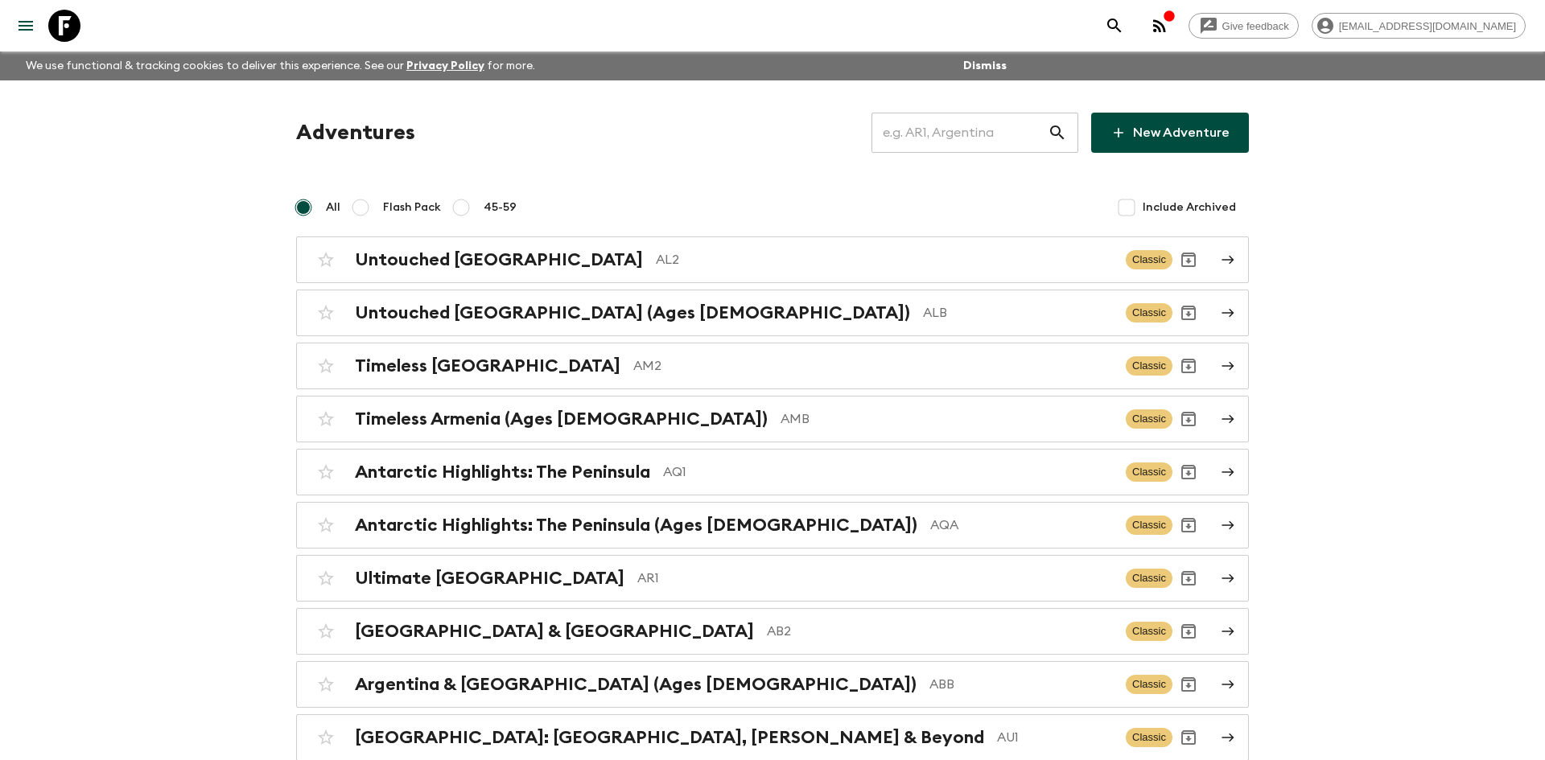
click at [925, 122] on input "text" at bounding box center [960, 132] width 176 height 45
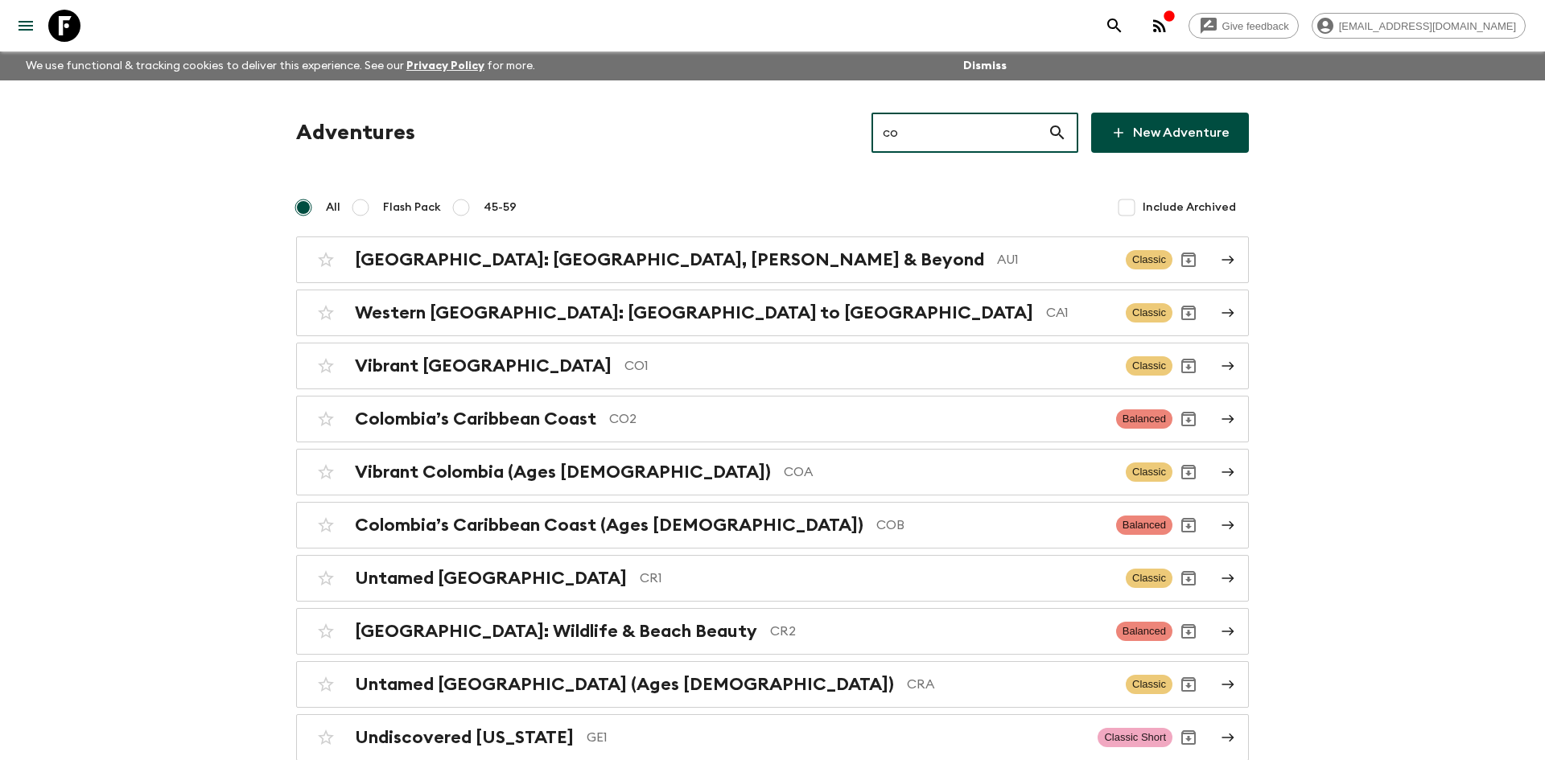
type input "co1"
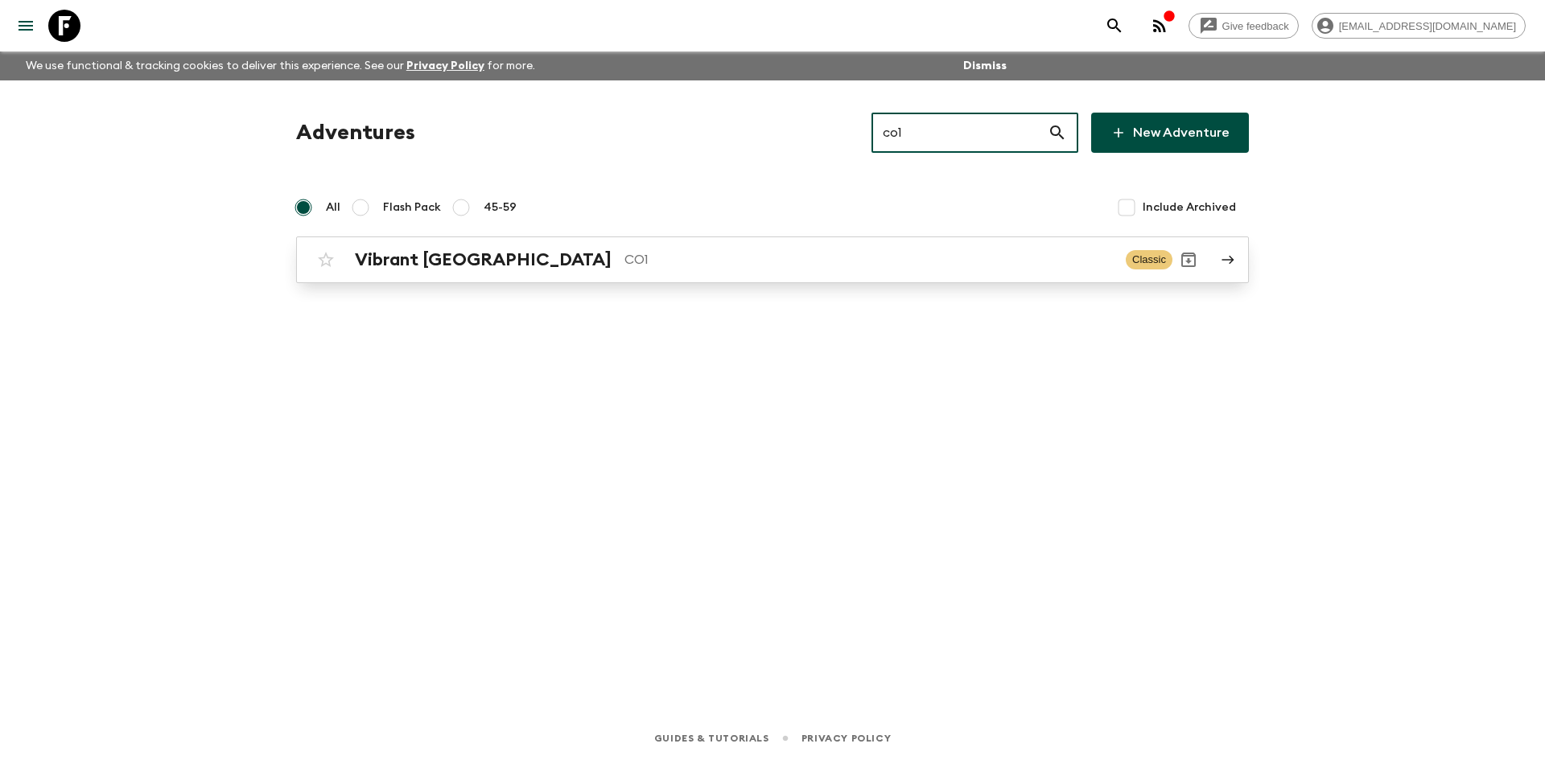
click at [439, 258] on h2 "Vibrant [GEOGRAPHIC_DATA]" at bounding box center [483, 259] width 257 height 21
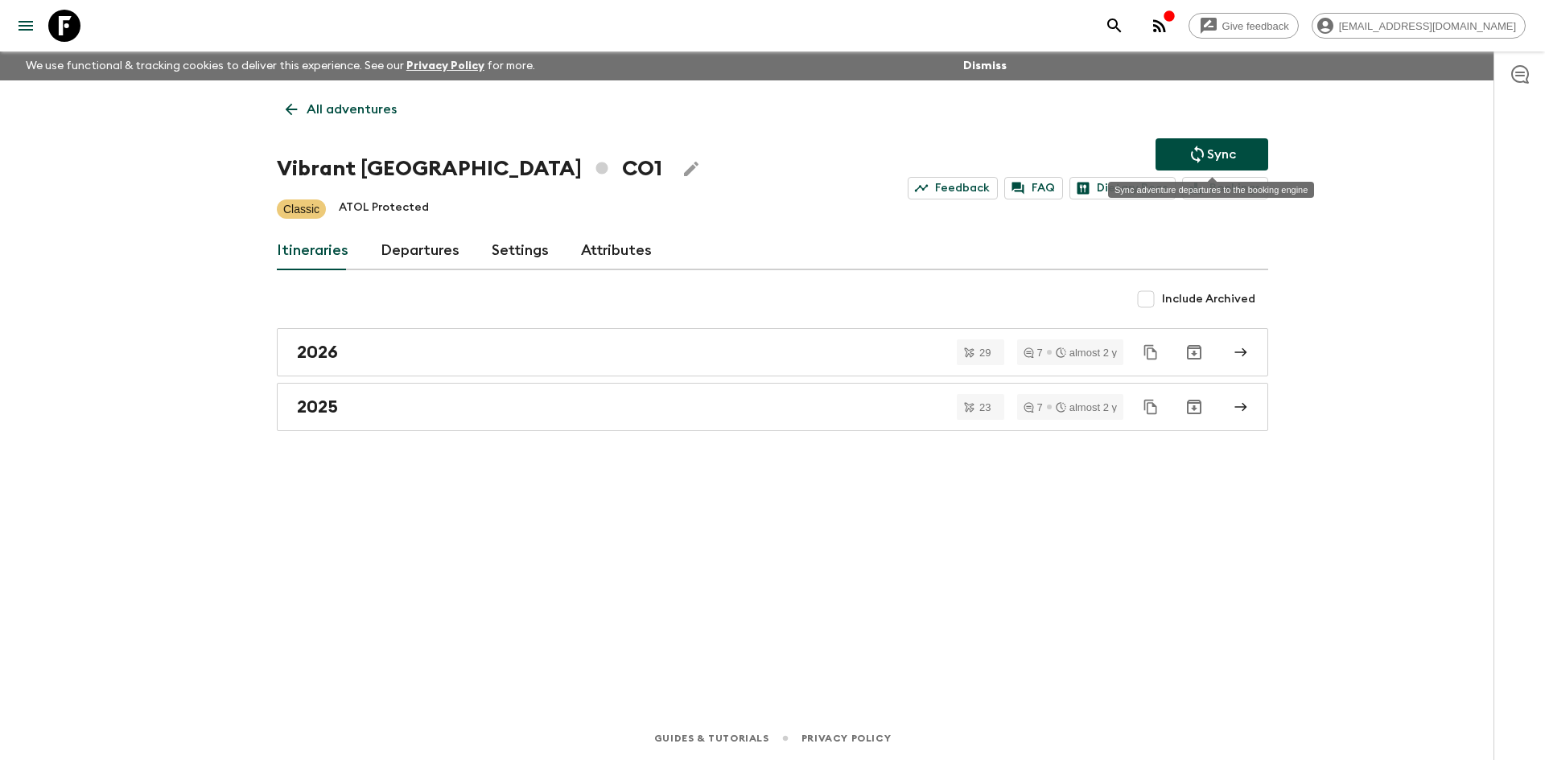
click at [1179, 158] on button "Sync" at bounding box center [1212, 154] width 113 height 32
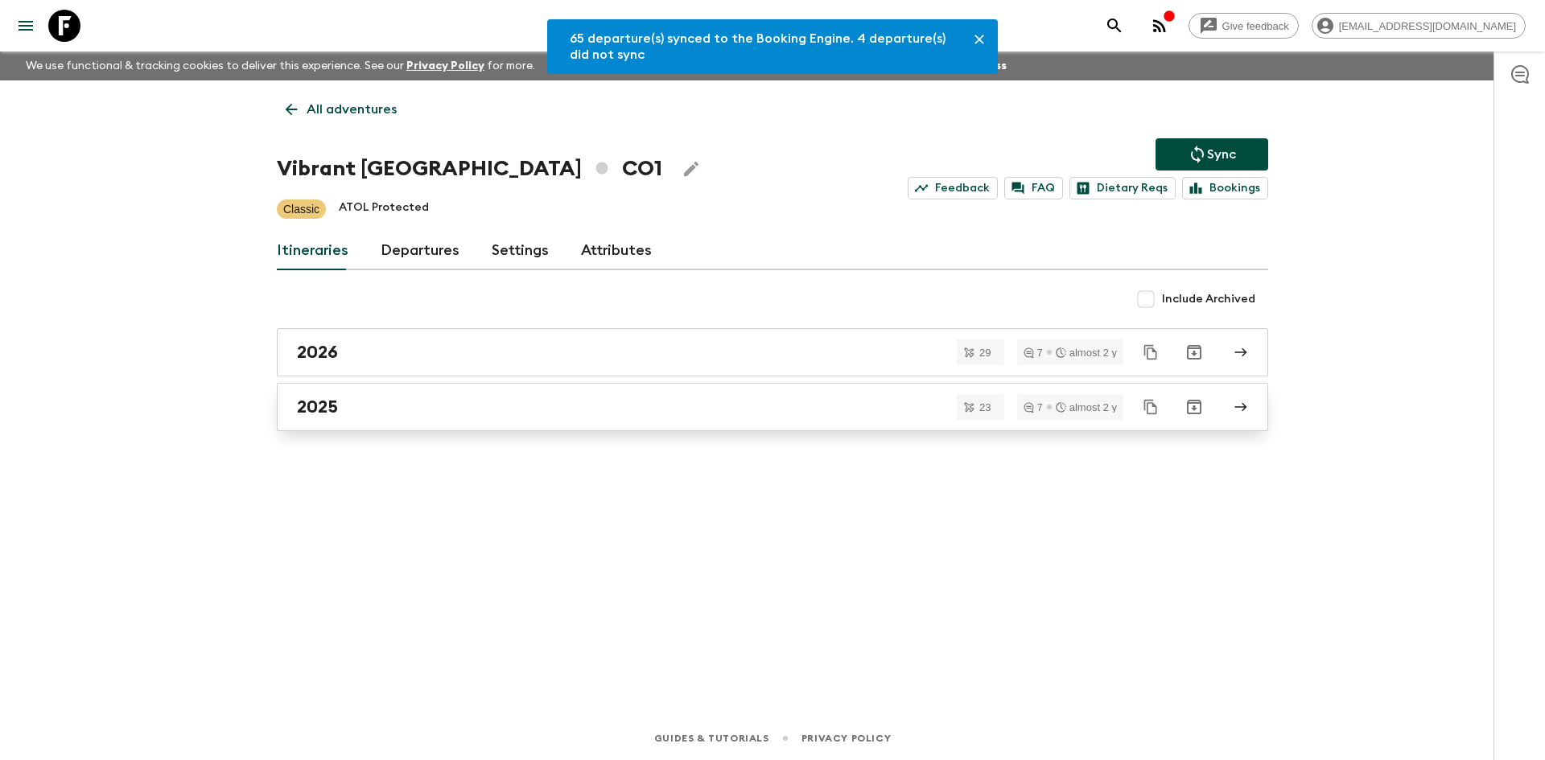
click at [419, 401] on div "2025" at bounding box center [757, 407] width 921 height 21
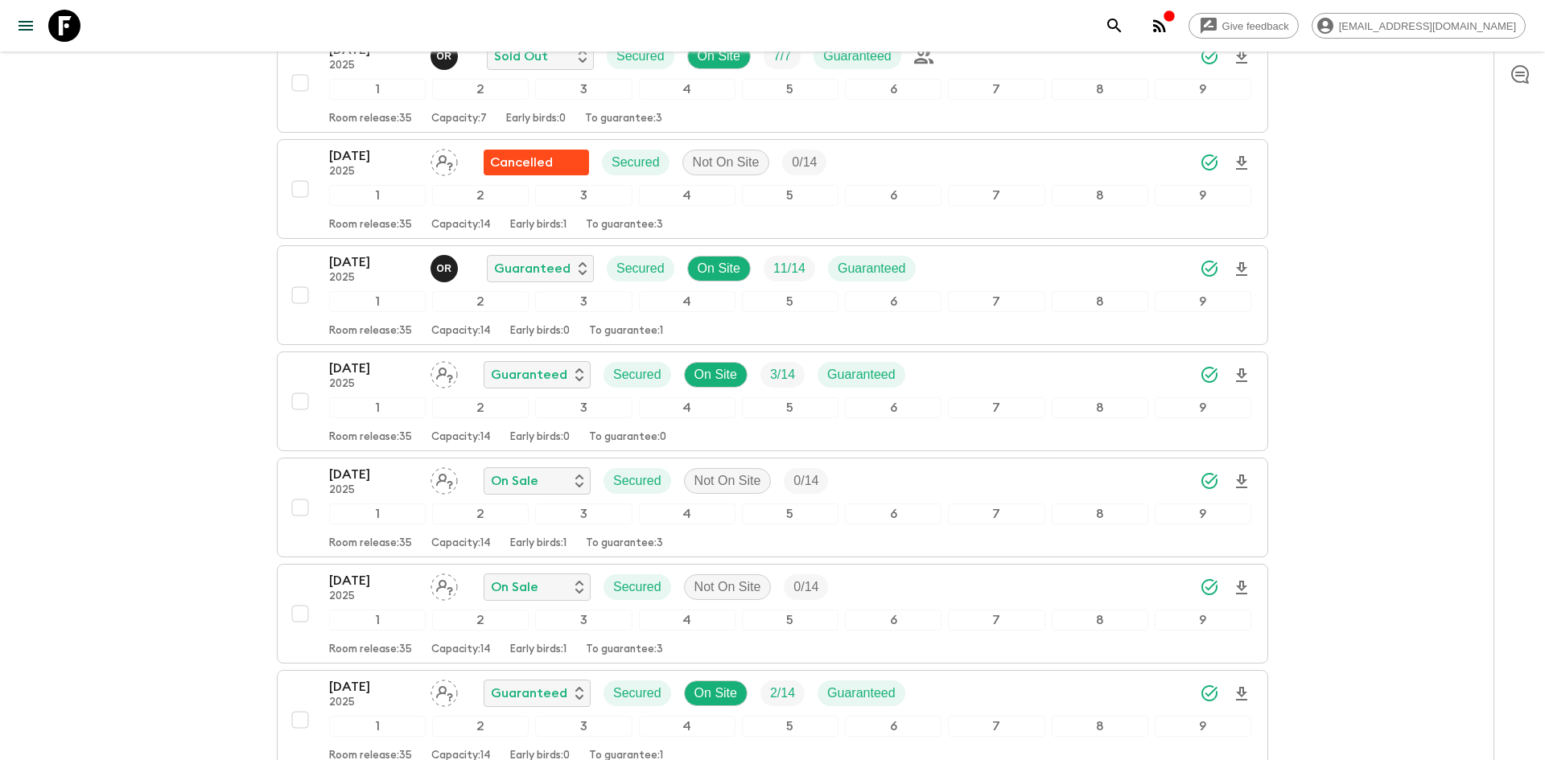
scroll to position [1693, 0]
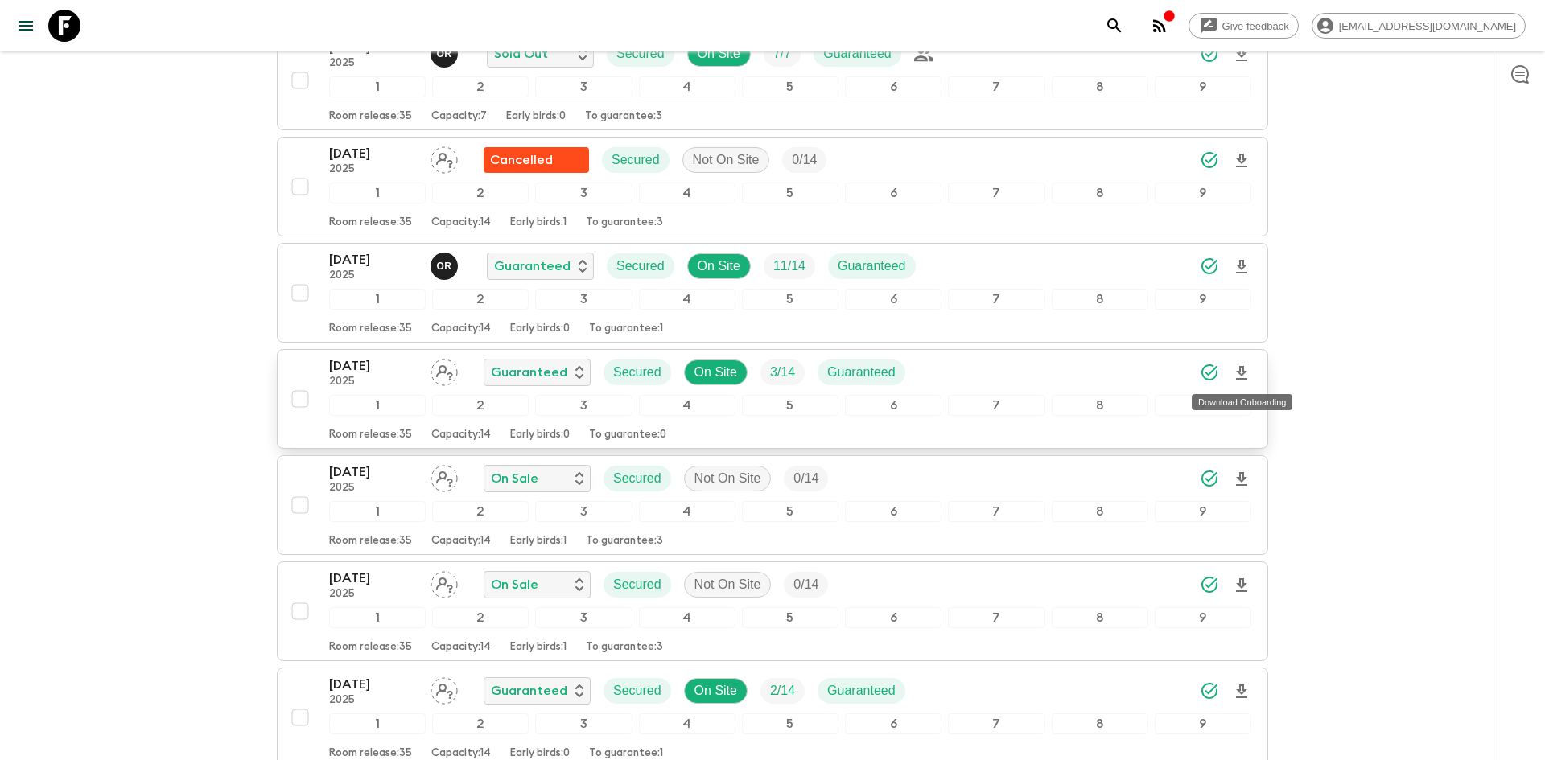
click at [1241, 375] on icon "Download Onboarding" at bounding box center [1241, 373] width 11 height 14
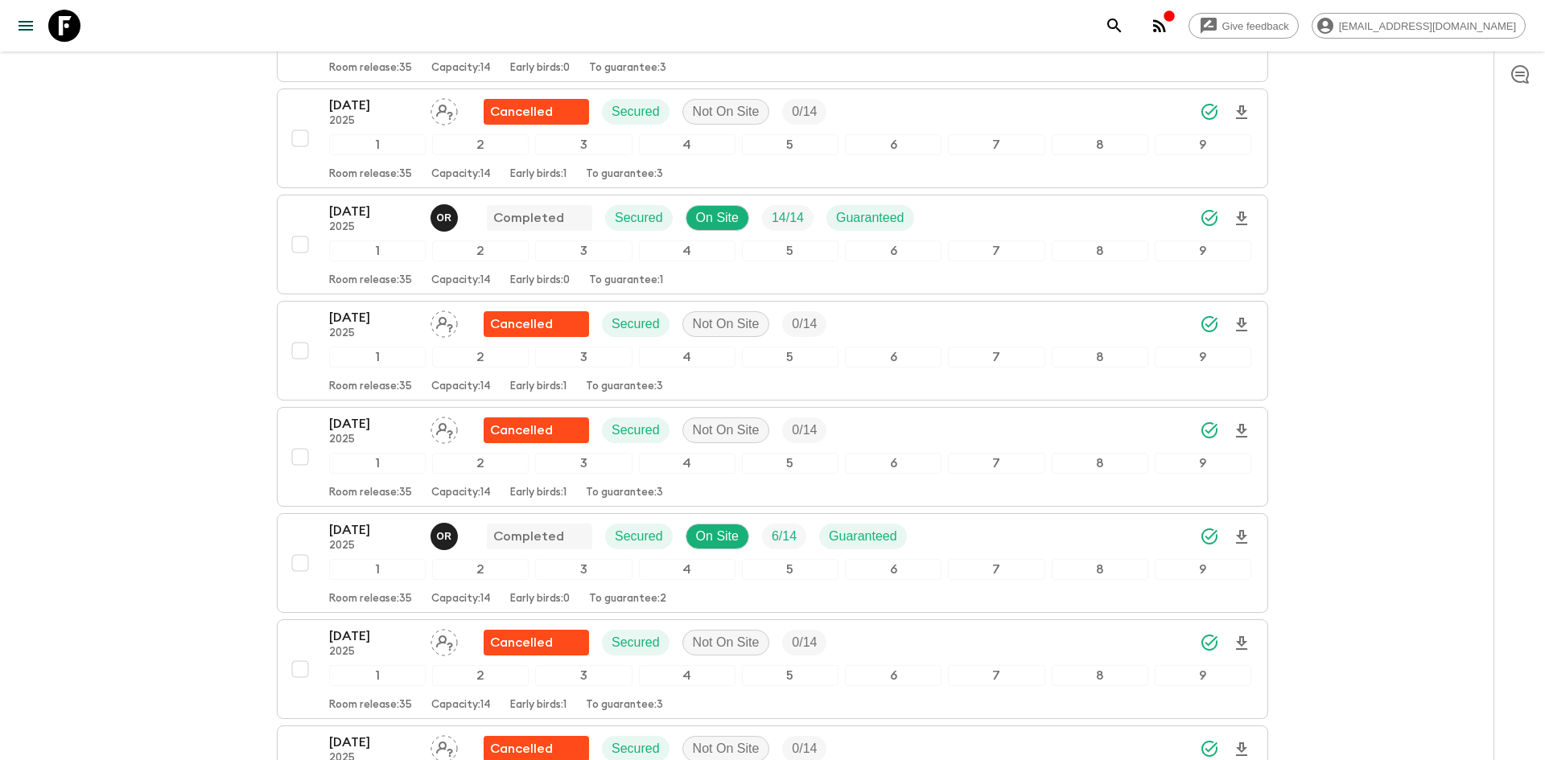
scroll to position [0, 0]
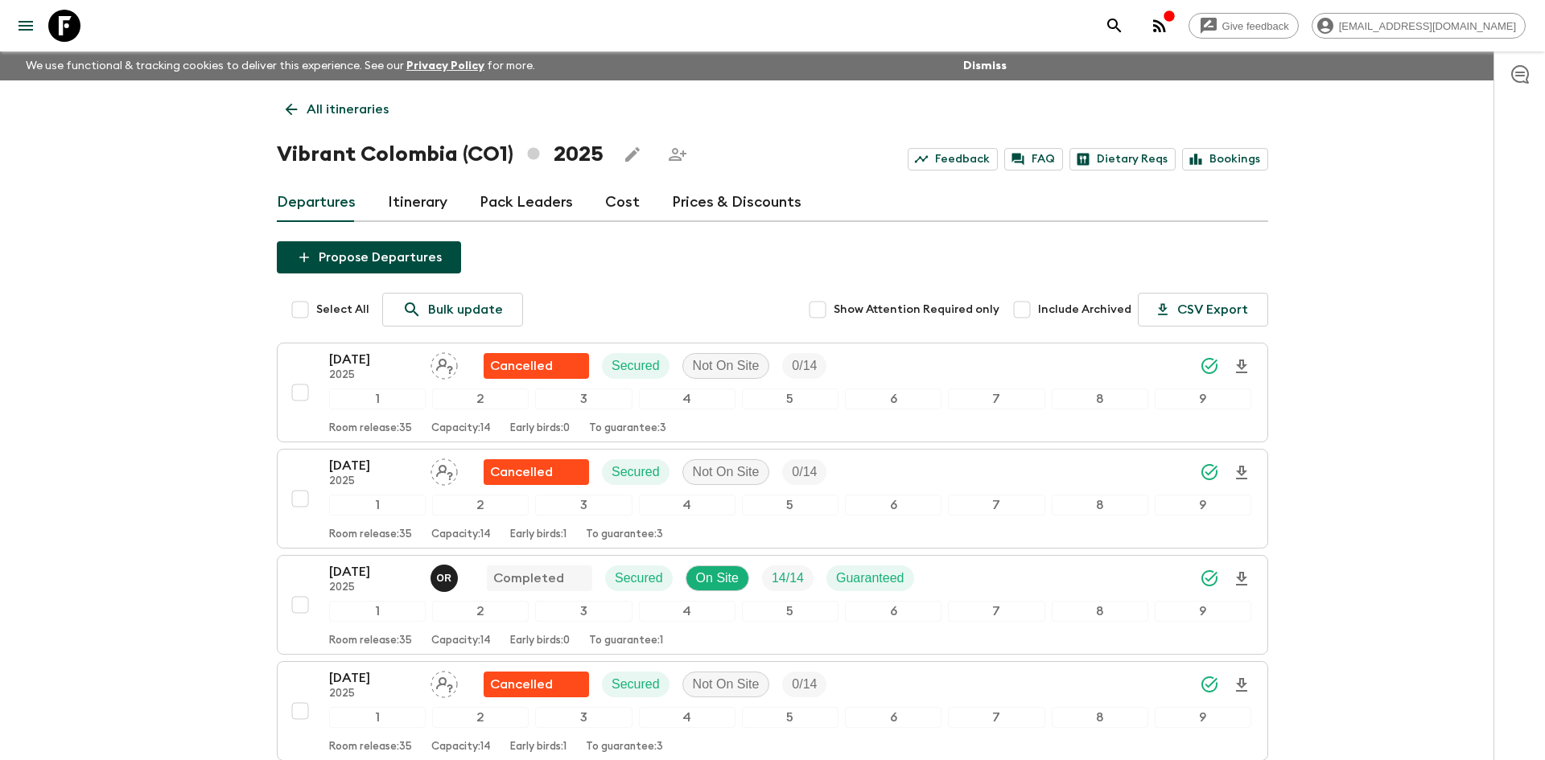
click at [375, 101] on p "All itineraries" at bounding box center [348, 109] width 82 height 19
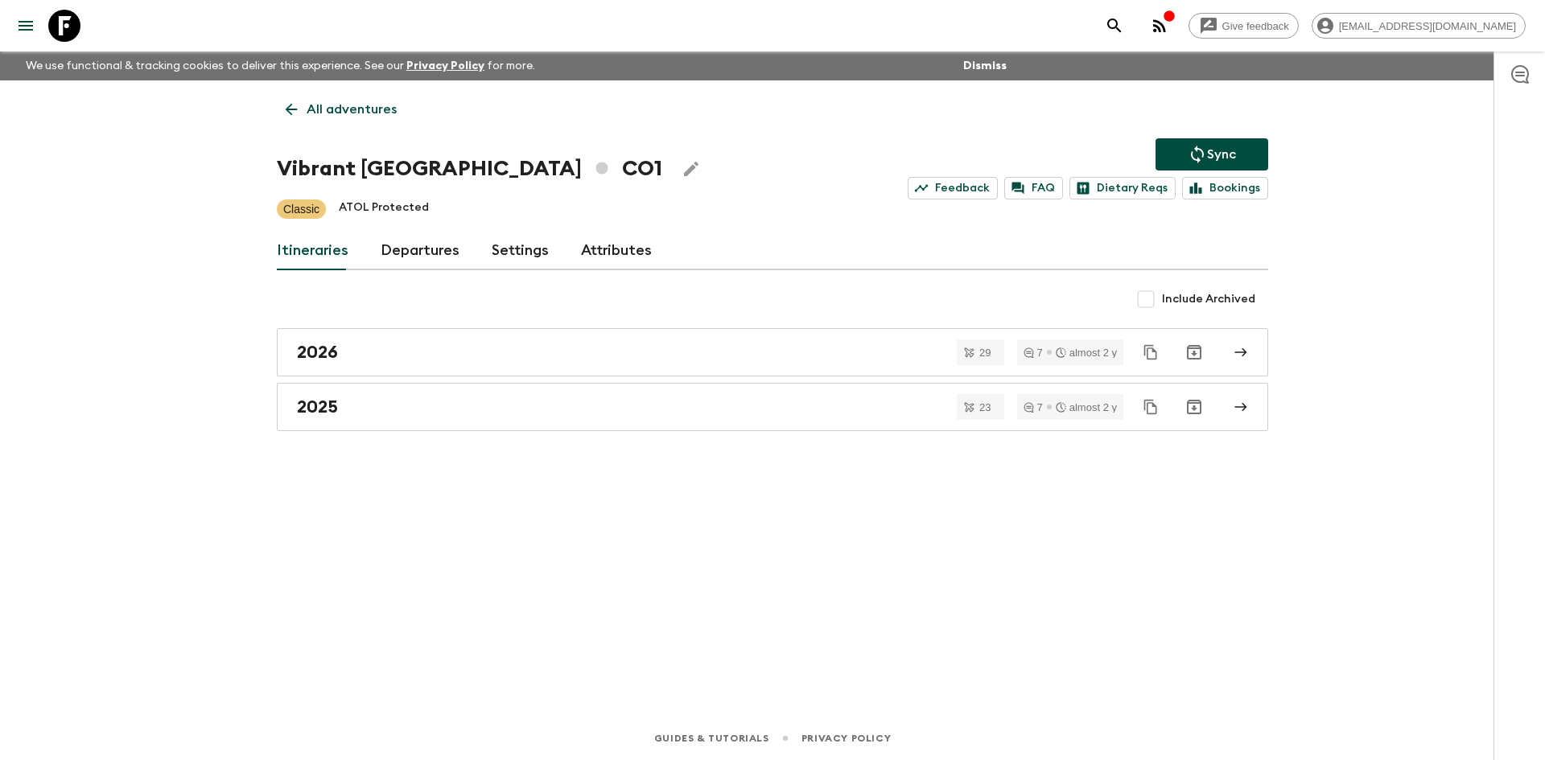
click at [375, 101] on p "All adventures" at bounding box center [352, 109] width 90 height 19
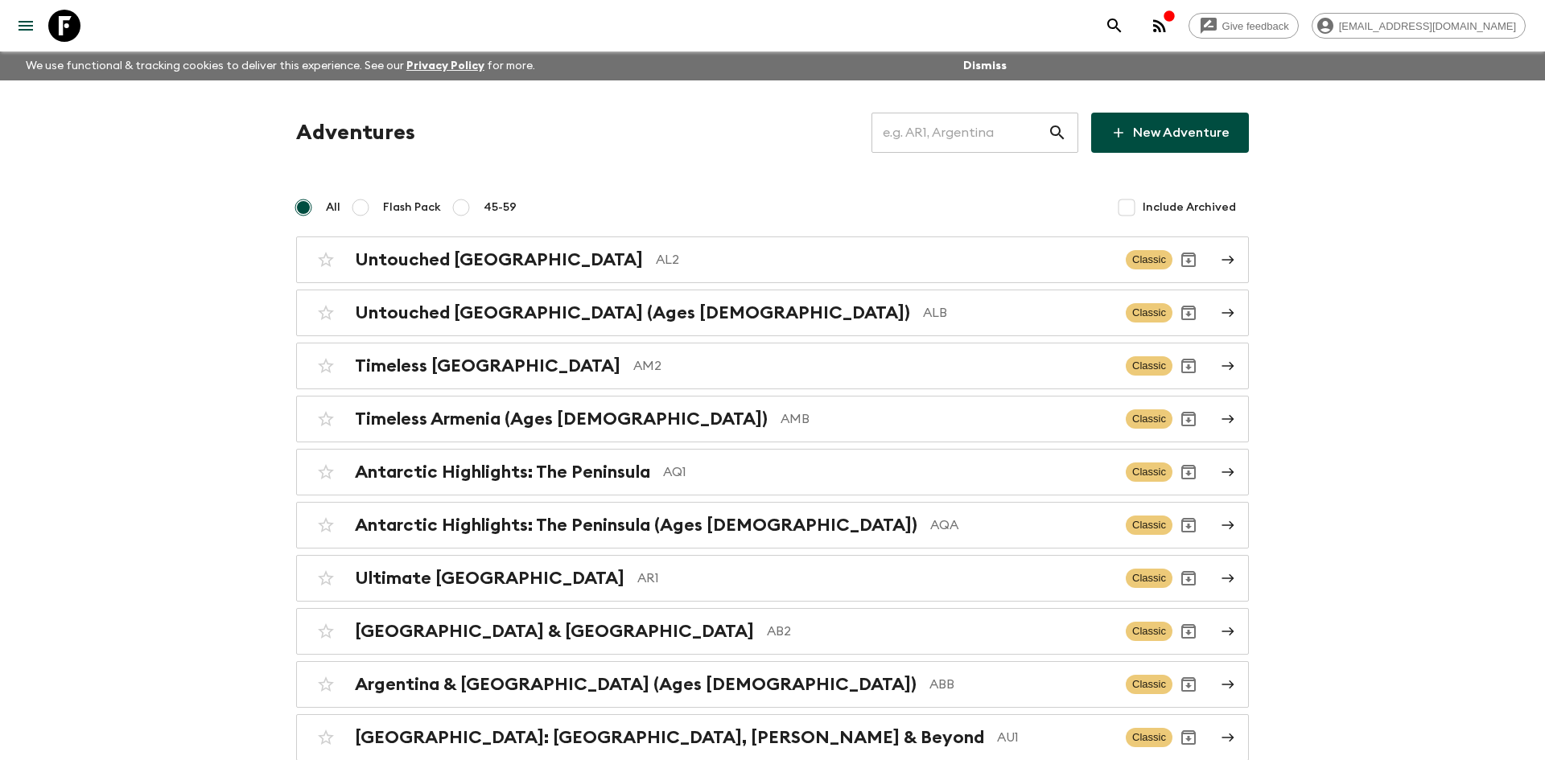
click at [921, 130] on input "text" at bounding box center [960, 132] width 176 height 45
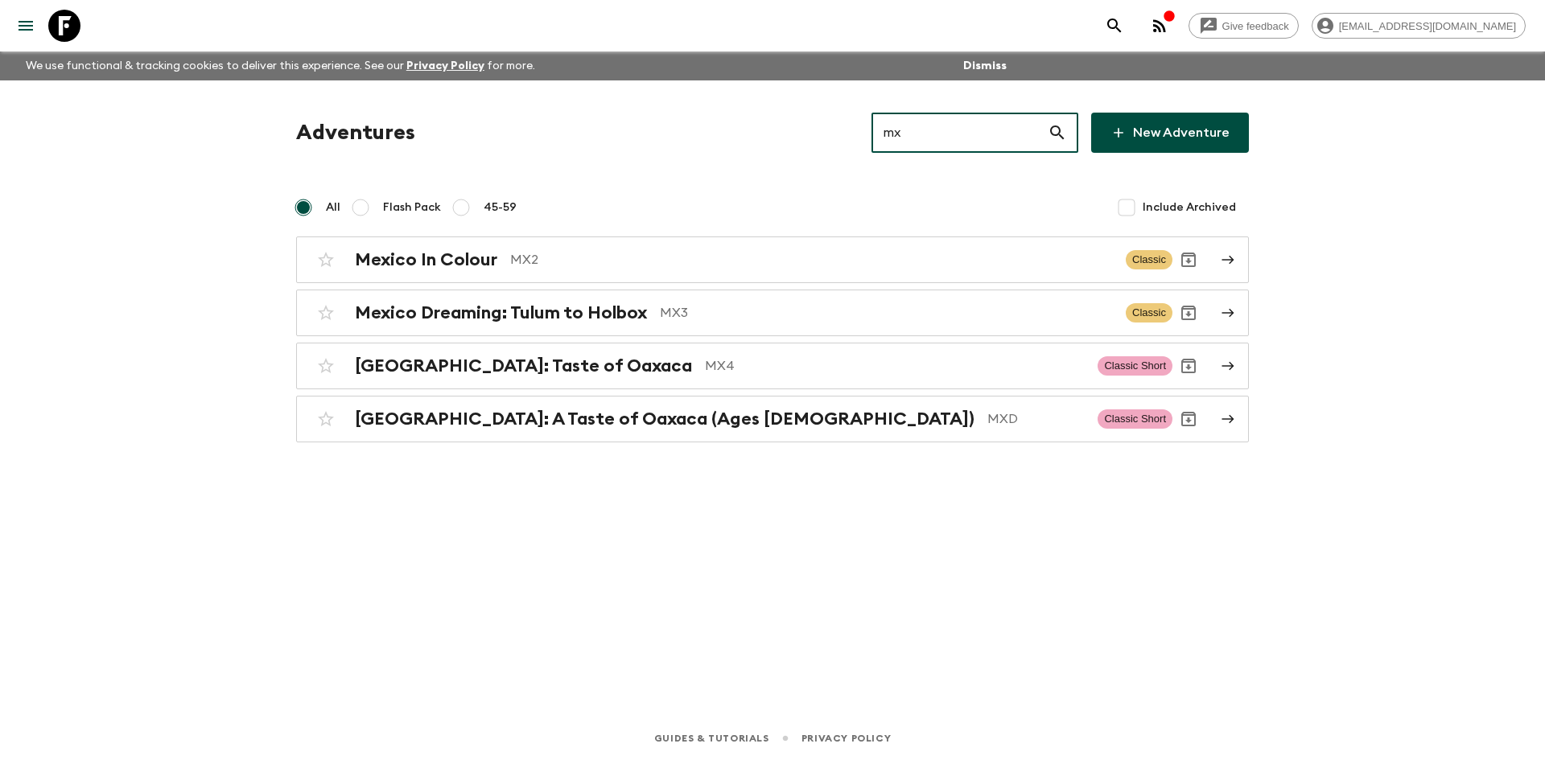
type input "mxd"
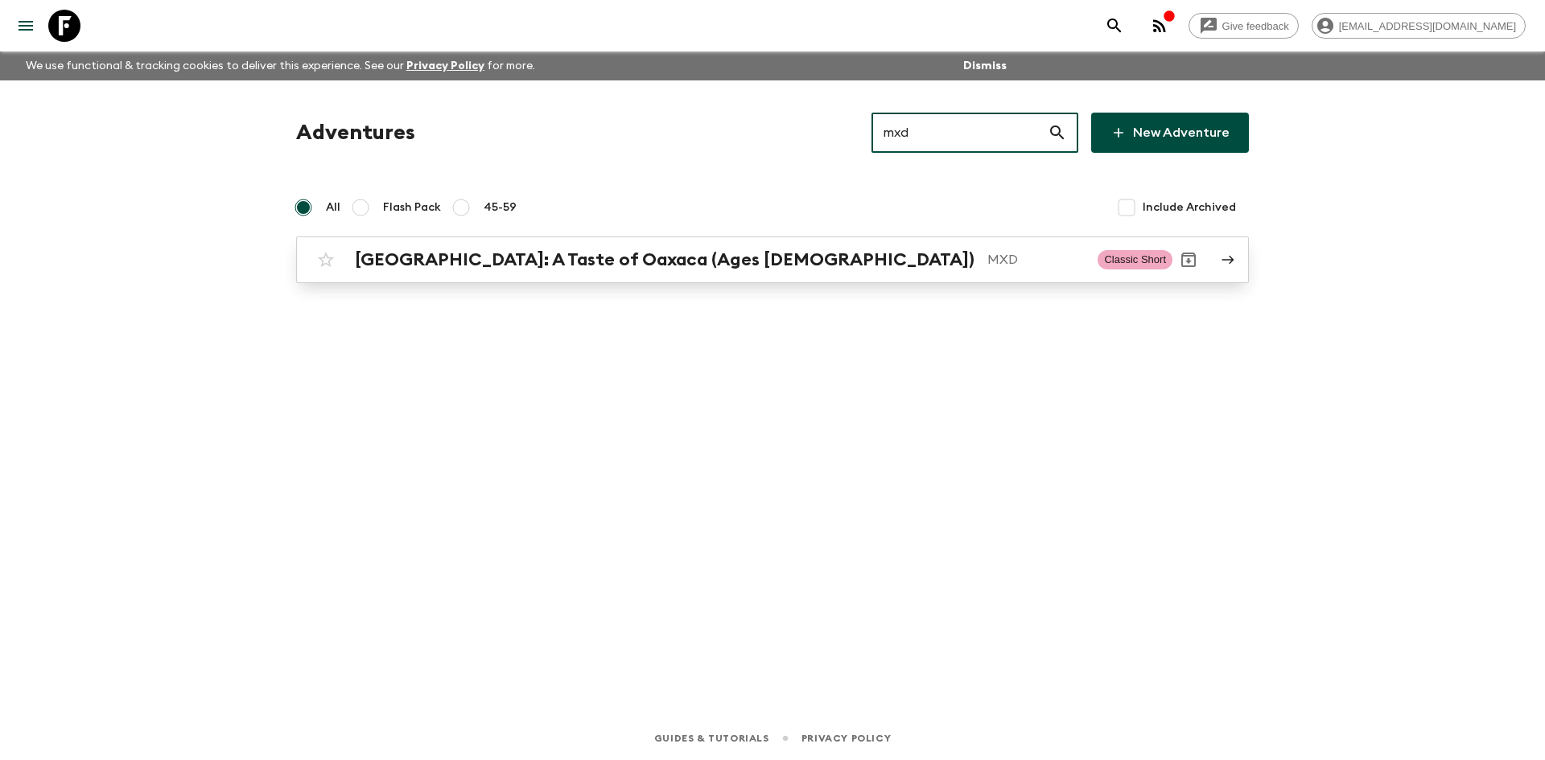
click at [535, 267] on h2 "[GEOGRAPHIC_DATA]: A Taste of Oaxaca (Ages [DEMOGRAPHIC_DATA])" at bounding box center [665, 259] width 620 height 21
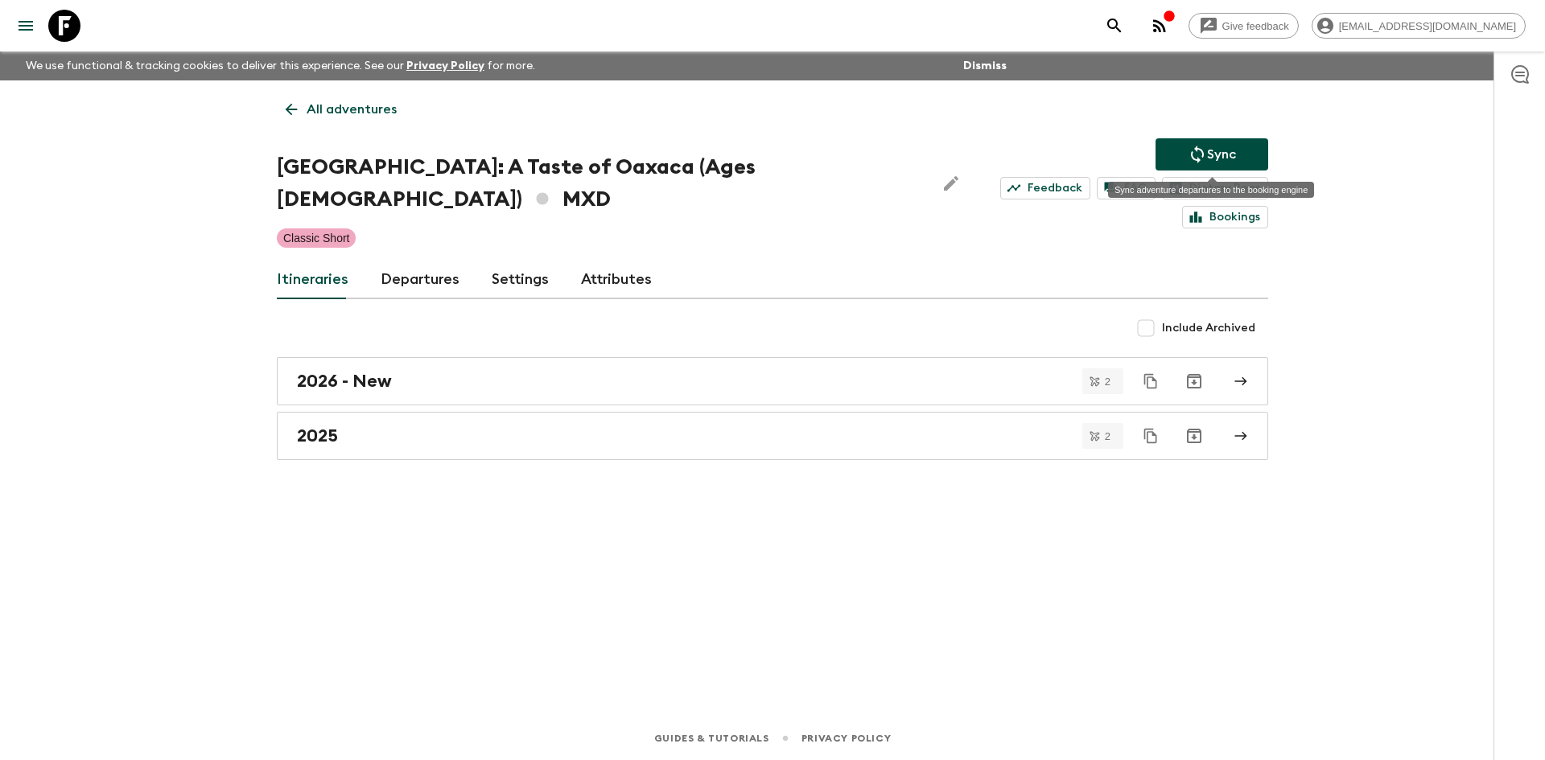
click at [1184, 148] on button "Sync" at bounding box center [1212, 154] width 113 height 32
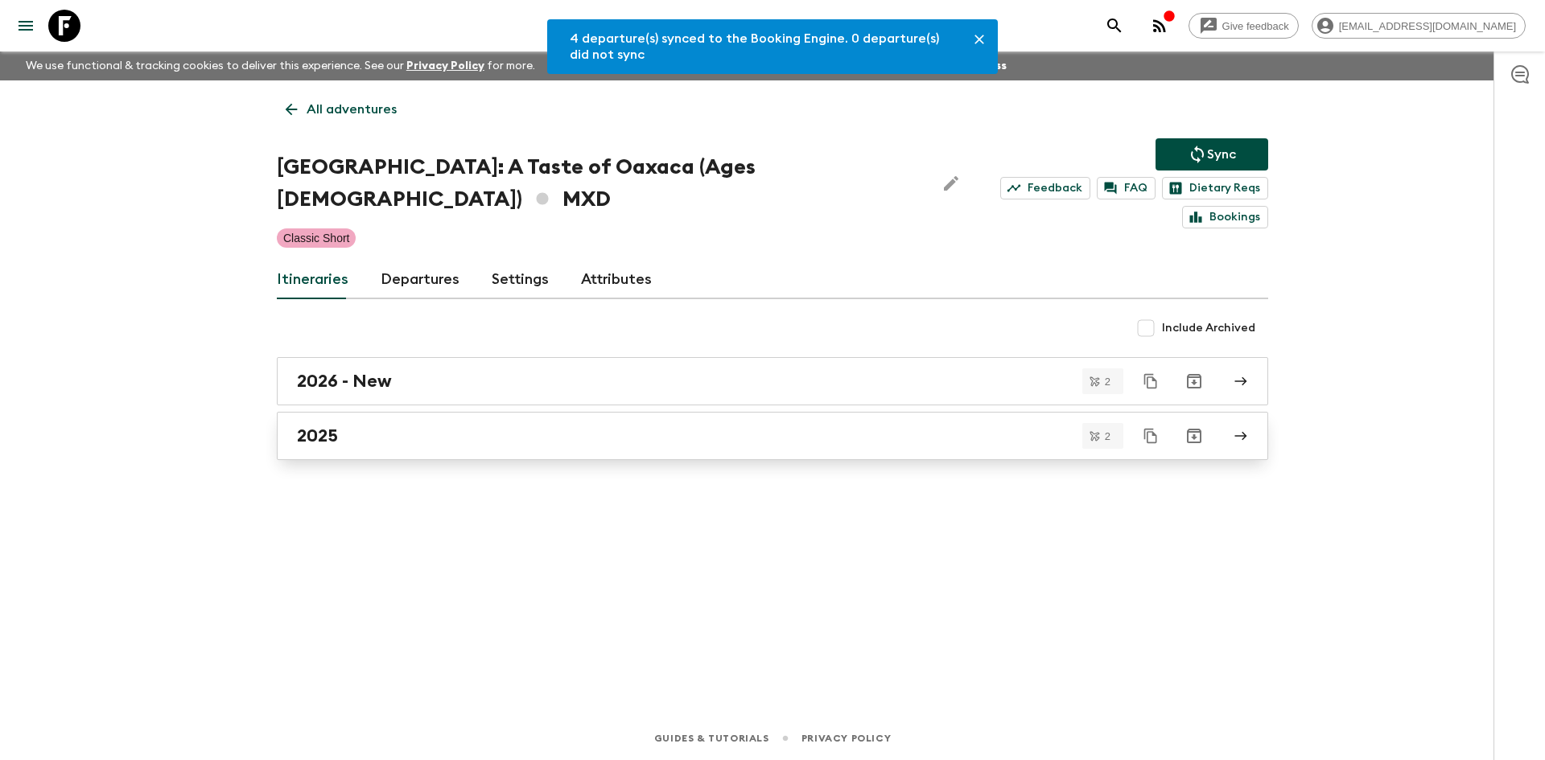
click at [370, 426] on div "2025" at bounding box center [757, 436] width 921 height 21
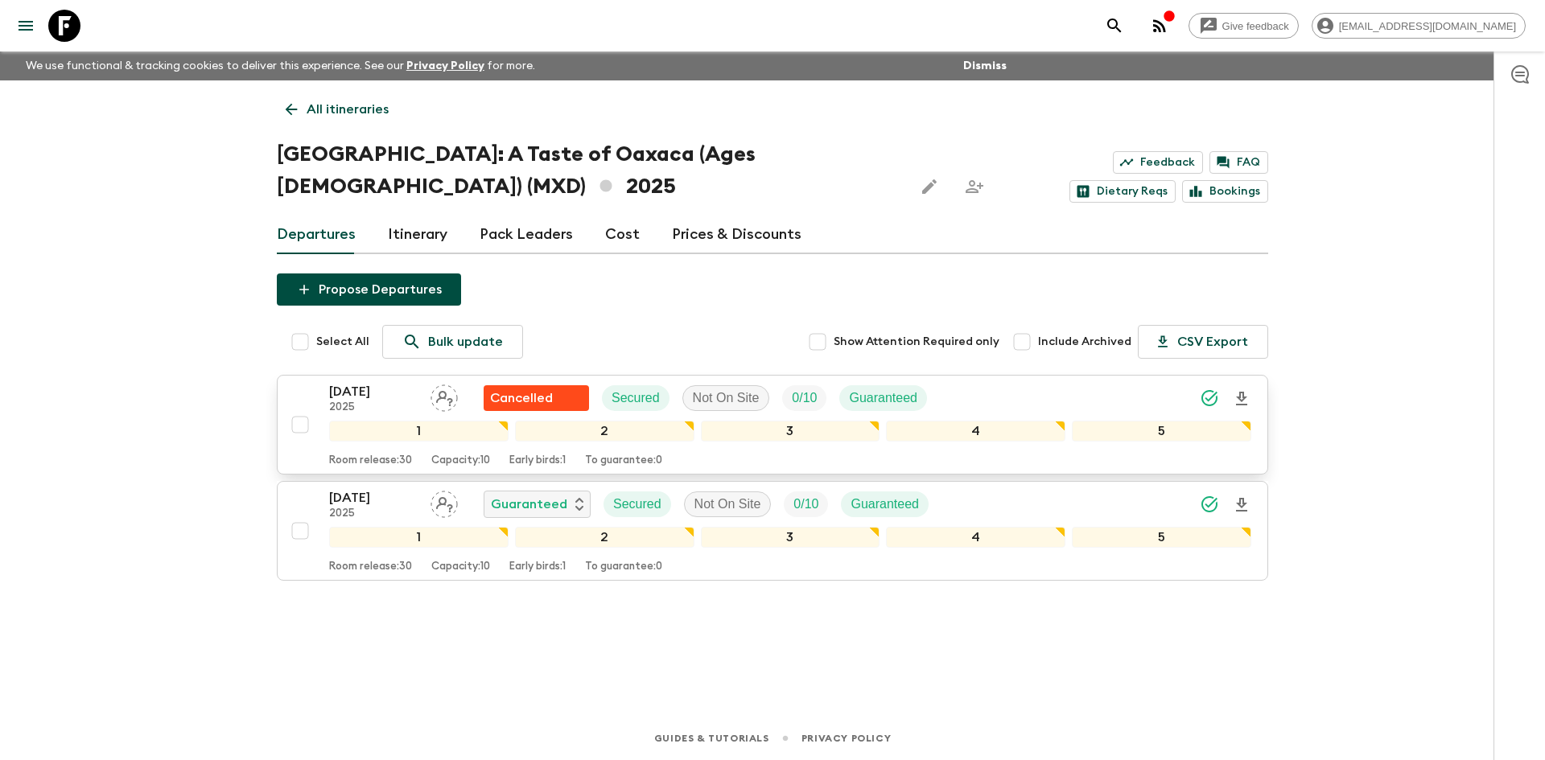
click at [986, 388] on div "[DATE] 2025 Cancelled Secured Not On Site 0 / 10 Guaranteed" at bounding box center [790, 398] width 922 height 32
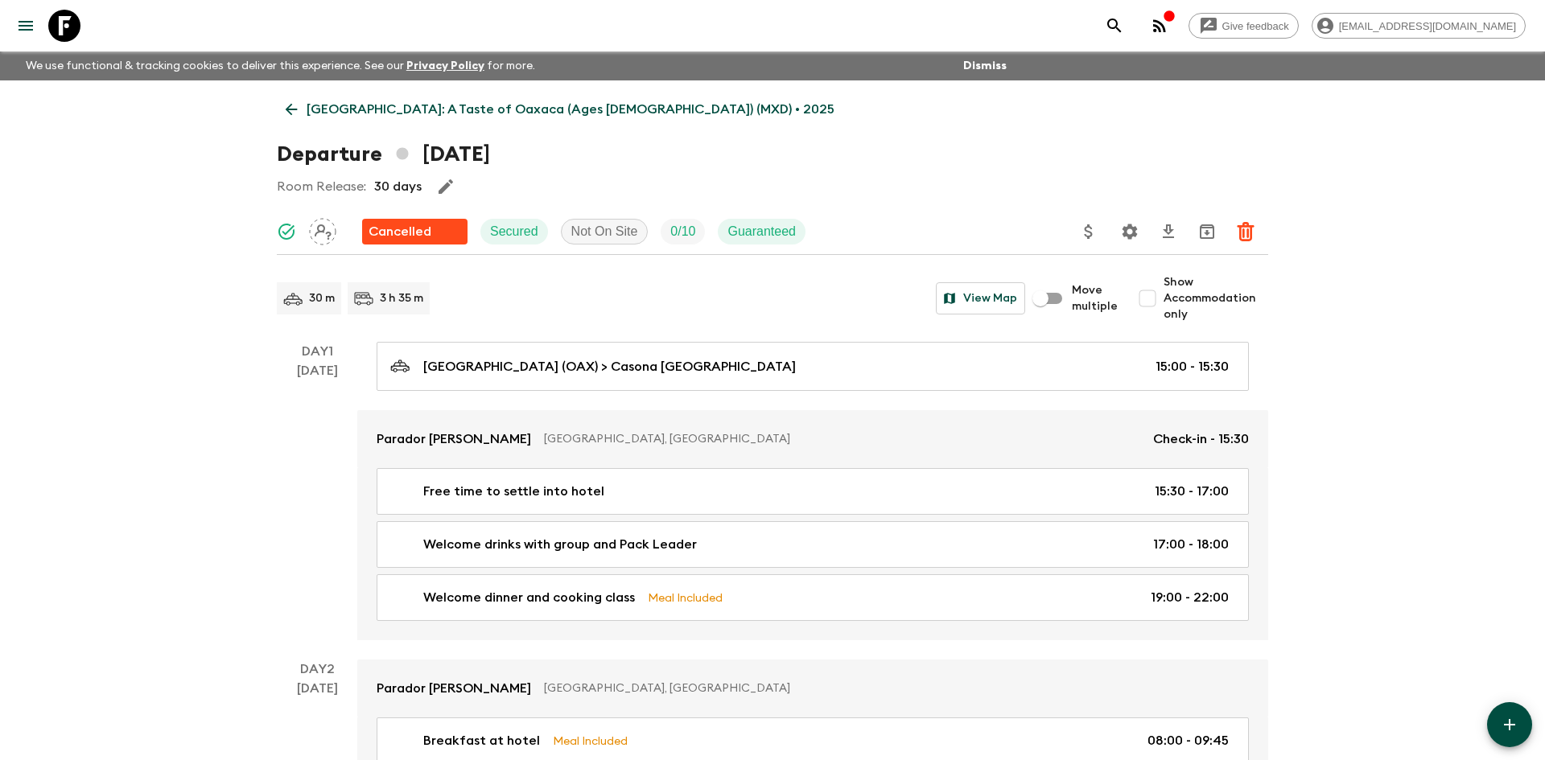
click at [323, 121] on link "[GEOGRAPHIC_DATA]: A Taste of Oaxaca (Ages [DEMOGRAPHIC_DATA]) (MXD) • 2025" at bounding box center [560, 109] width 567 height 32
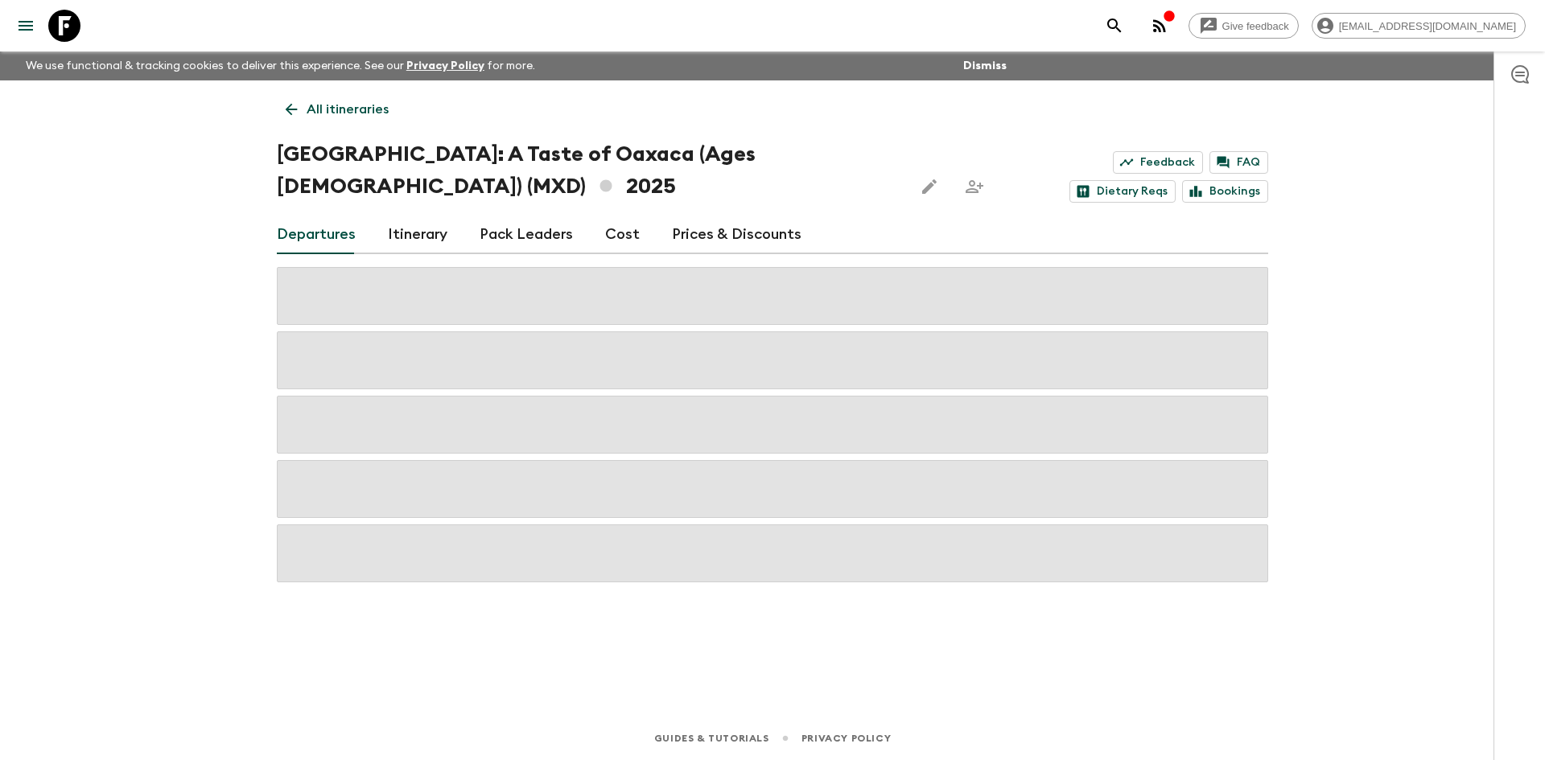
click at [323, 121] on link "All itineraries" at bounding box center [337, 109] width 121 height 32
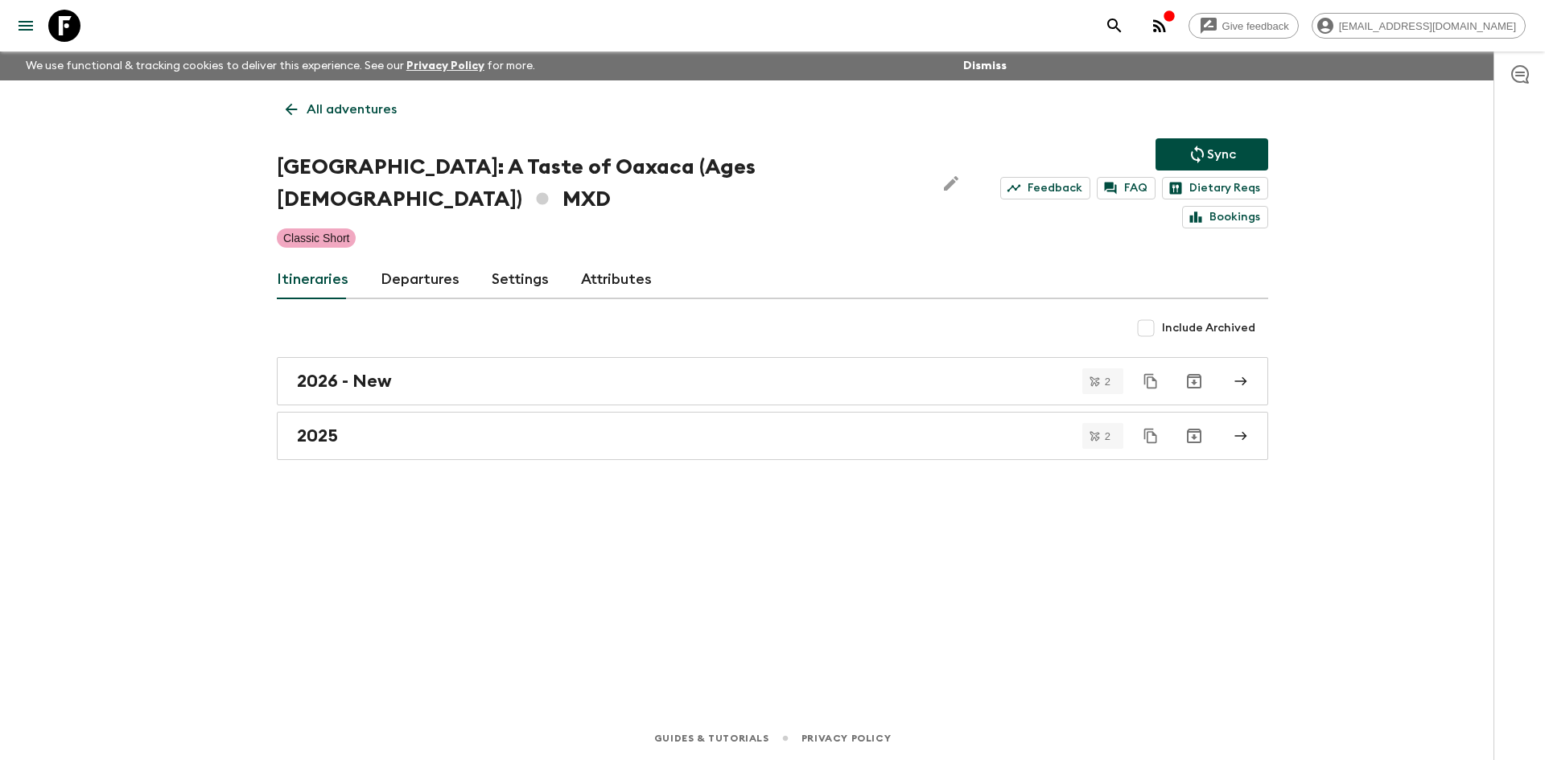
click at [325, 115] on p "All adventures" at bounding box center [352, 109] width 90 height 19
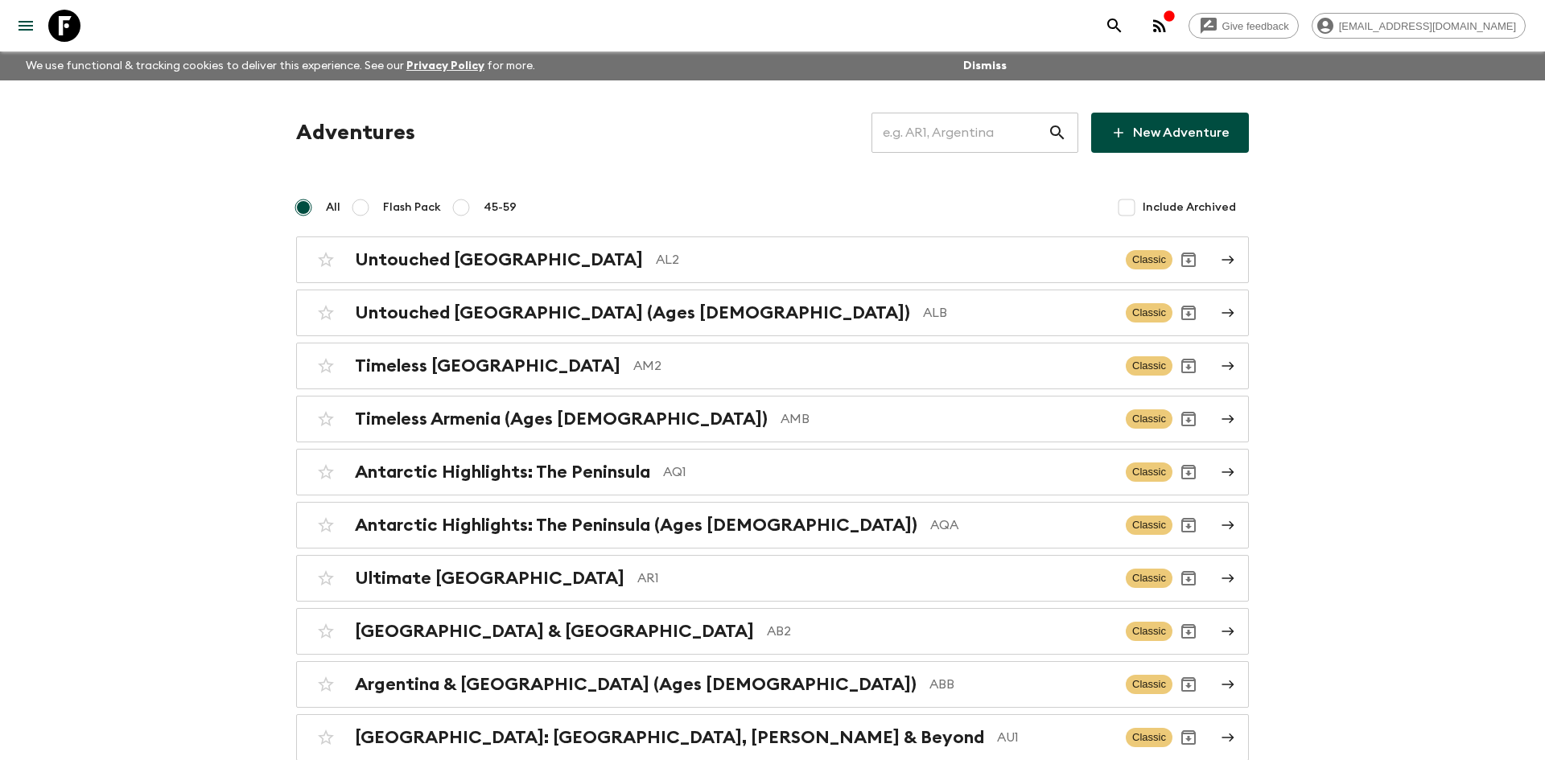
click at [950, 131] on input "text" at bounding box center [960, 132] width 176 height 45
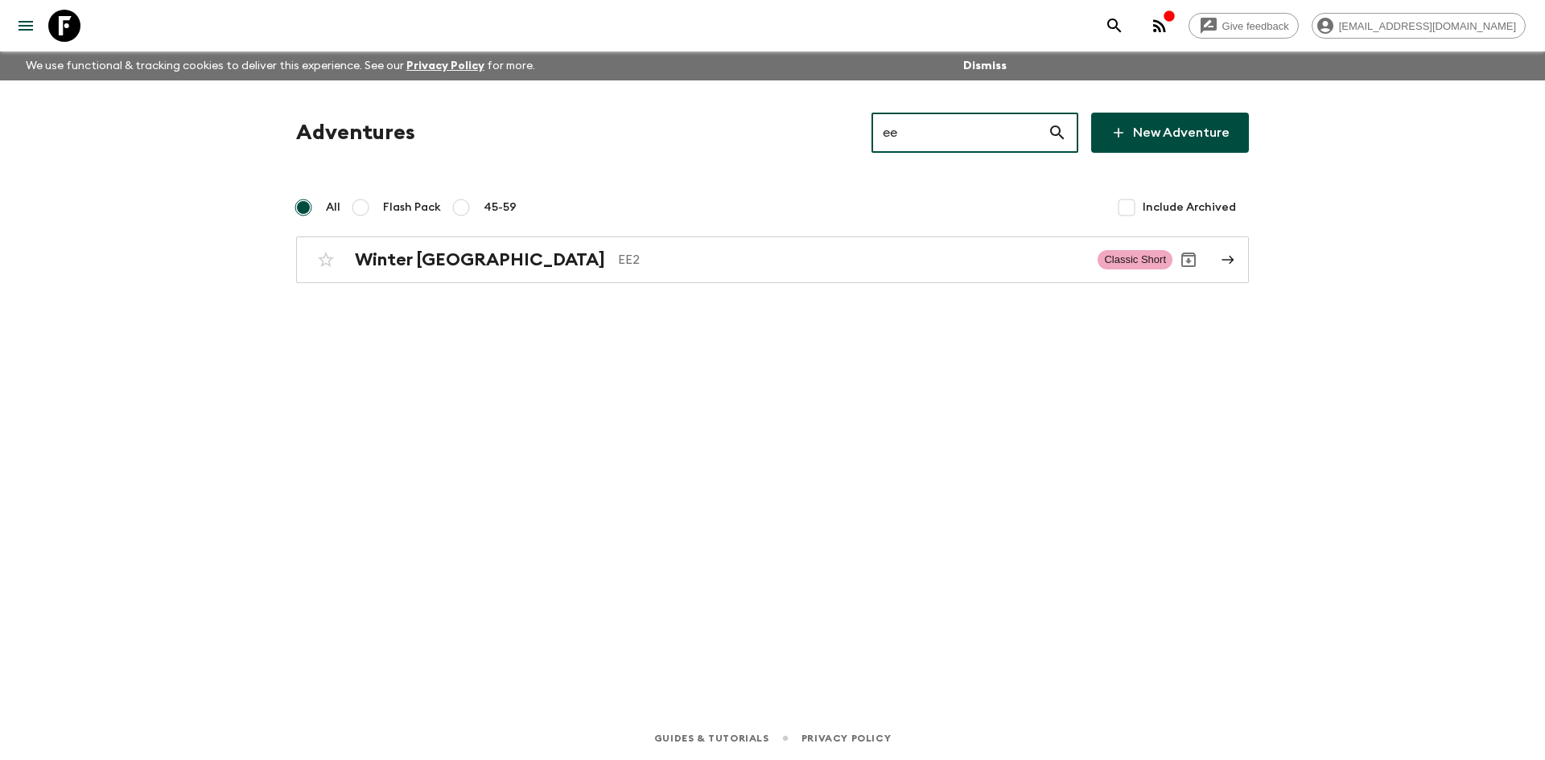
type input "ee2"
click at [618, 256] on p "EE2" at bounding box center [851, 259] width 467 height 19
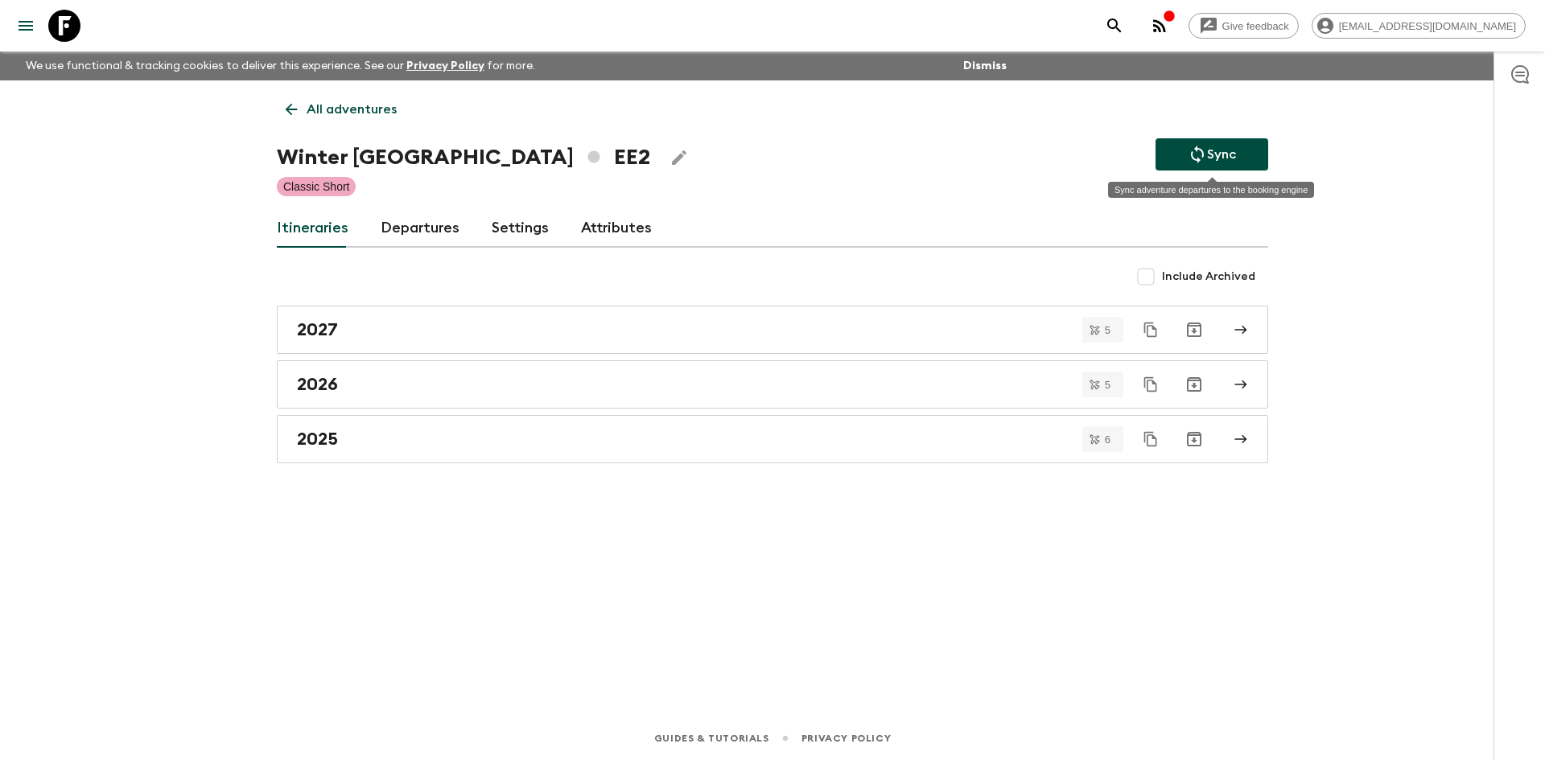
click at [1219, 159] on p "Sync" at bounding box center [1221, 154] width 29 height 19
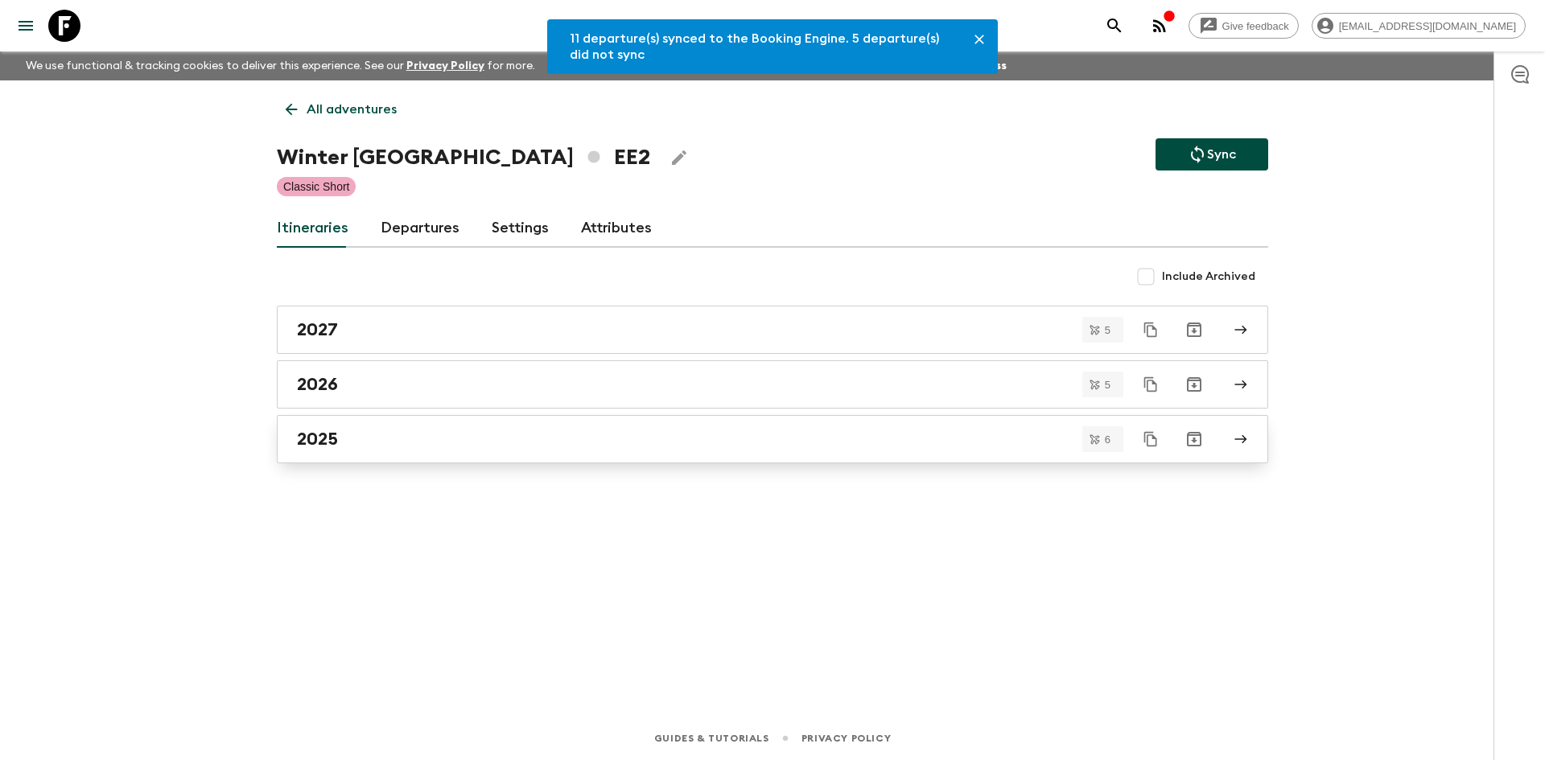
click at [324, 430] on h2 "2025" at bounding box center [317, 439] width 41 height 21
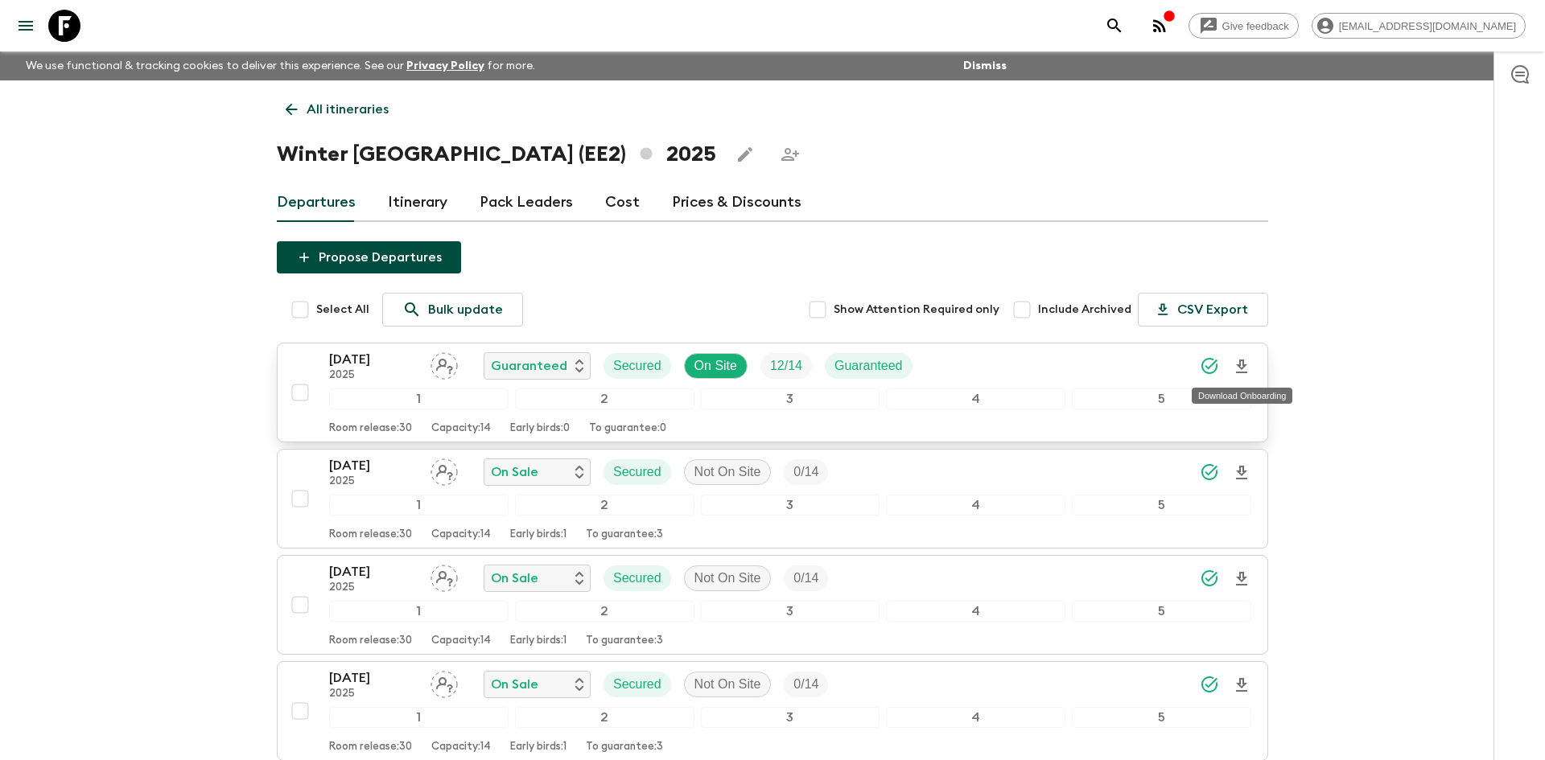
click at [1241, 367] on icon "Download Onboarding" at bounding box center [1241, 367] width 11 height 14
click at [359, 113] on p "All itineraries" at bounding box center [348, 109] width 82 height 19
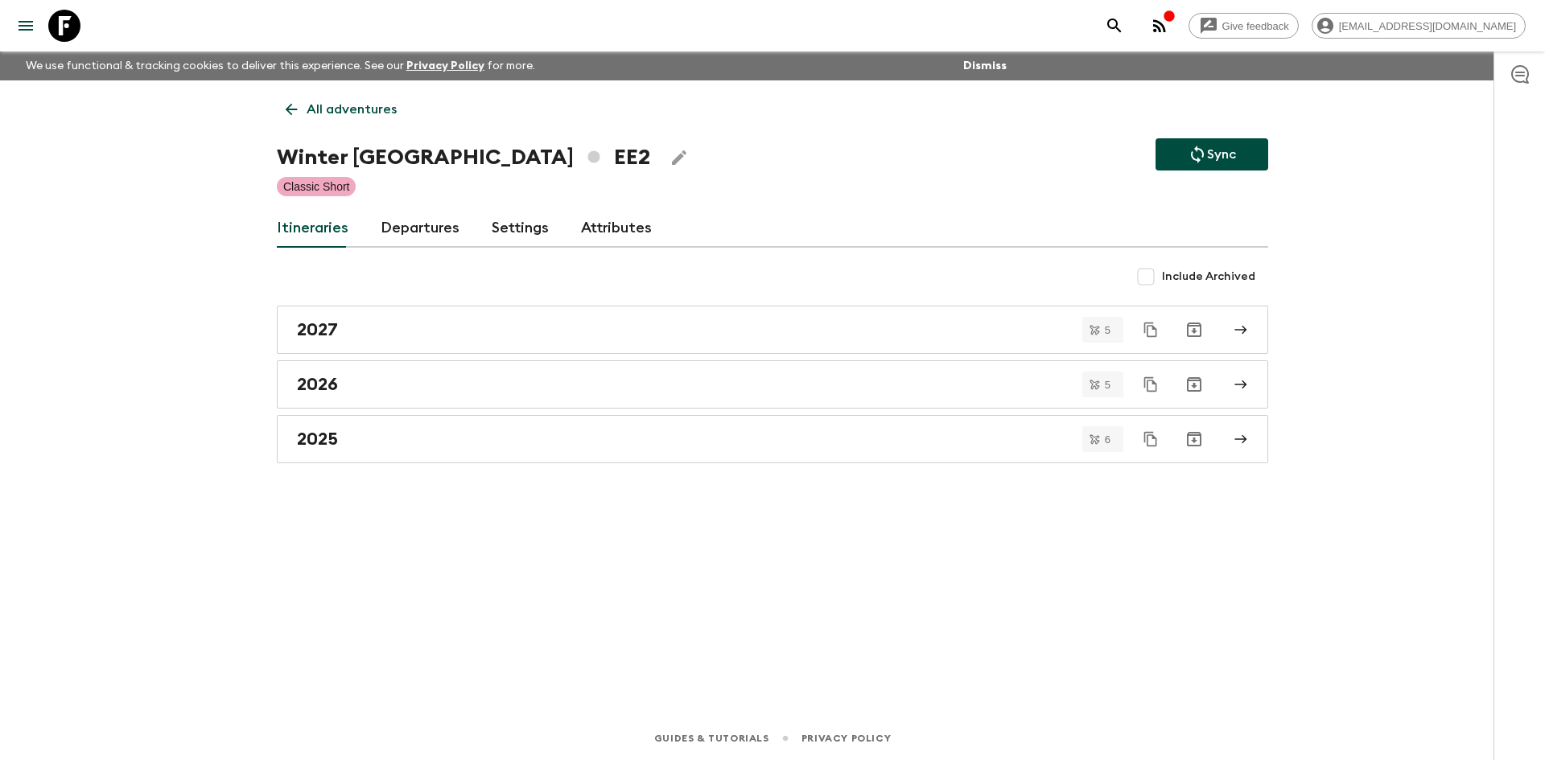
click at [359, 113] on p "All adventures" at bounding box center [352, 109] width 90 height 19
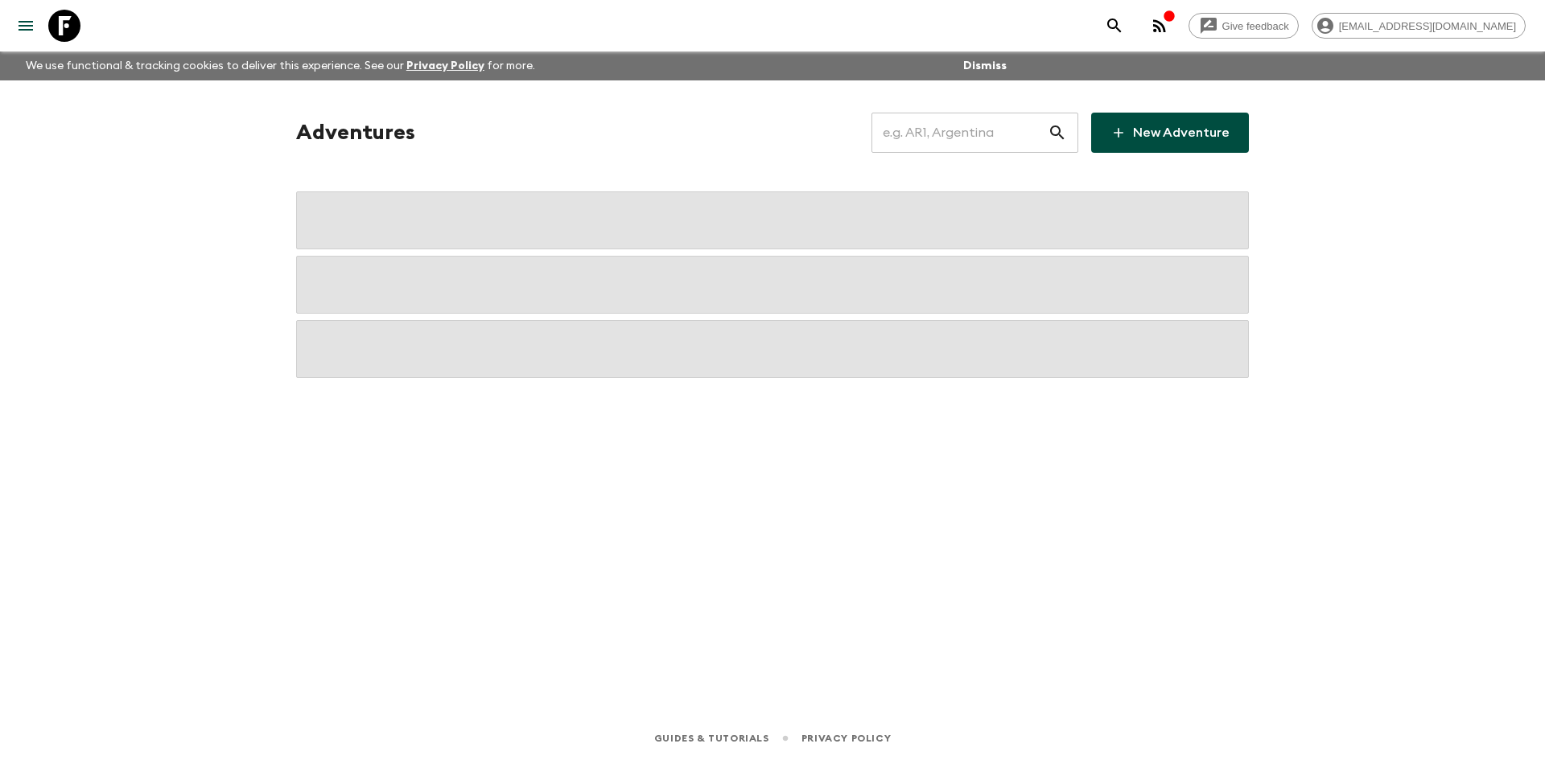
click at [914, 136] on input "text" at bounding box center [960, 132] width 176 height 45
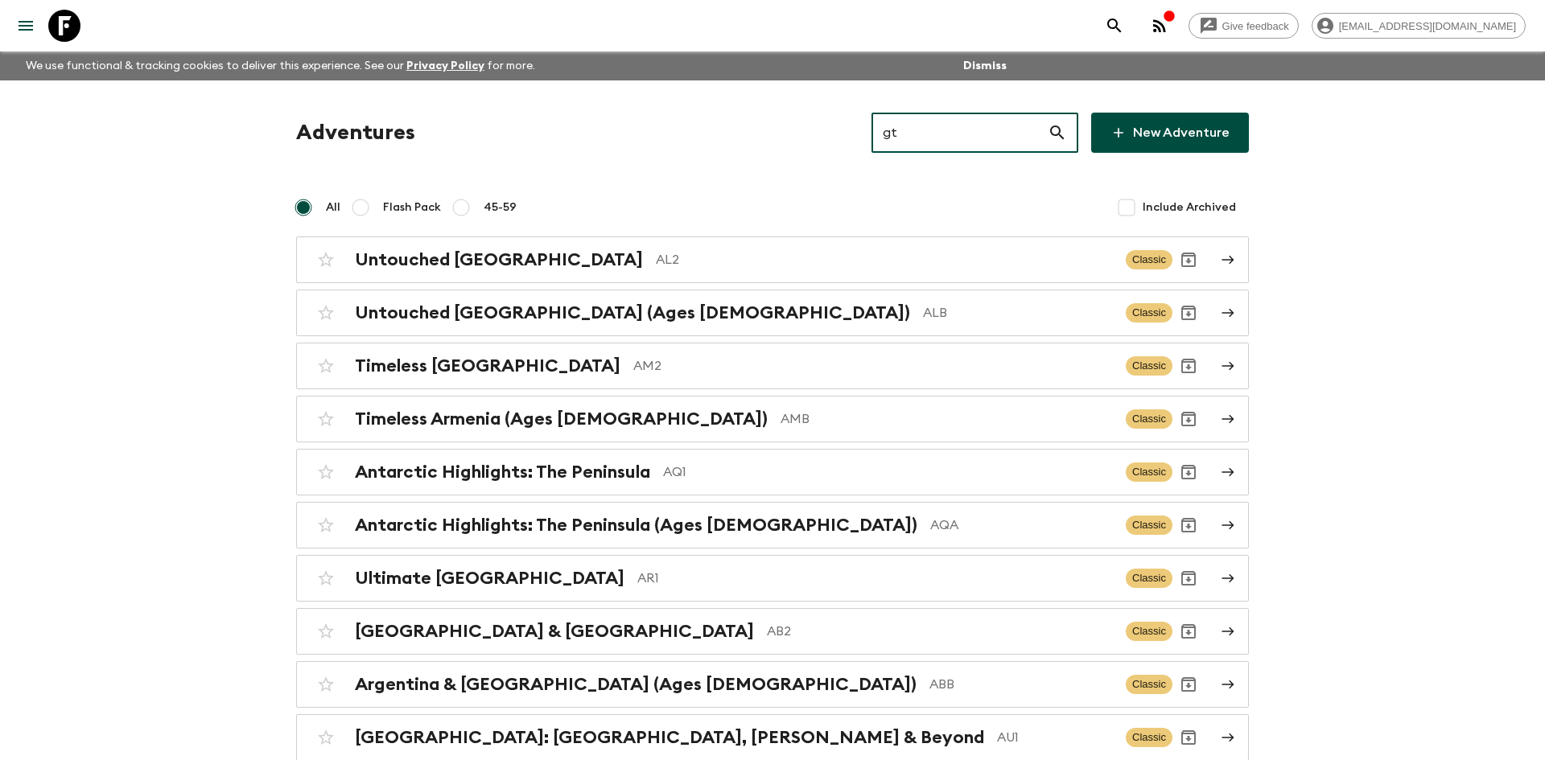
type input "gt1"
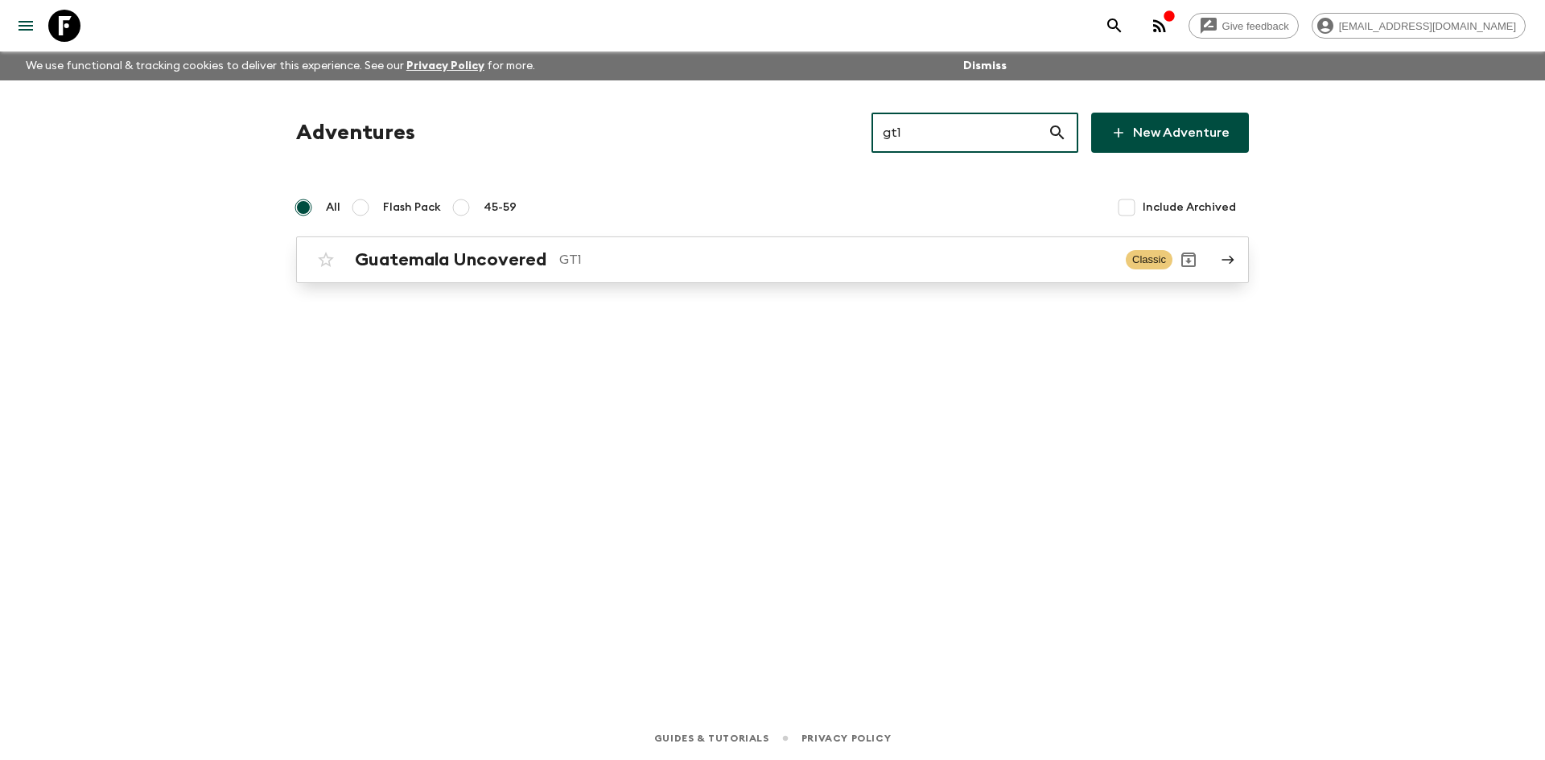
click at [462, 264] on h2 "Guatemala Uncovered" at bounding box center [451, 259] width 192 height 21
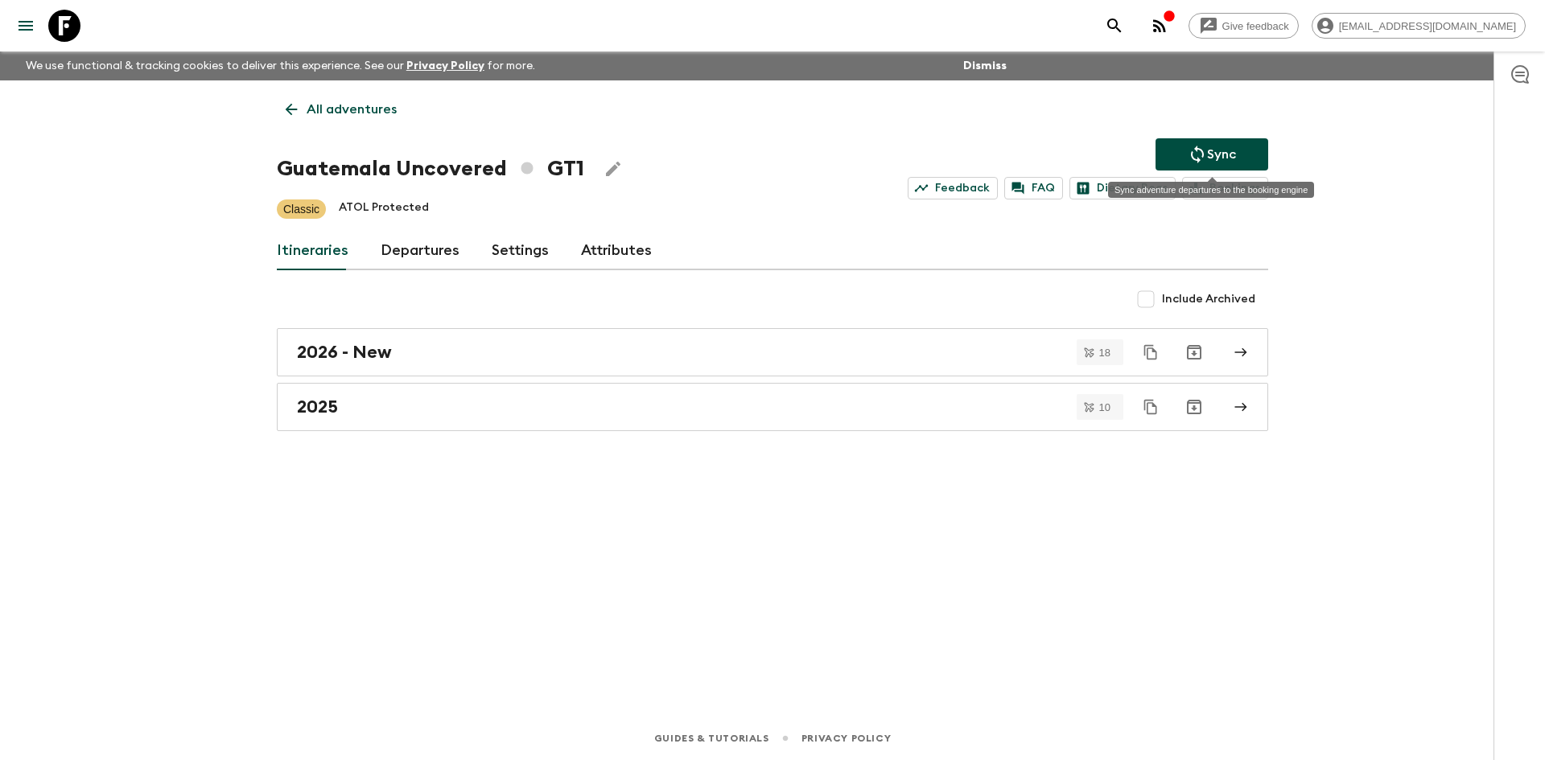
click at [1220, 143] on button "Sync" at bounding box center [1212, 154] width 113 height 32
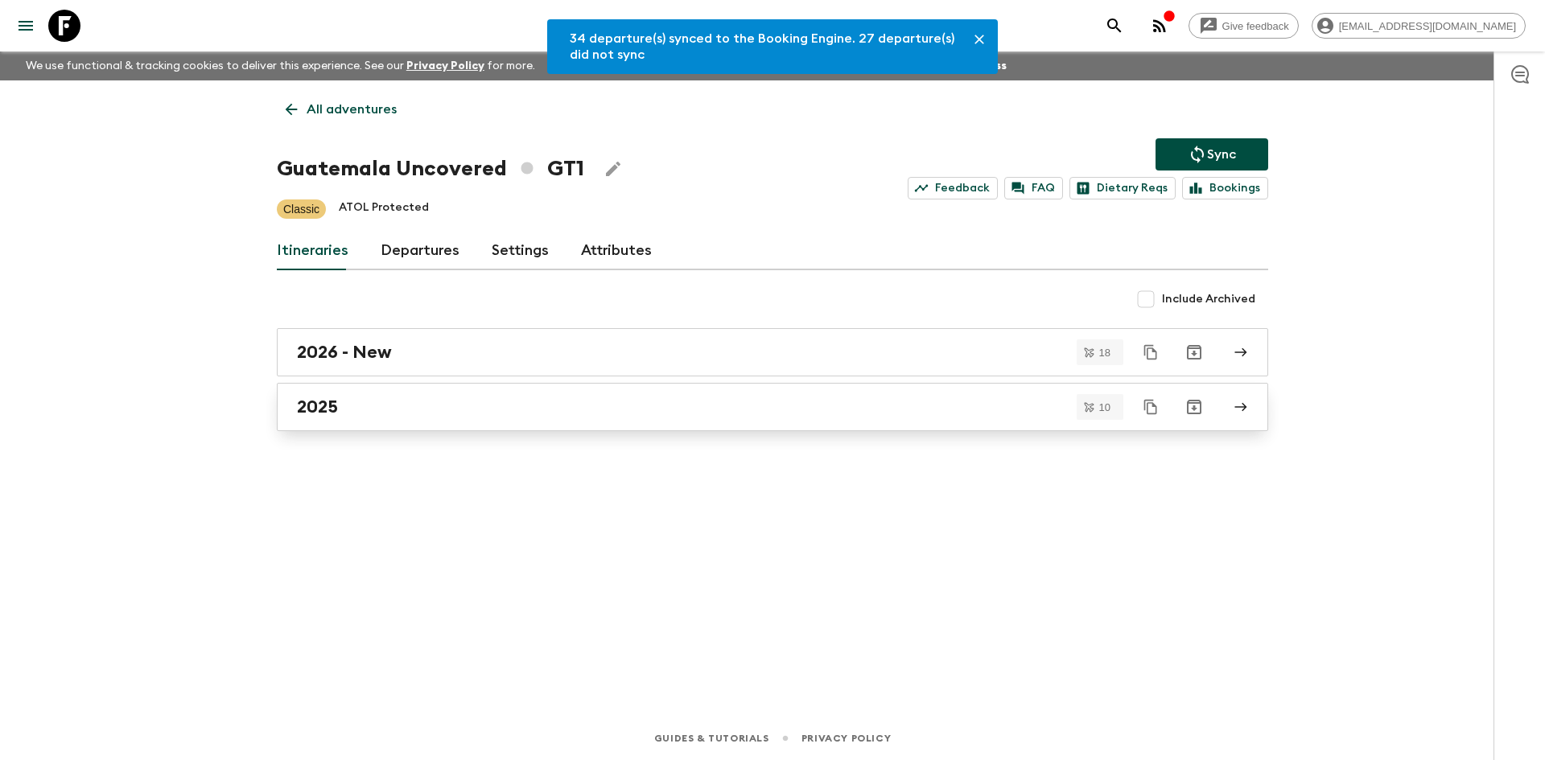
click at [423, 397] on div "2025" at bounding box center [757, 407] width 921 height 21
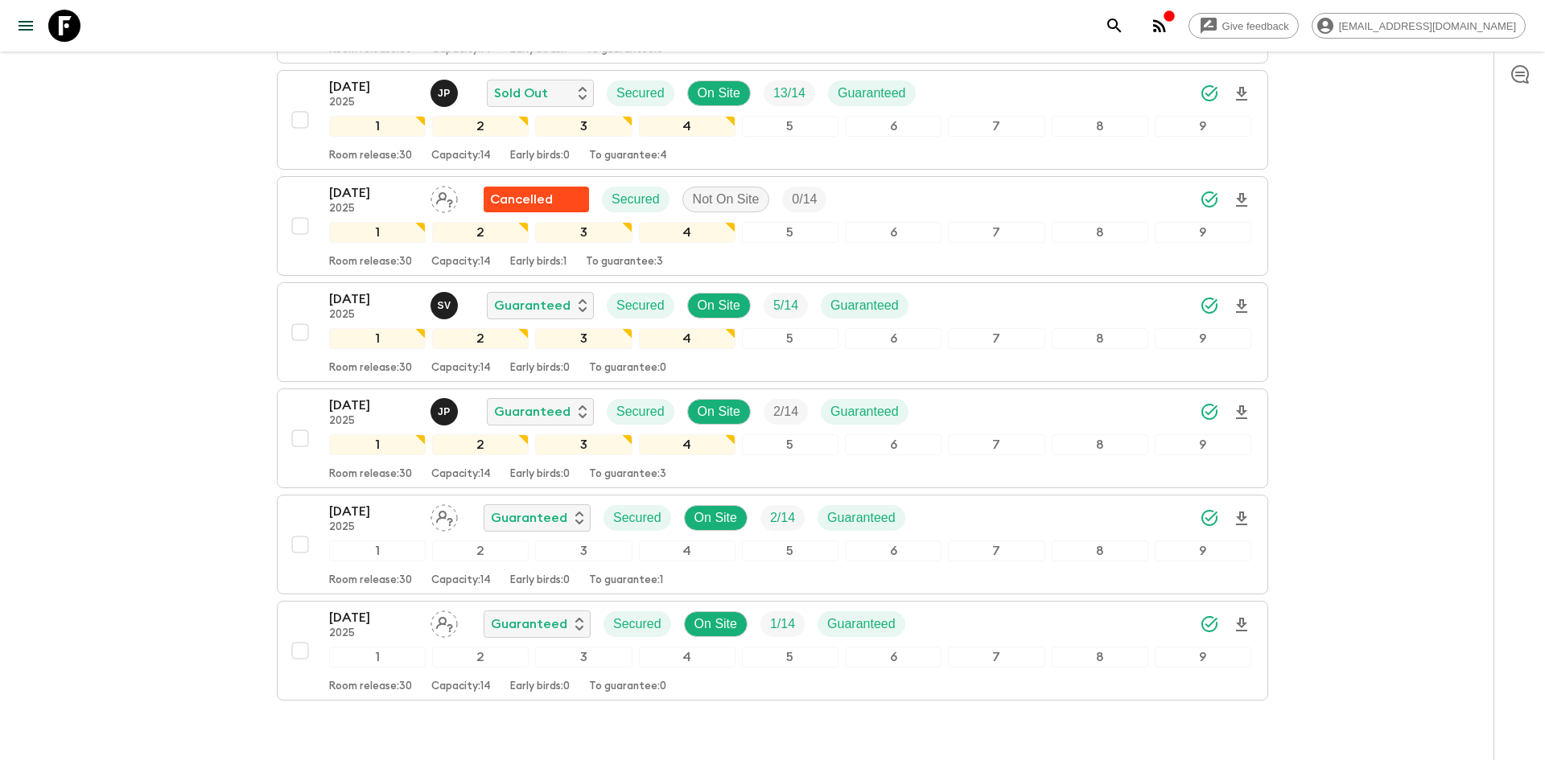
scroll to position [702, 0]
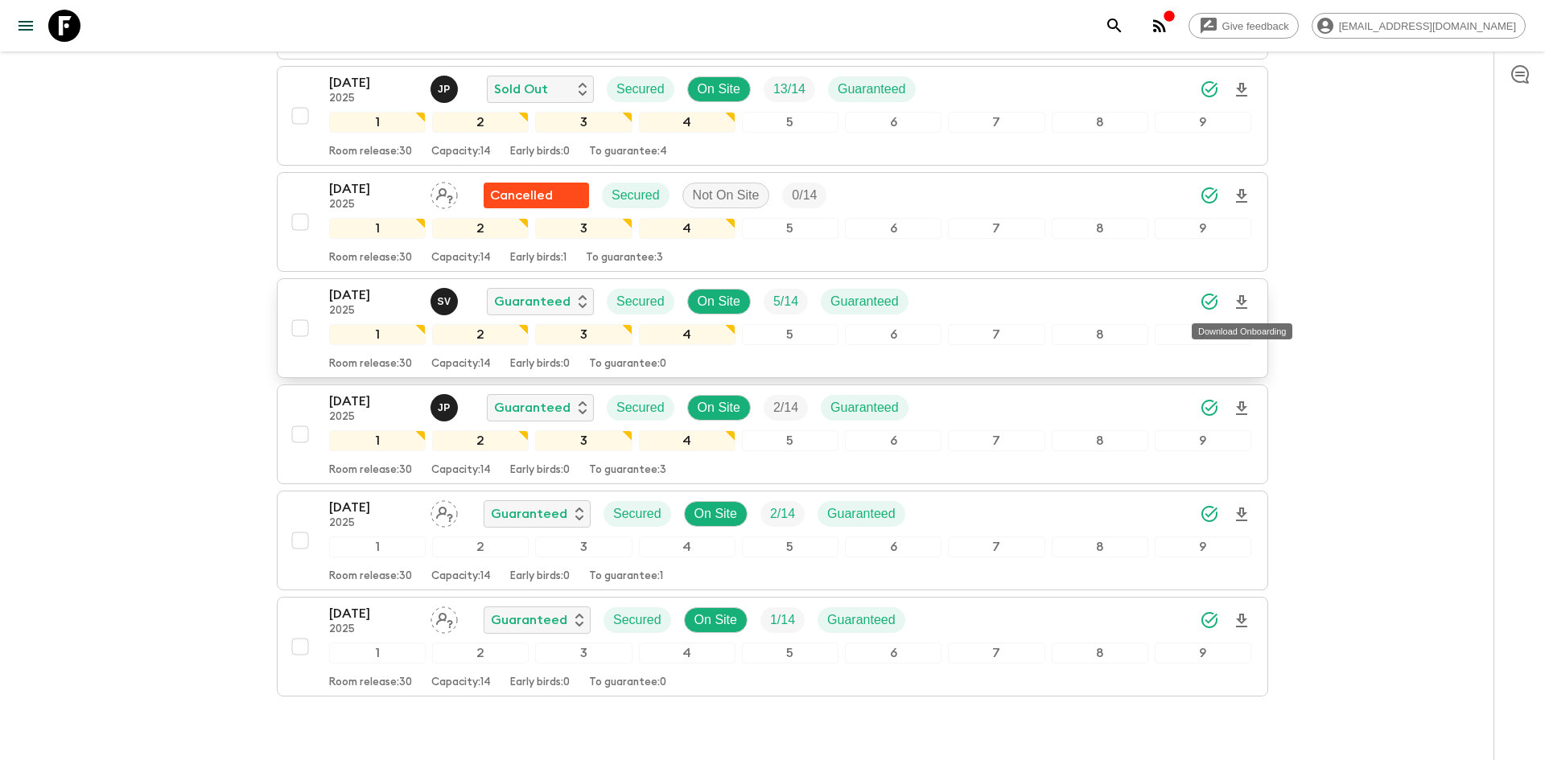
click at [1244, 308] on icon "Download Onboarding" at bounding box center [1241, 302] width 11 height 14
